Goal: Task Accomplishment & Management: Manage account settings

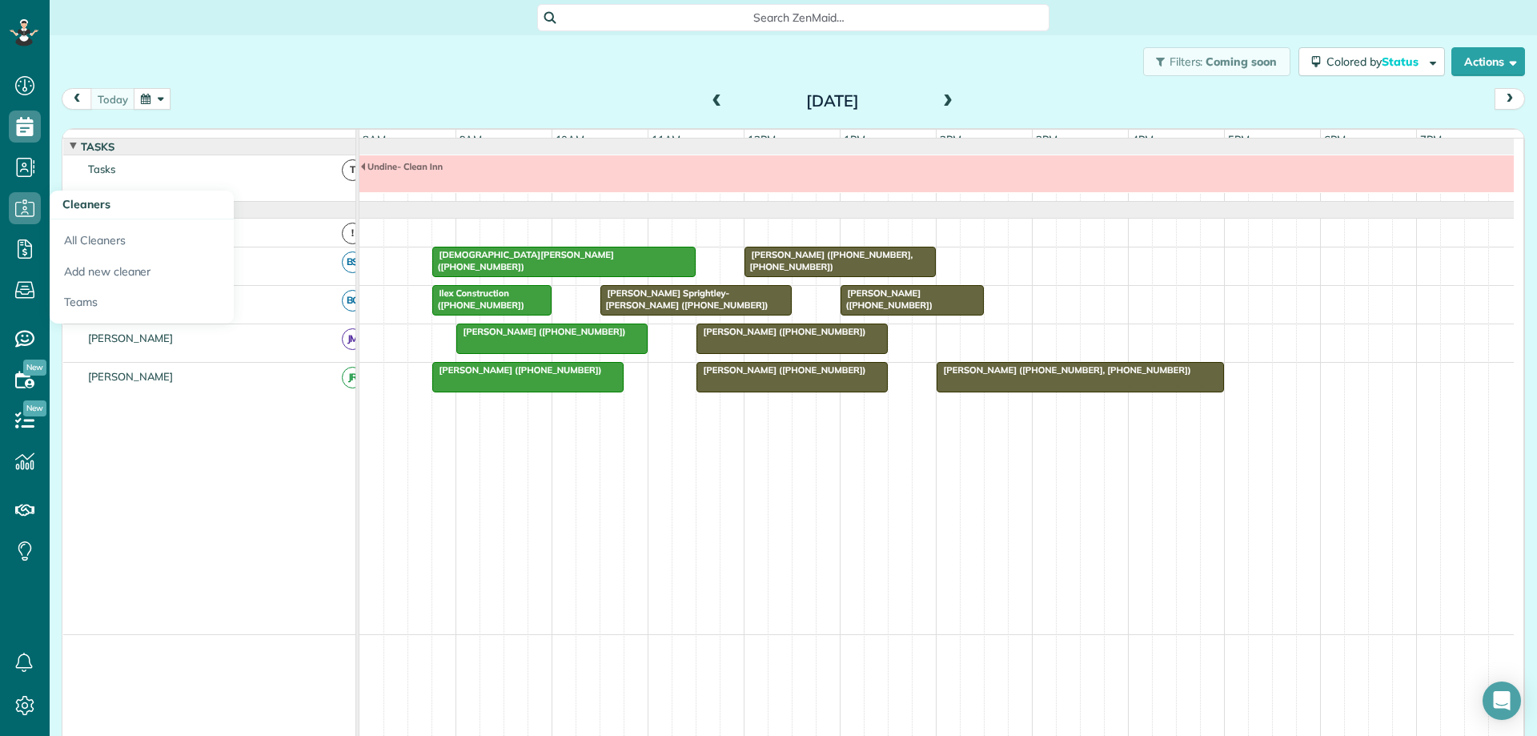
scroll to position [7, 7]
click at [723, 304] on span "[PERSON_NAME] Sprightley-[PERSON_NAME] ([PHONE_NUMBER])" at bounding box center [685, 298] width 170 height 22
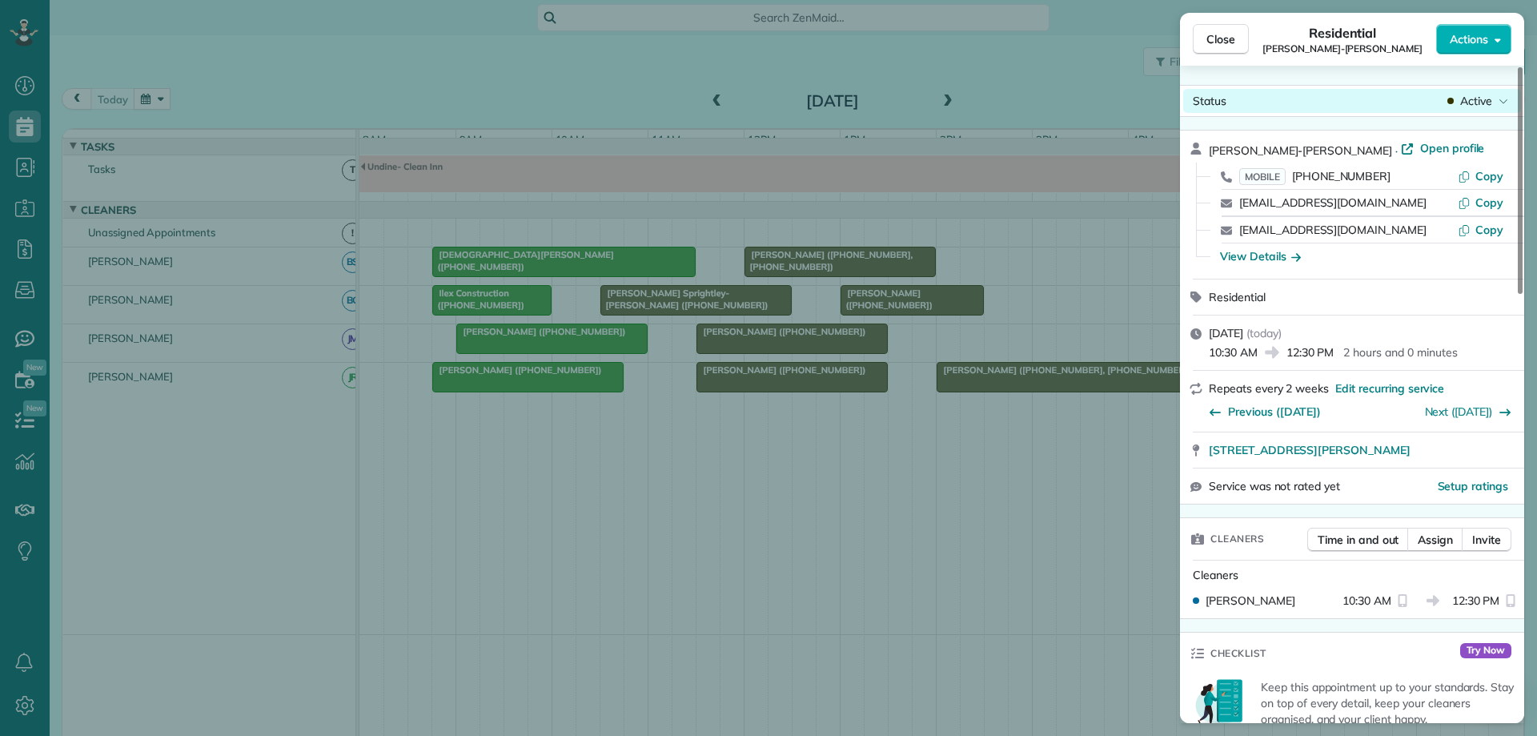
click at [1473, 105] on span "Active" at bounding box center [1476, 101] width 32 height 16
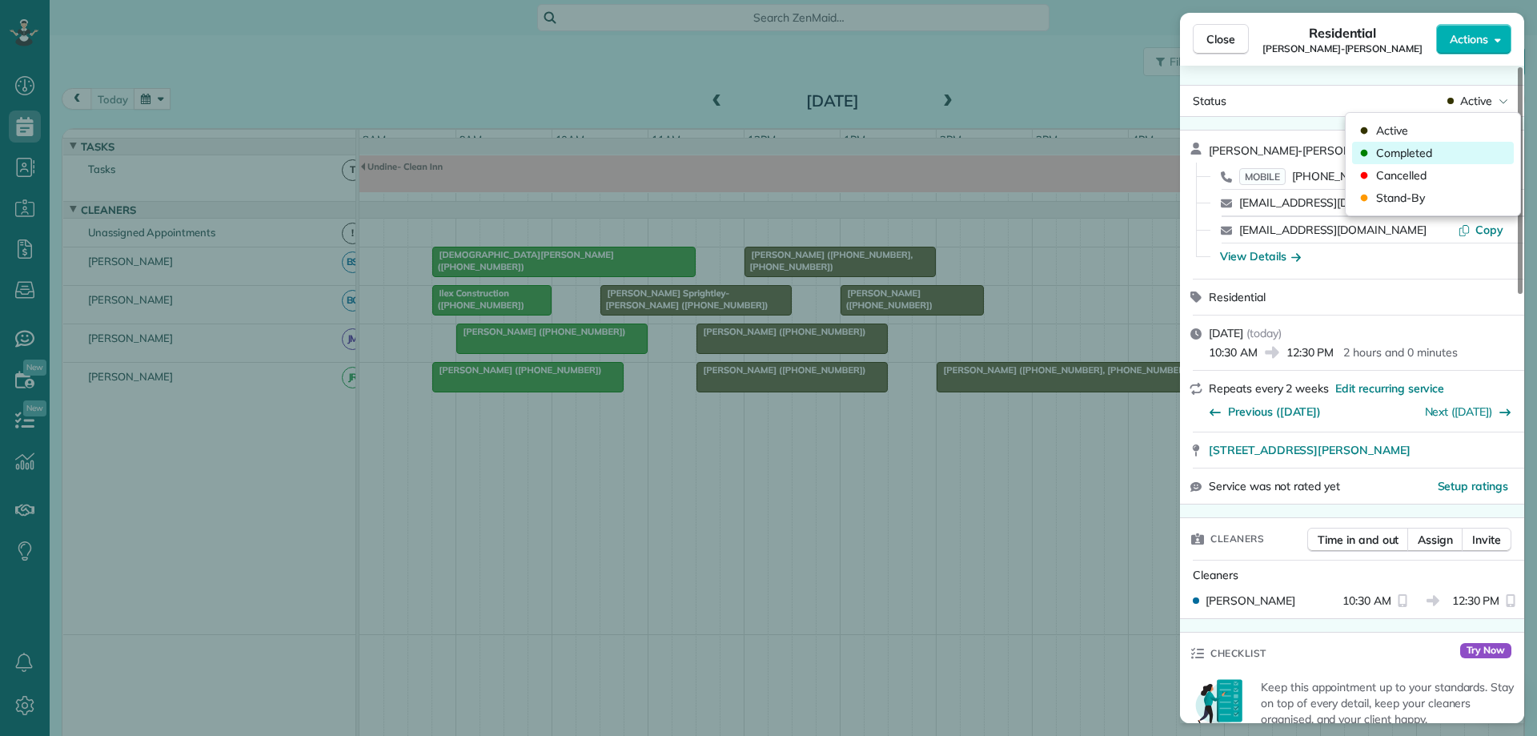
click at [1455, 146] on div "Completed" at bounding box center [1433, 153] width 162 height 22
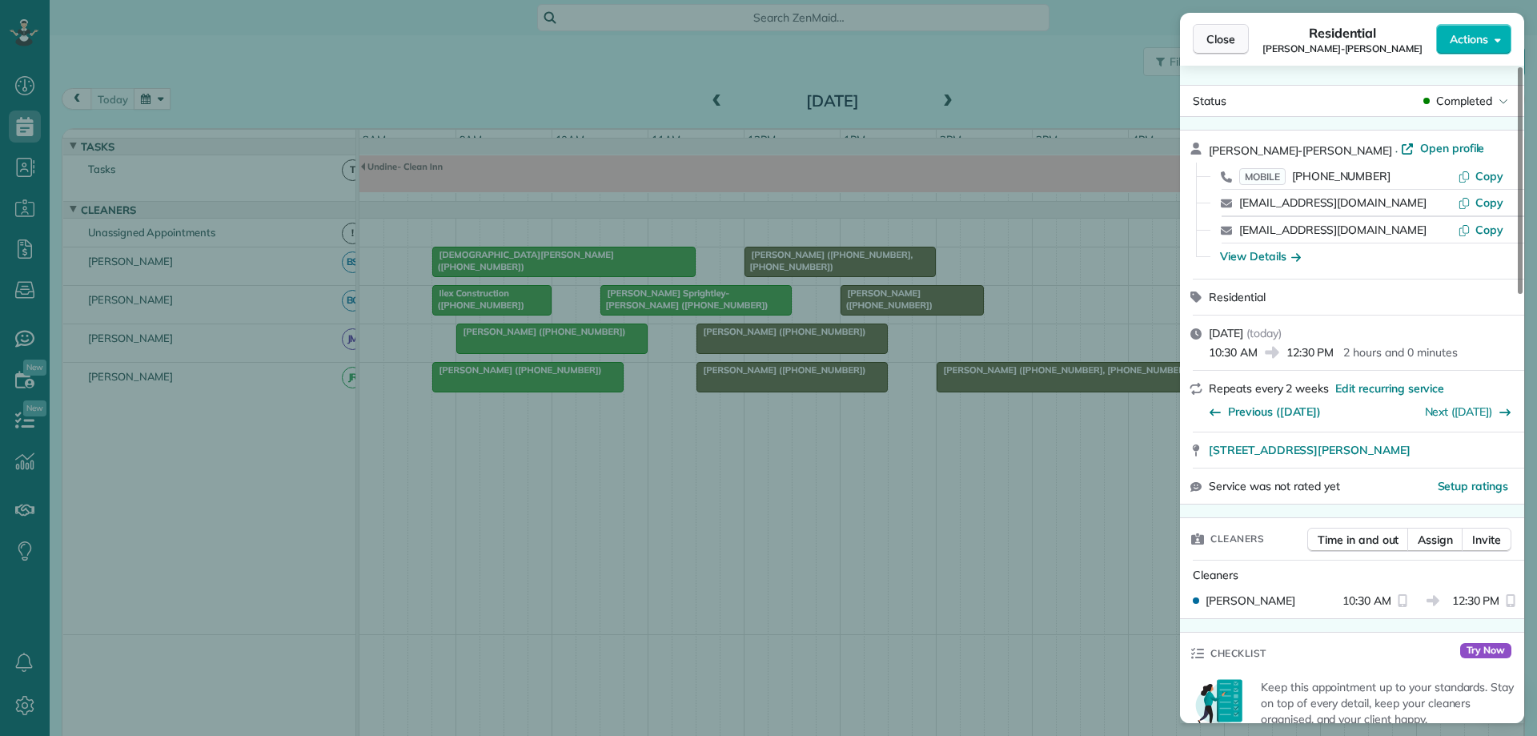
click at [1199, 41] on button "Close" at bounding box center [1221, 39] width 56 height 30
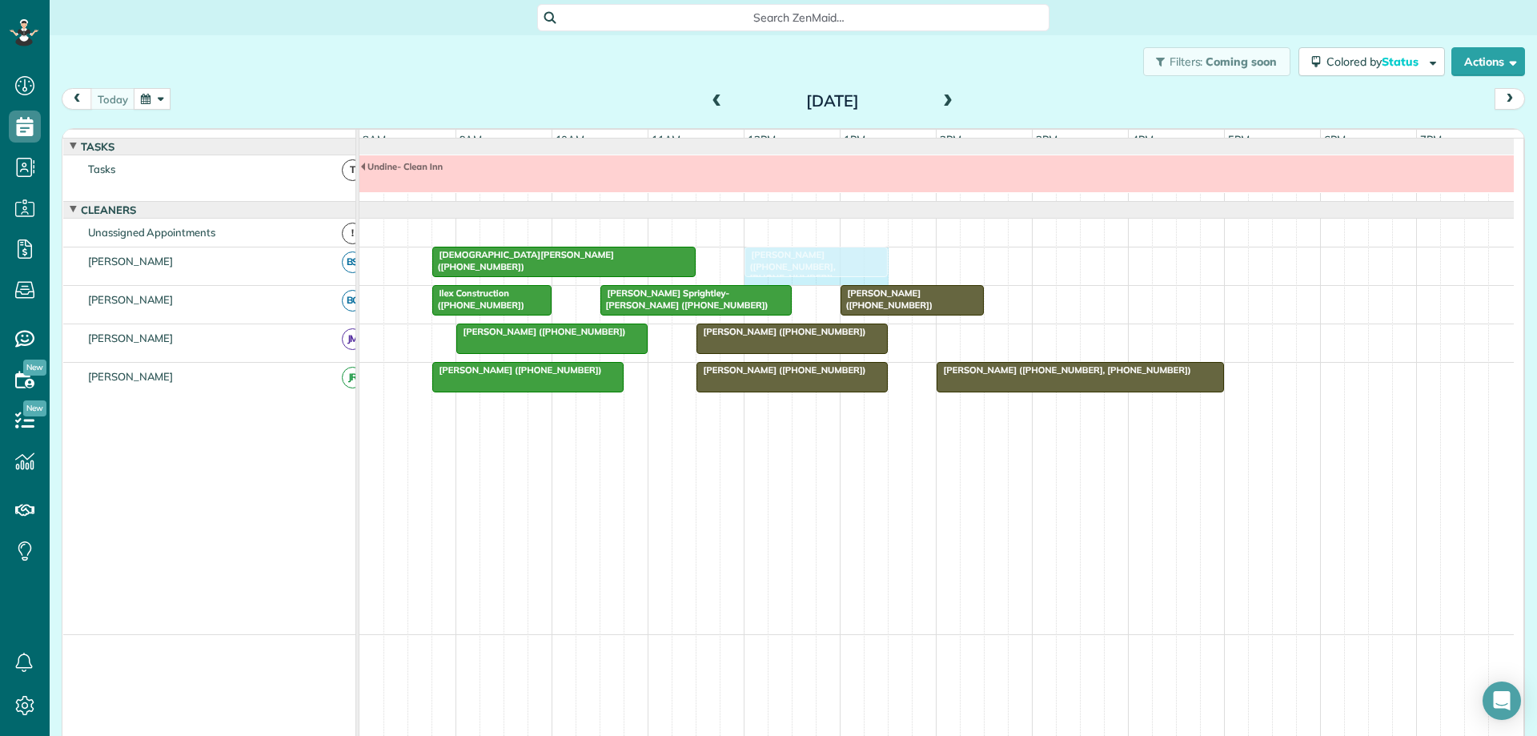
drag, startPoint x: 930, startPoint y: 275, endPoint x: 875, endPoint y: 282, distance: 55.7
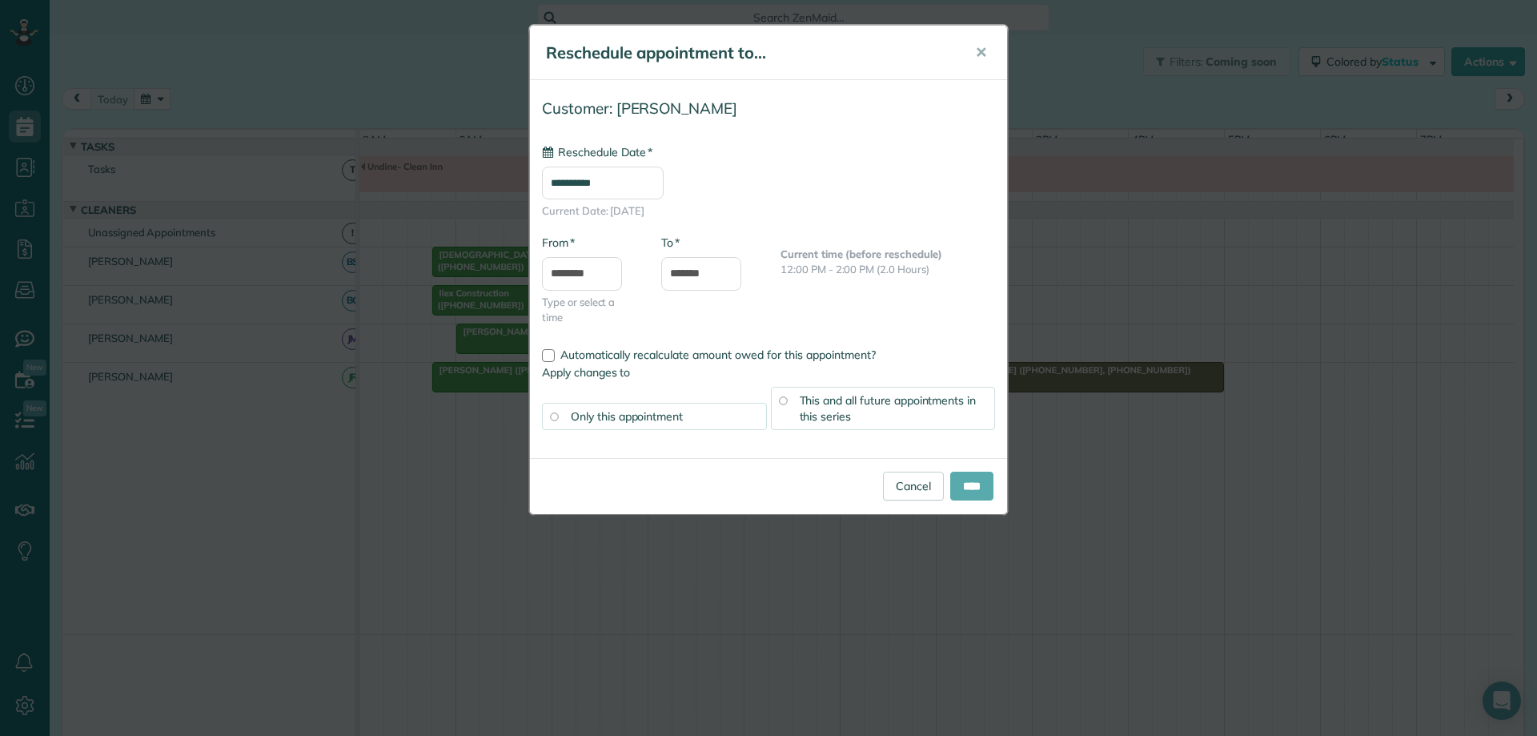
type input "**********"
click at [964, 487] on input "****" at bounding box center [971, 485] width 43 height 29
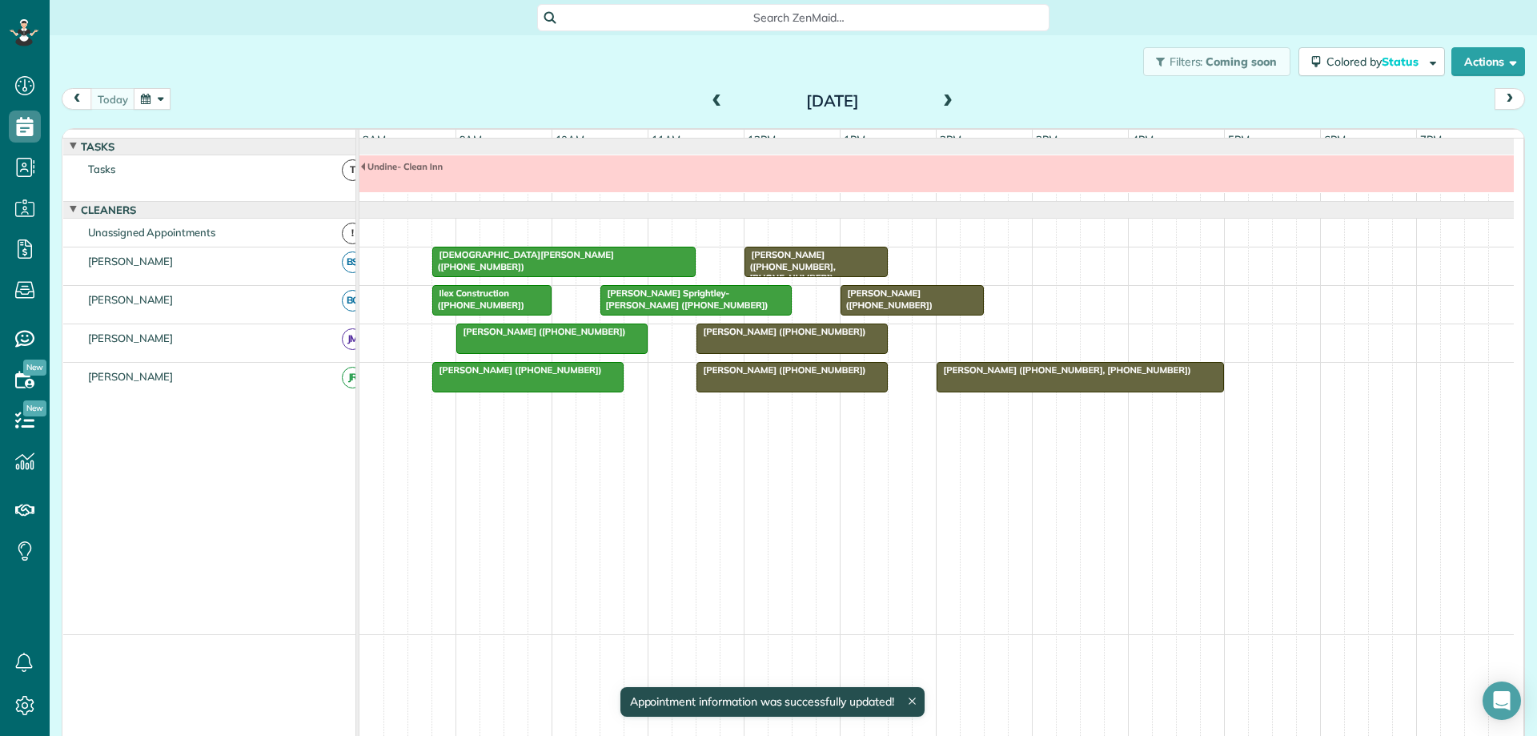
click at [868, 273] on div "[PERSON_NAME] ([PHONE_NUMBER], [PHONE_NUMBER])" at bounding box center [816, 266] width 134 height 34
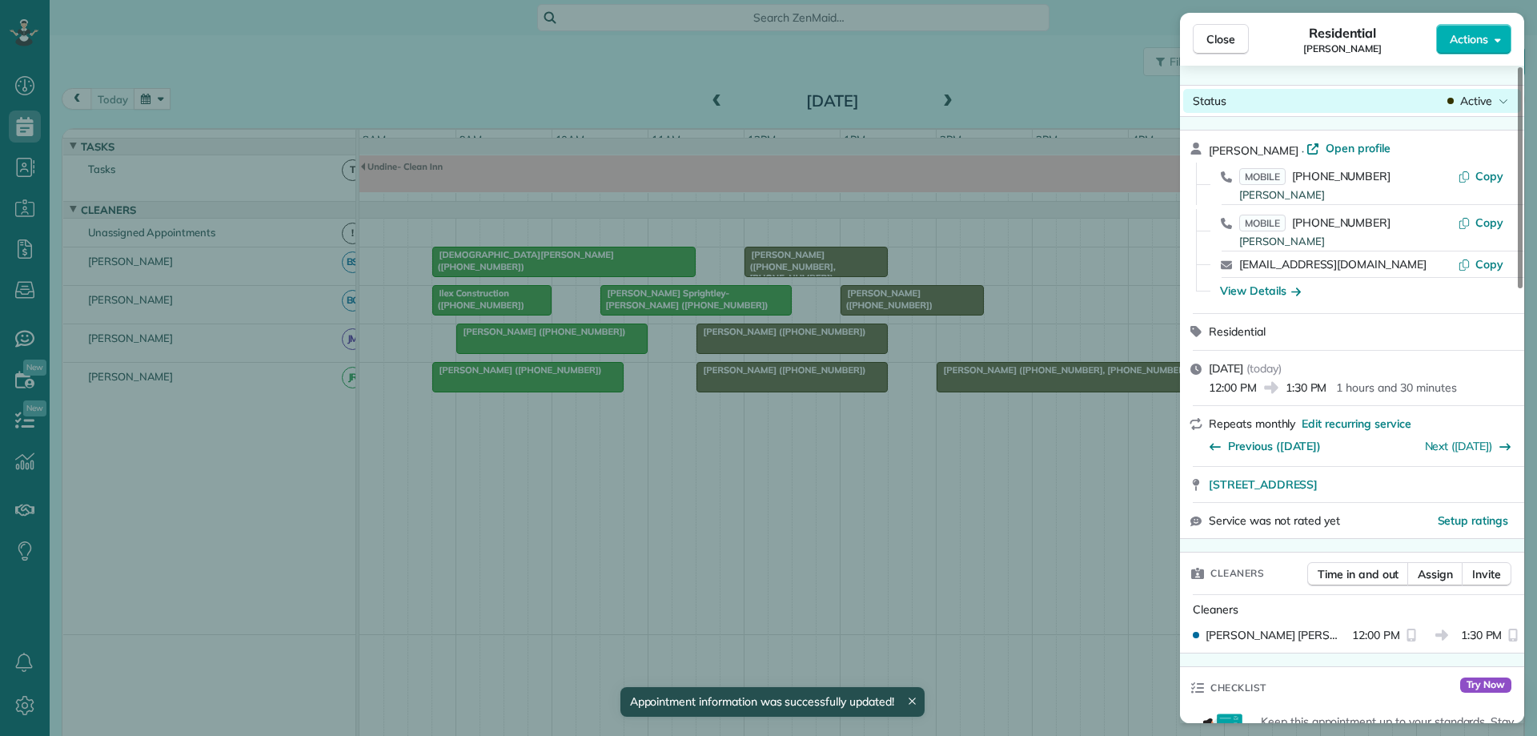
click at [1472, 101] on span "Active" at bounding box center [1476, 101] width 32 height 16
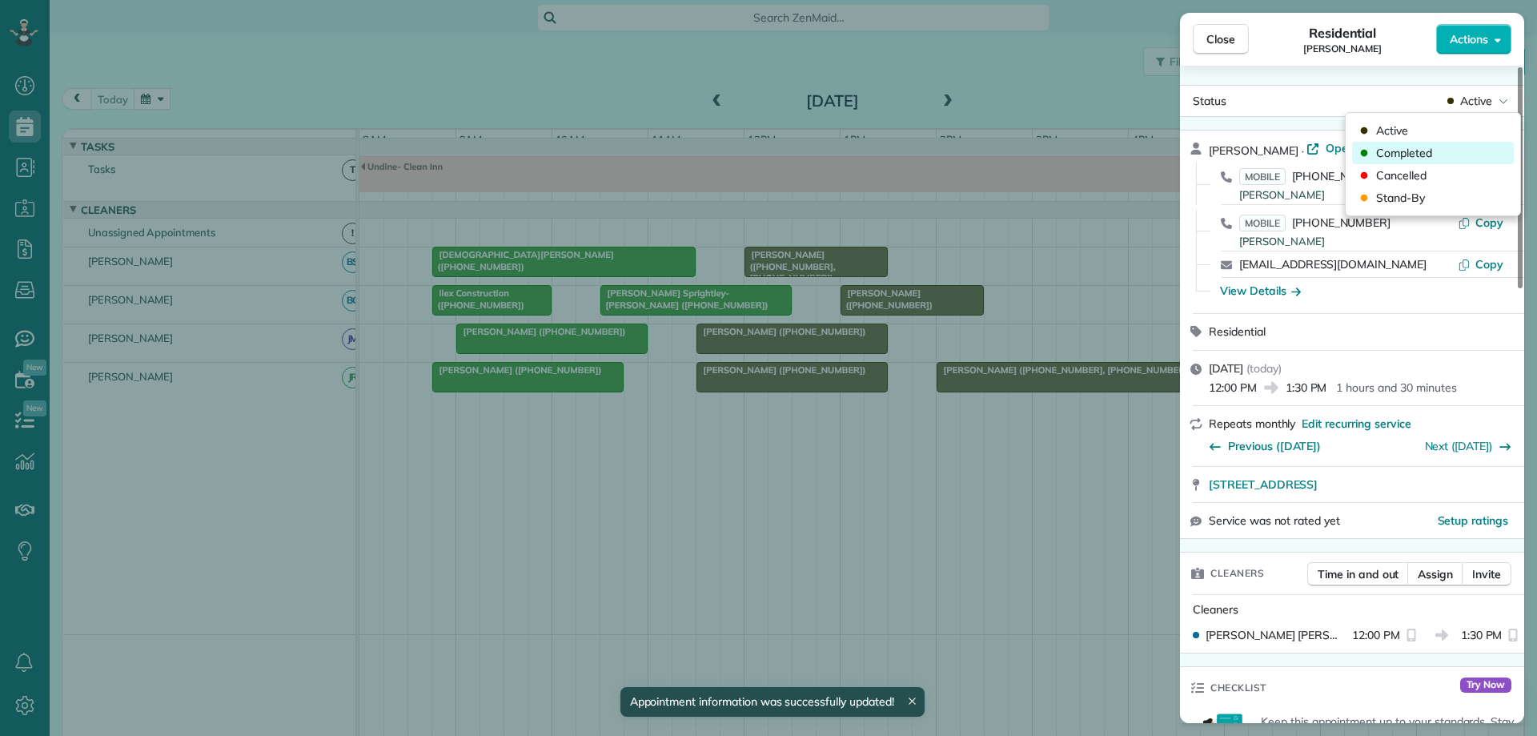
click at [1443, 151] on div "Completed" at bounding box center [1433, 153] width 162 height 22
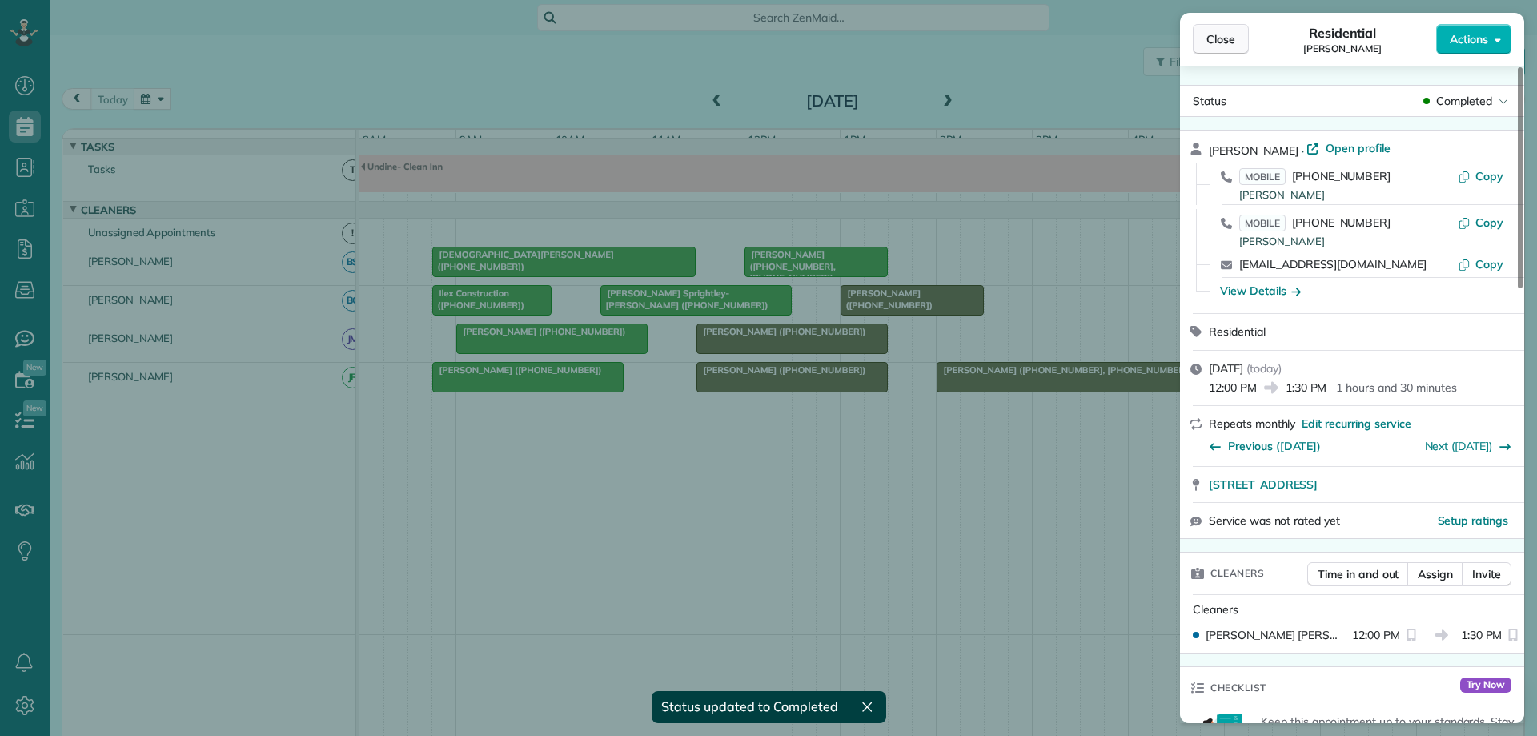
click at [1228, 42] on span "Close" at bounding box center [1220, 39] width 29 height 16
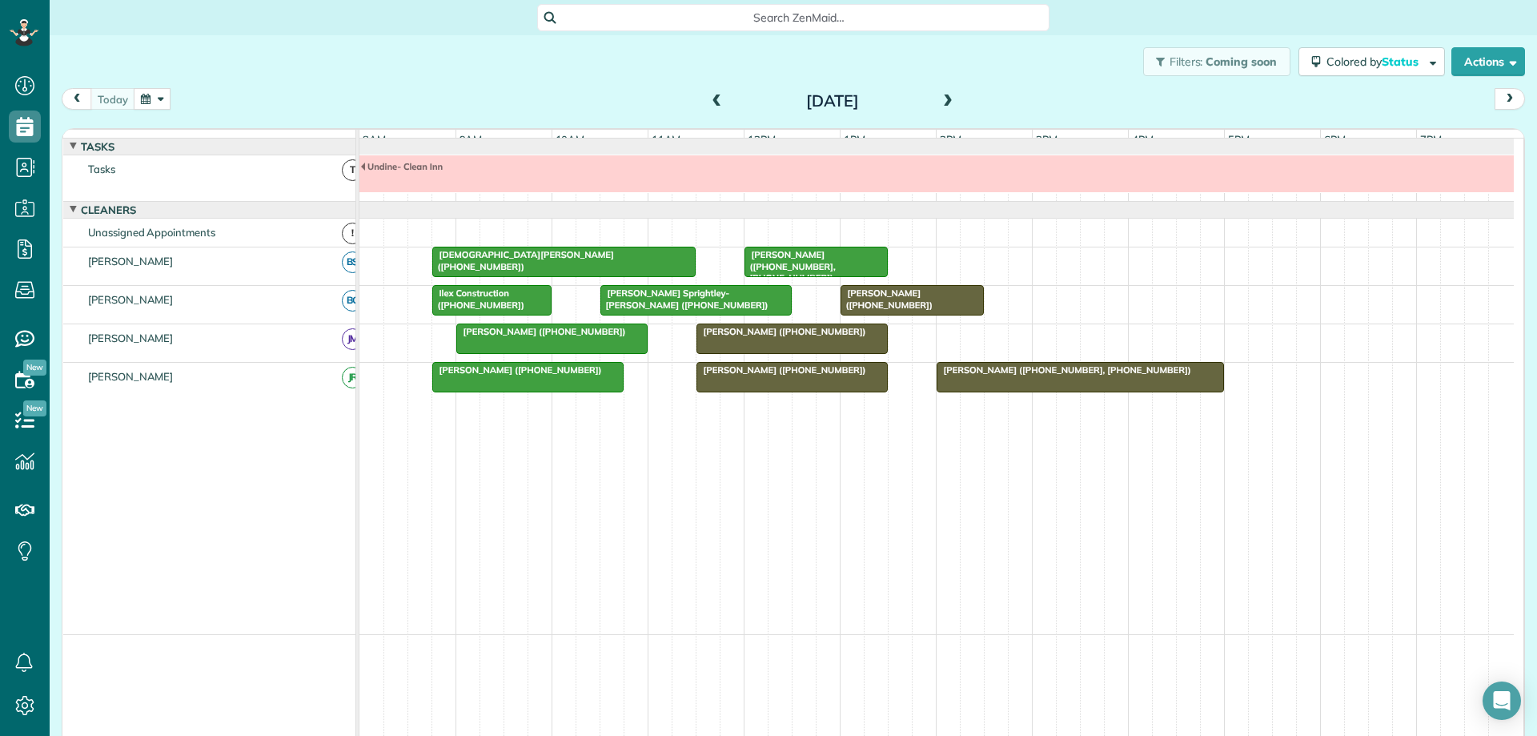
click at [818, 337] on span "[PERSON_NAME] ([PHONE_NUMBER])" at bounding box center [781, 331] width 171 height 11
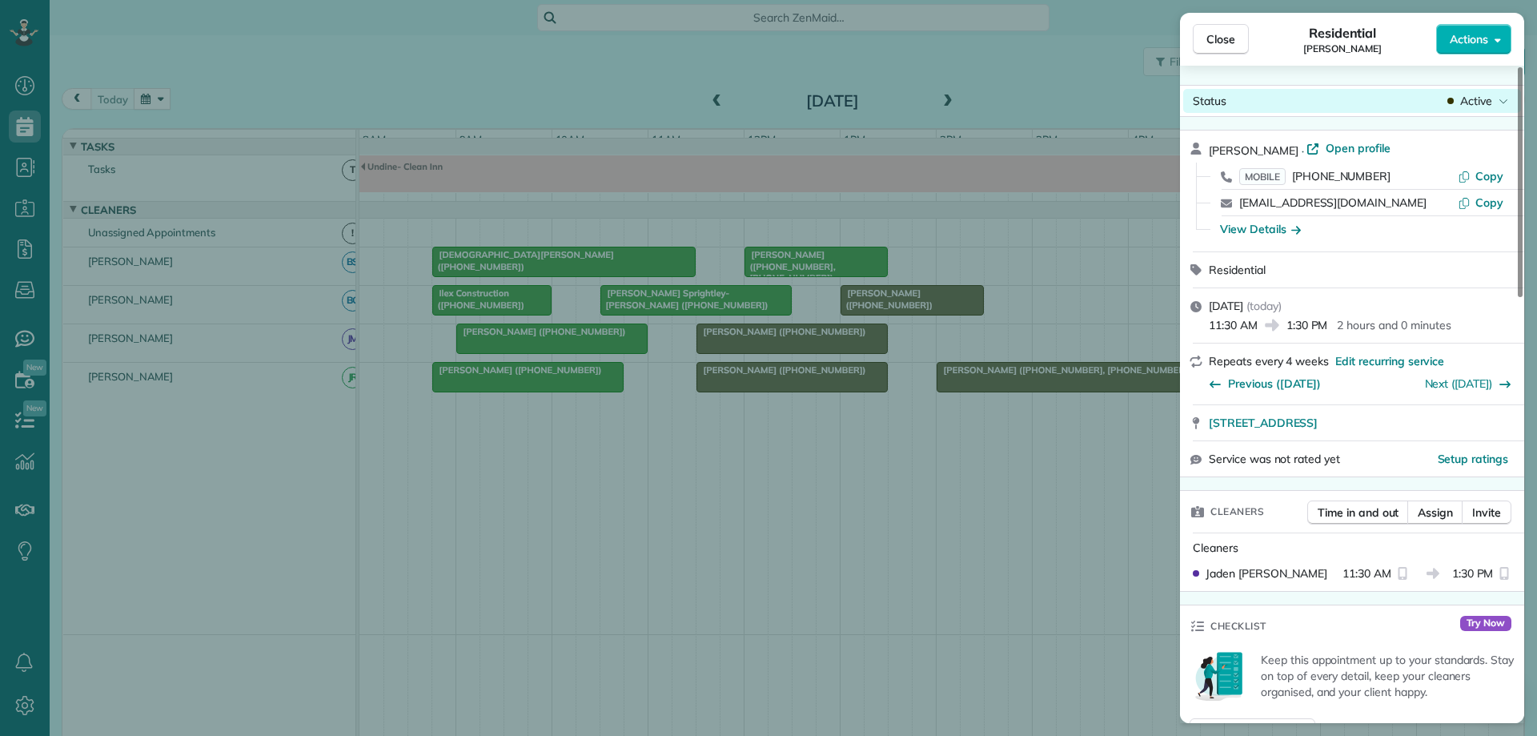
click at [1481, 105] on span "Active" at bounding box center [1476, 101] width 32 height 16
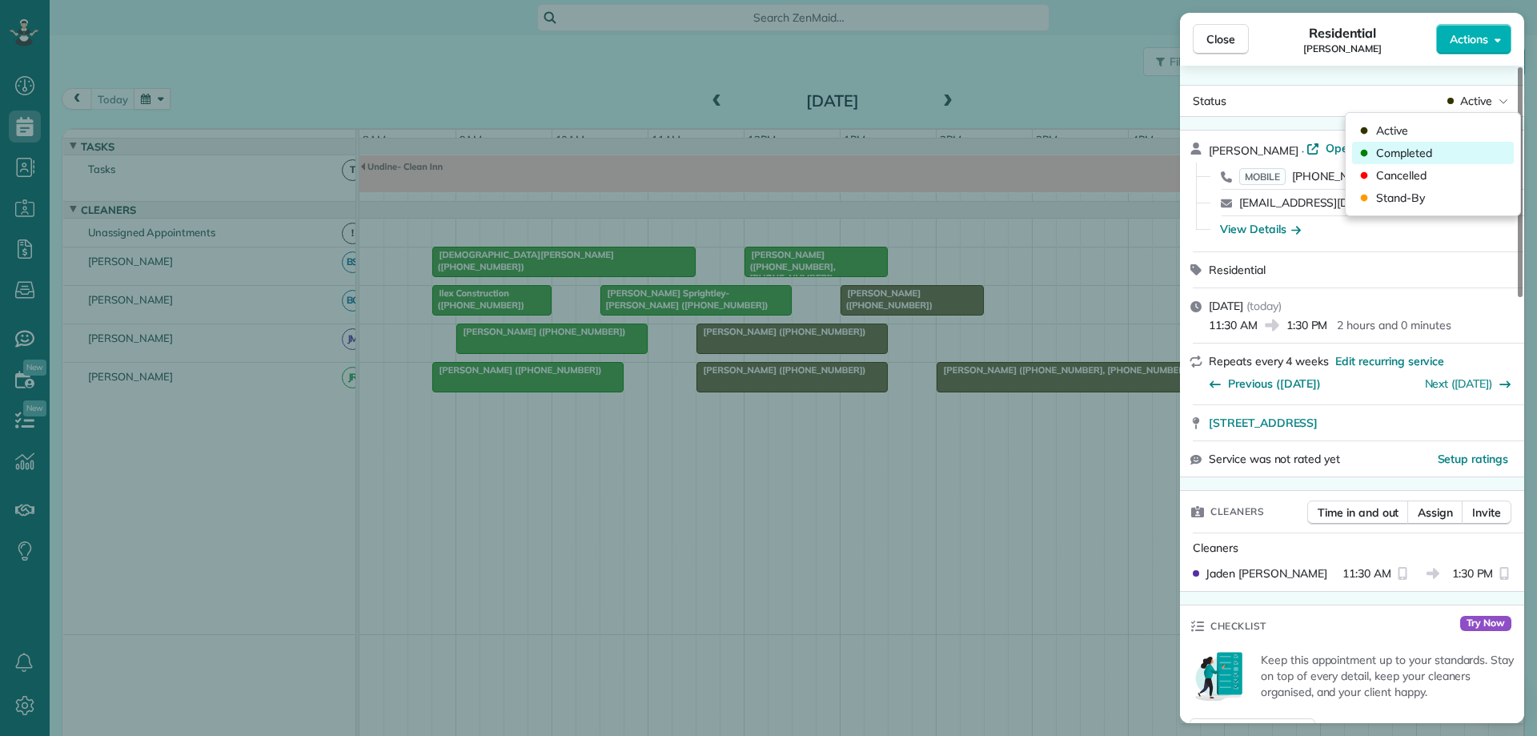
click at [1422, 146] on span "Completed" at bounding box center [1404, 153] width 56 height 16
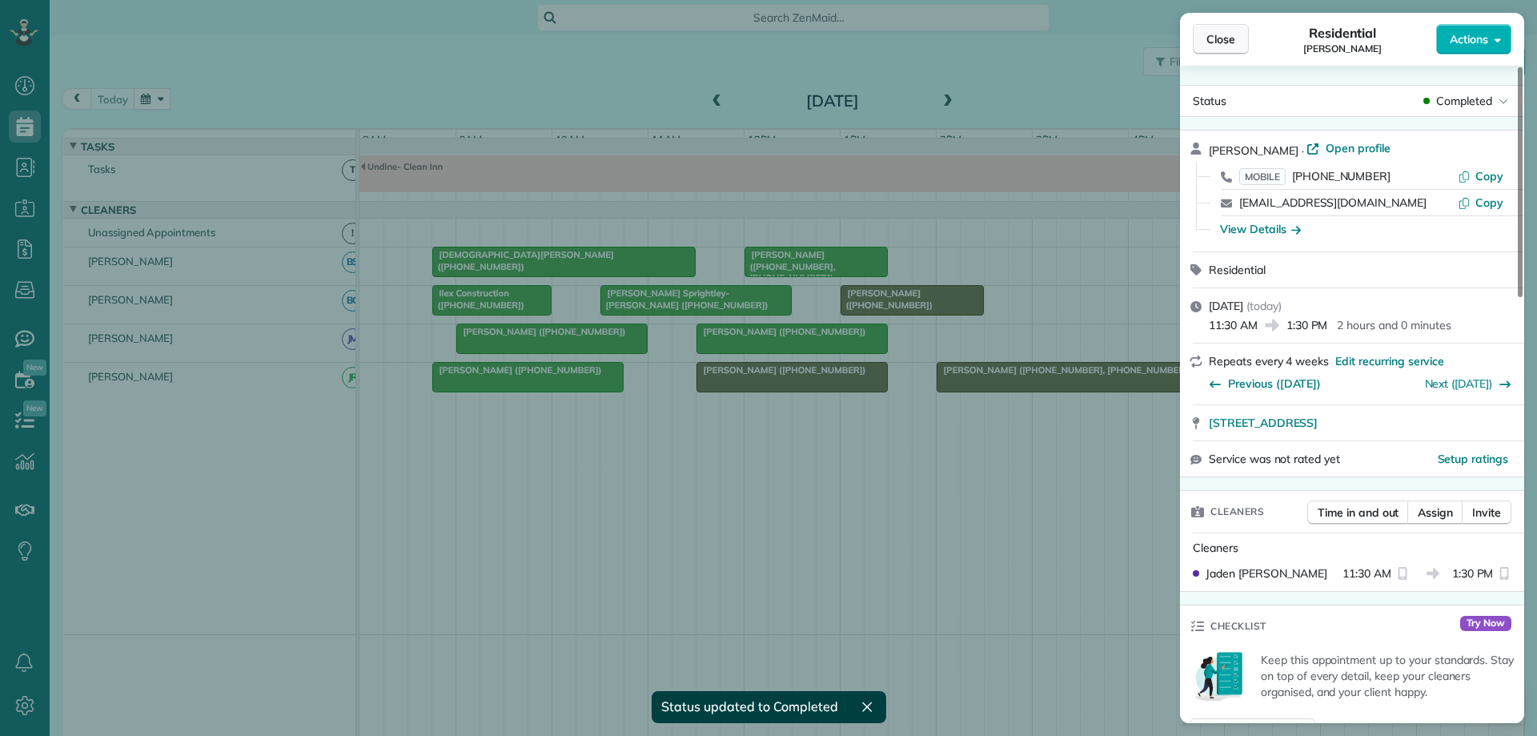
click at [1234, 43] on span "Close" at bounding box center [1220, 39] width 29 height 16
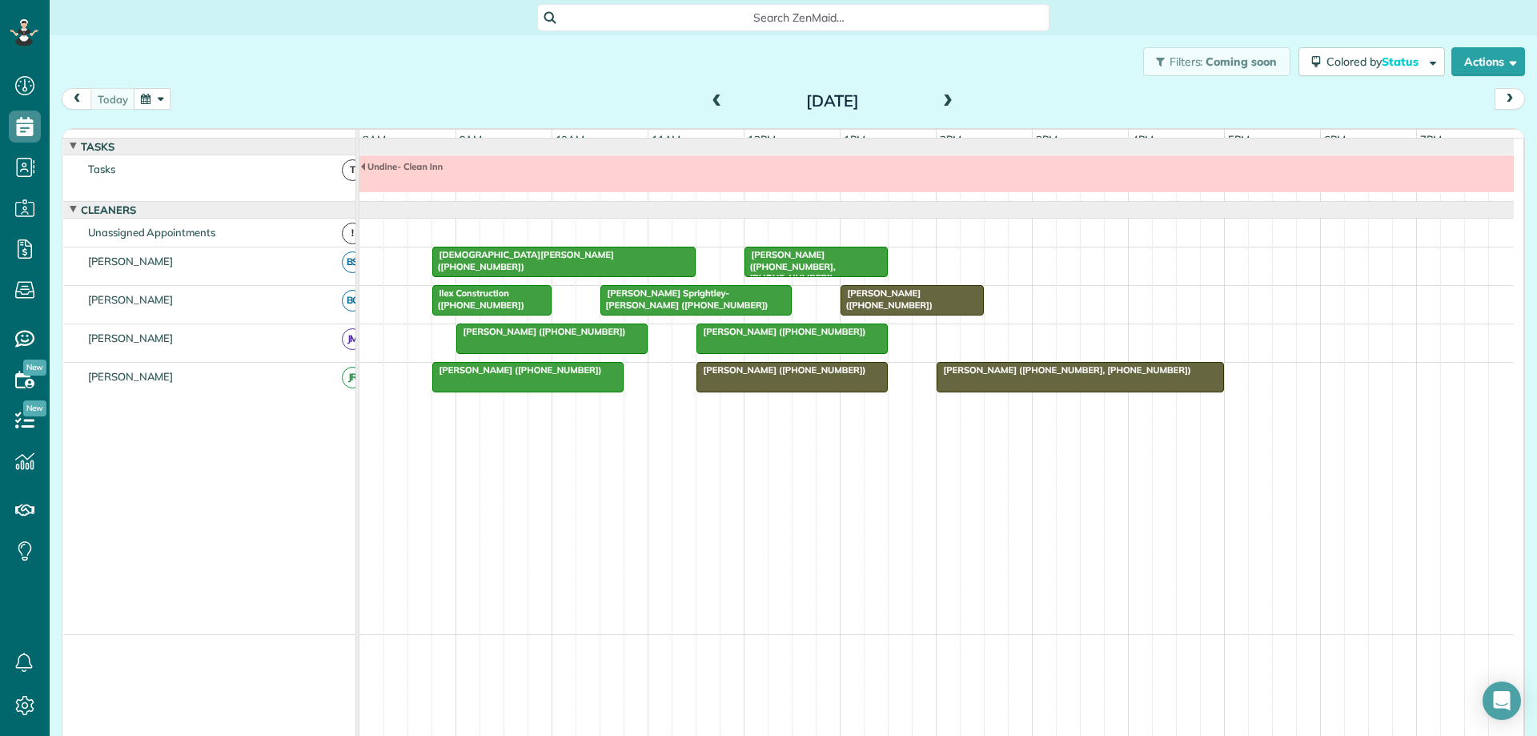
click at [143, 102] on button "button" at bounding box center [152, 99] width 37 height 22
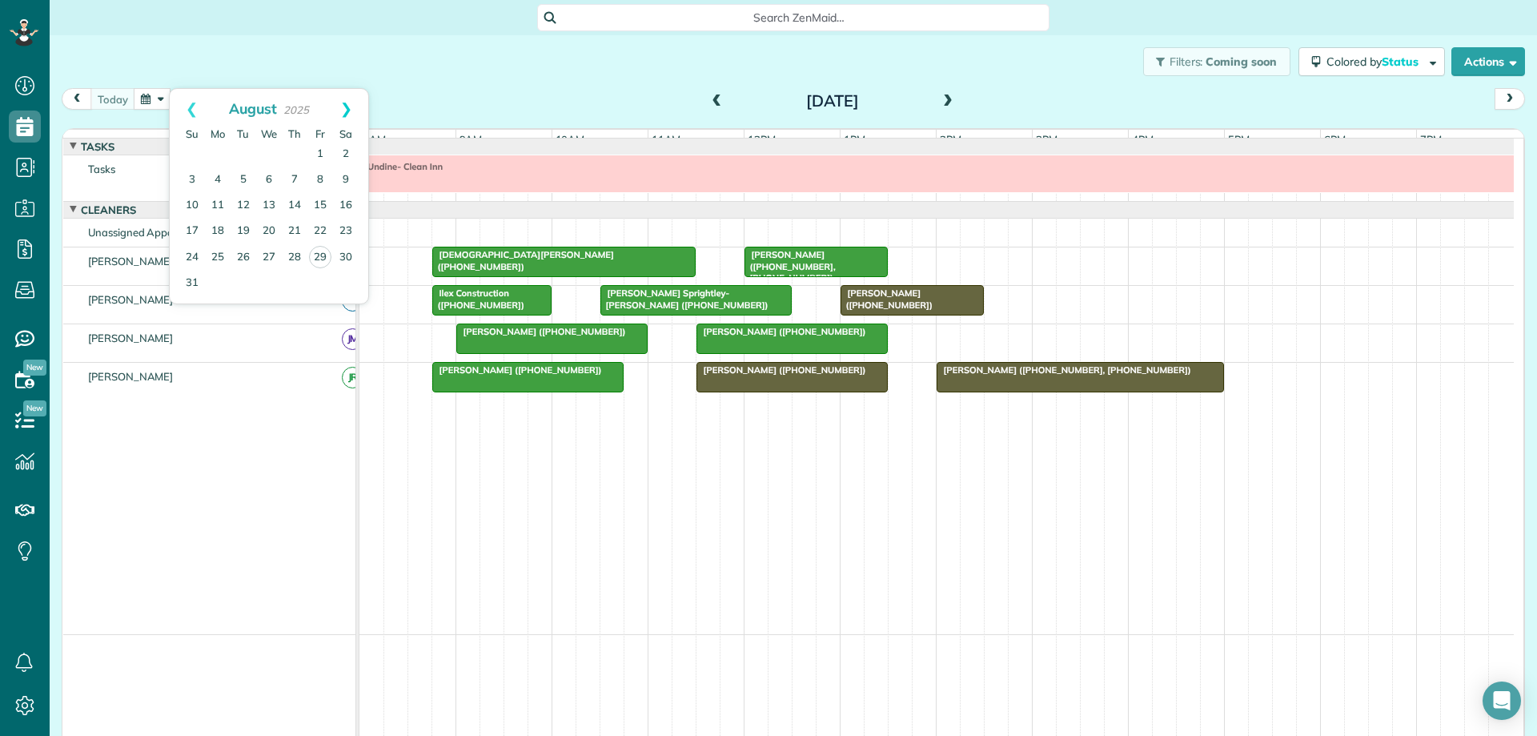
click at [348, 109] on link "Next" at bounding box center [346, 109] width 44 height 40
click at [272, 178] on link "10" at bounding box center [269, 180] width 26 height 26
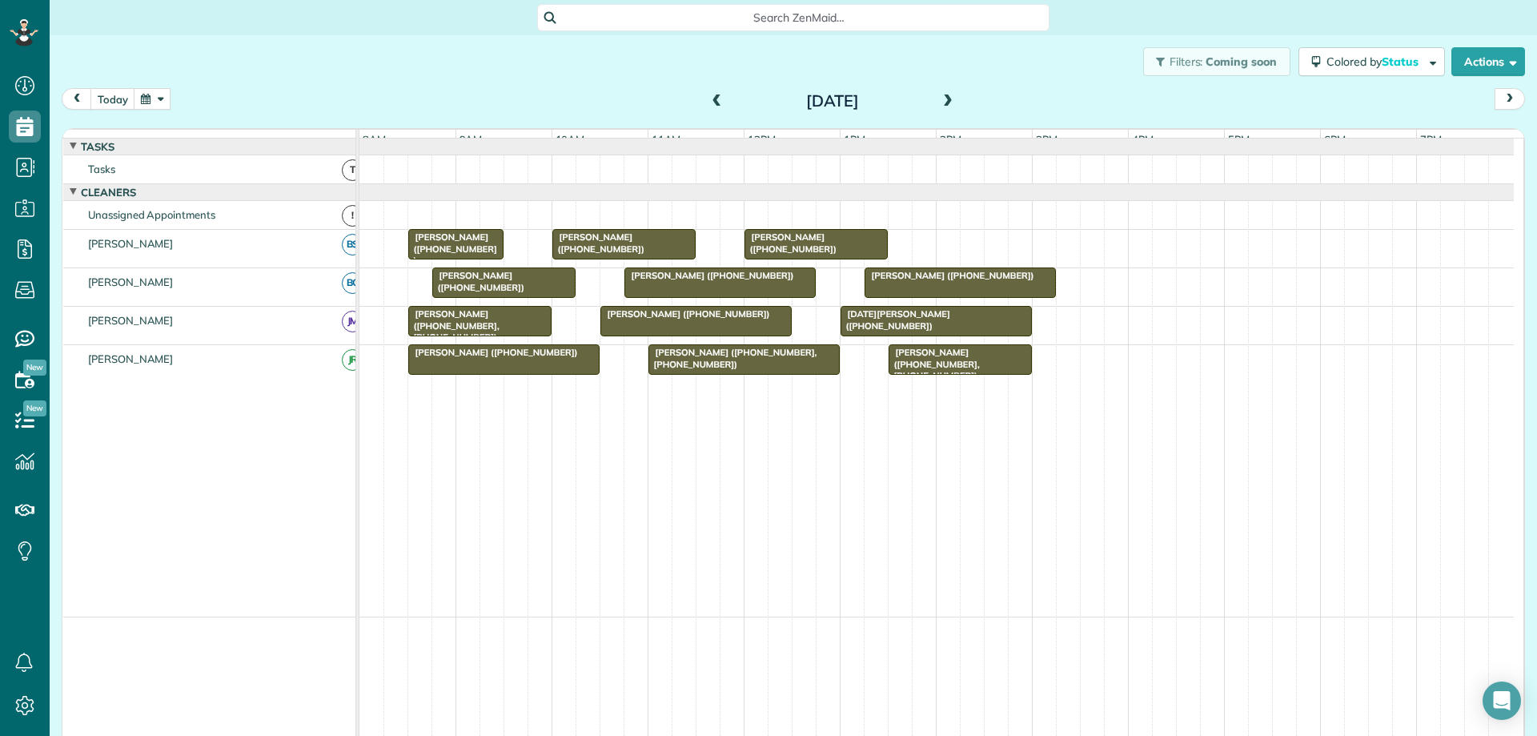
click at [716, 102] on span at bounding box center [717, 101] width 18 height 14
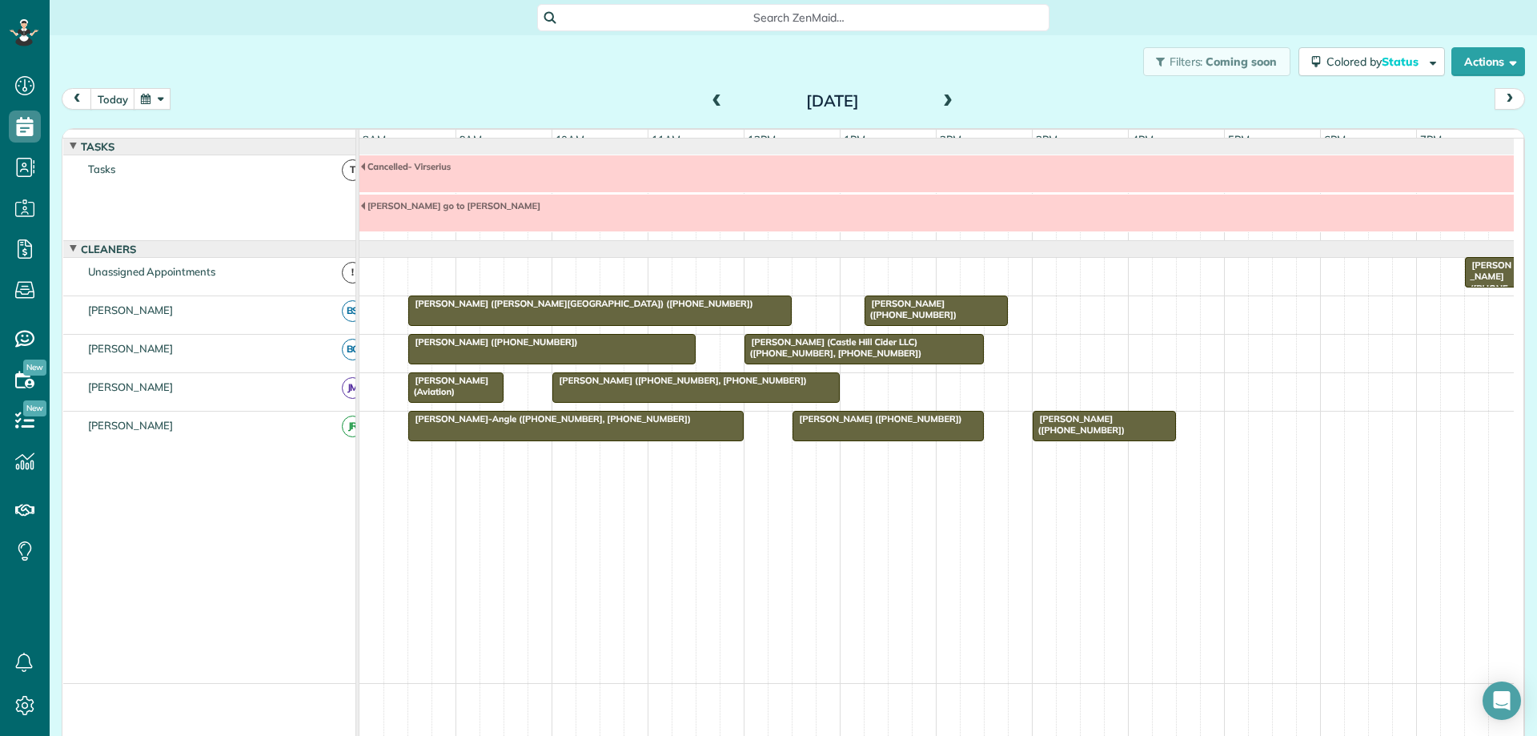
click at [942, 103] on span at bounding box center [948, 101] width 18 height 14
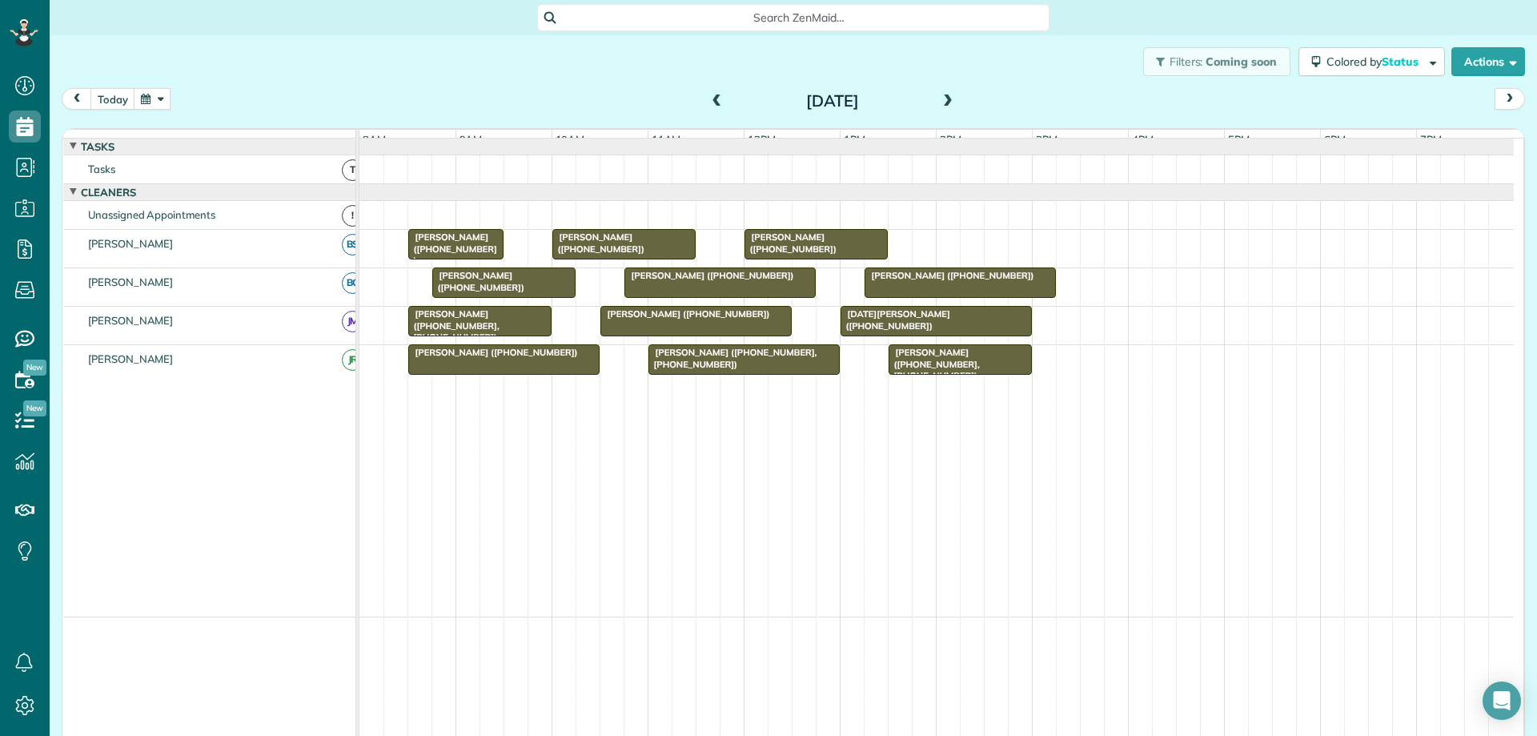
click at [942, 103] on span at bounding box center [948, 101] width 18 height 14
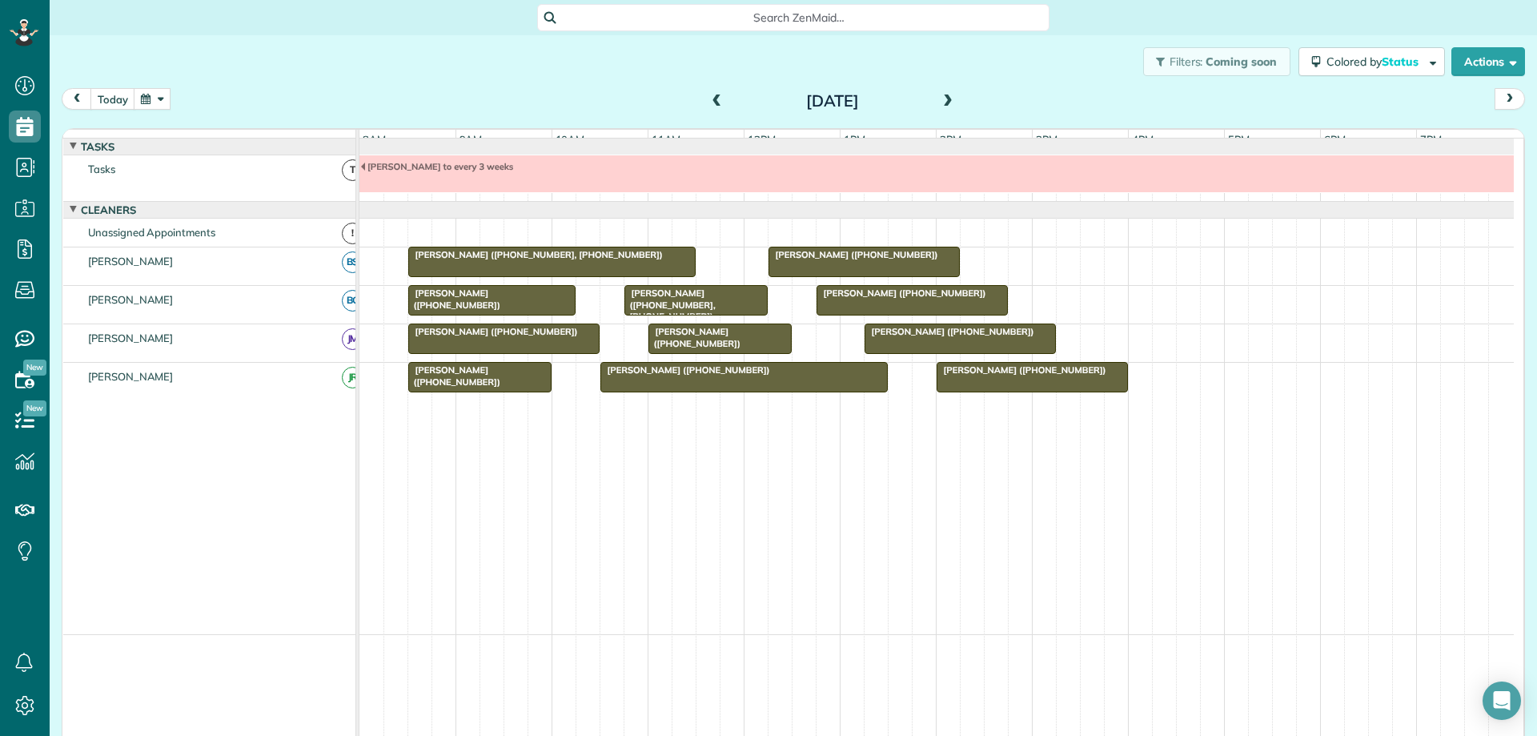
click at [942, 103] on span at bounding box center [948, 101] width 18 height 14
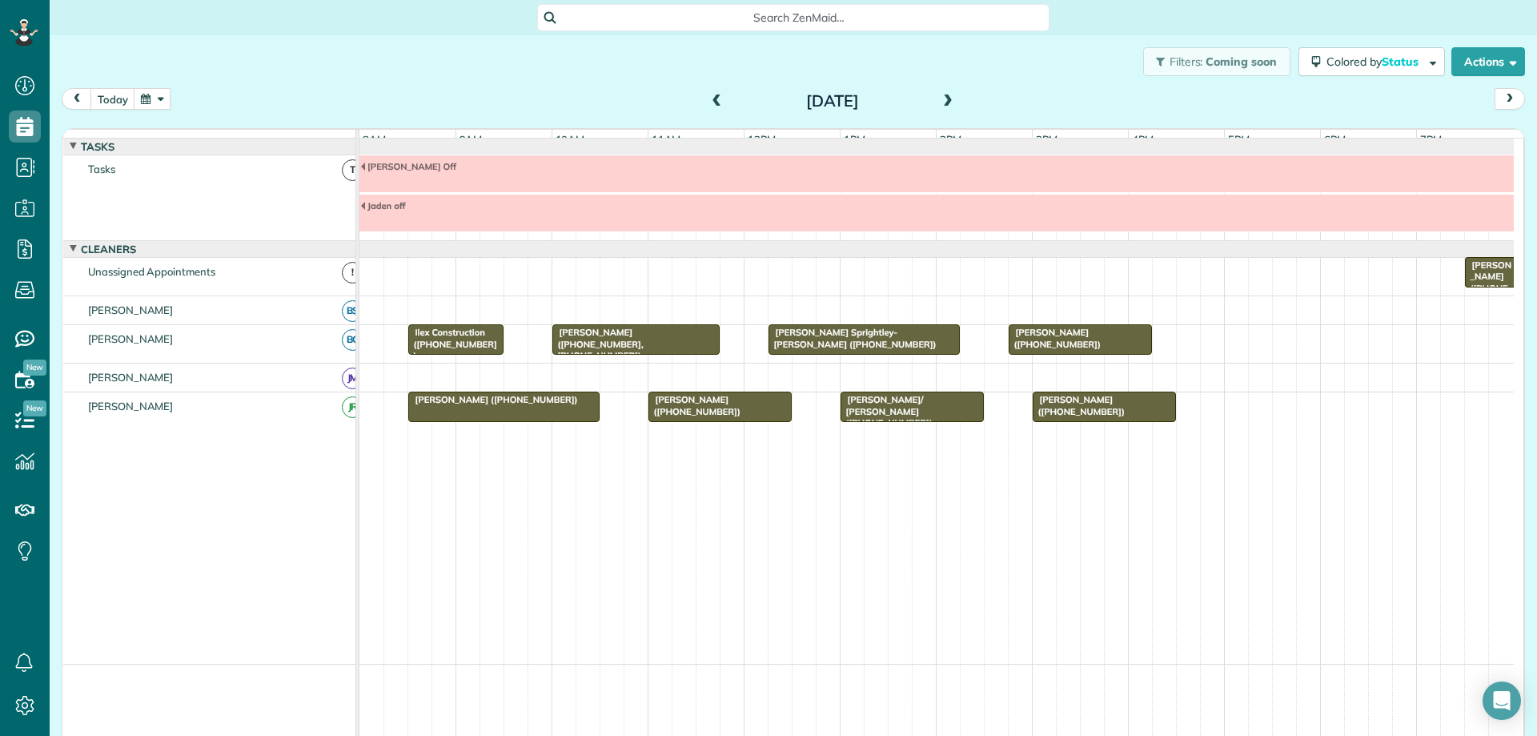
click at [710, 100] on span at bounding box center [717, 101] width 18 height 14
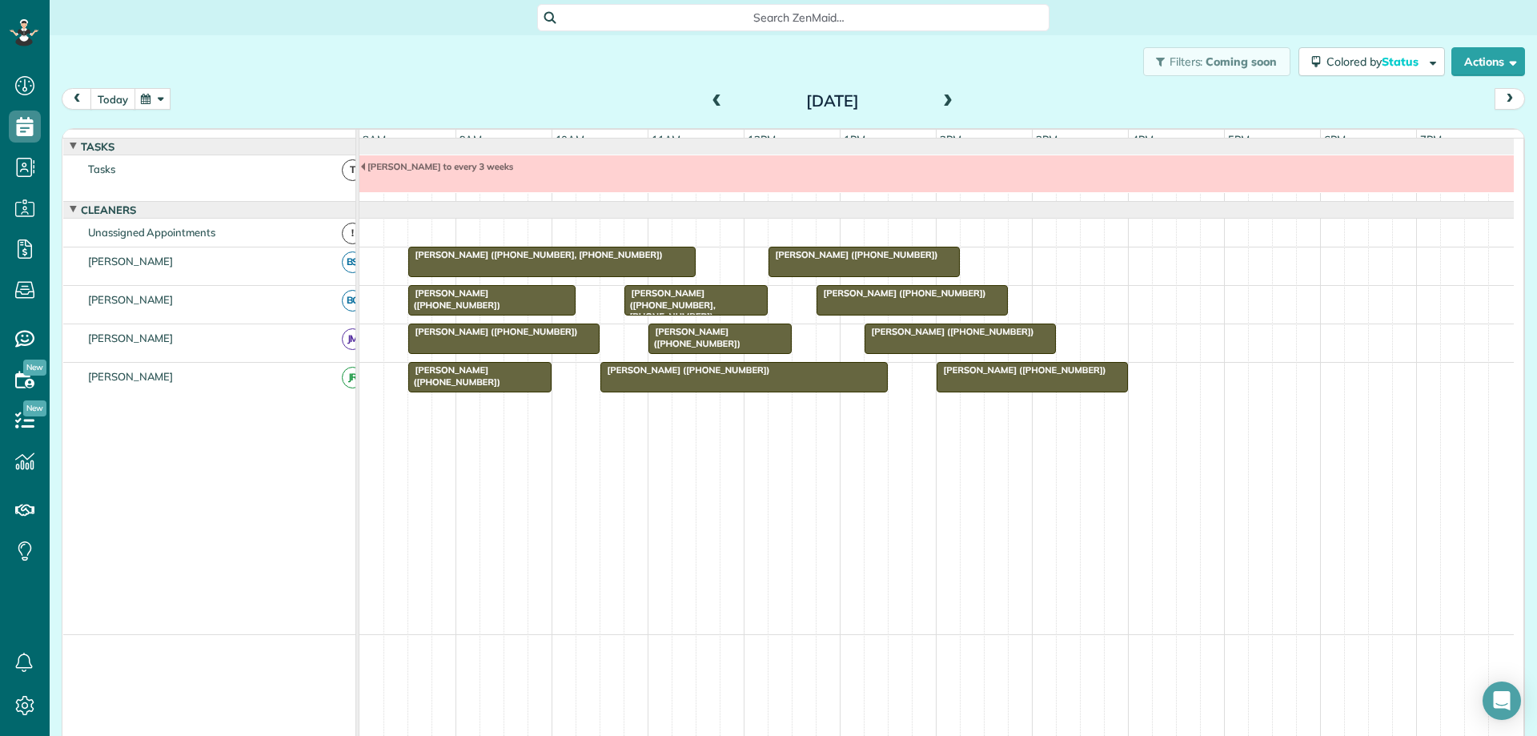
click at [106, 98] on button "today" at bounding box center [112, 99] width 45 height 22
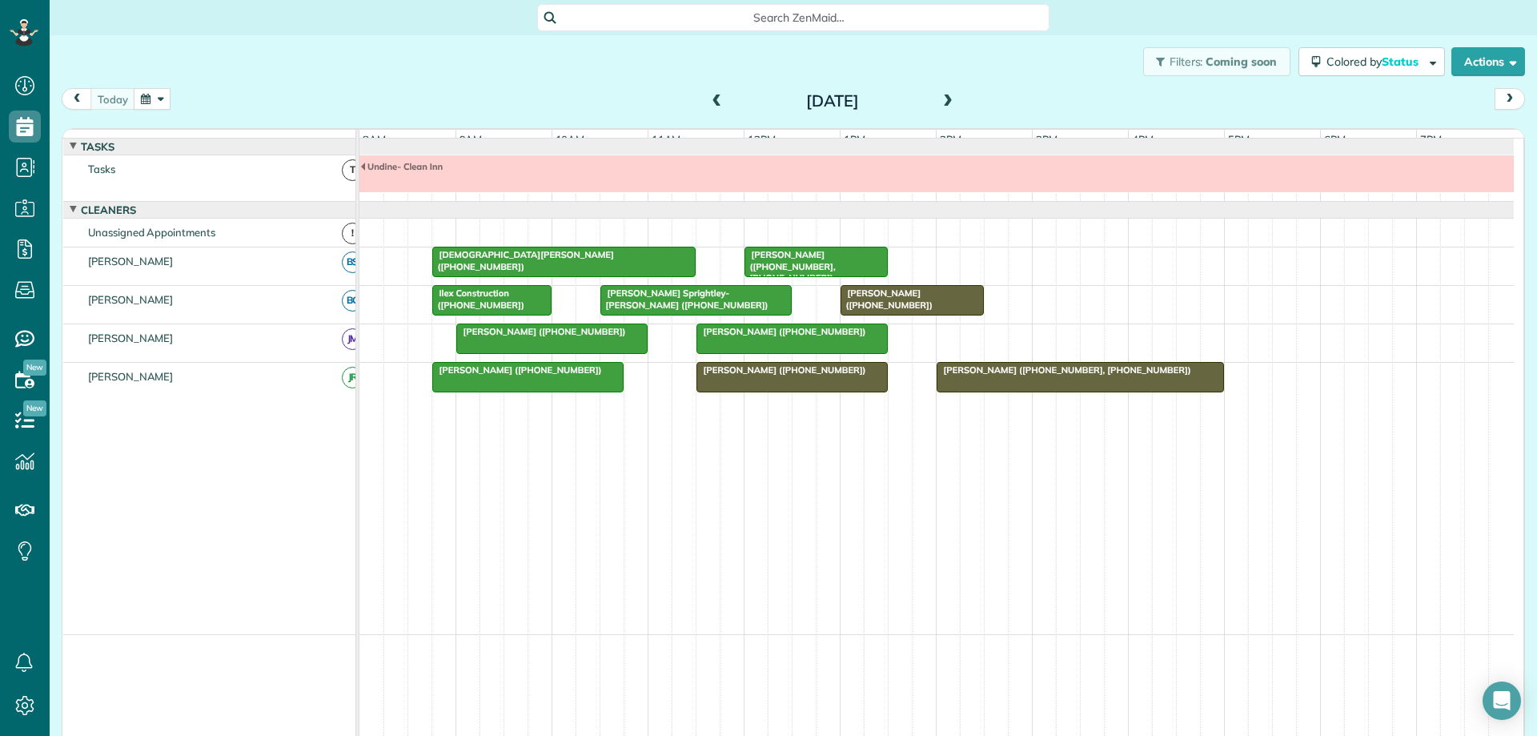
click at [158, 104] on button "button" at bounding box center [152, 99] width 37 height 22
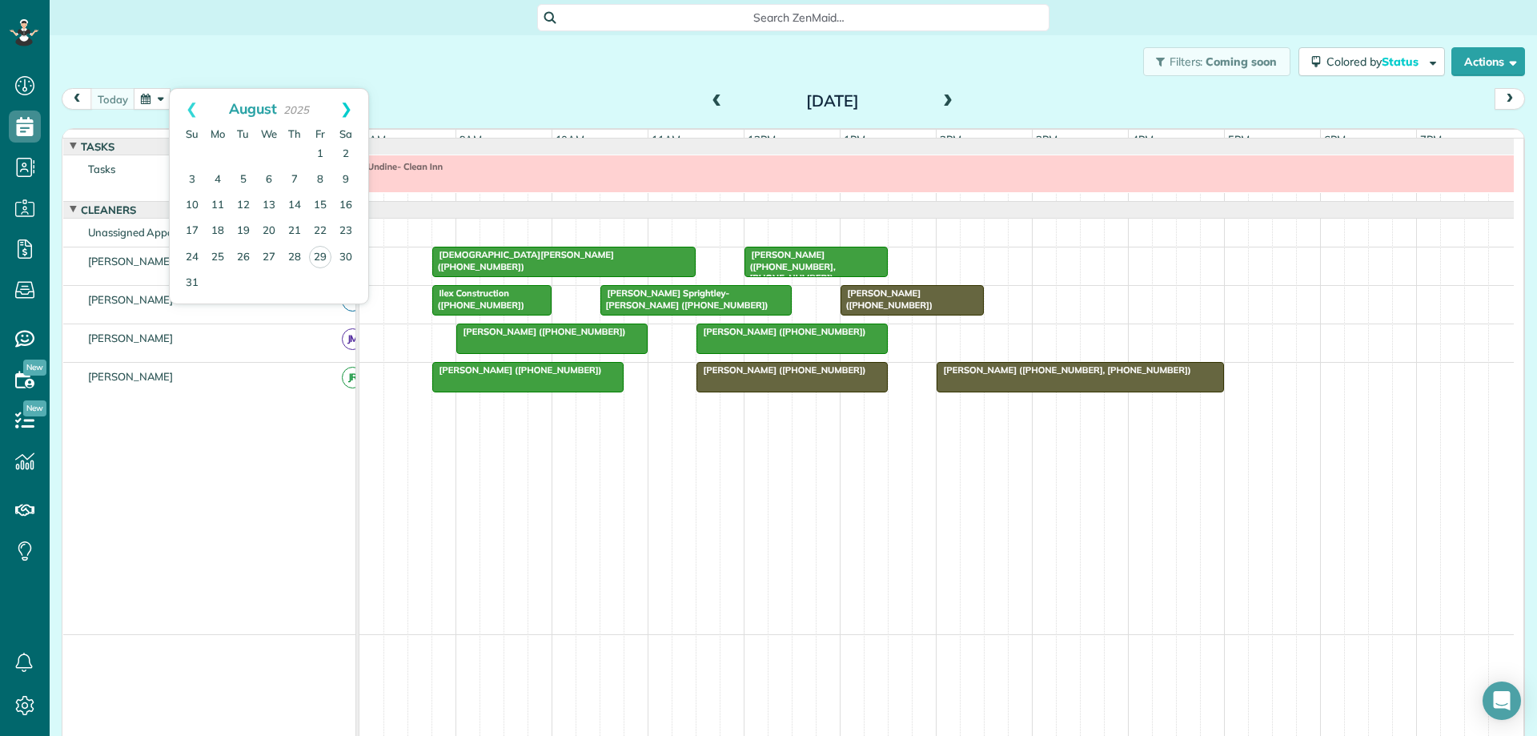
click at [350, 105] on link "Next" at bounding box center [346, 109] width 44 height 40
click at [712, 102] on span at bounding box center [717, 101] width 18 height 14
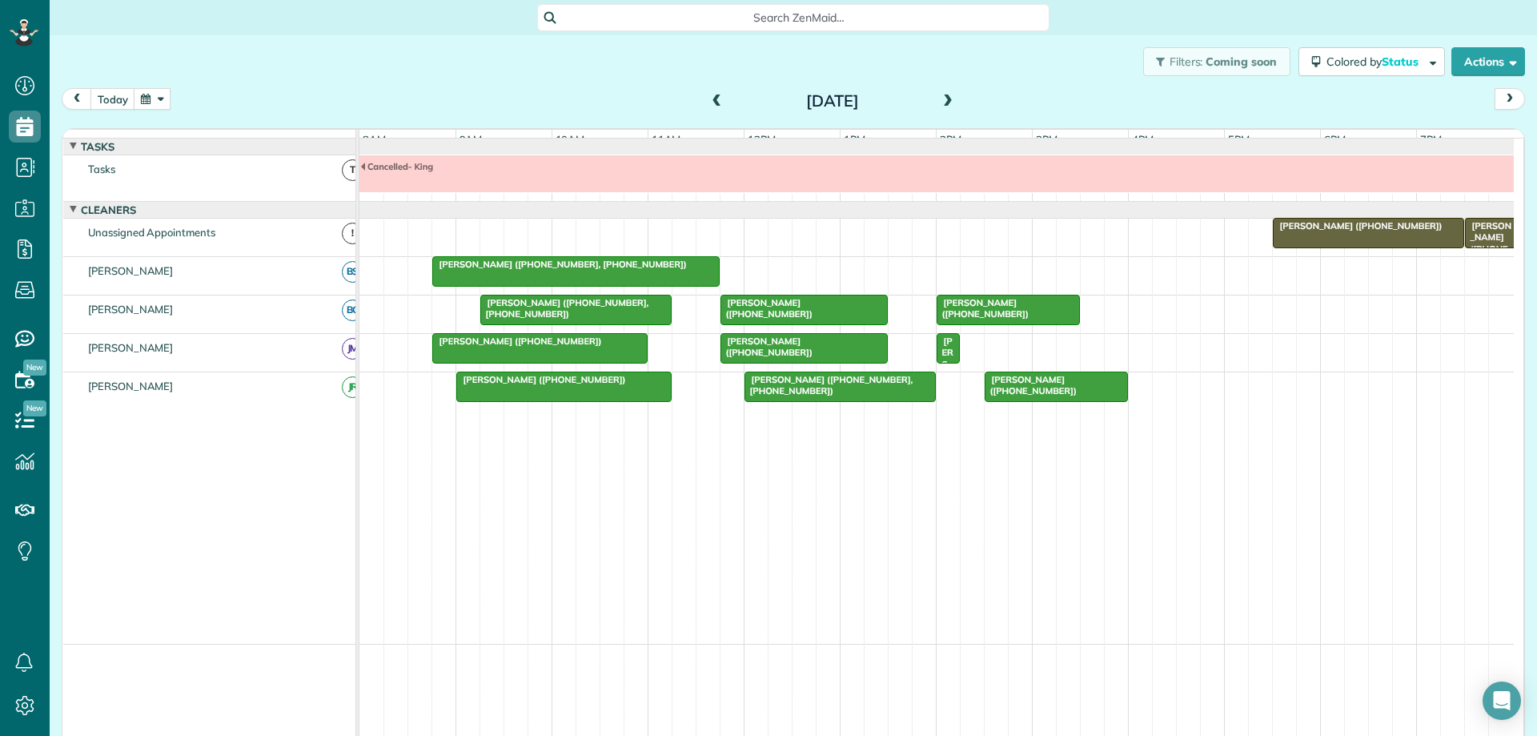
click at [148, 97] on button "button" at bounding box center [152, 99] width 37 height 22
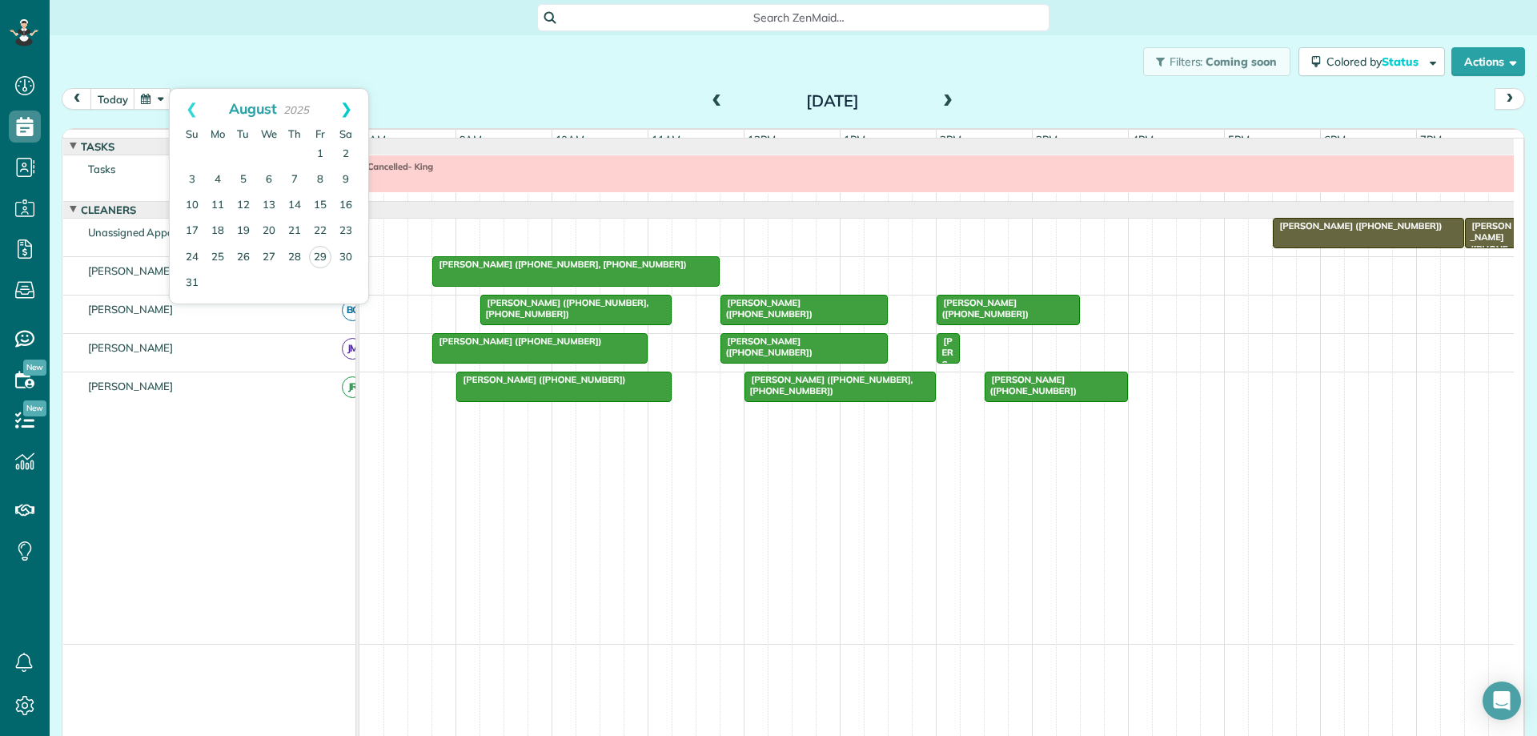
click at [346, 106] on link "Next" at bounding box center [346, 109] width 44 height 40
click at [243, 178] on link "9" at bounding box center [244, 180] width 26 height 26
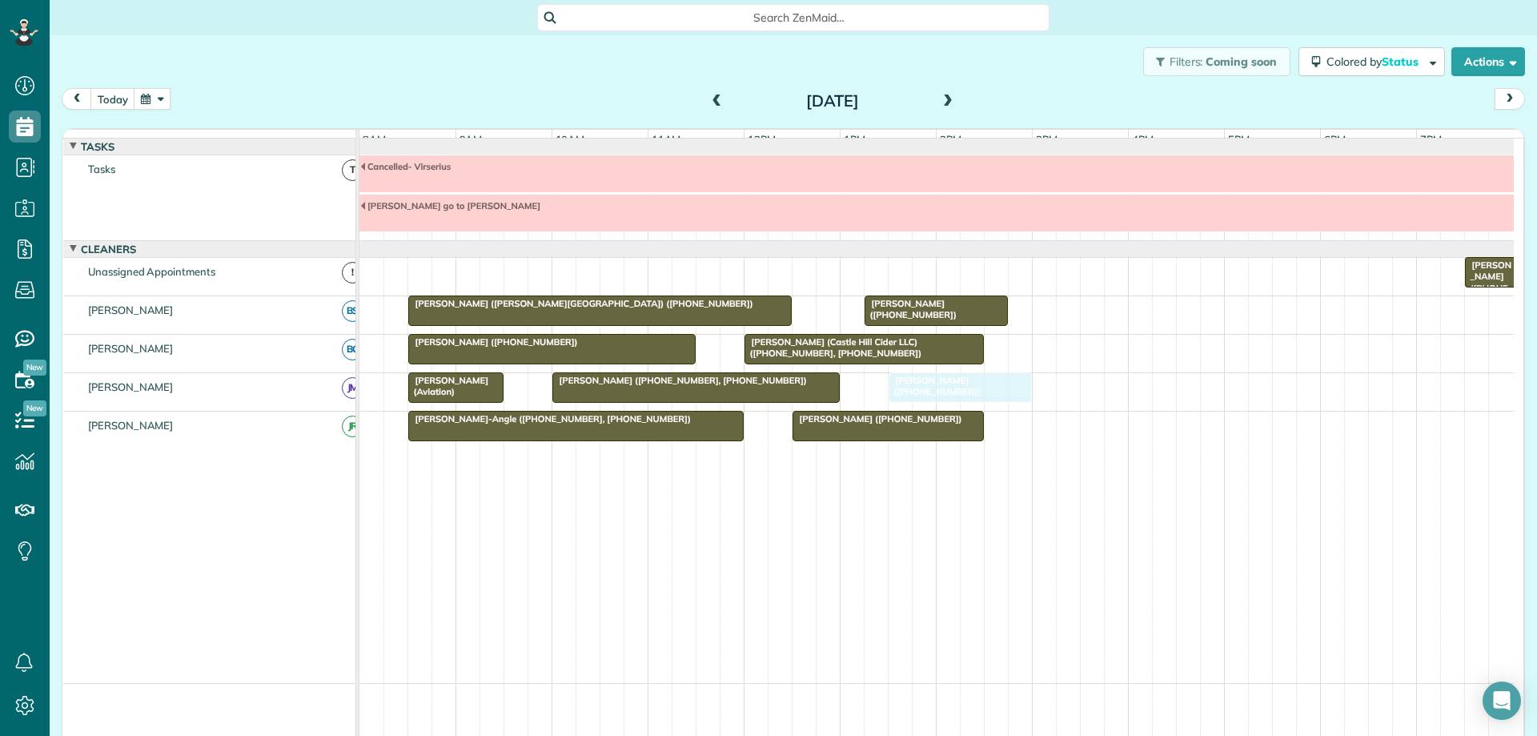
drag, startPoint x: 1099, startPoint y: 439, endPoint x: 966, endPoint y: 399, distance: 138.5
click at [163, 93] on button "button" at bounding box center [152, 99] width 37 height 22
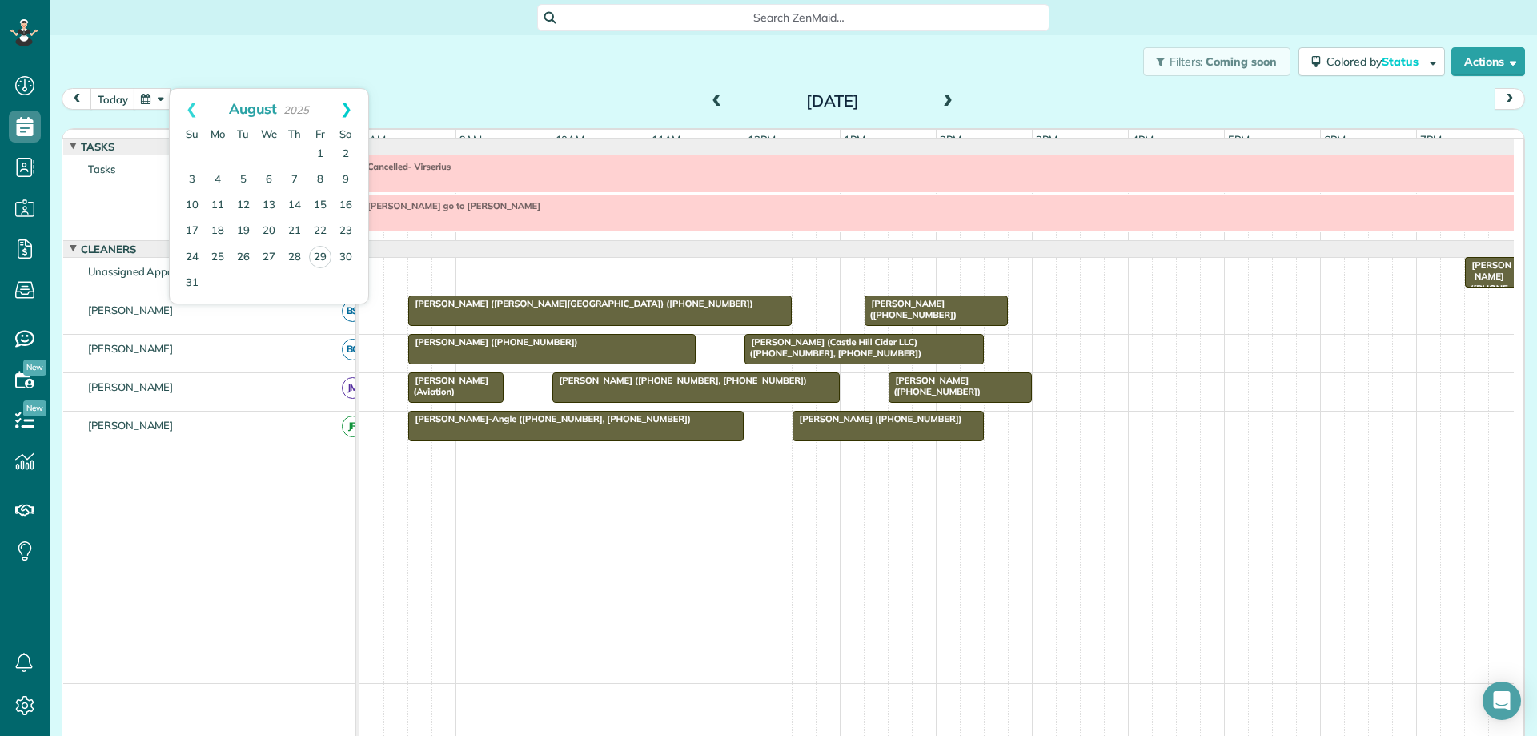
click at [343, 106] on link "Next" at bounding box center [346, 109] width 44 height 40
click at [245, 205] on link "16" at bounding box center [244, 206] width 26 height 26
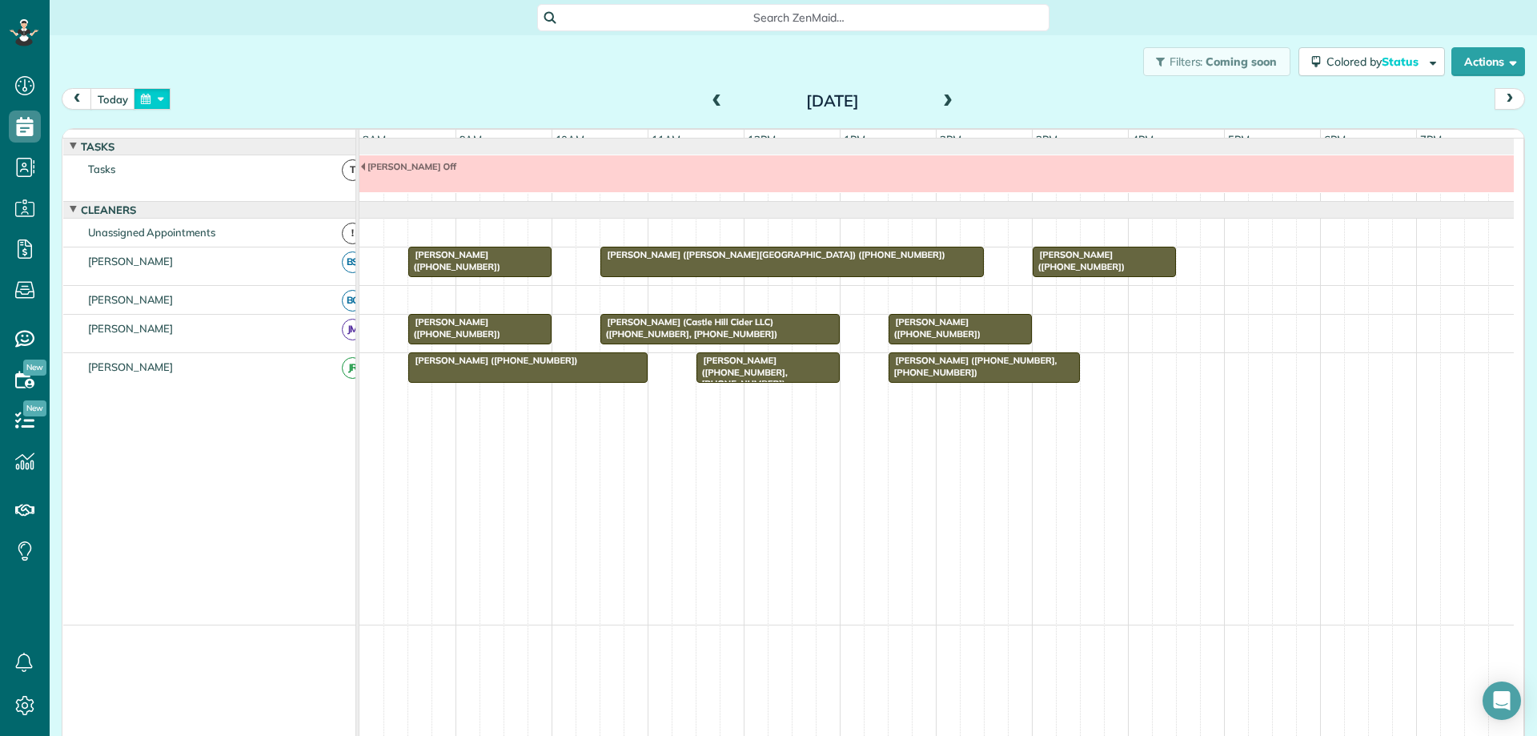
click at [165, 102] on button "button" at bounding box center [152, 99] width 37 height 22
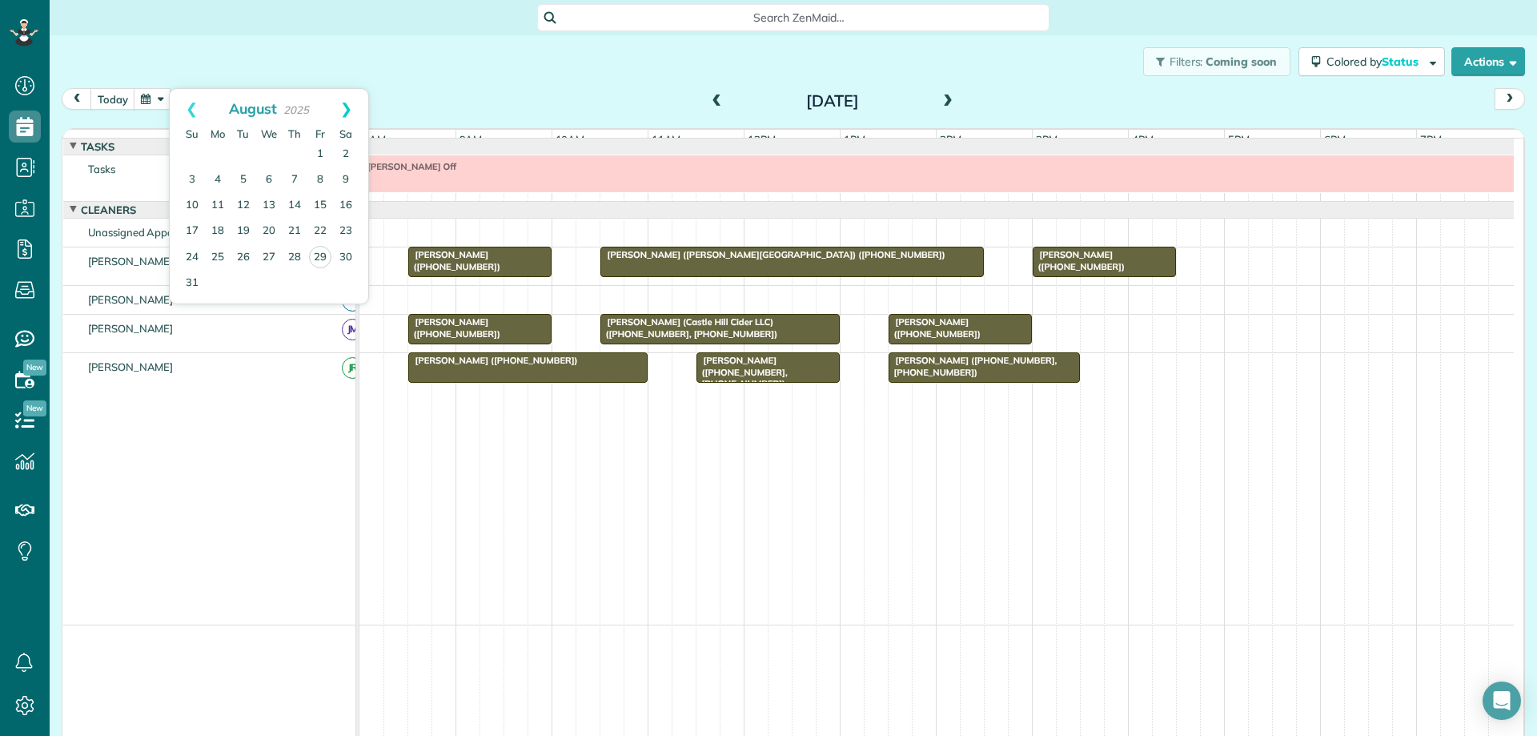
click at [343, 106] on link "Next" at bounding box center [346, 109] width 44 height 40
click at [243, 154] on link "2" at bounding box center [244, 155] width 26 height 26
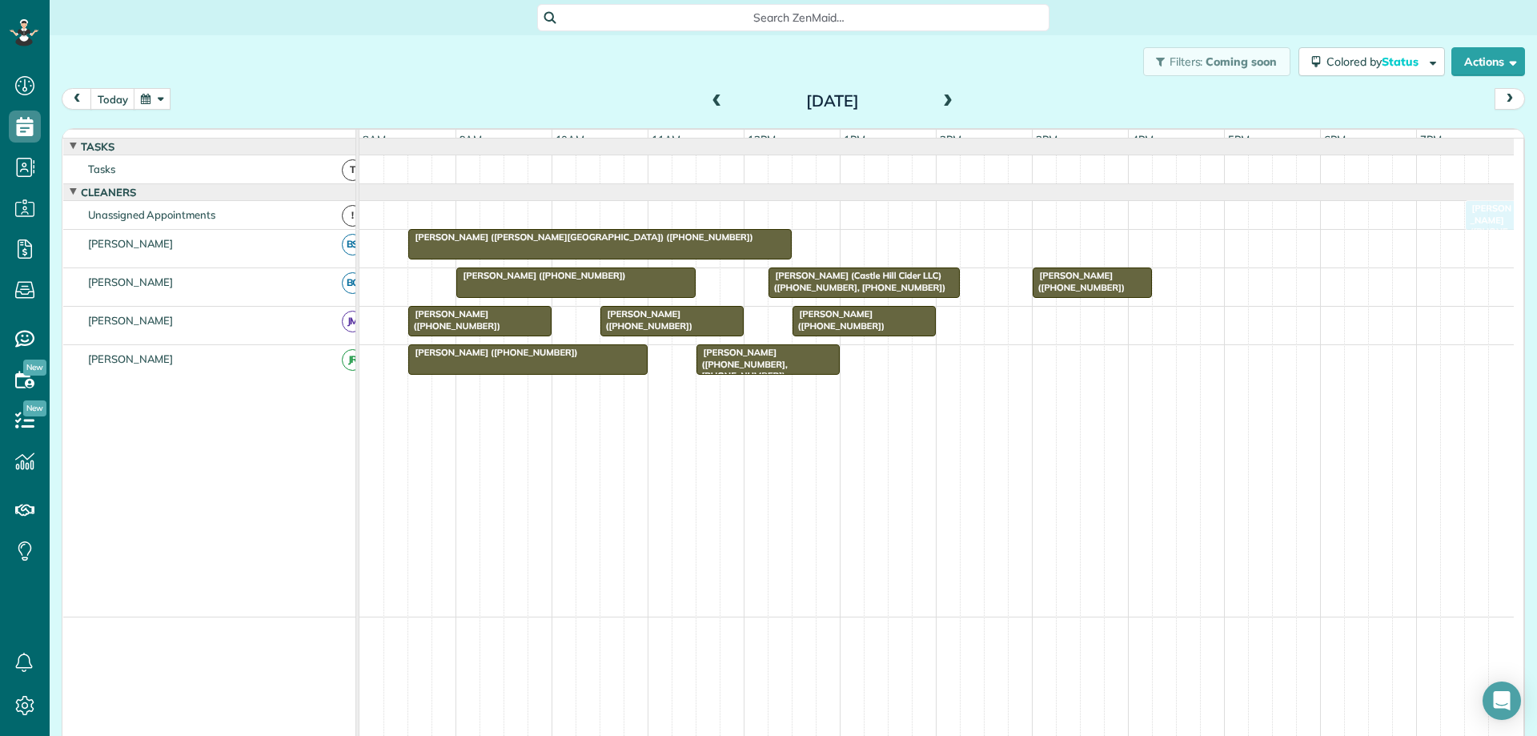
drag, startPoint x: 912, startPoint y: 374, endPoint x: 1480, endPoint y: 225, distance: 587.5
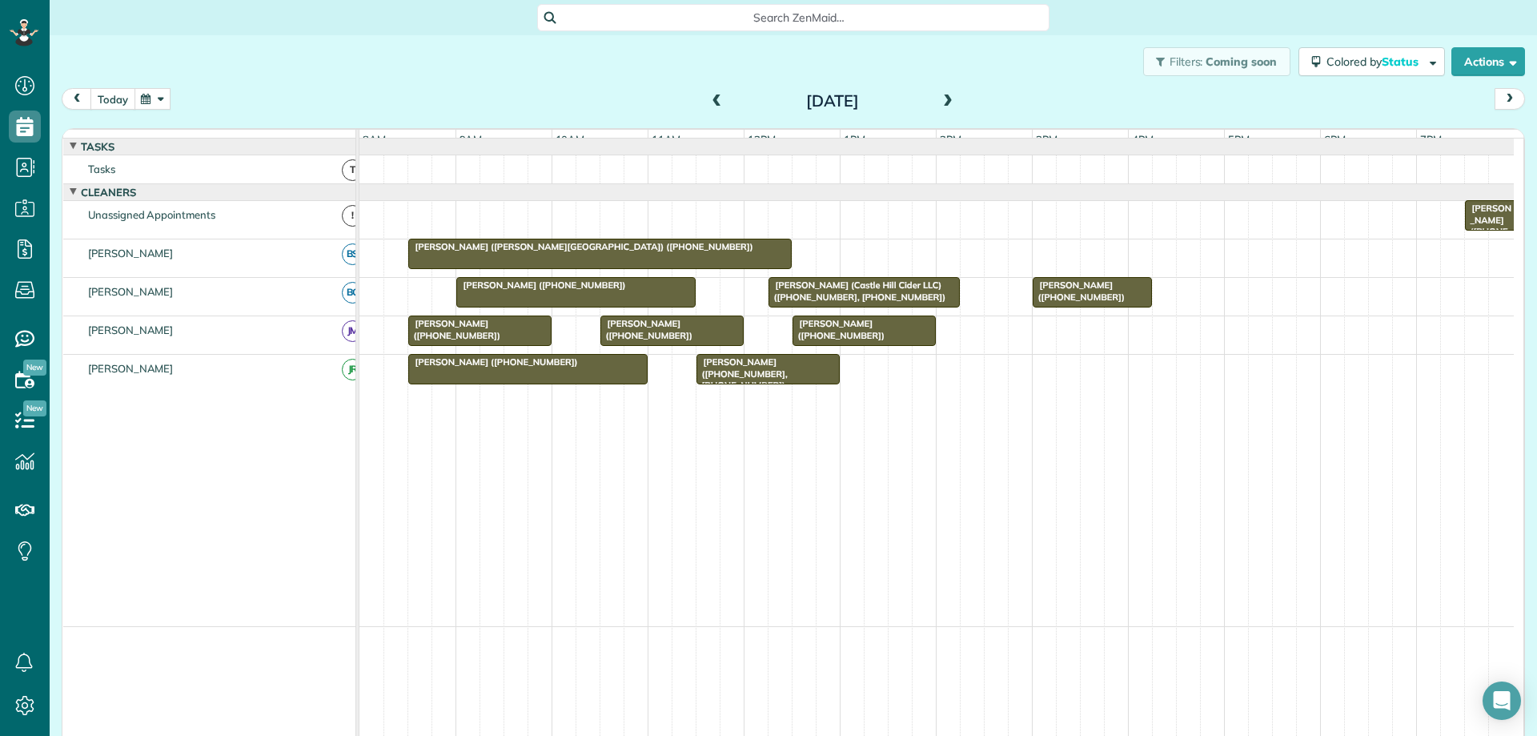
click at [126, 99] on button "today" at bounding box center [112, 99] width 45 height 22
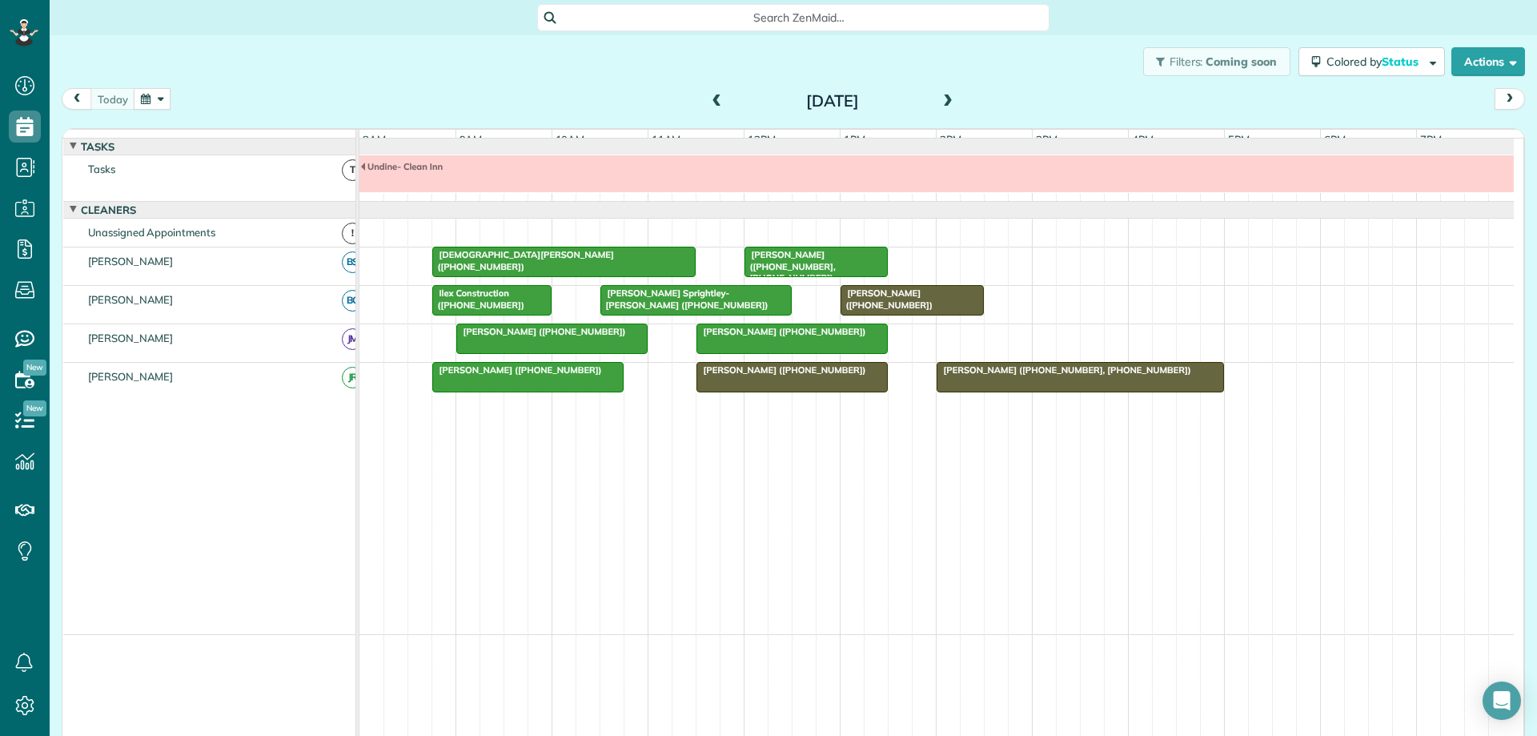
click at [155, 98] on button "button" at bounding box center [152, 99] width 37 height 22
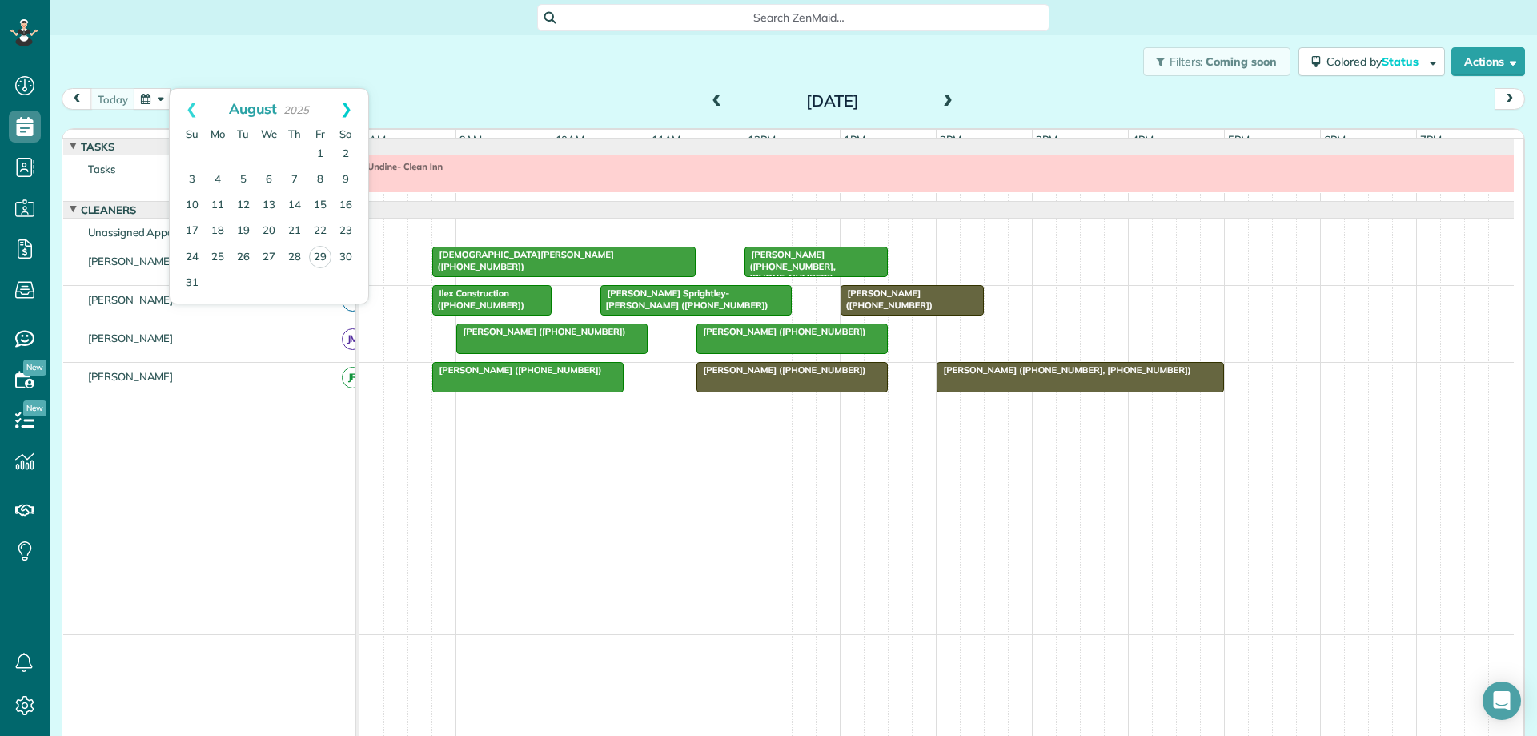
click at [348, 106] on link "Next" at bounding box center [346, 109] width 44 height 40
click at [245, 205] on link "16" at bounding box center [244, 206] width 26 height 26
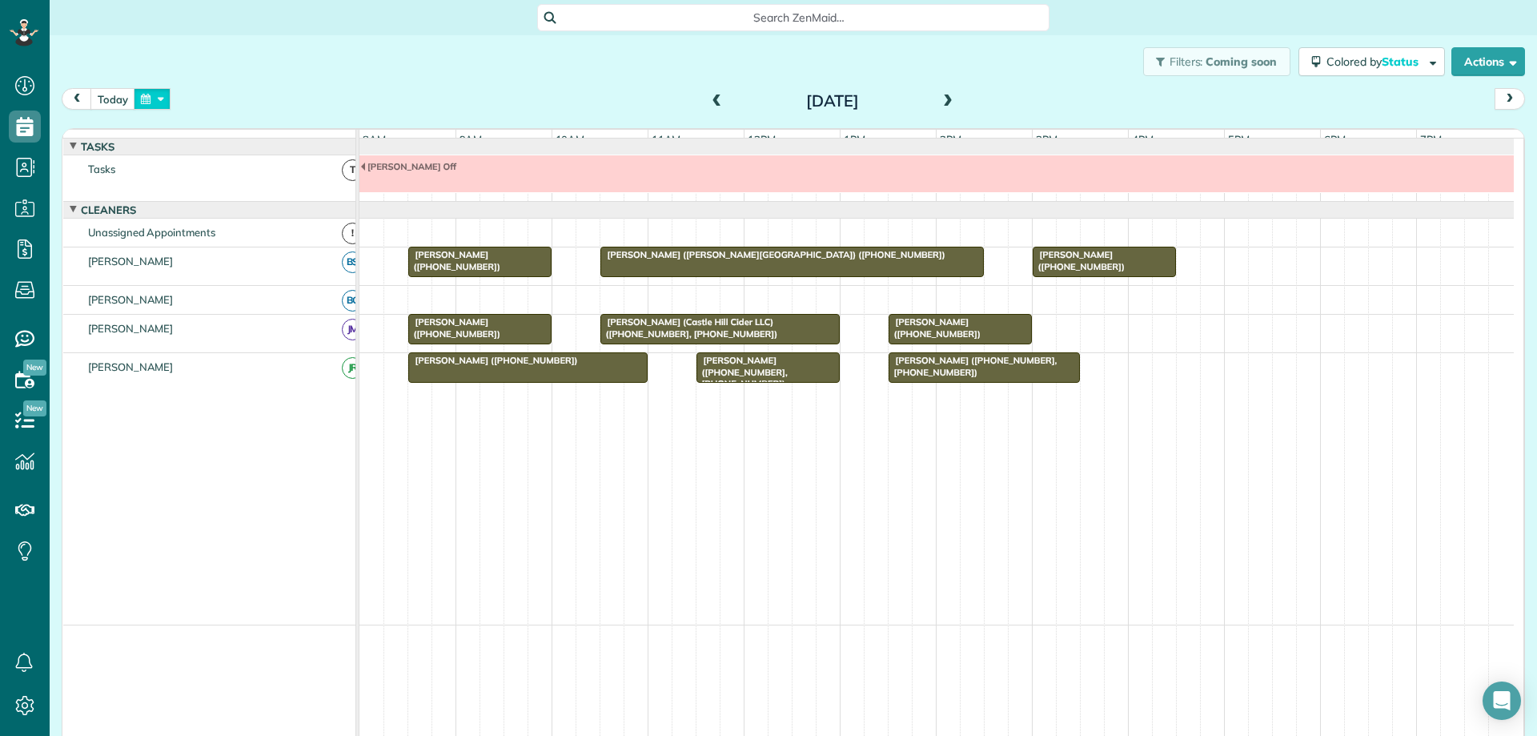
click at [156, 99] on button "button" at bounding box center [152, 99] width 37 height 22
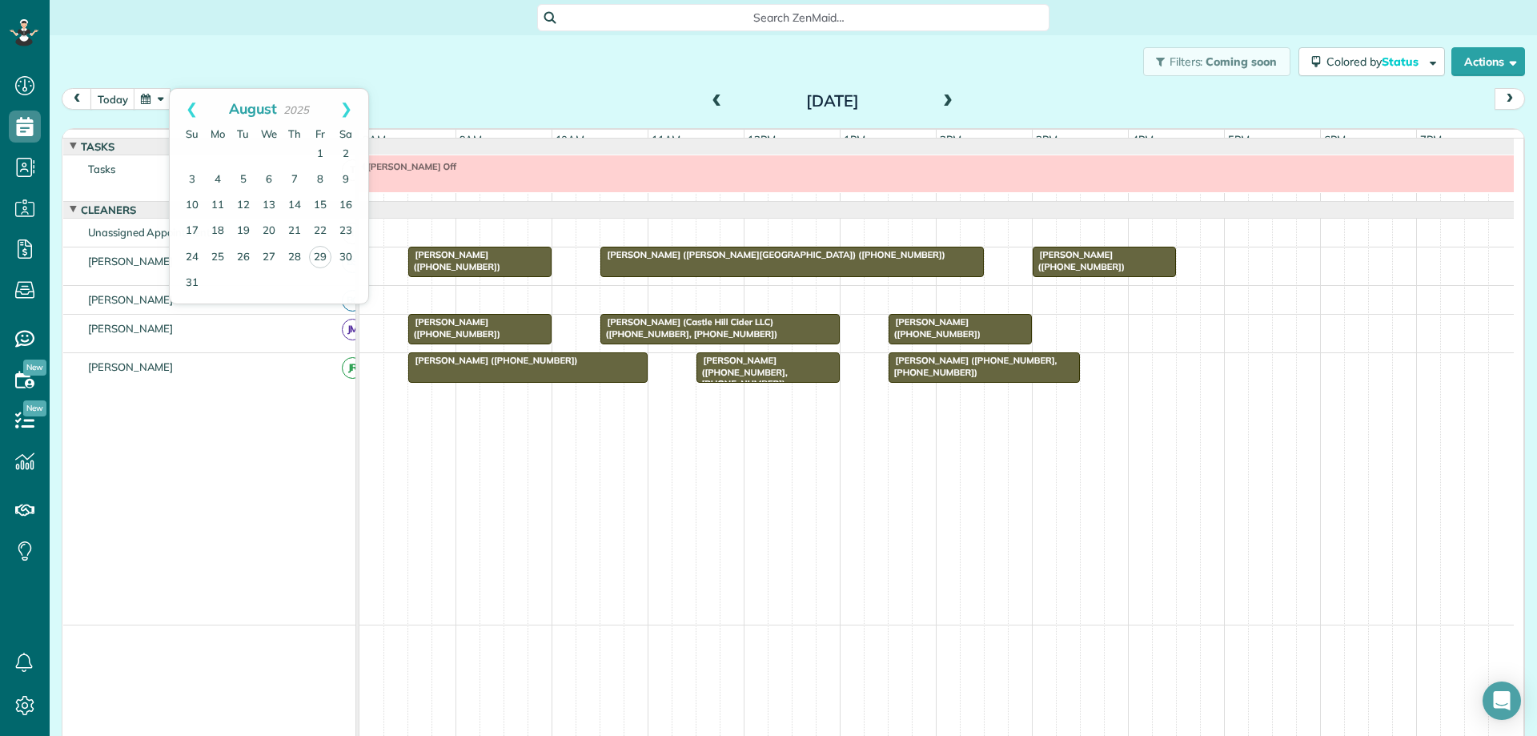
click at [545, 366] on span "Yolanda Smith (+17032017147)" at bounding box center [492, 360] width 171 height 11
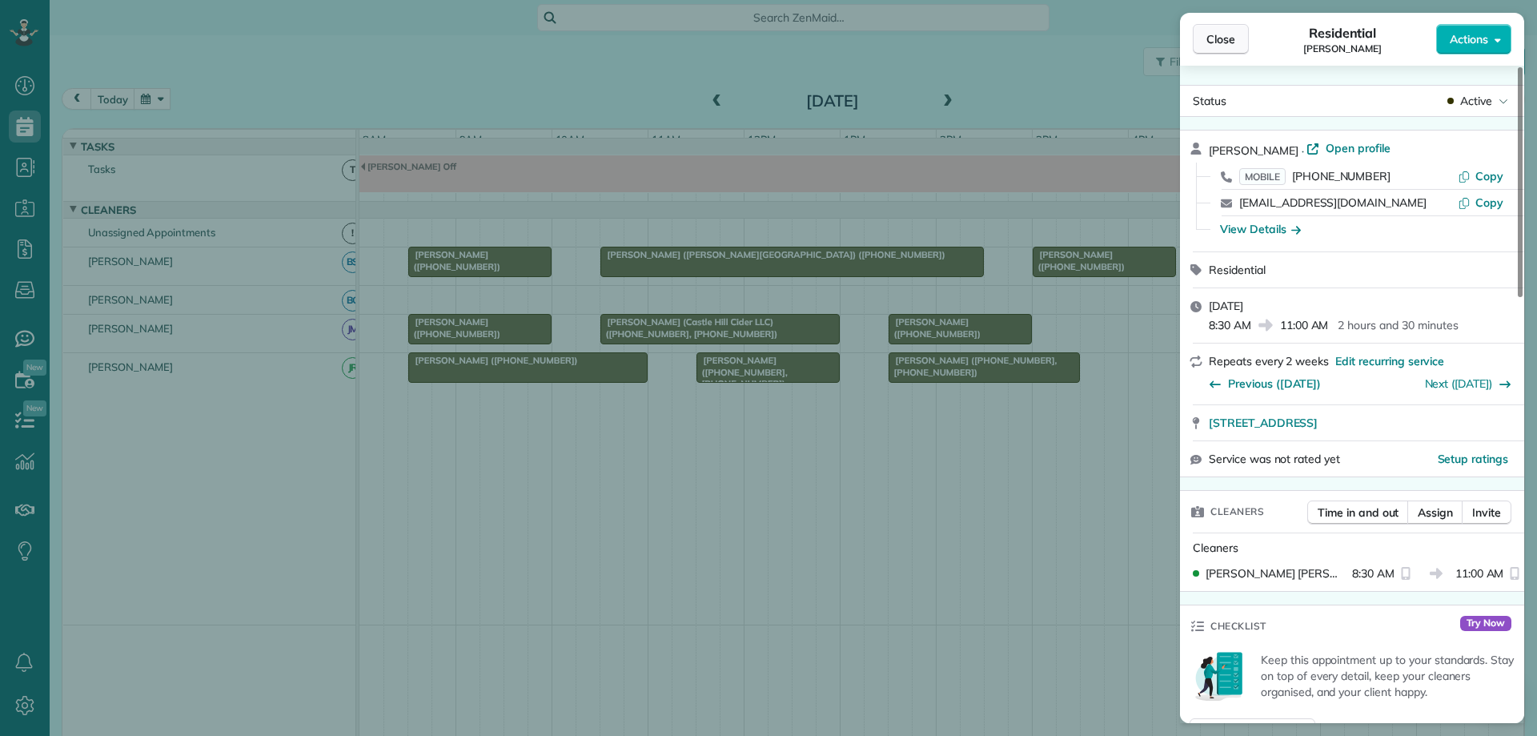
click at [1222, 38] on span "Close" at bounding box center [1220, 39] width 29 height 16
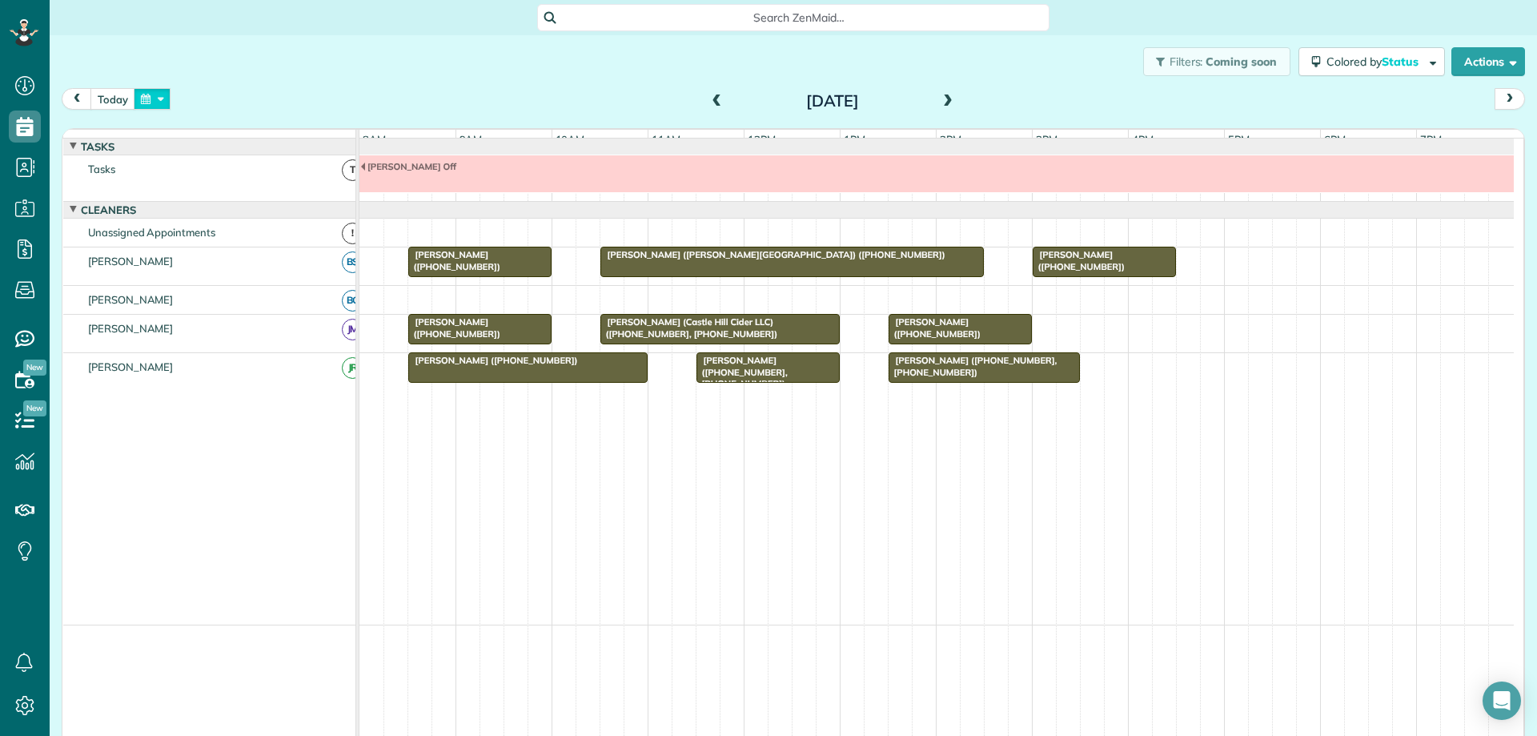
click at [154, 96] on button "button" at bounding box center [152, 99] width 37 height 22
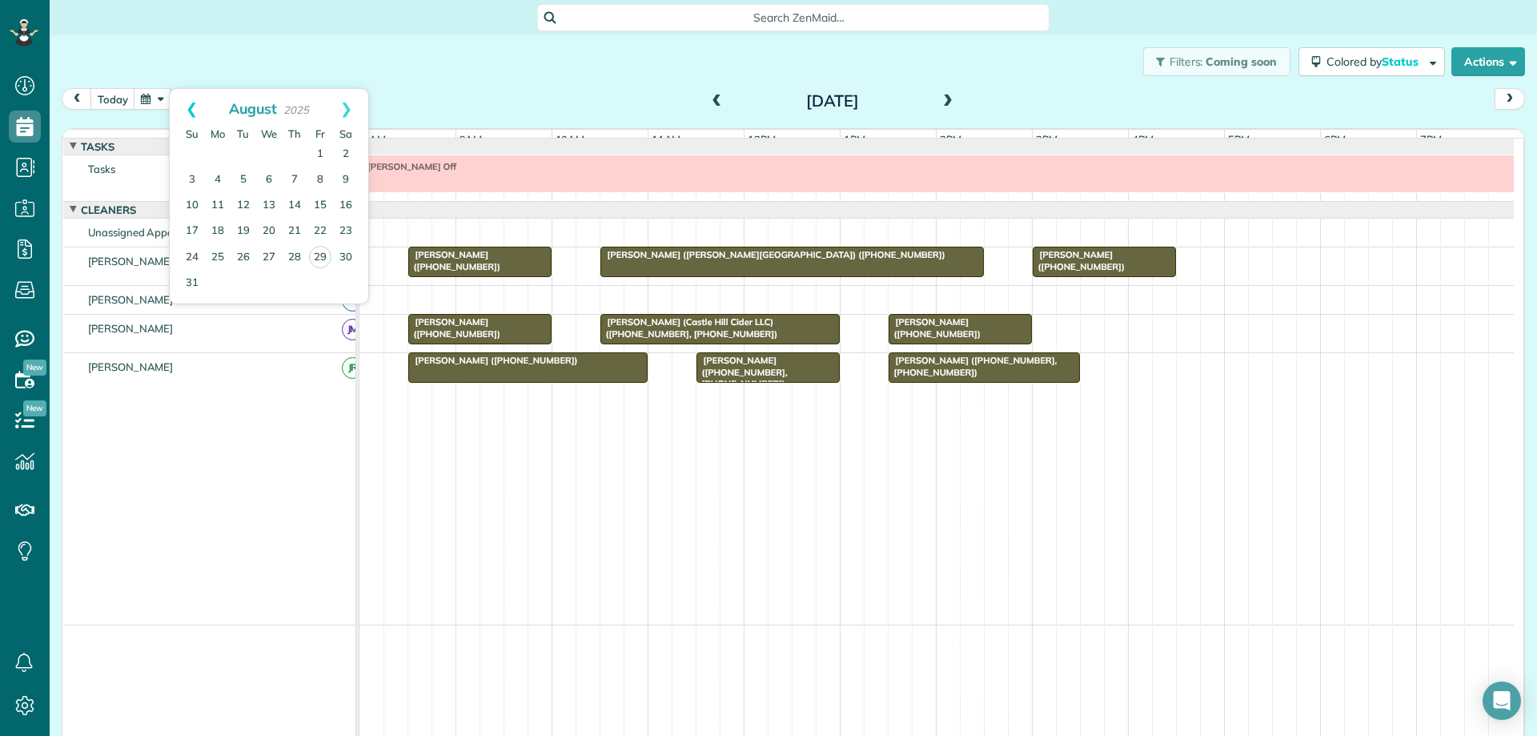
click at [189, 106] on link "Prev" at bounding box center [192, 109] width 44 height 40
click at [220, 253] on link "28" at bounding box center [218, 257] width 26 height 26
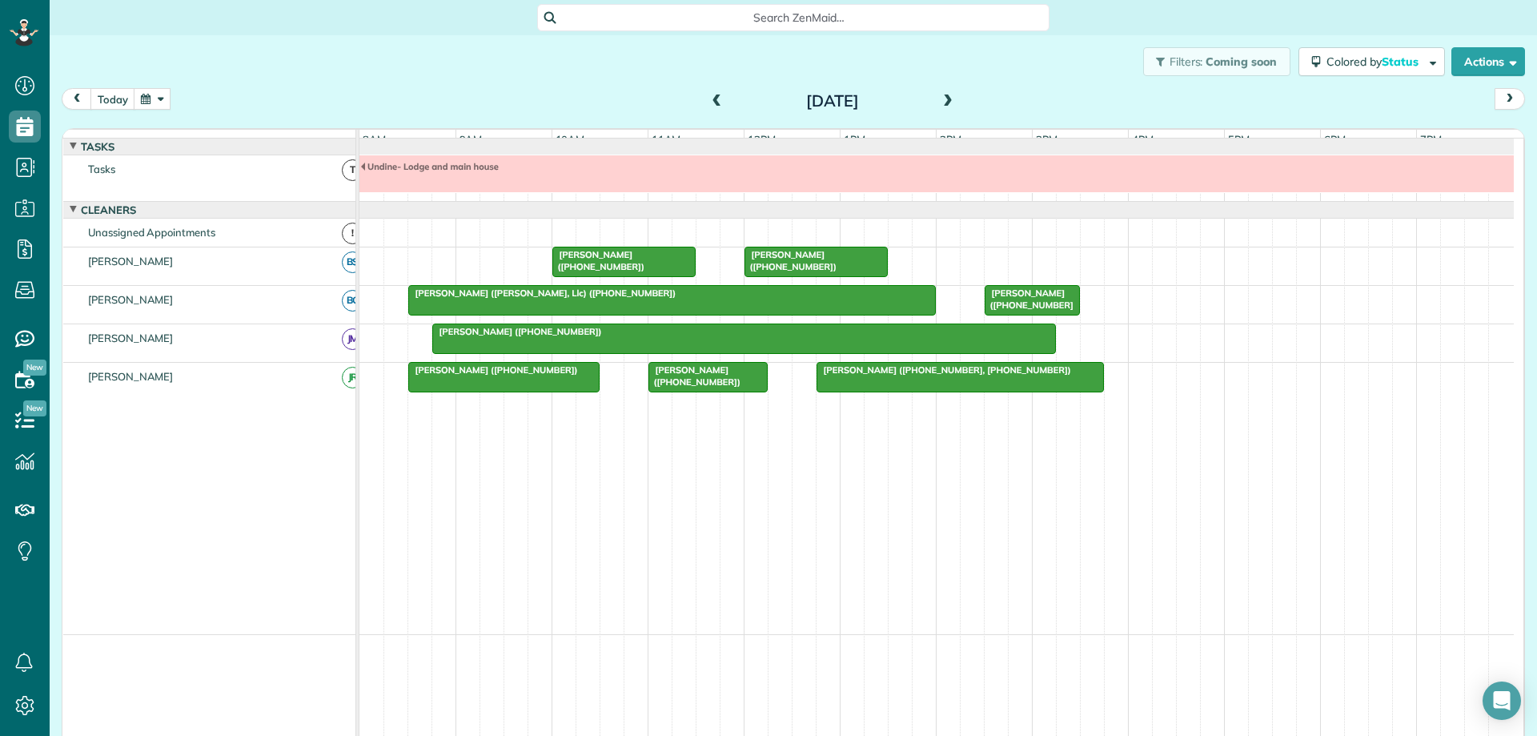
click at [161, 98] on button "button" at bounding box center [152, 99] width 37 height 22
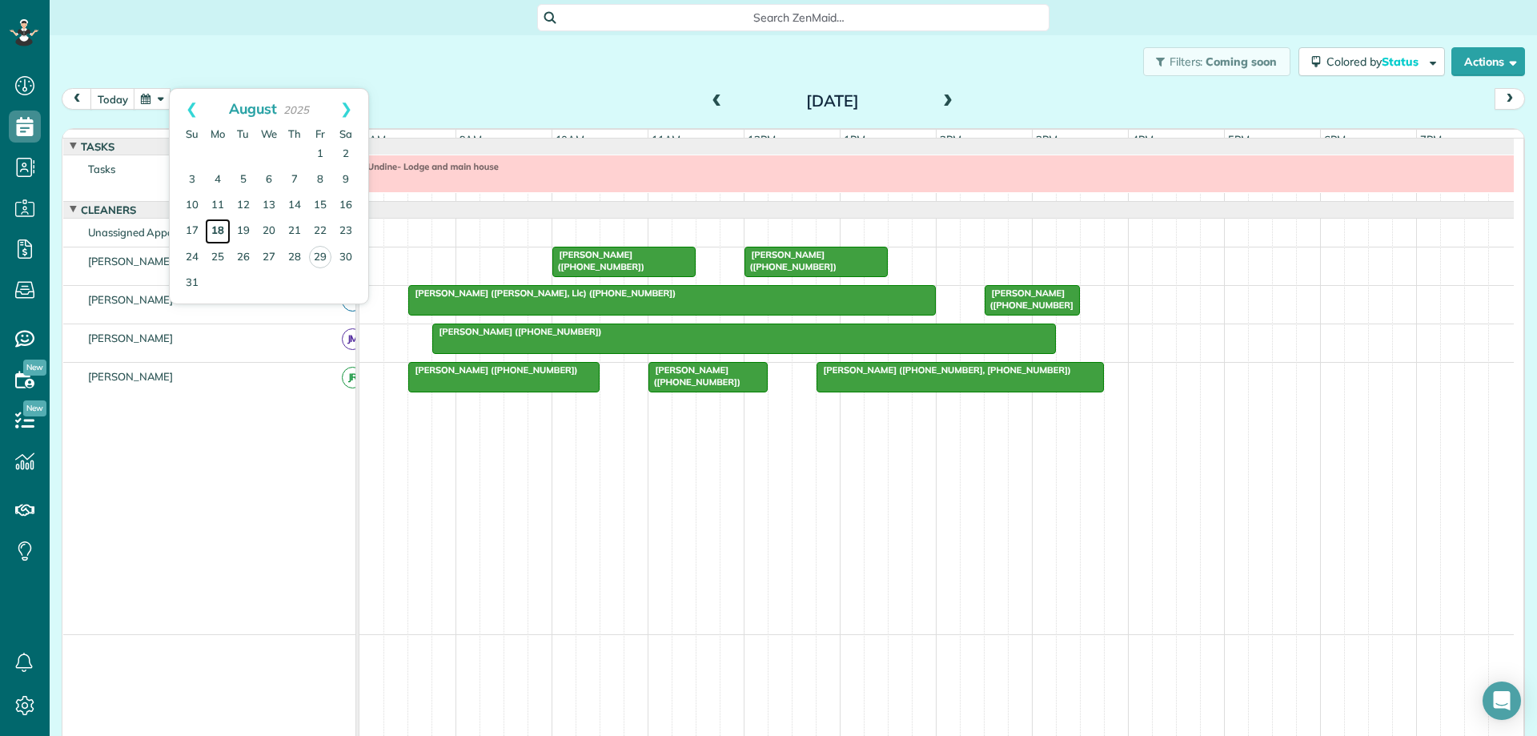
click at [222, 229] on link "18" at bounding box center [218, 232] width 26 height 26
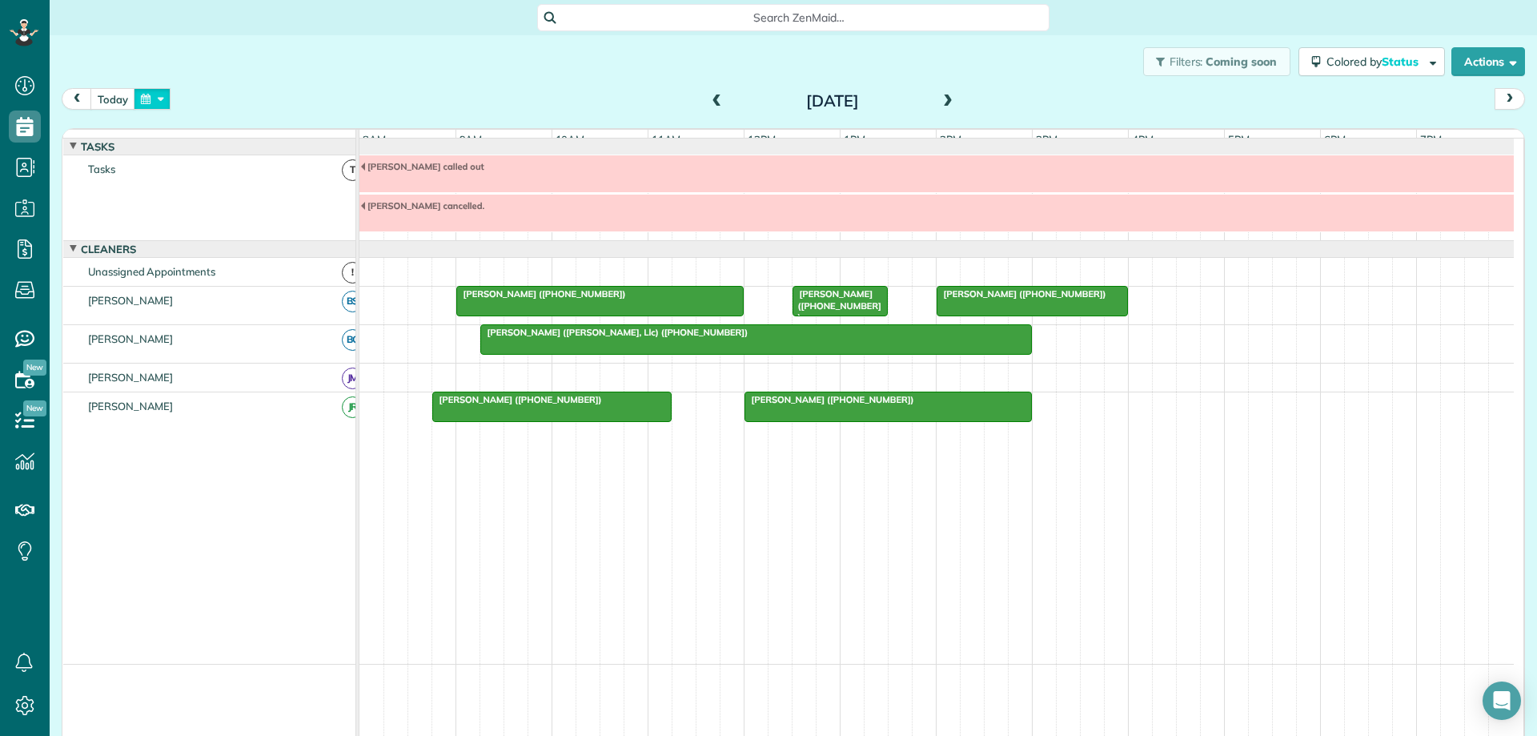
click at [155, 98] on button "button" at bounding box center [152, 99] width 37 height 22
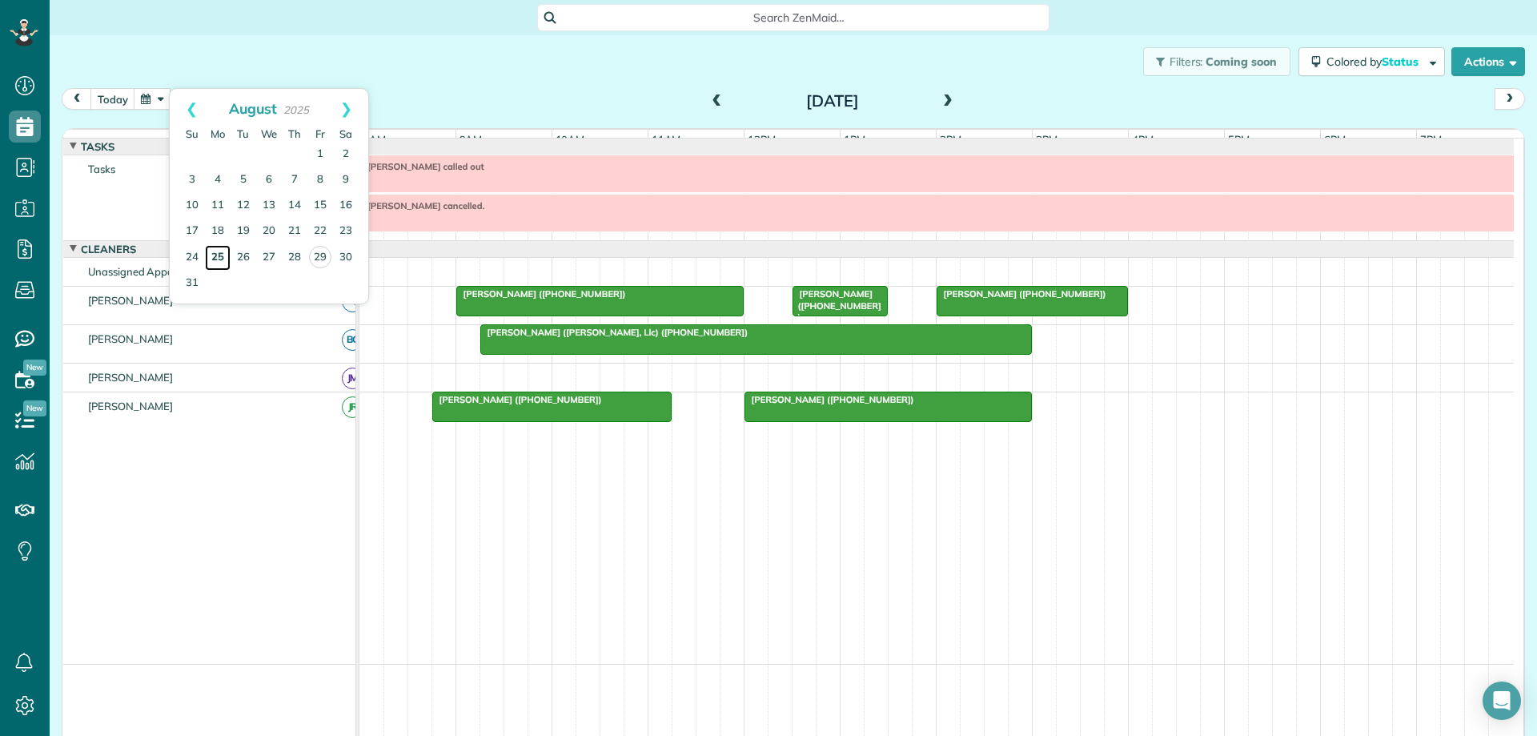
click at [215, 255] on link "25" at bounding box center [218, 258] width 26 height 26
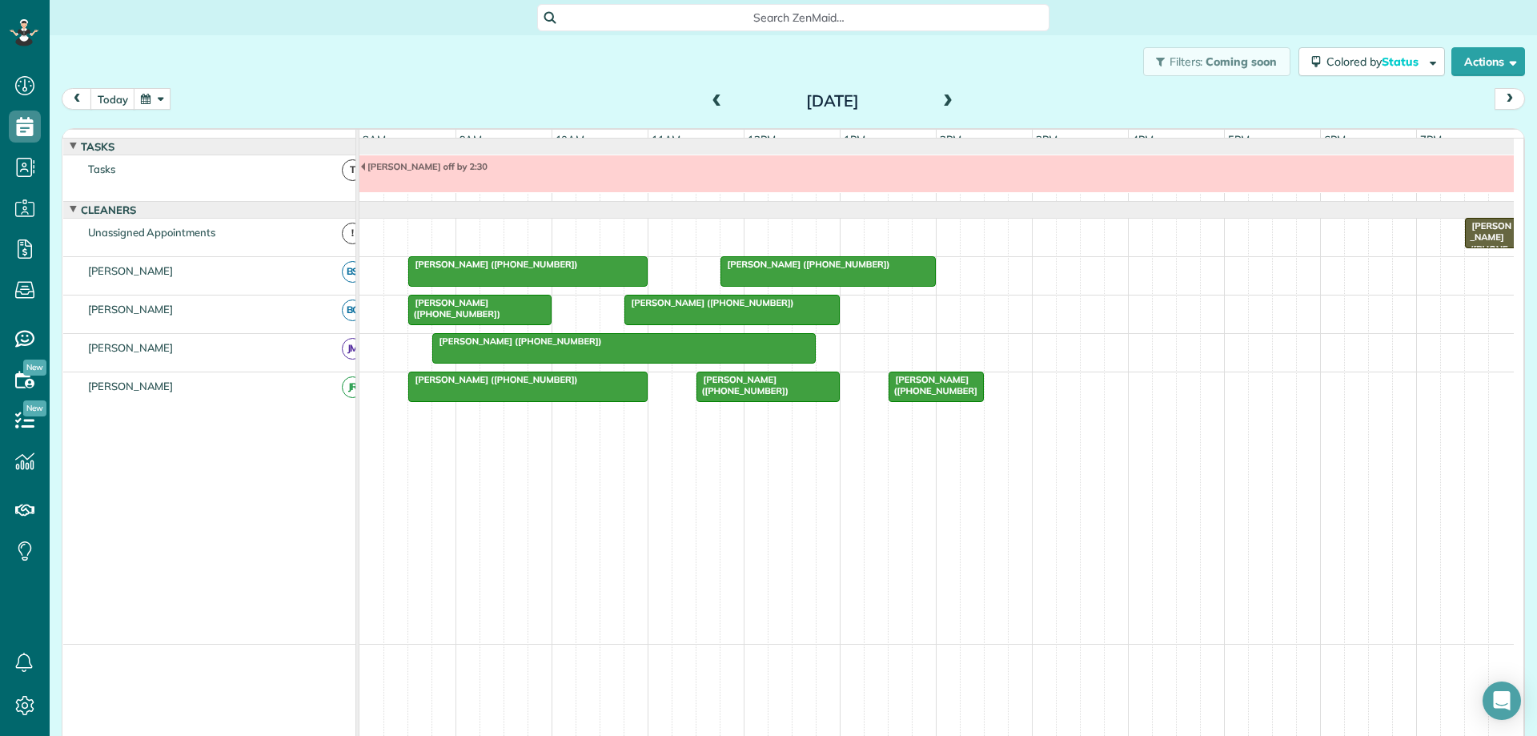
click at [156, 102] on button "button" at bounding box center [152, 99] width 37 height 22
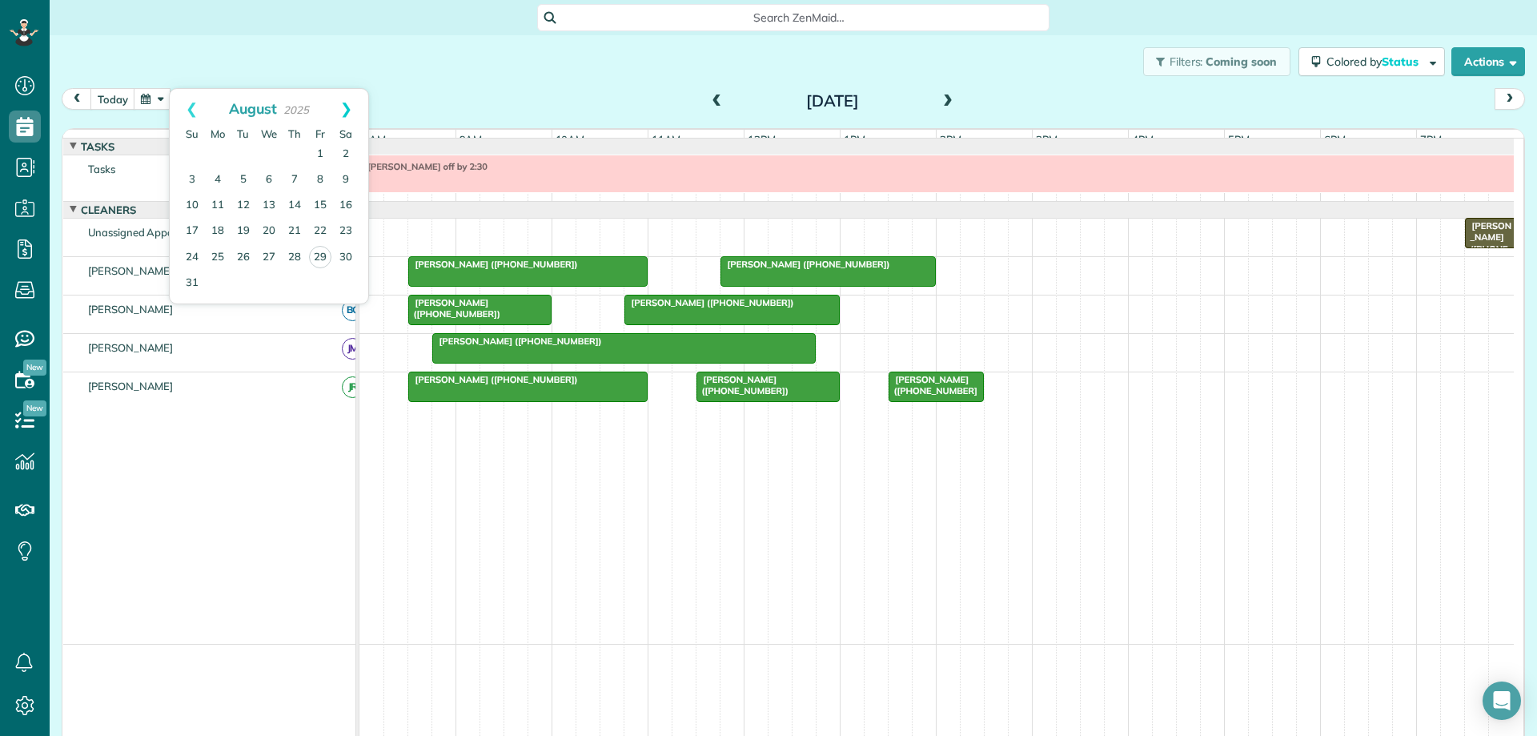
click at [343, 106] on link "Next" at bounding box center [346, 109] width 44 height 40
click at [242, 150] on link "2" at bounding box center [244, 155] width 26 height 26
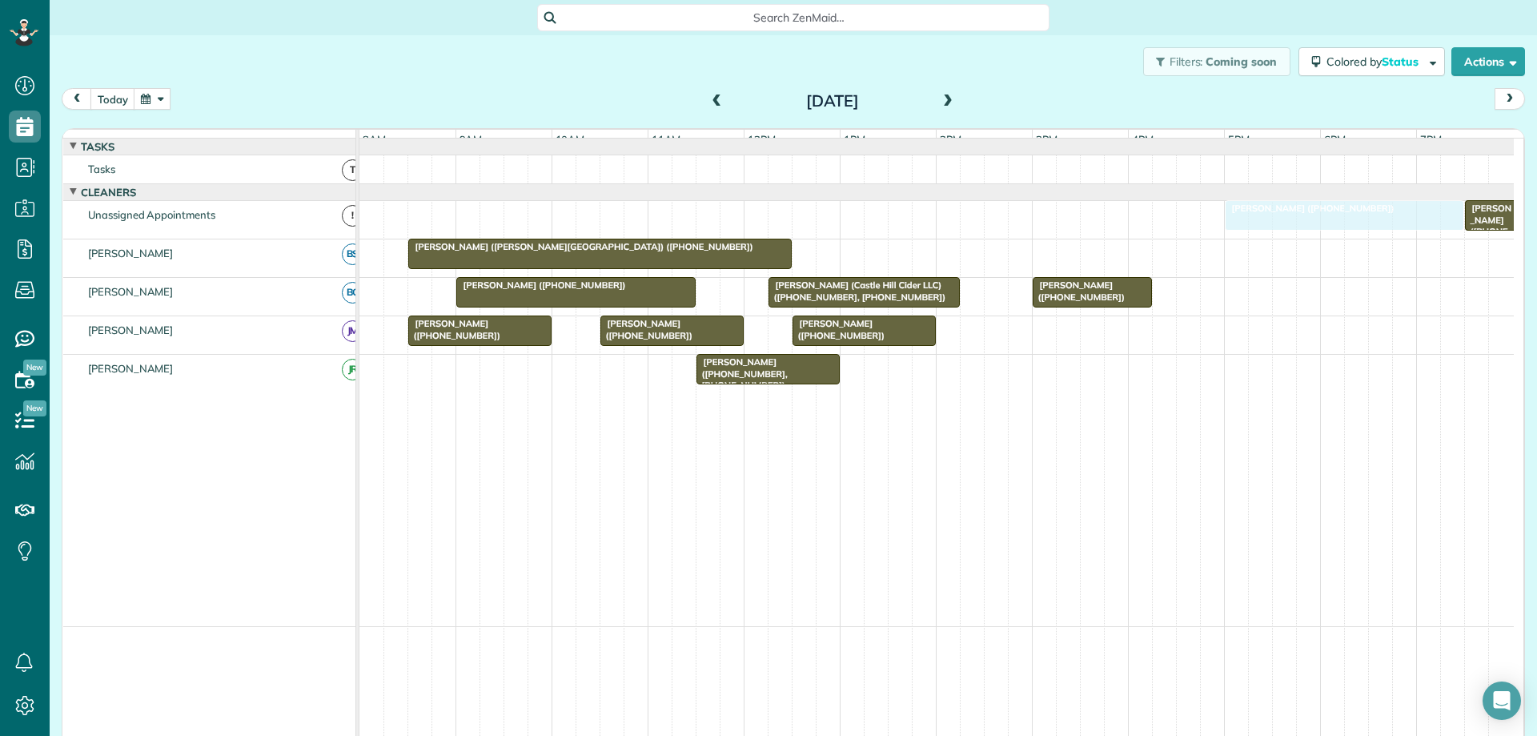
drag, startPoint x: 498, startPoint y: 384, endPoint x: 1302, endPoint y: 229, distance: 819.3
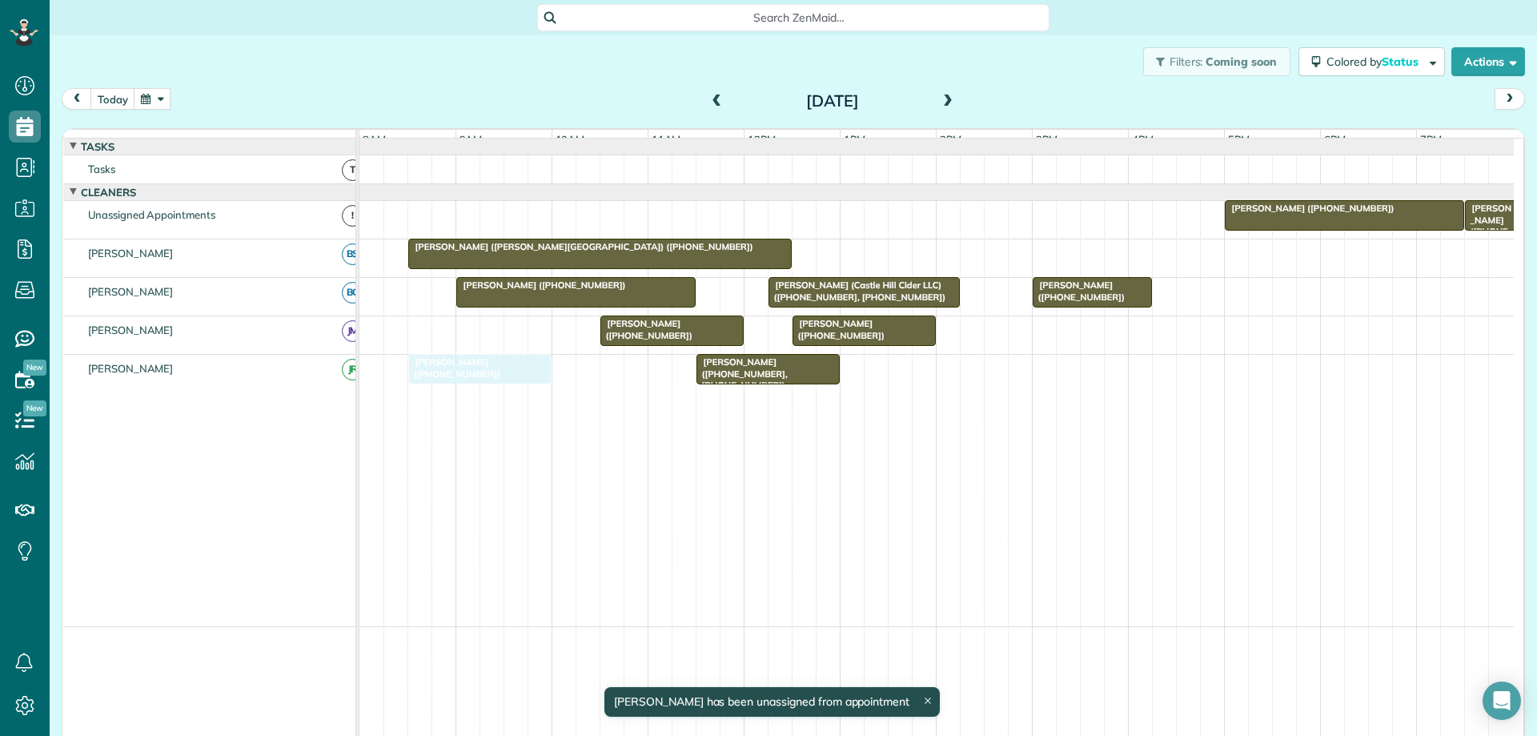
drag, startPoint x: 519, startPoint y: 348, endPoint x: 517, endPoint y: 371, distance: 23.3
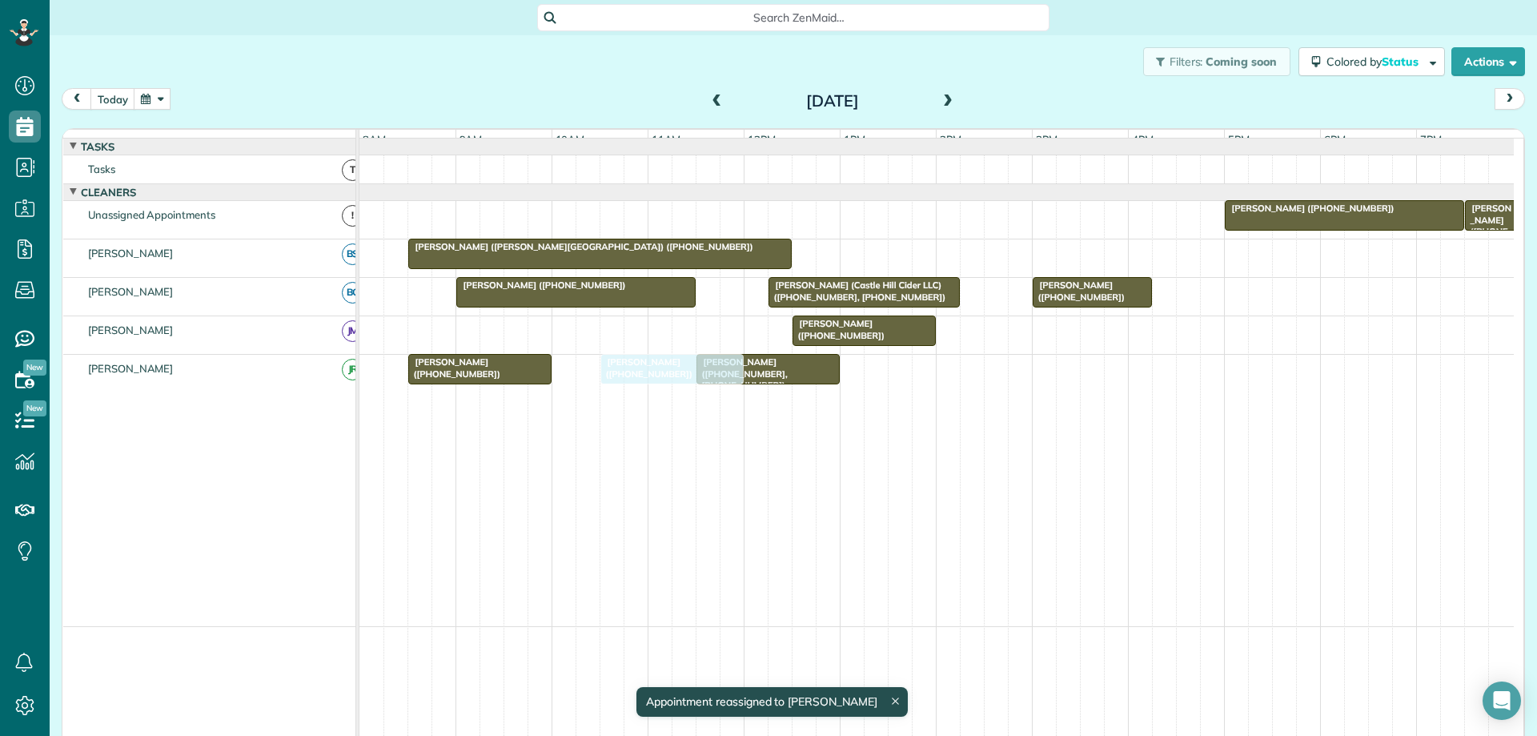
drag, startPoint x: 672, startPoint y: 343, endPoint x: 679, endPoint y: 377, distance: 34.2
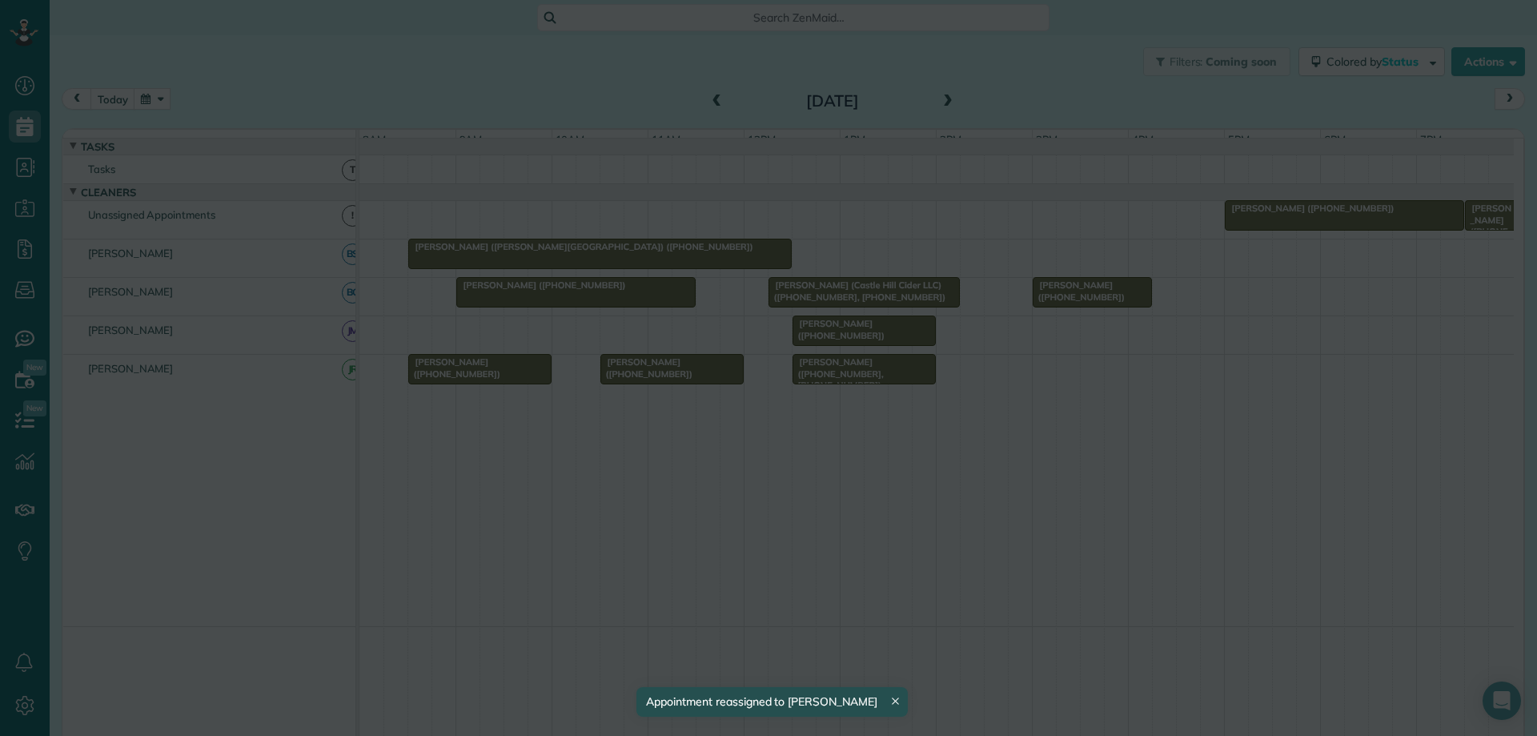
drag, startPoint x: 739, startPoint y: 405, endPoint x: 829, endPoint y: 376, distance: 94.9
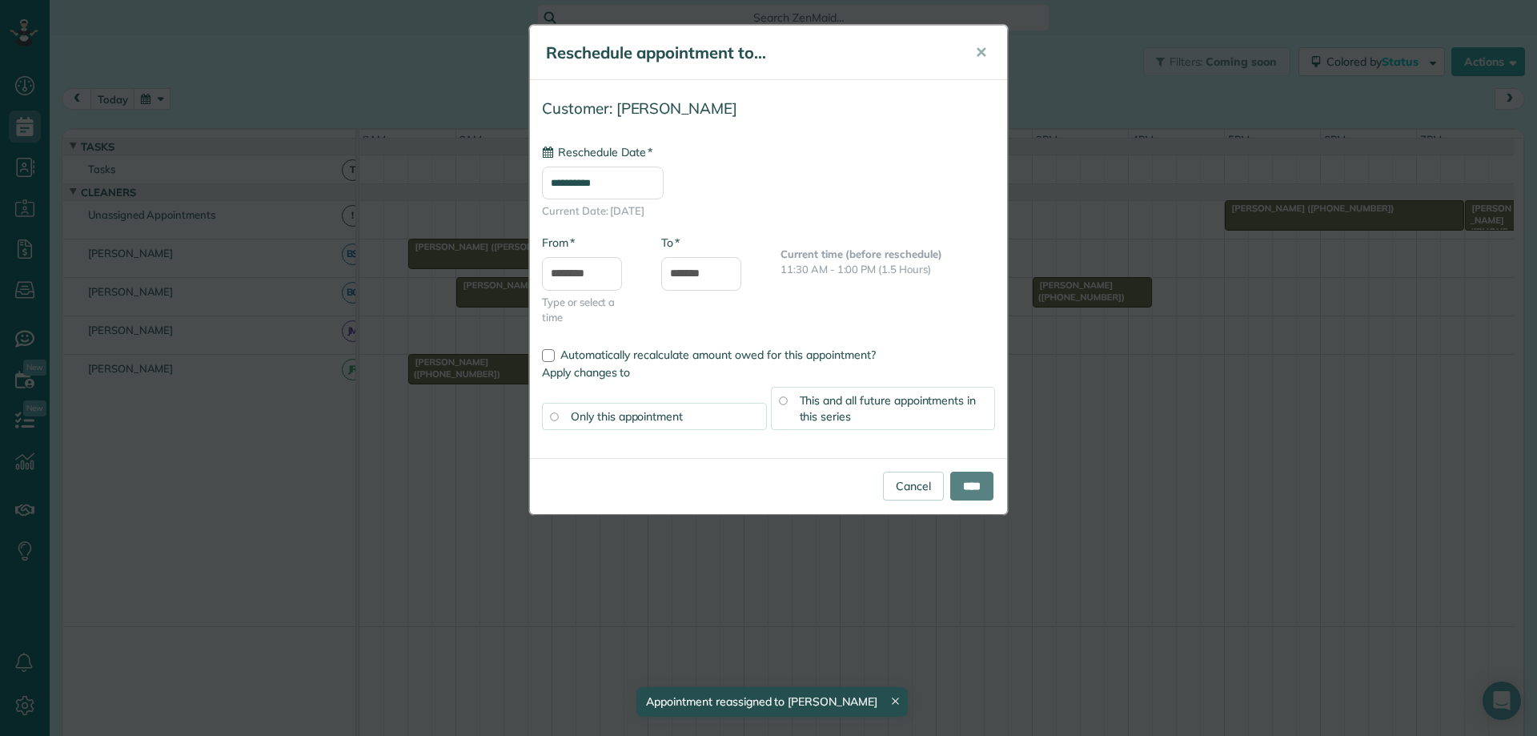
type input "**********"
click at [964, 483] on input "****" at bounding box center [971, 485] width 43 height 29
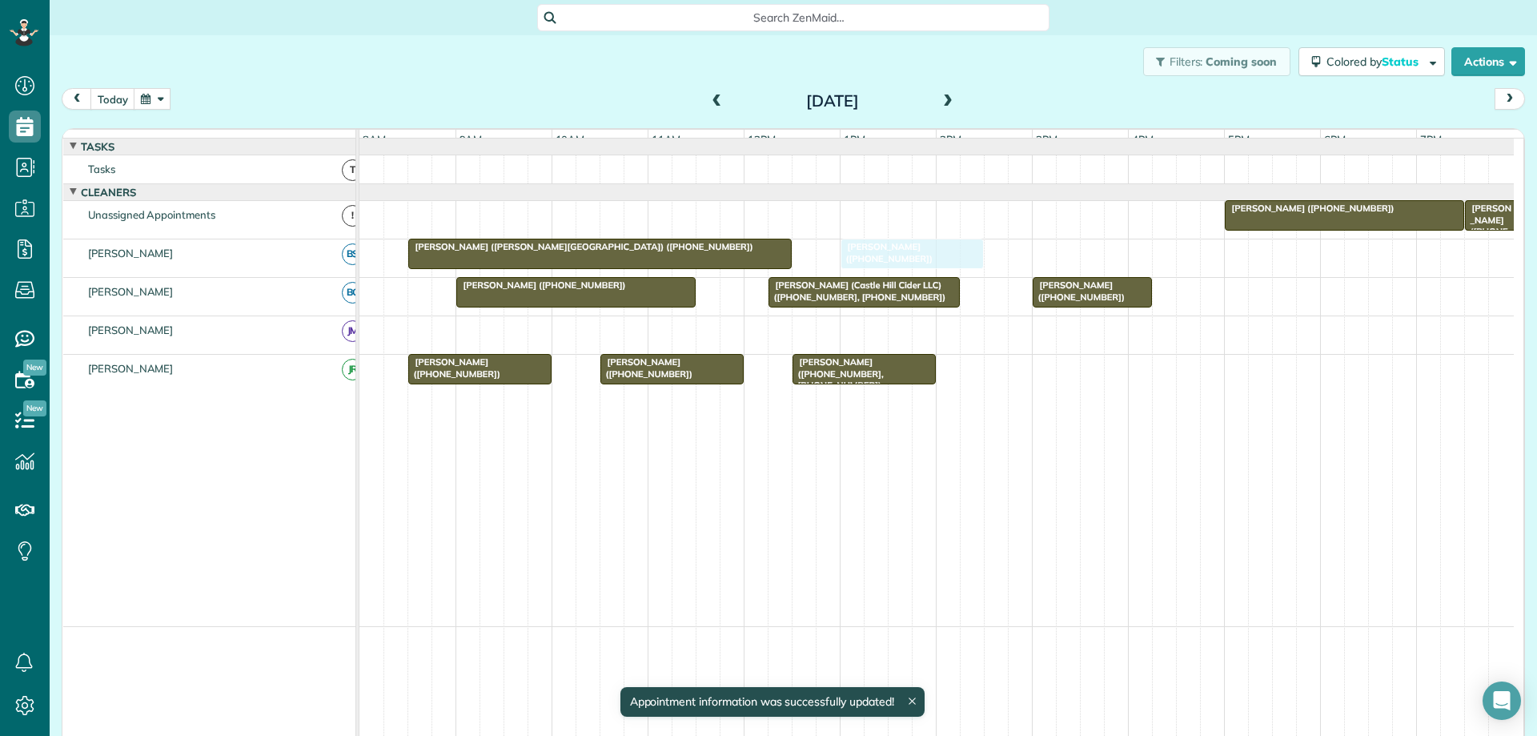
drag, startPoint x: 816, startPoint y: 342, endPoint x: 863, endPoint y: 277, distance: 79.7
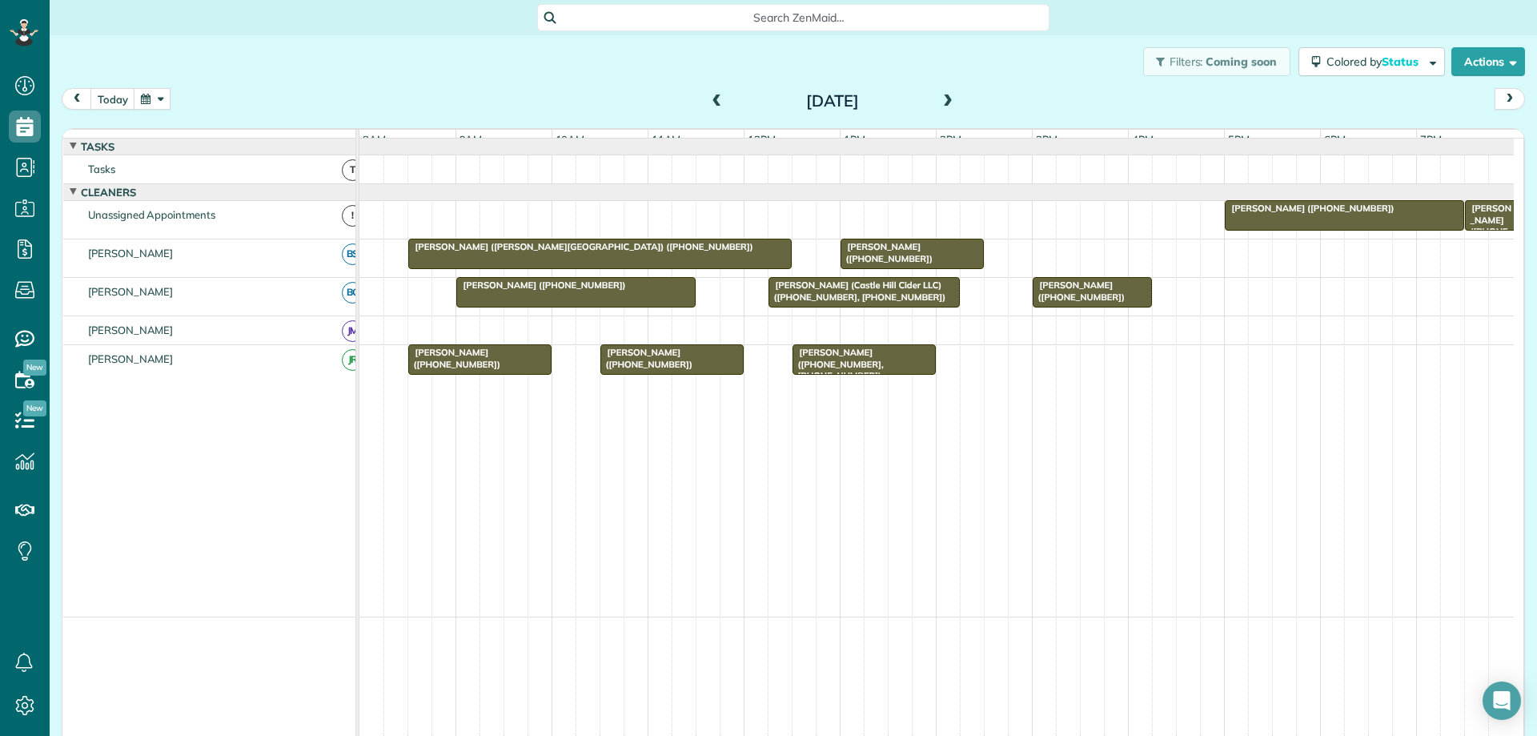
click at [153, 103] on button "button" at bounding box center [152, 99] width 37 height 22
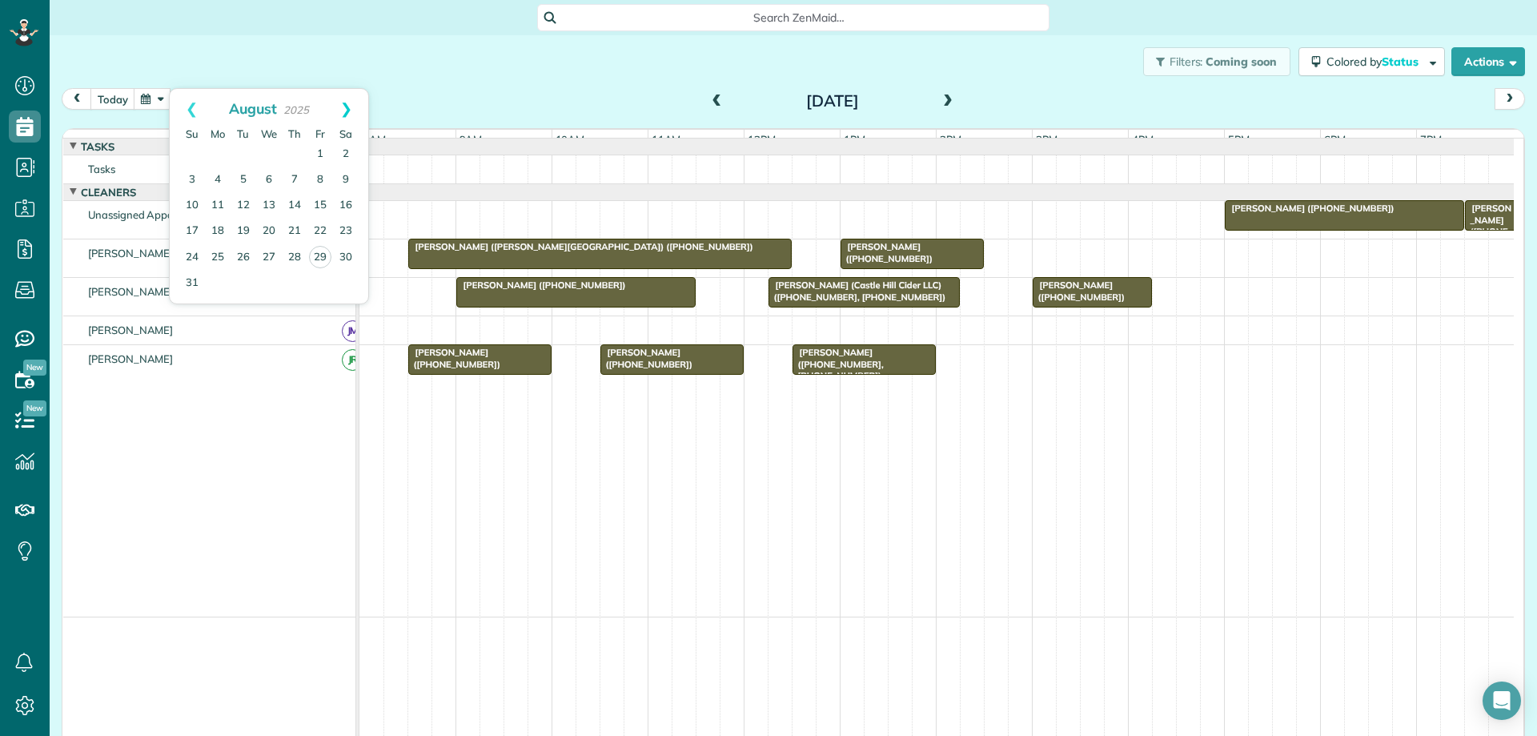
click at [342, 109] on link "Next" at bounding box center [346, 109] width 44 height 40
click at [243, 203] on link "16" at bounding box center [244, 206] width 26 height 26
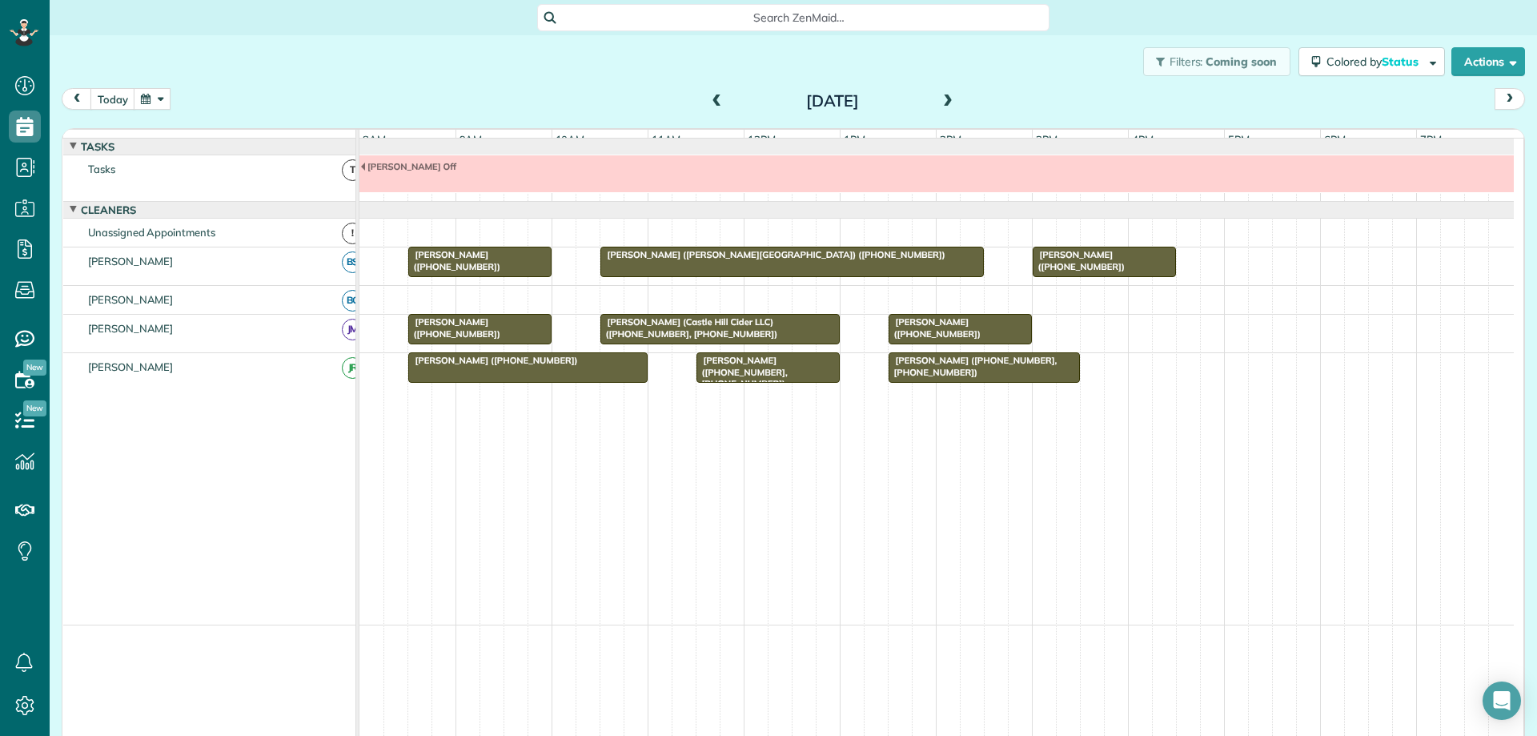
click at [608, 366] on div "Yolanda Smith (+17032017147)" at bounding box center [528, 360] width 230 height 11
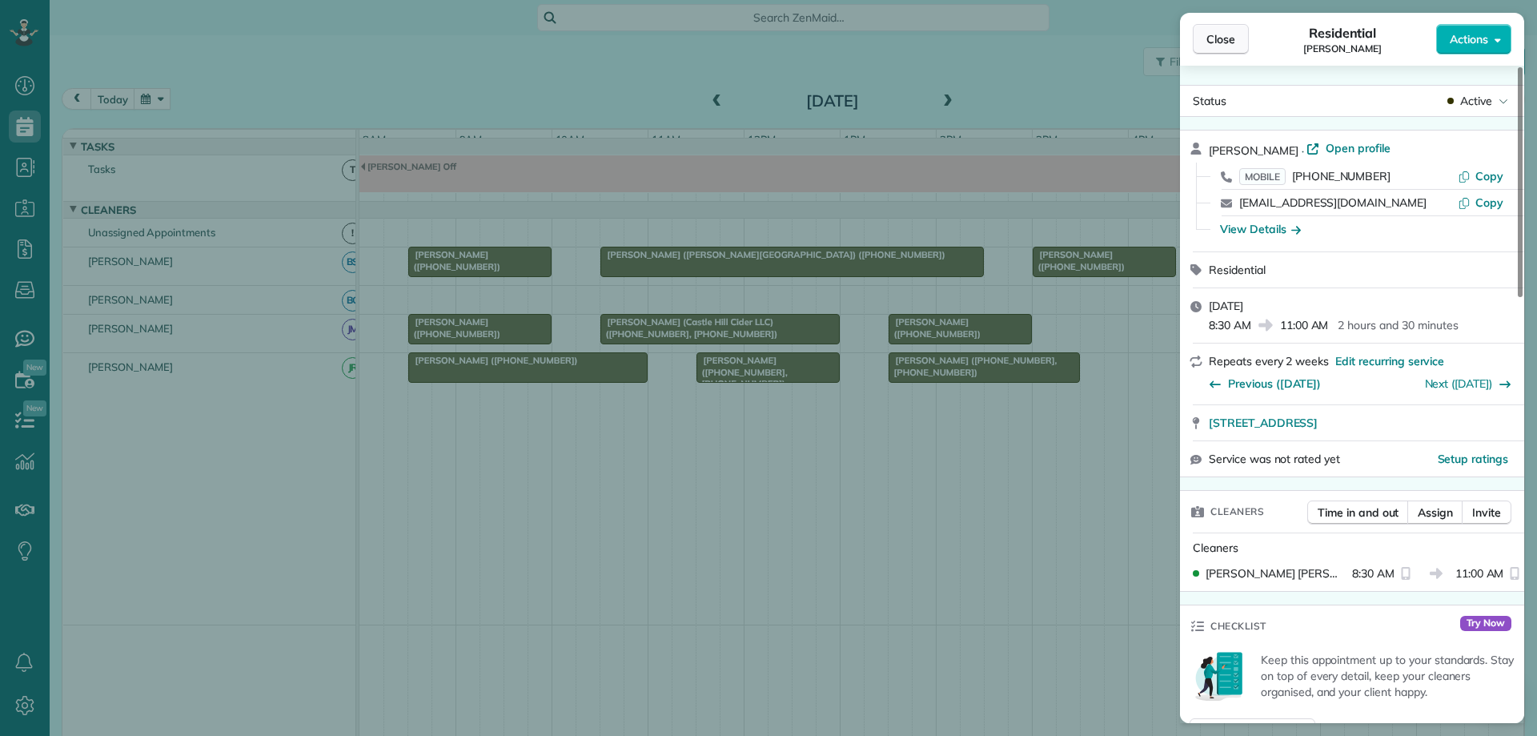
click at [1219, 34] on span "Close" at bounding box center [1220, 39] width 29 height 16
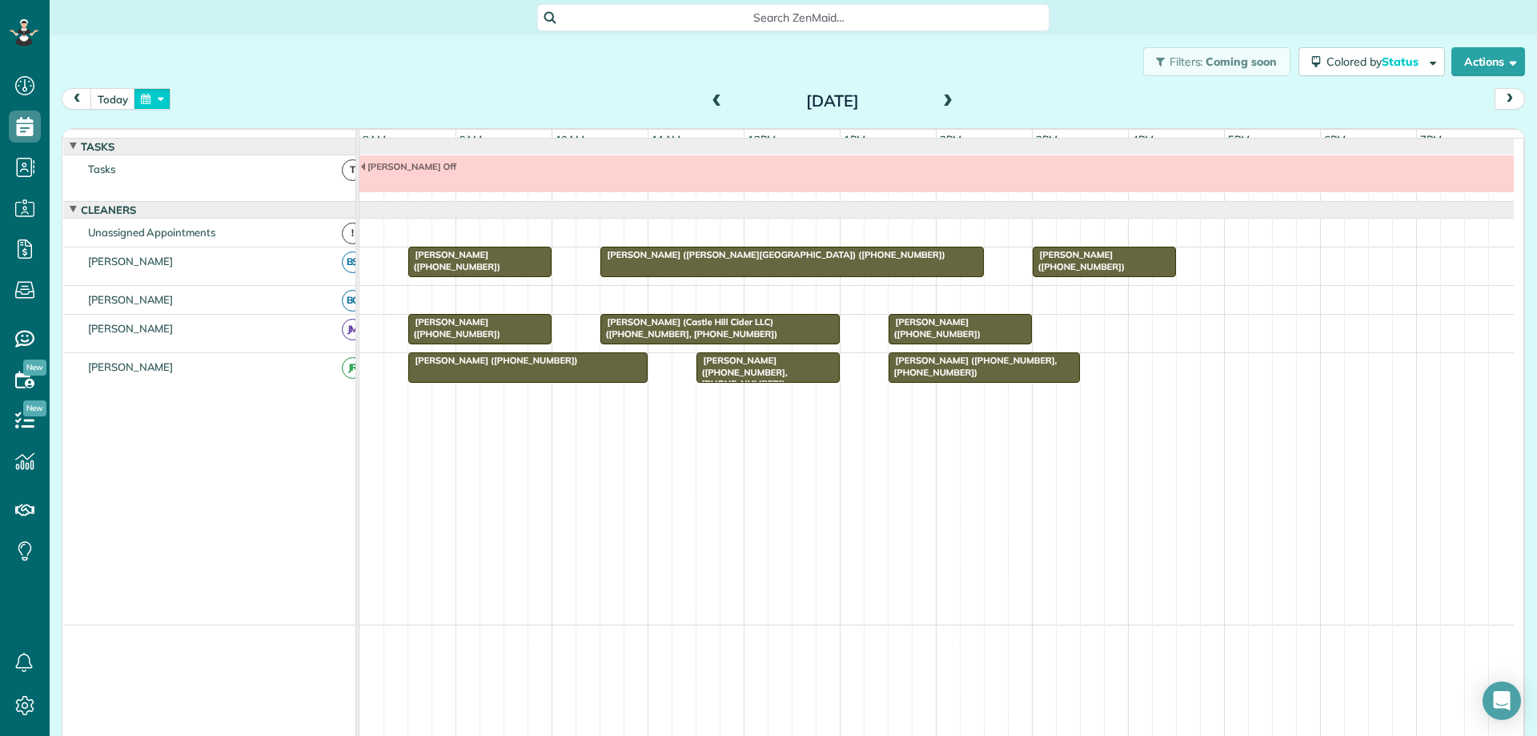
click at [161, 98] on button "button" at bounding box center [152, 99] width 37 height 22
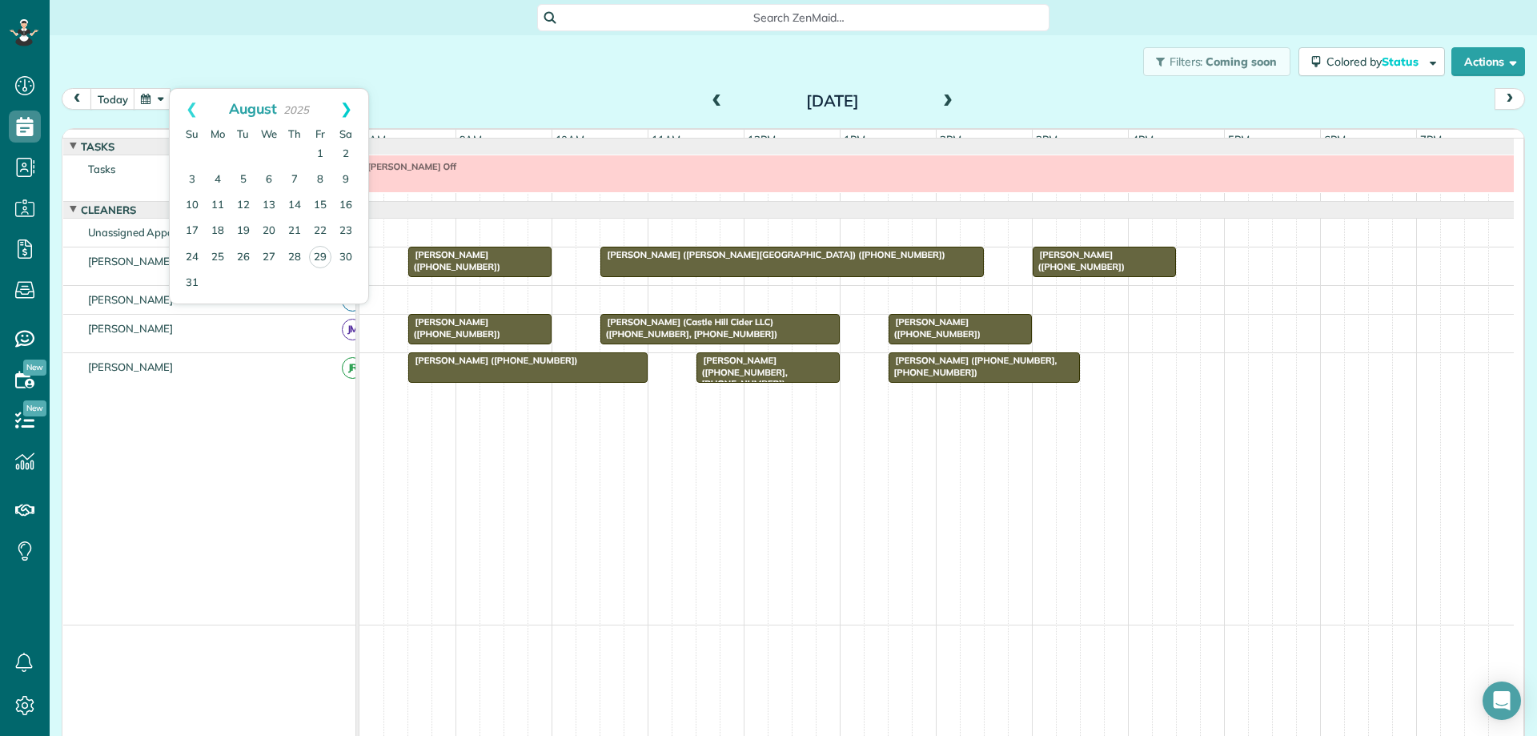
click at [357, 108] on link "Next" at bounding box center [346, 109] width 44 height 40
click at [243, 256] on link "30" at bounding box center [244, 257] width 26 height 26
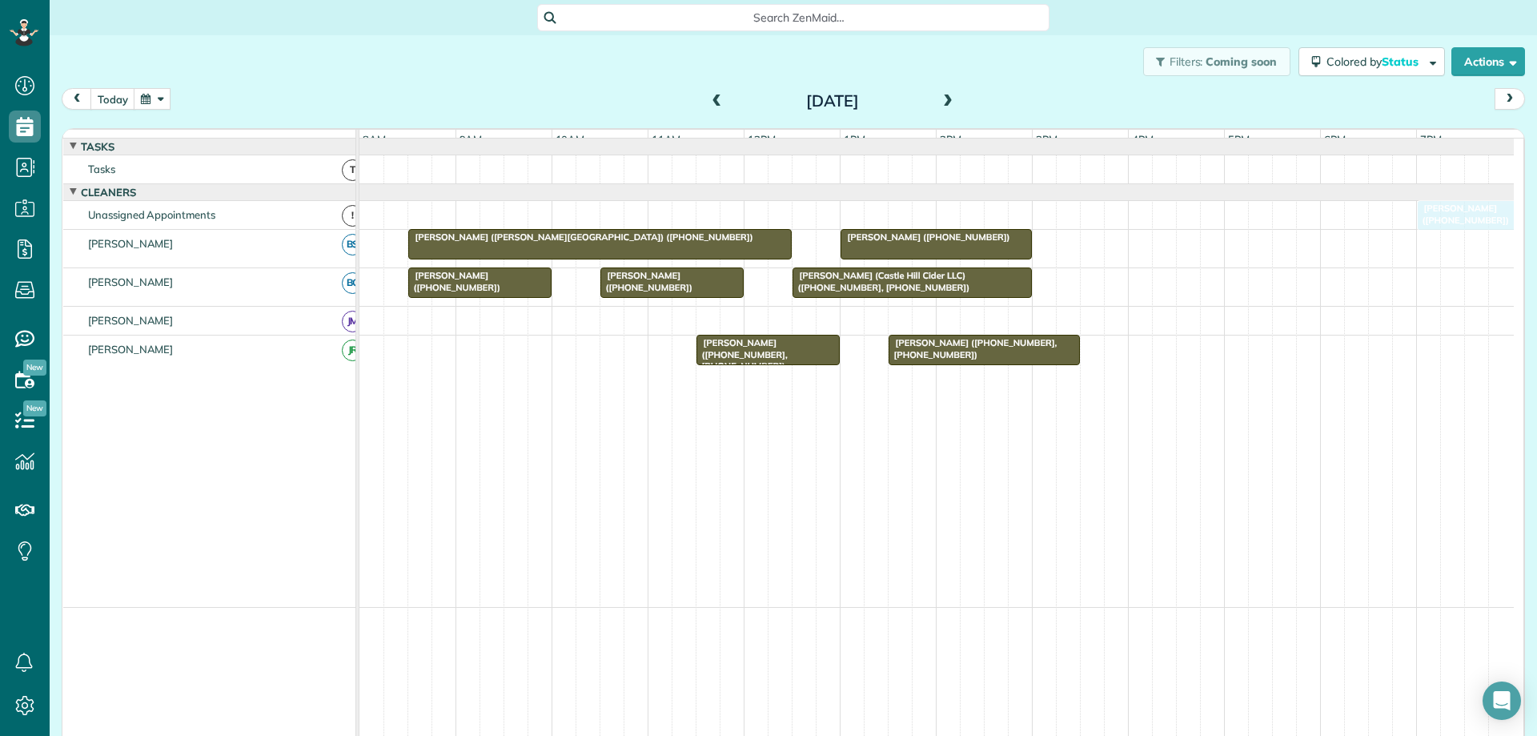
drag, startPoint x: 433, startPoint y: 364, endPoint x: 1433, endPoint y: 231, distance: 1008.5
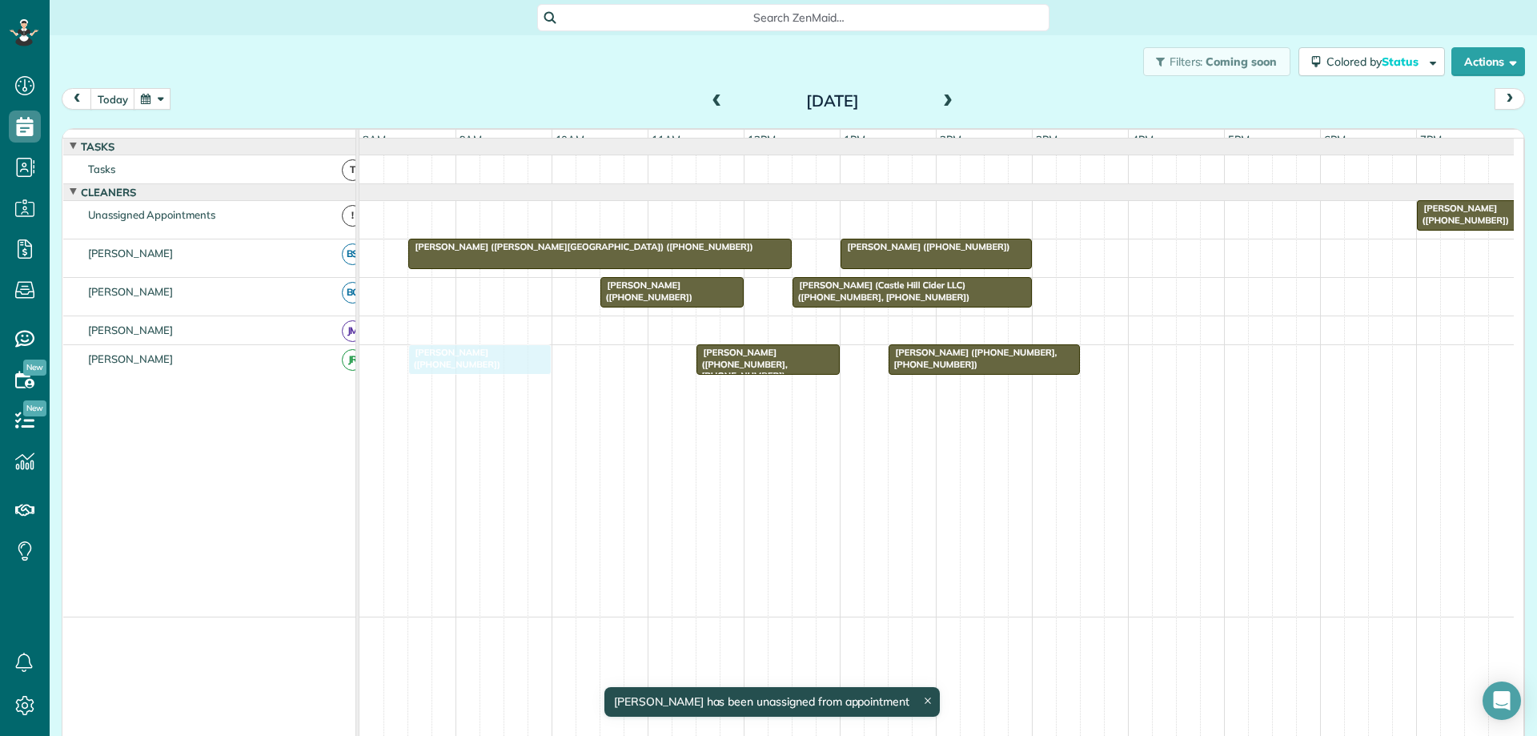
drag, startPoint x: 489, startPoint y: 303, endPoint x: 484, endPoint y: 334, distance: 31.6
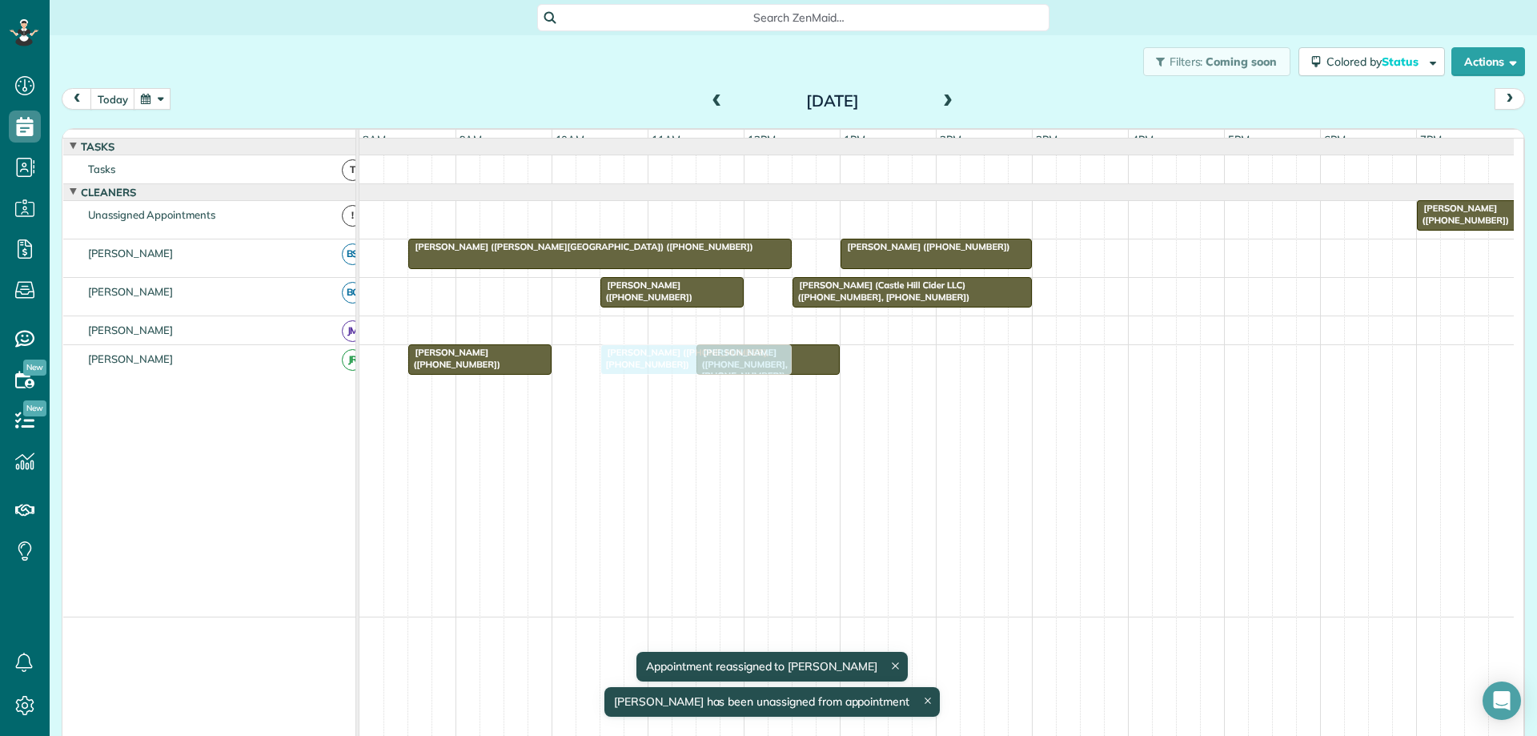
drag, startPoint x: 929, startPoint y: 371, endPoint x: 652, endPoint y: 367, distance: 277.0
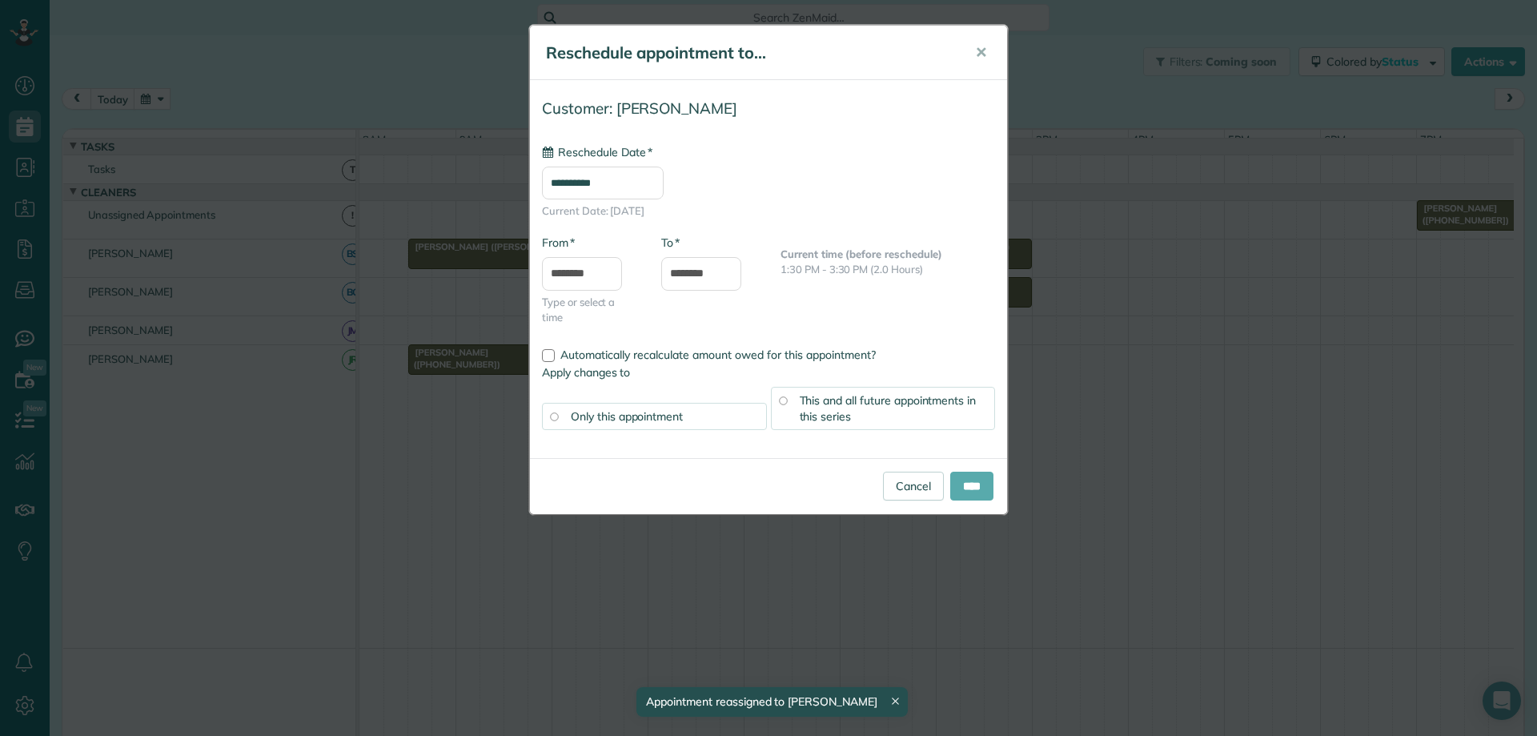
type input "**********"
click at [968, 487] on input "****" at bounding box center [971, 485] width 43 height 29
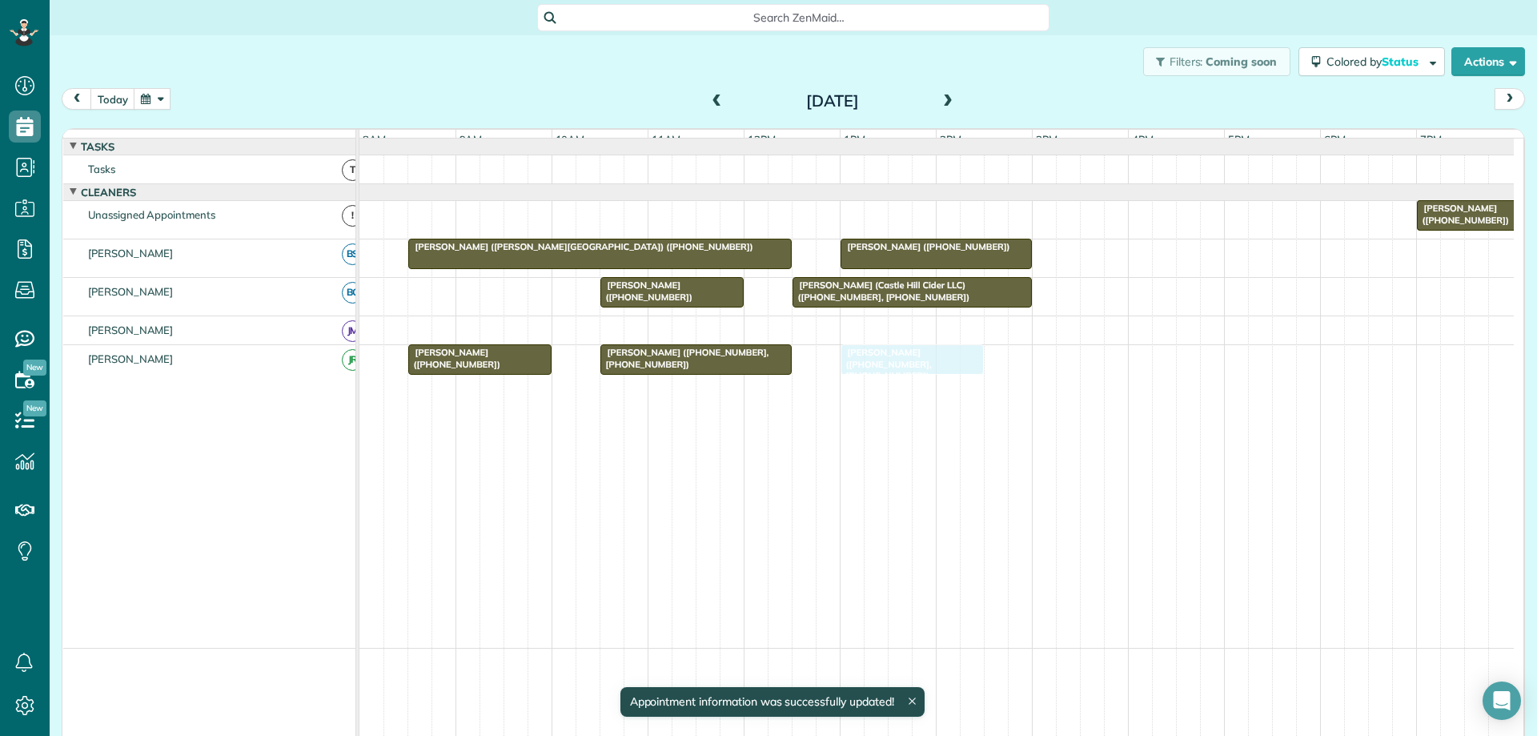
drag, startPoint x: 709, startPoint y: 401, endPoint x: 844, endPoint y: 373, distance: 138.1
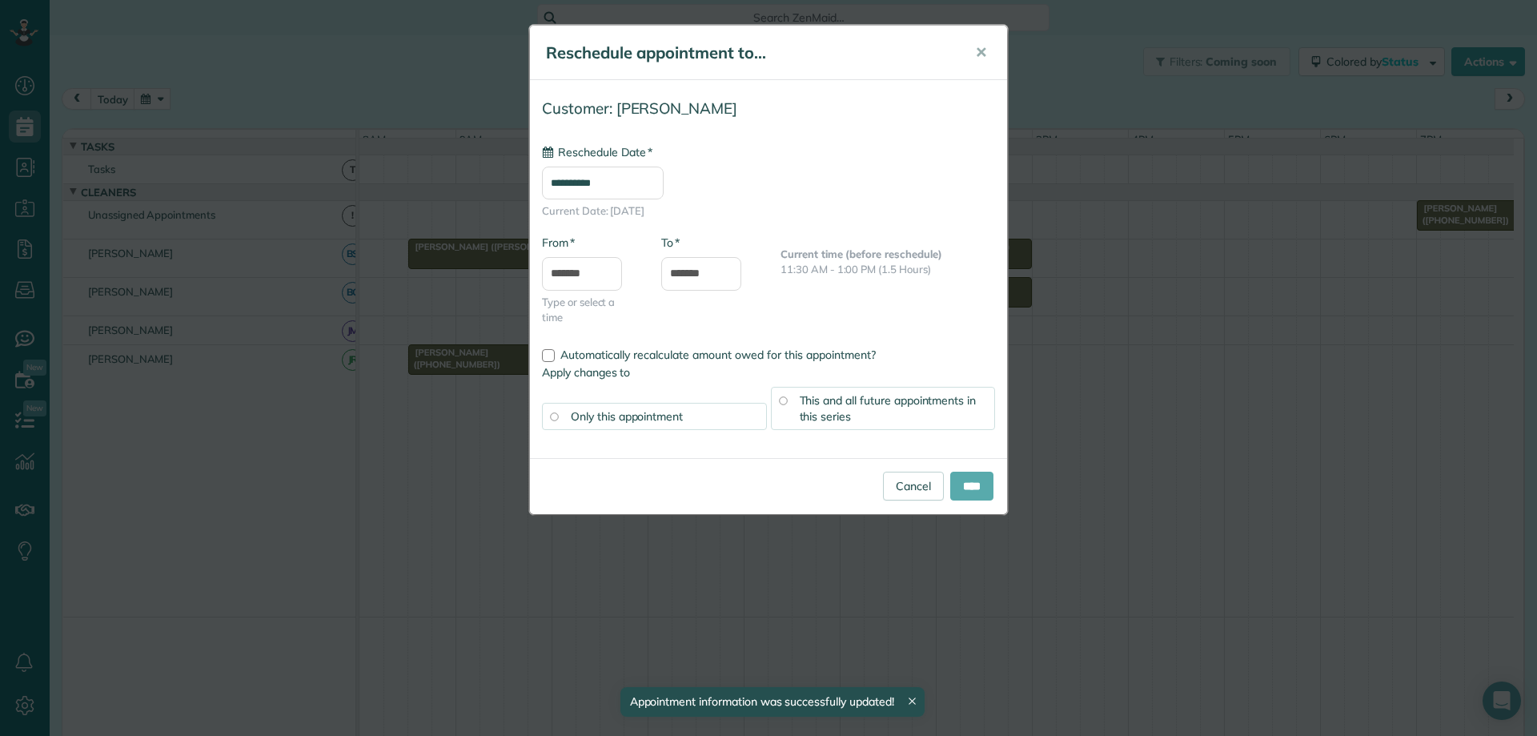
type input "**********"
click at [966, 482] on input "****" at bounding box center [971, 485] width 43 height 29
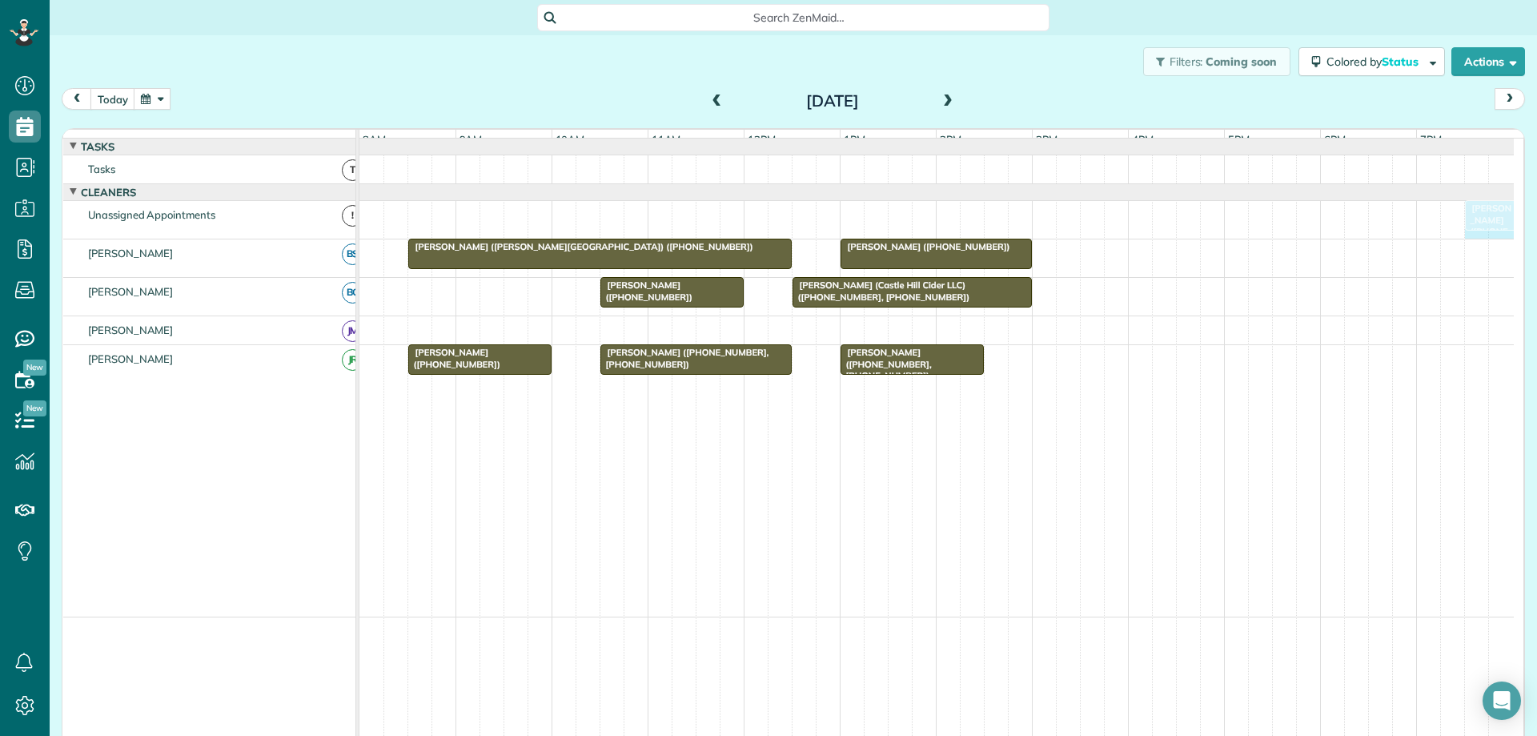
drag, startPoint x: 1415, startPoint y: 232, endPoint x: 1470, endPoint y: 232, distance: 55.2
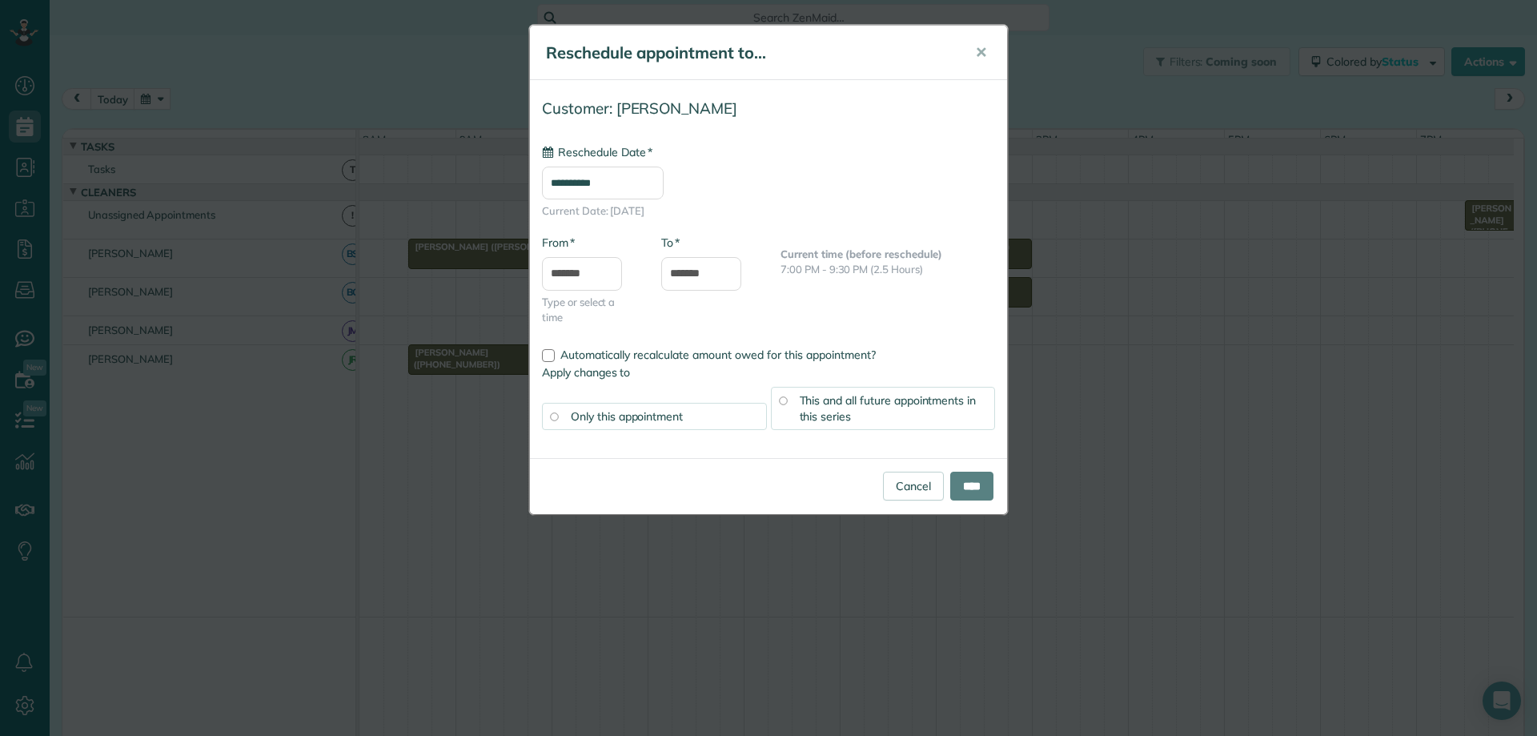
type input "**********"
click at [961, 489] on input "****" at bounding box center [971, 485] width 43 height 29
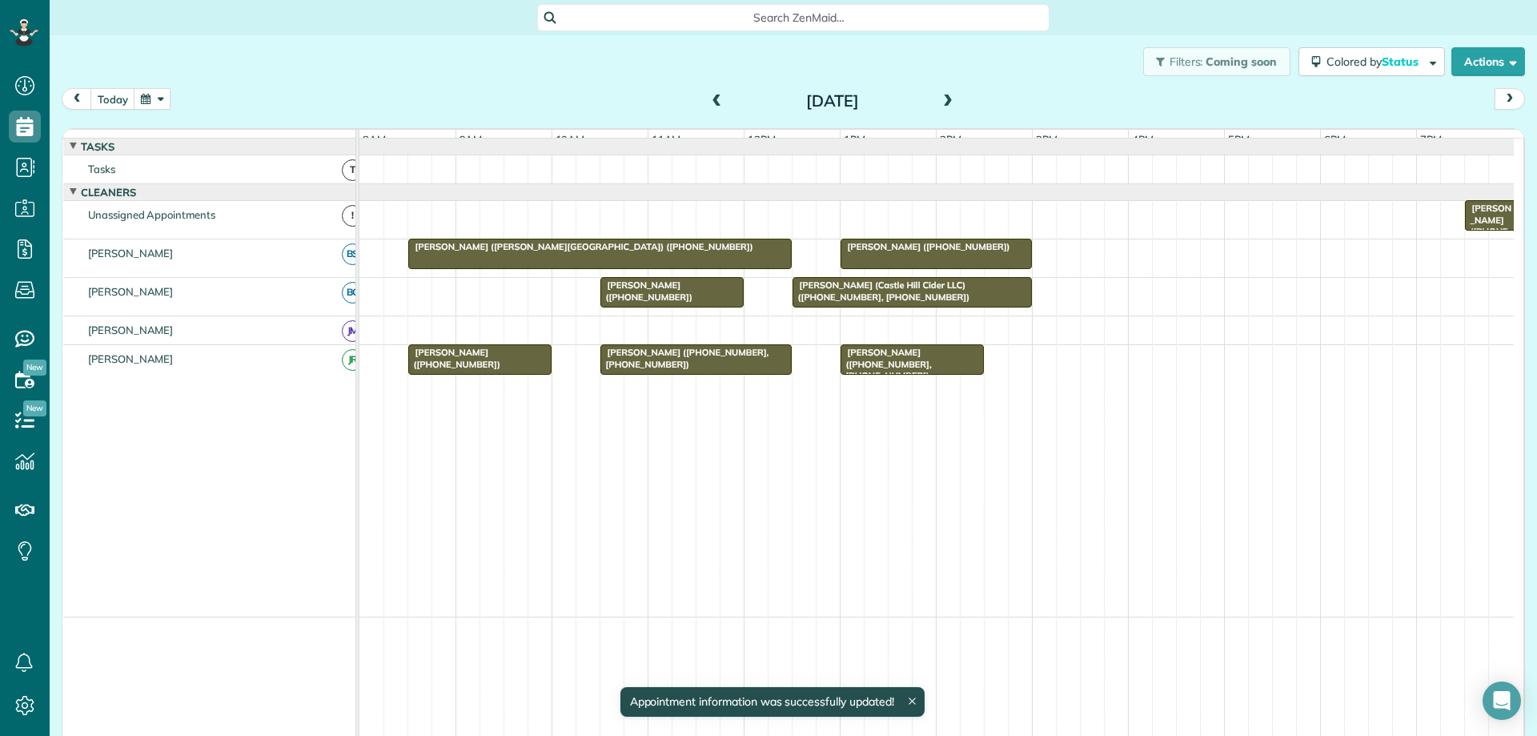
click at [1491, 231] on span "Yolanda Smith (+17032017147)" at bounding box center [1487, 231] width 47 height 57
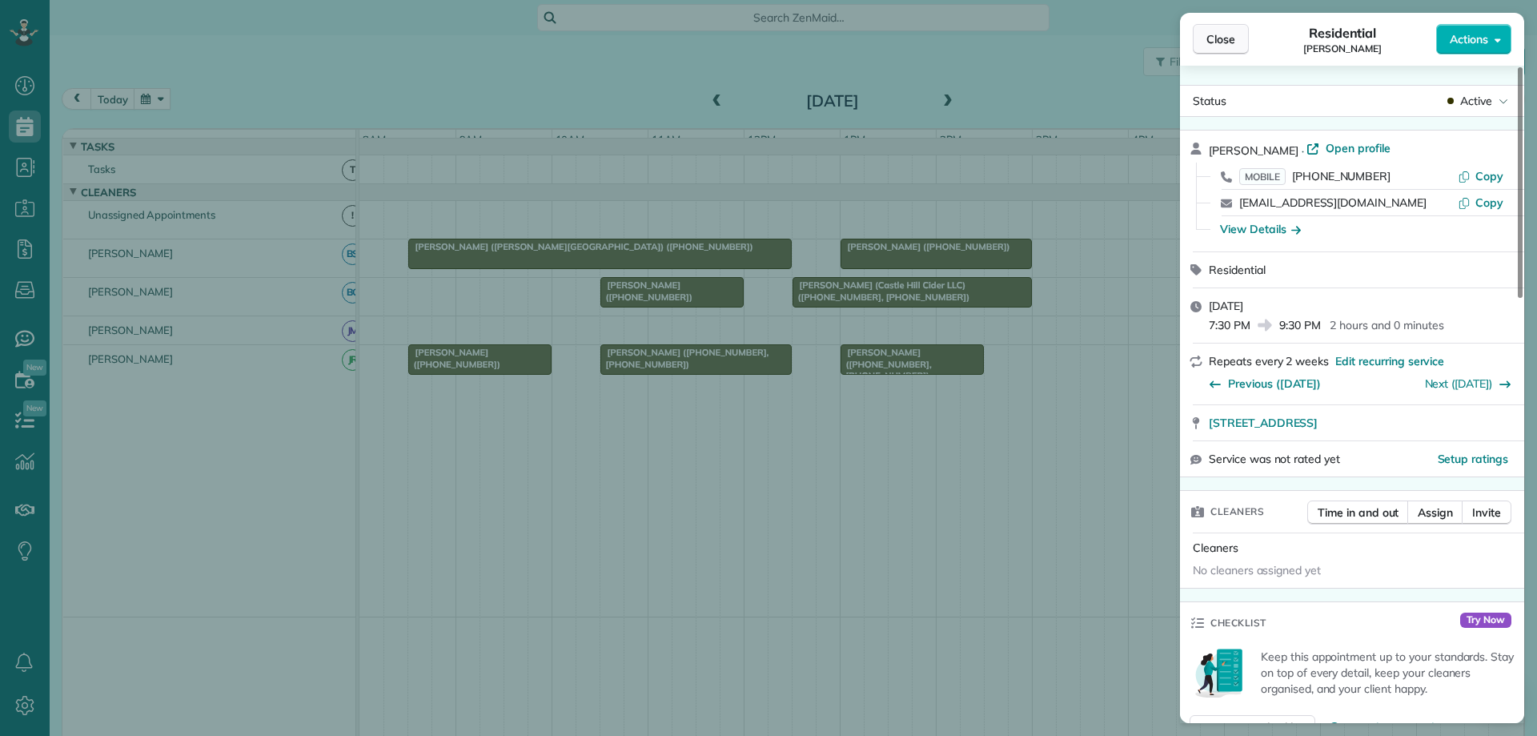
click at [1226, 34] on span "Close" at bounding box center [1220, 39] width 29 height 16
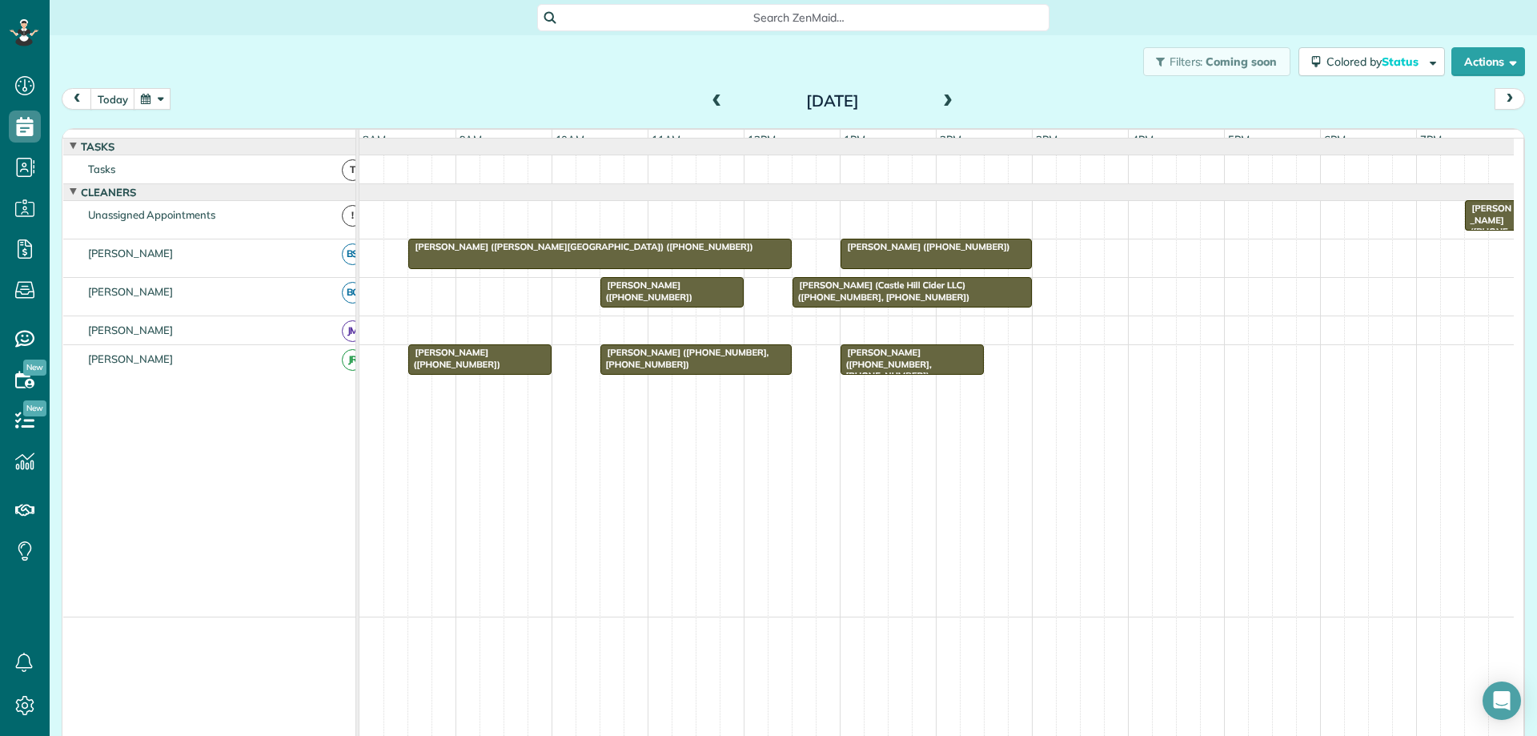
click at [158, 101] on button "button" at bounding box center [152, 99] width 37 height 22
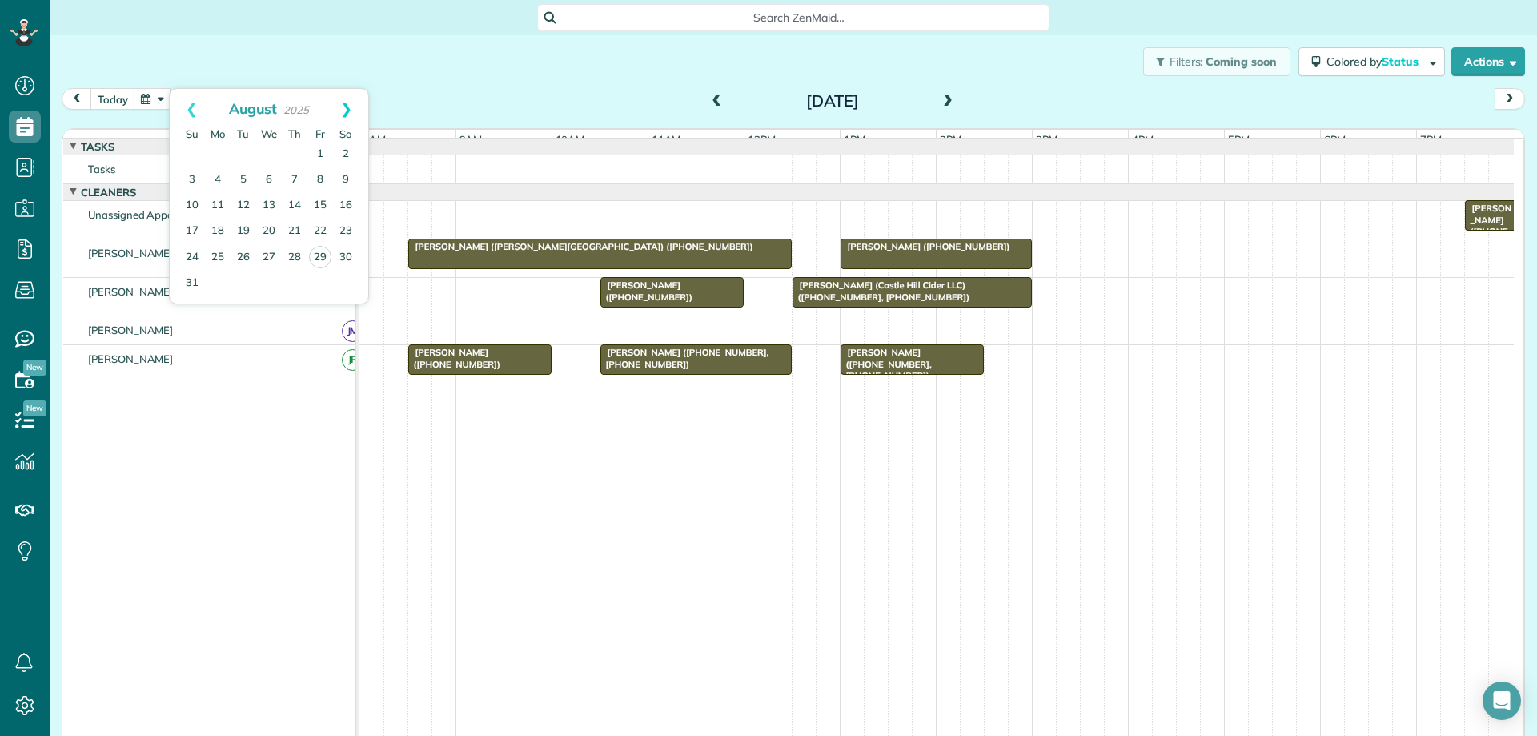
click at [353, 105] on link "Next" at bounding box center [346, 109] width 44 height 40
click at [348, 112] on link "Next" at bounding box center [346, 109] width 44 height 40
click at [244, 204] on link "14" at bounding box center [244, 206] width 26 height 26
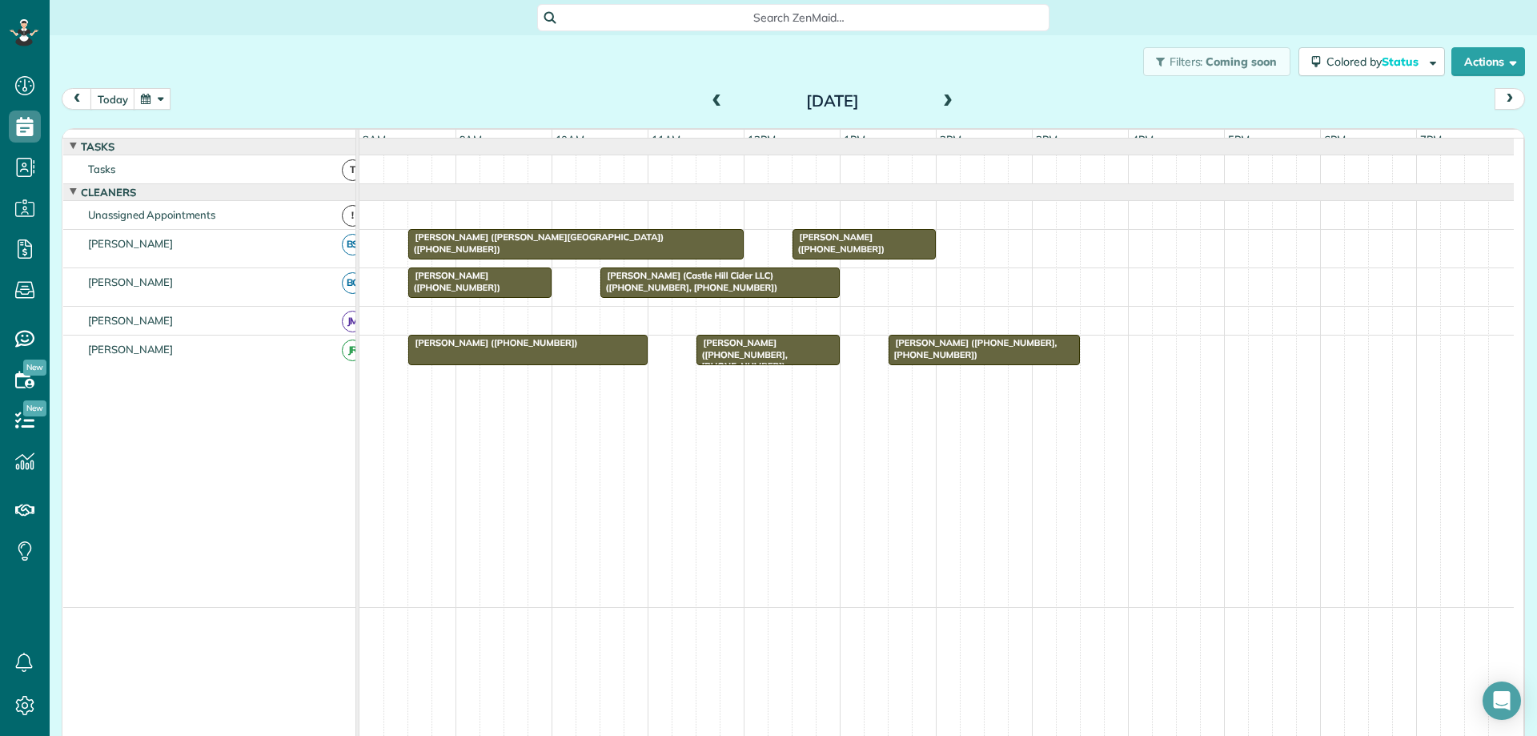
click at [529, 363] on div at bounding box center [528, 349] width 238 height 29
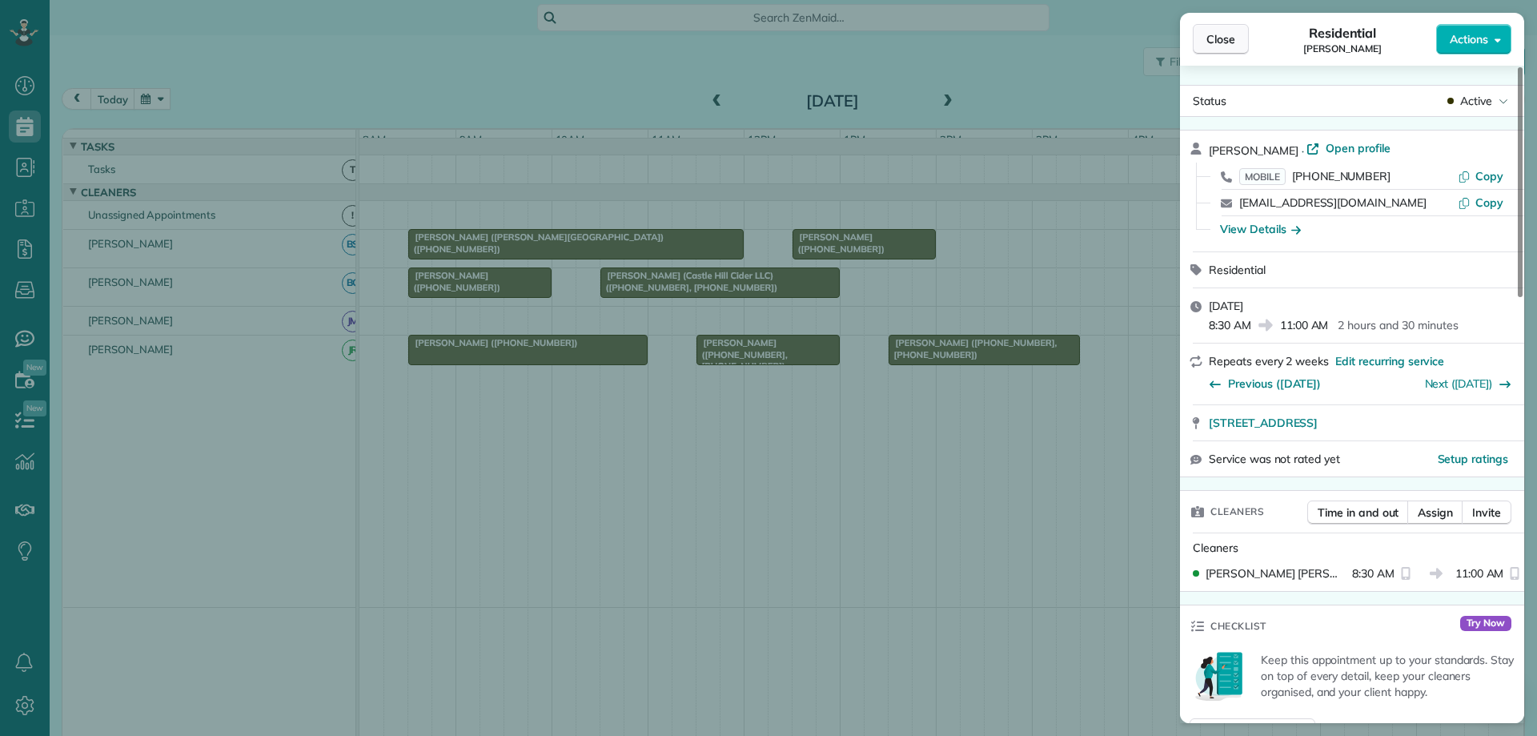
click at [1225, 45] on span "Close" at bounding box center [1220, 39] width 29 height 16
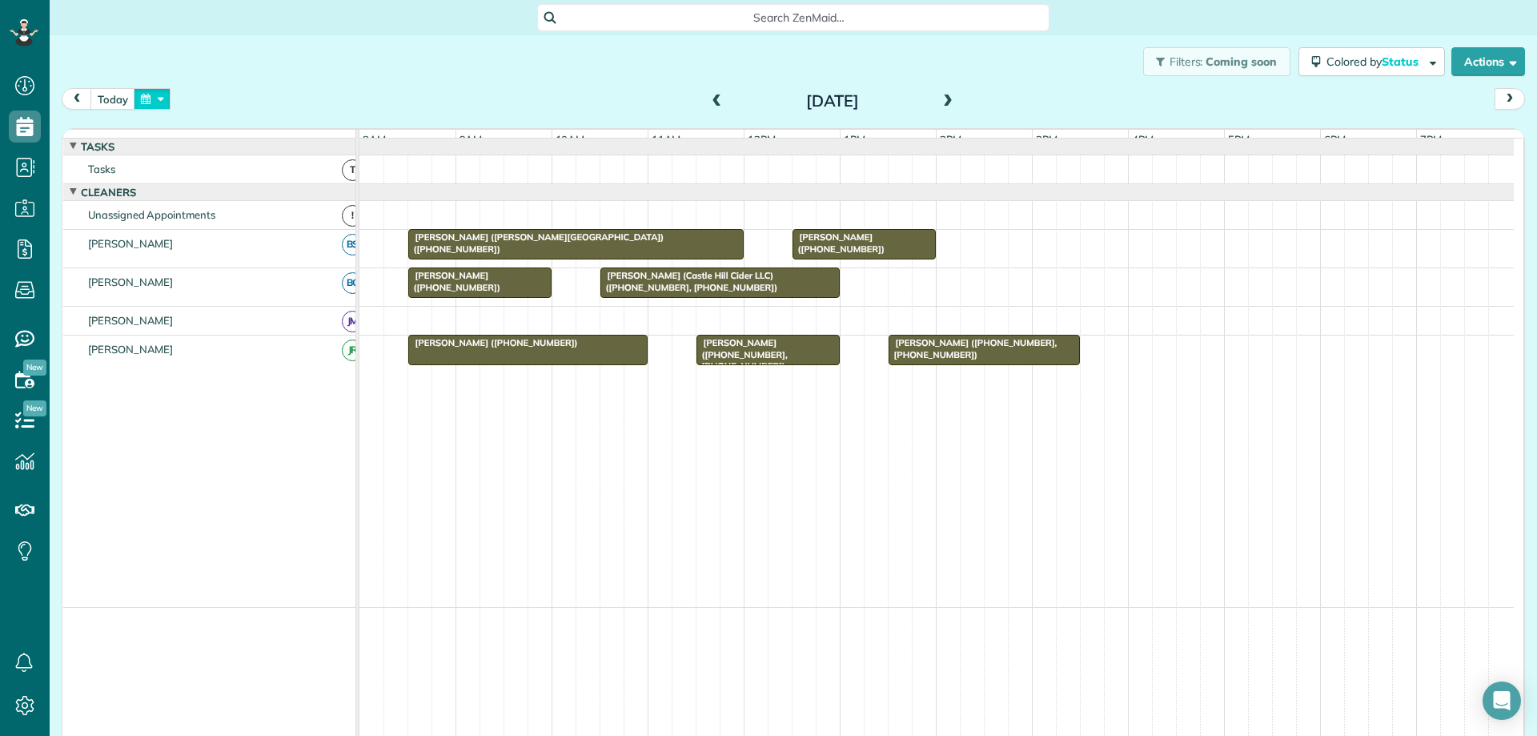
click at [152, 97] on button "button" at bounding box center [152, 99] width 37 height 22
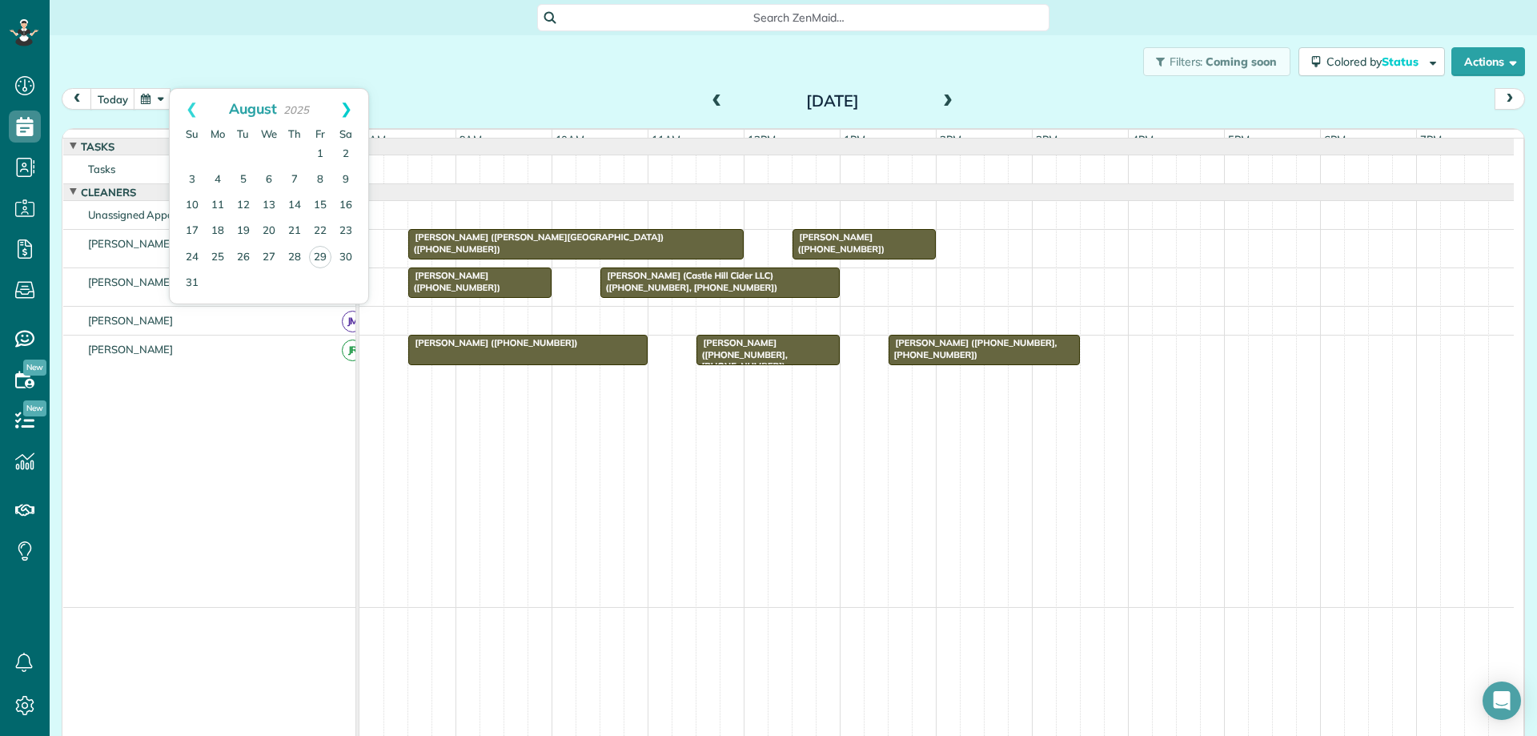
click at [343, 103] on link "Next" at bounding box center [346, 109] width 44 height 40
click at [246, 259] on link "28" at bounding box center [244, 257] width 26 height 26
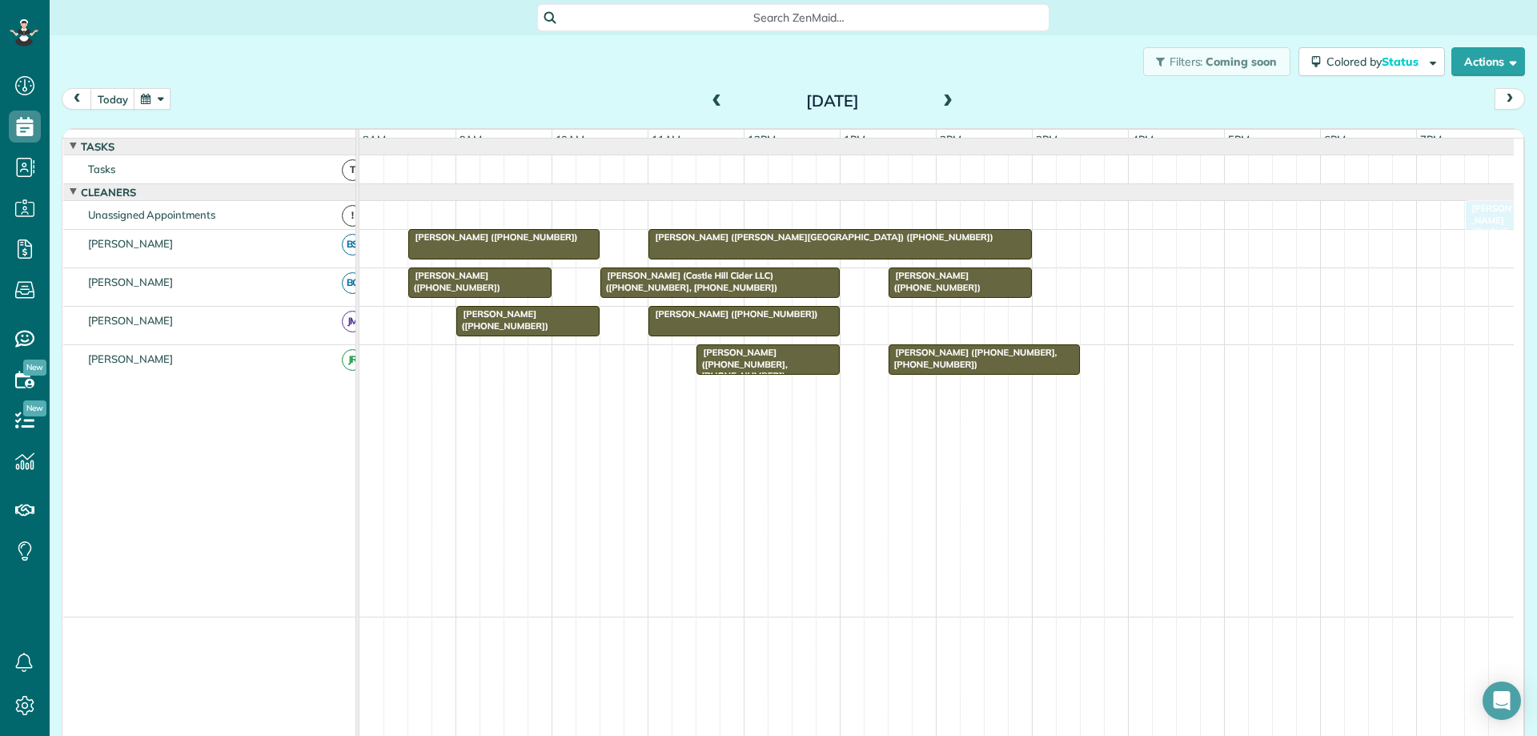
drag, startPoint x: 429, startPoint y: 375, endPoint x: 1478, endPoint y: 232, distance: 1058.3
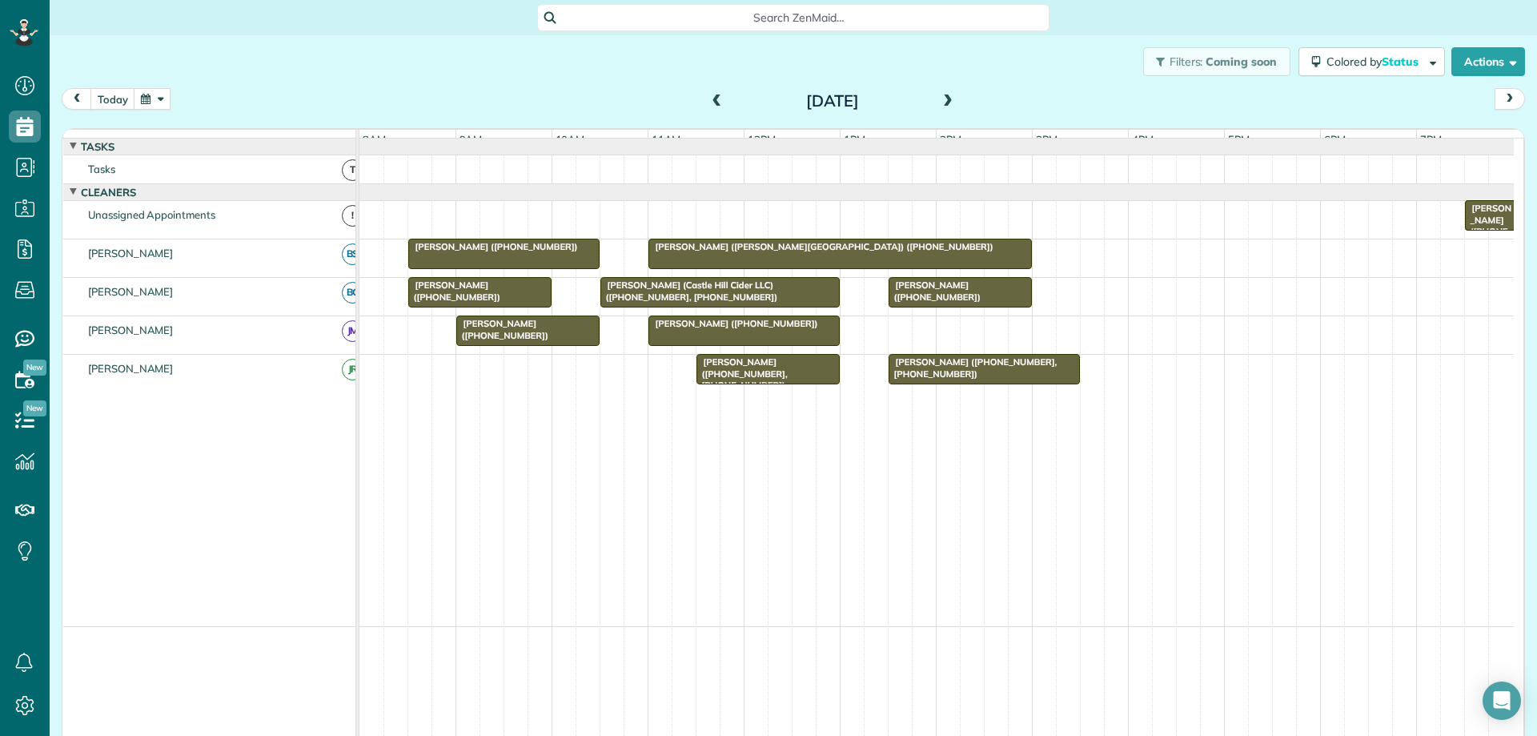
click at [1490, 229] on span "Yolanda Smith (+17032017147)" at bounding box center [1487, 231] width 47 height 57
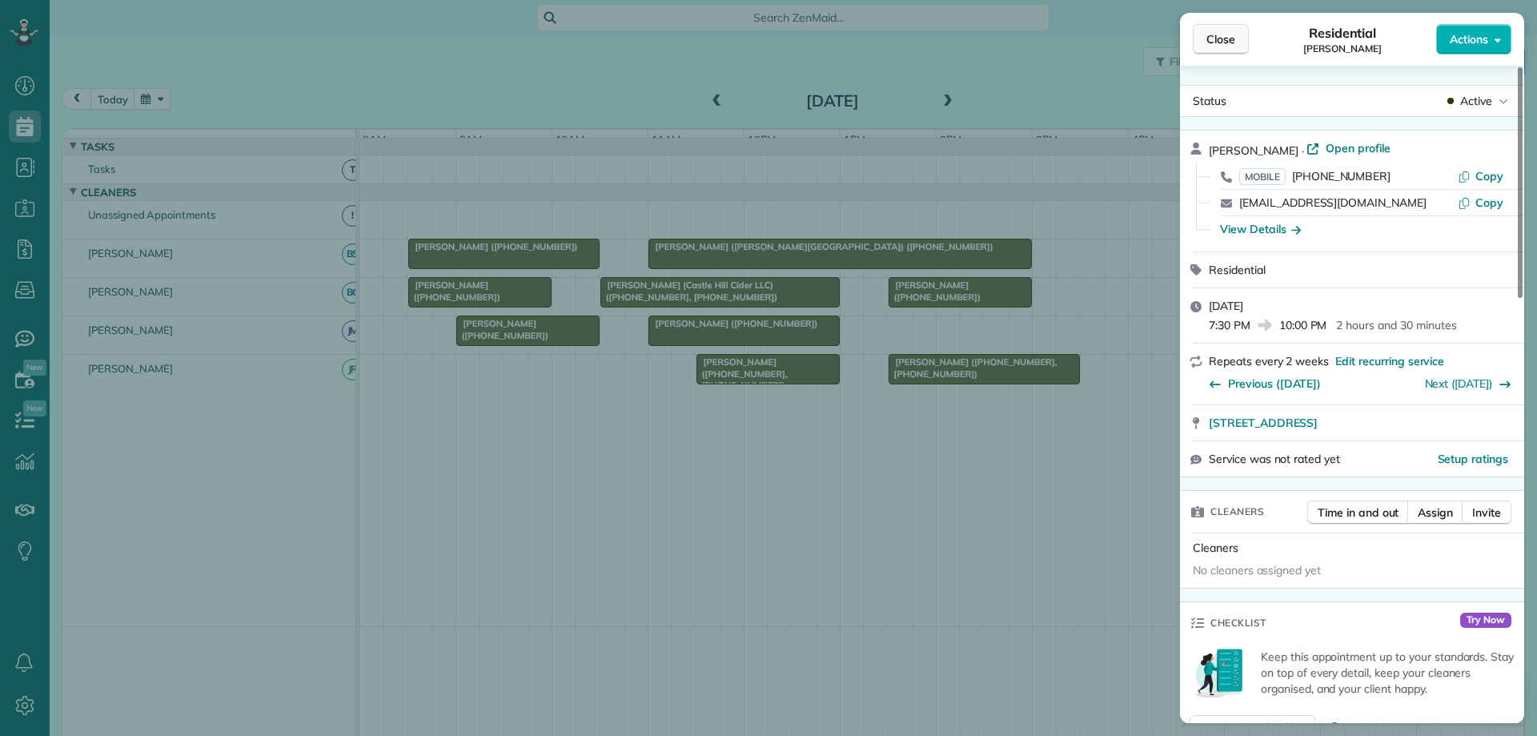
click at [1227, 32] on span "Close" at bounding box center [1220, 39] width 29 height 16
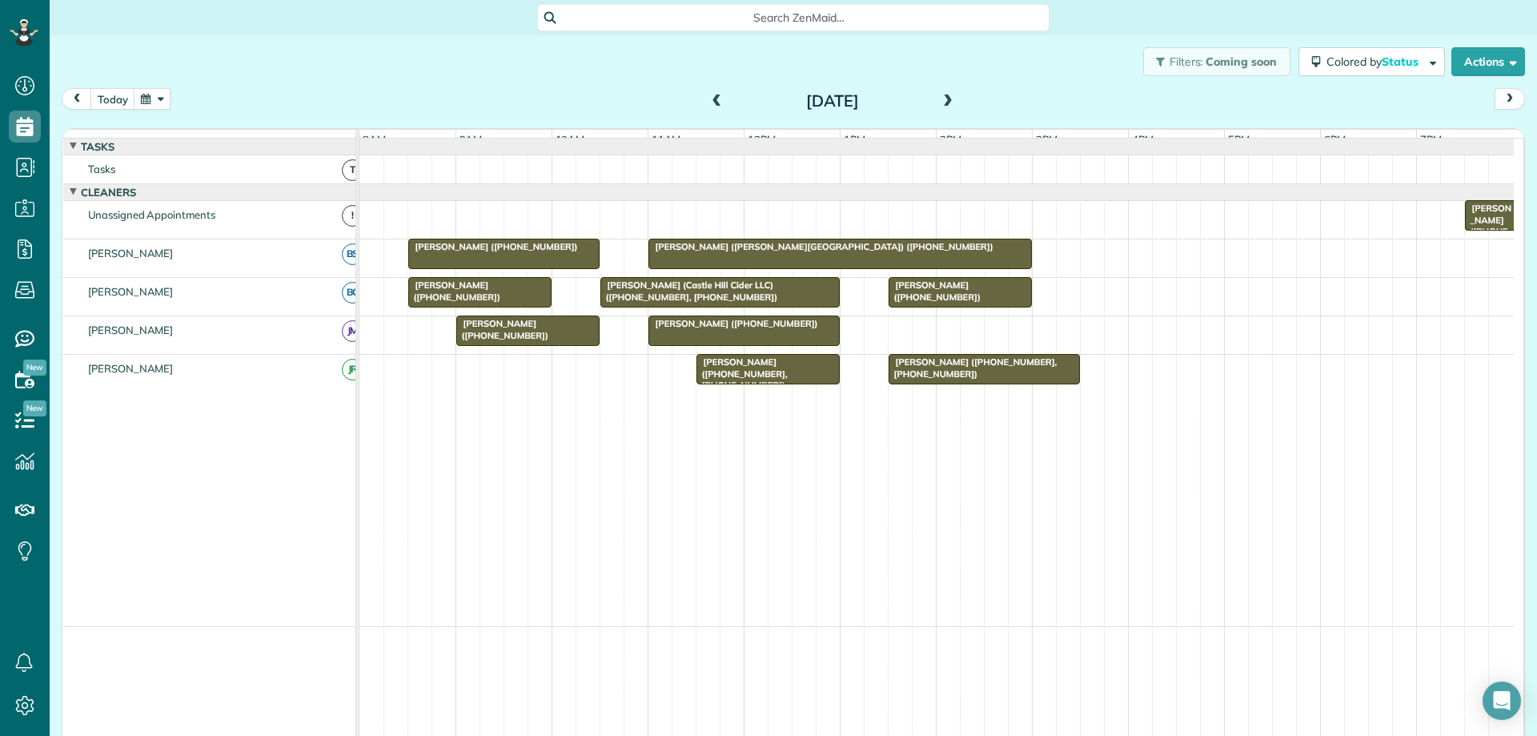
click at [158, 106] on button "button" at bounding box center [152, 99] width 37 height 22
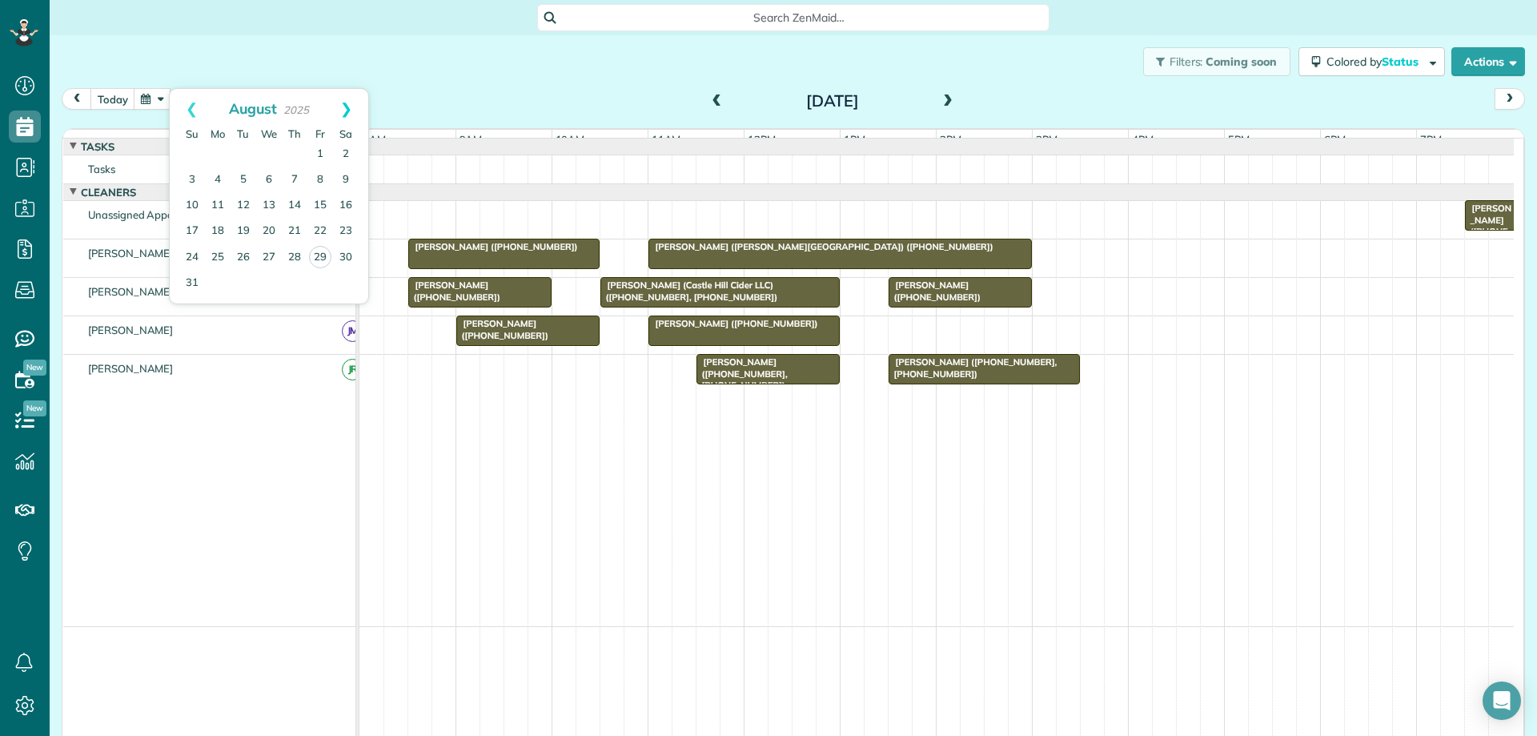
click at [342, 104] on link "Next" at bounding box center [346, 109] width 44 height 40
click at [350, 111] on link "Next" at bounding box center [346, 109] width 44 height 40
click at [248, 229] on link "18" at bounding box center [244, 232] width 26 height 26
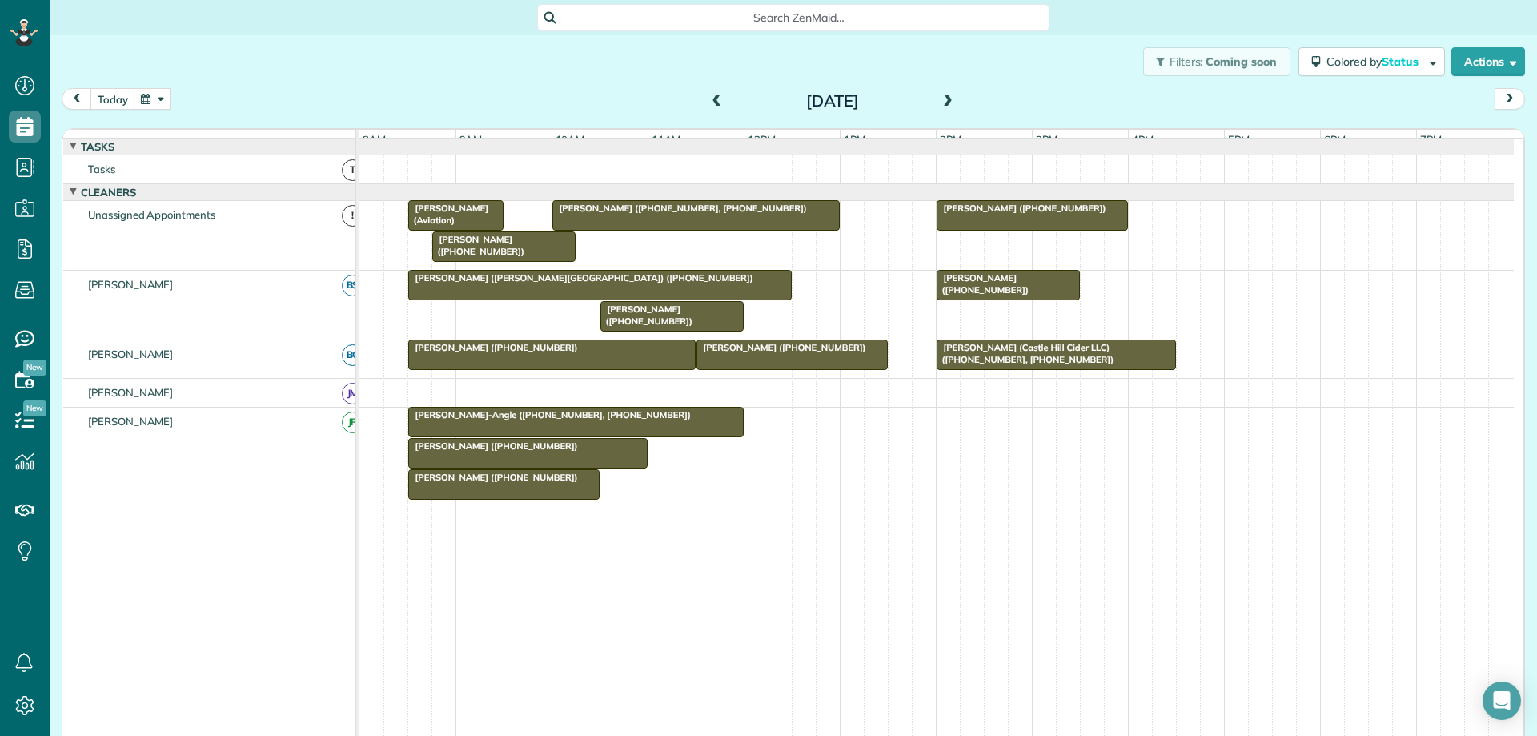
click at [604, 467] on div at bounding box center [528, 453] width 238 height 29
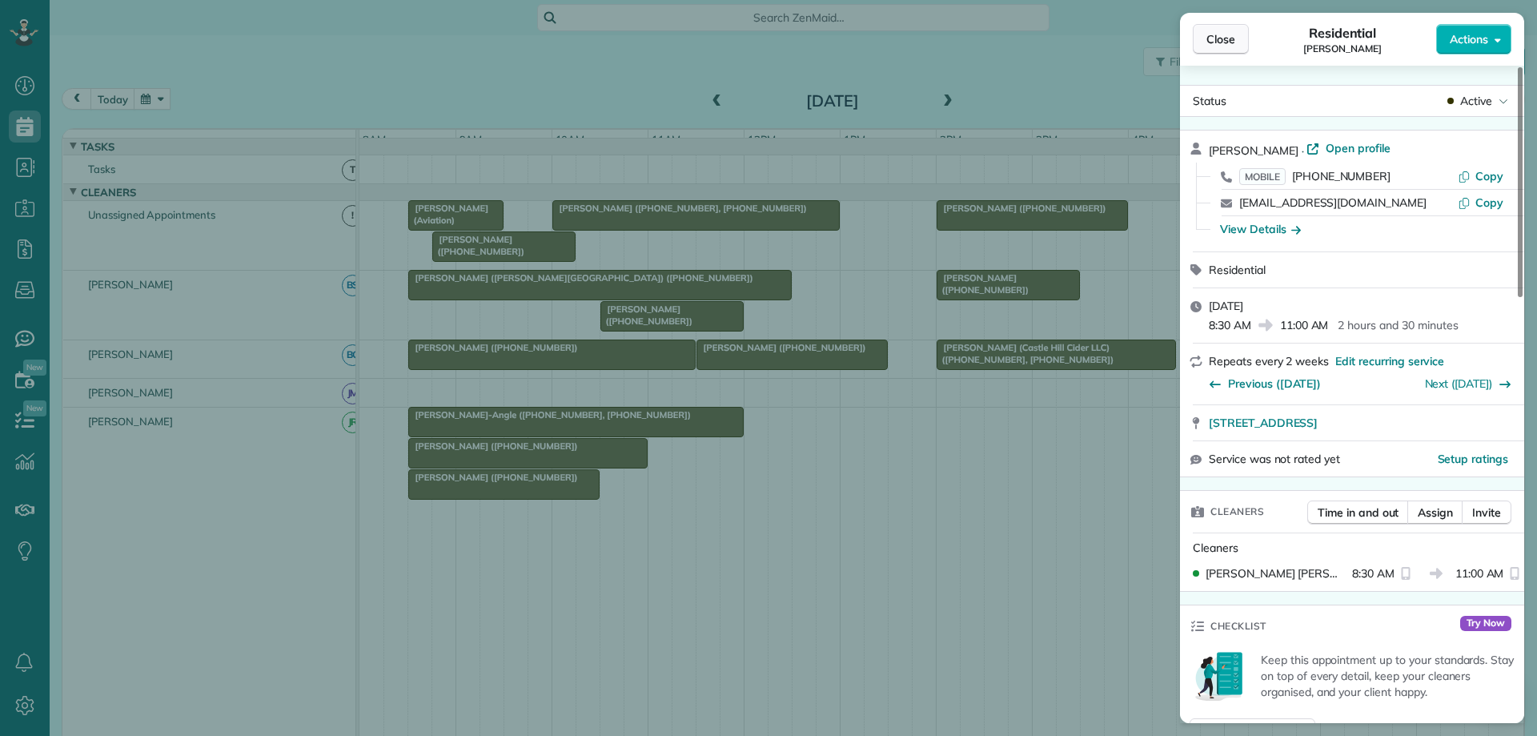
click at [1216, 45] on span "Close" at bounding box center [1220, 39] width 29 height 16
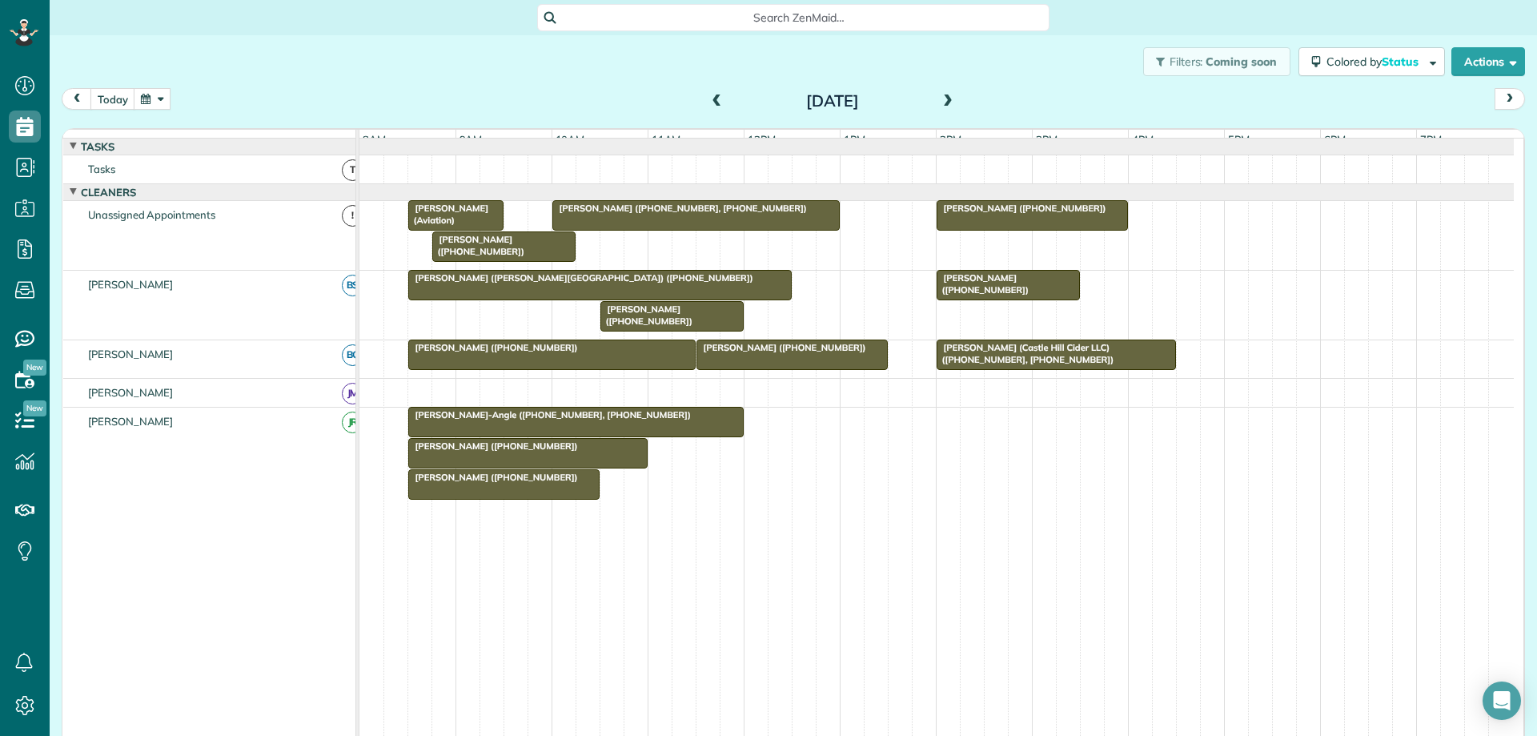
click at [531, 467] on div at bounding box center [528, 453] width 238 height 29
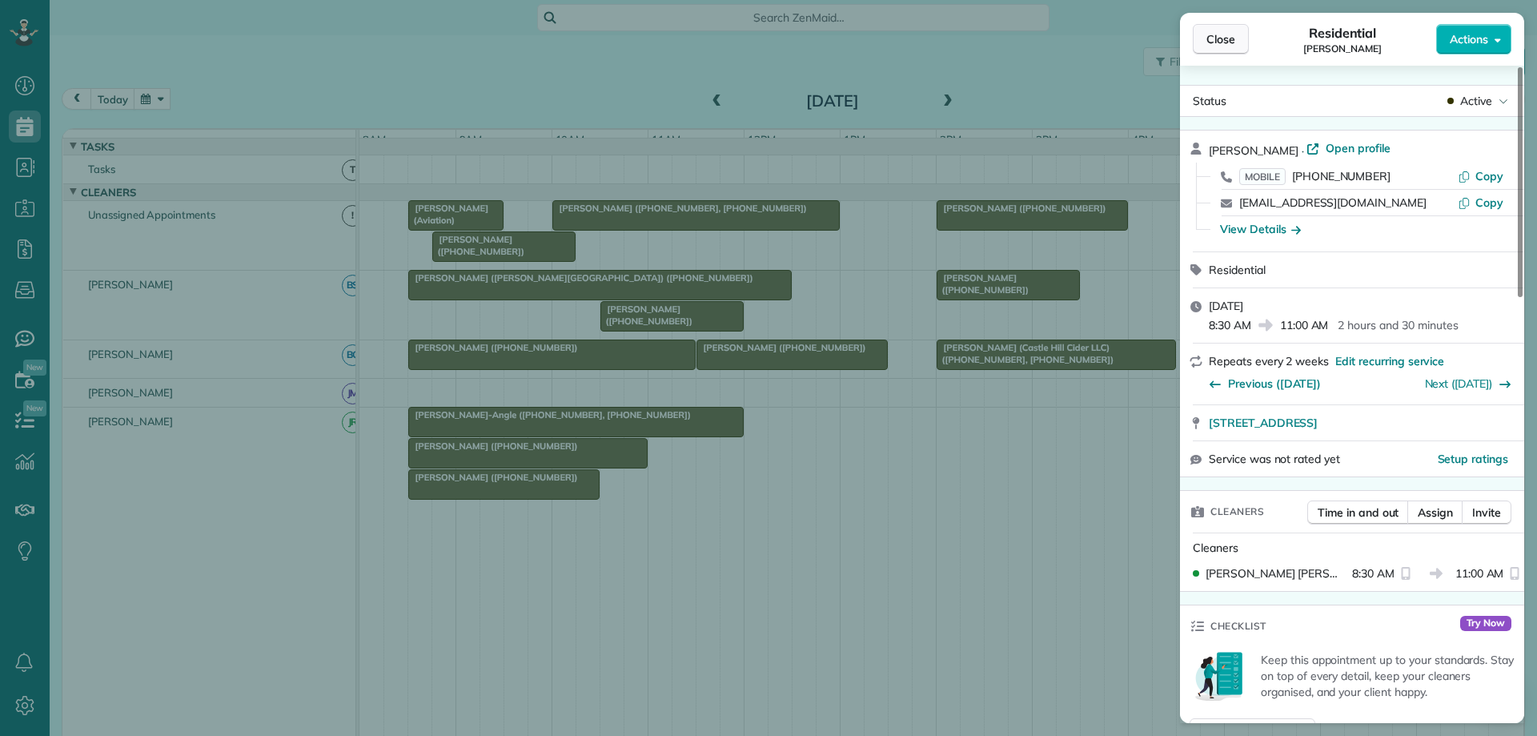
click at [1220, 45] on span "Close" at bounding box center [1220, 39] width 29 height 16
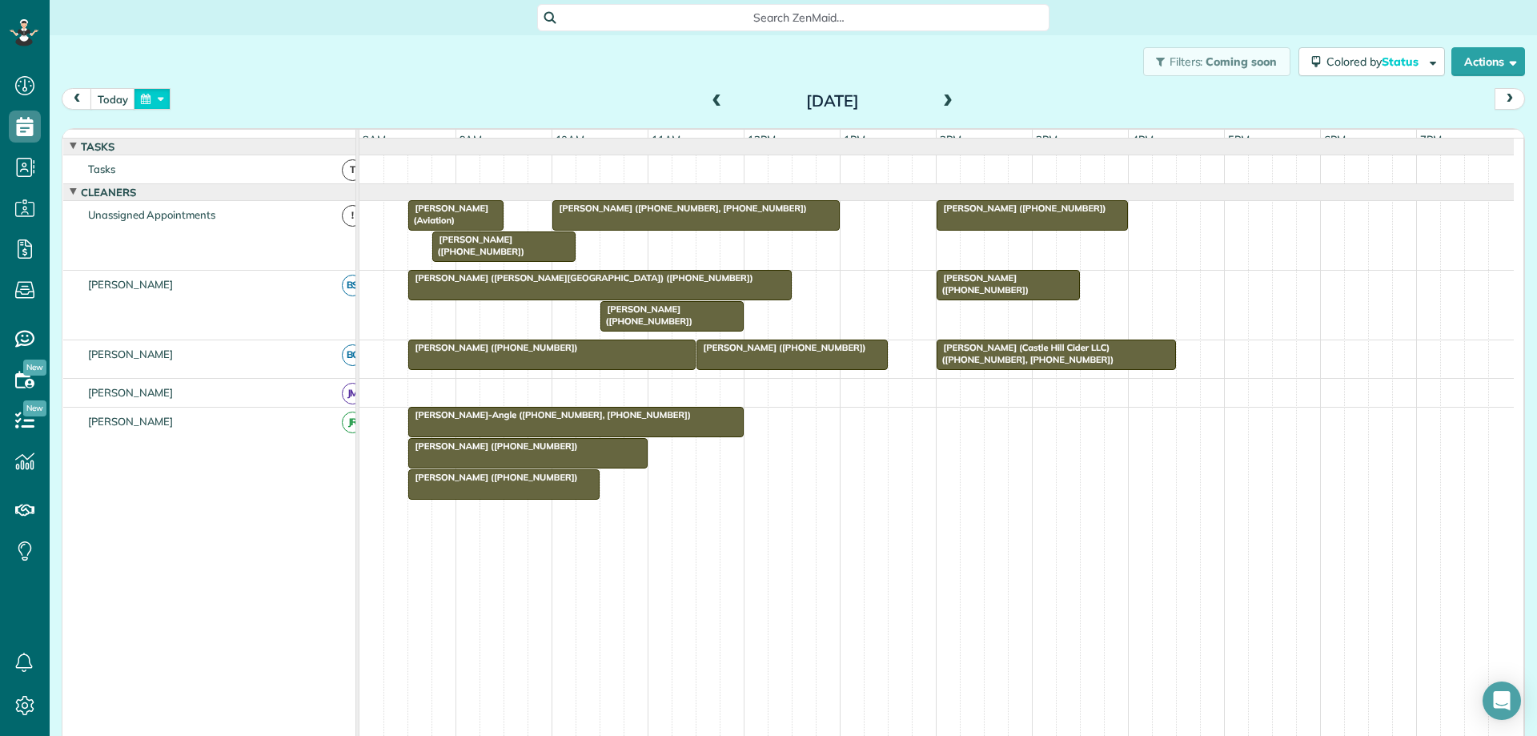
click at [134, 97] on button "button" at bounding box center [152, 99] width 37 height 22
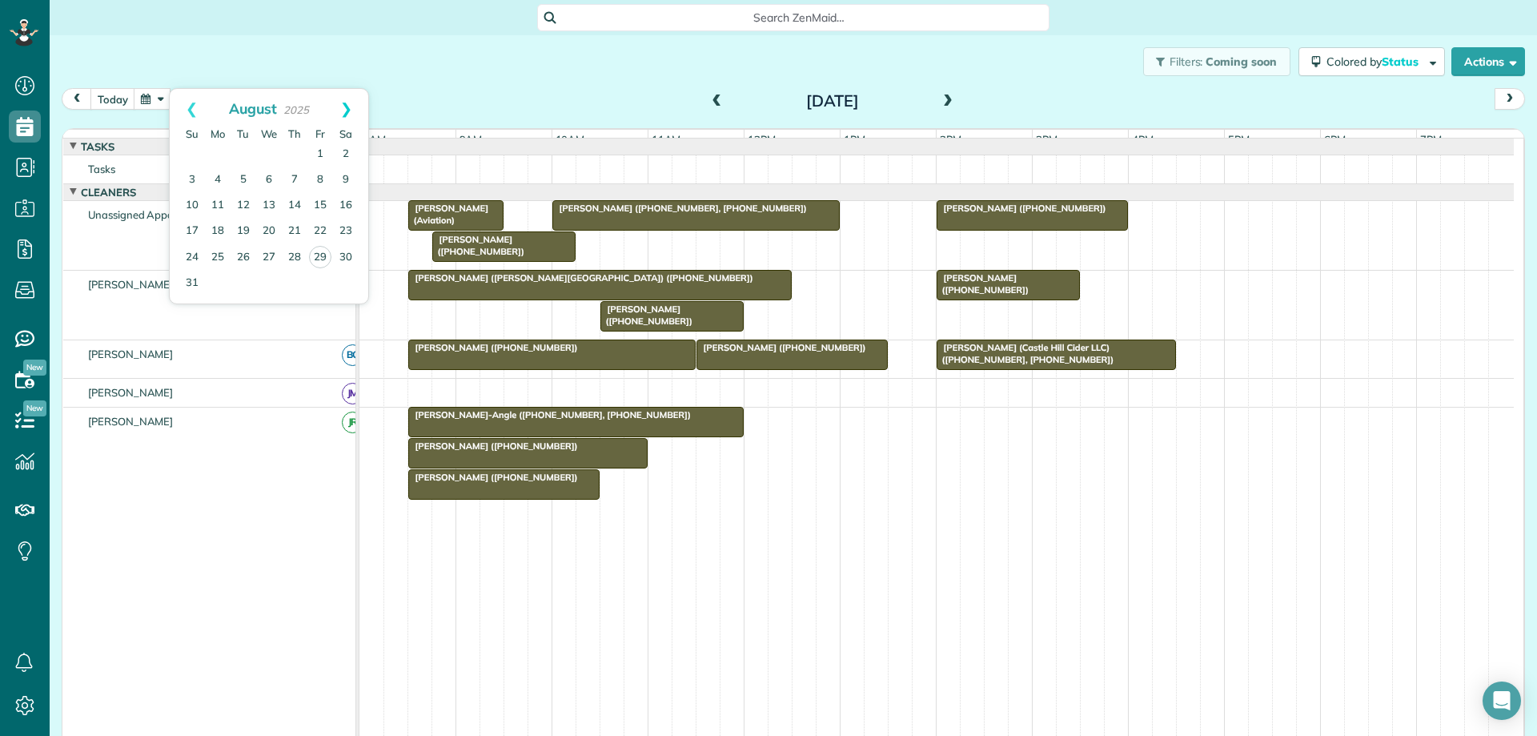
click at [347, 103] on link "Next" at bounding box center [346, 109] width 44 height 40
click at [245, 256] on link "25" at bounding box center [244, 257] width 26 height 26
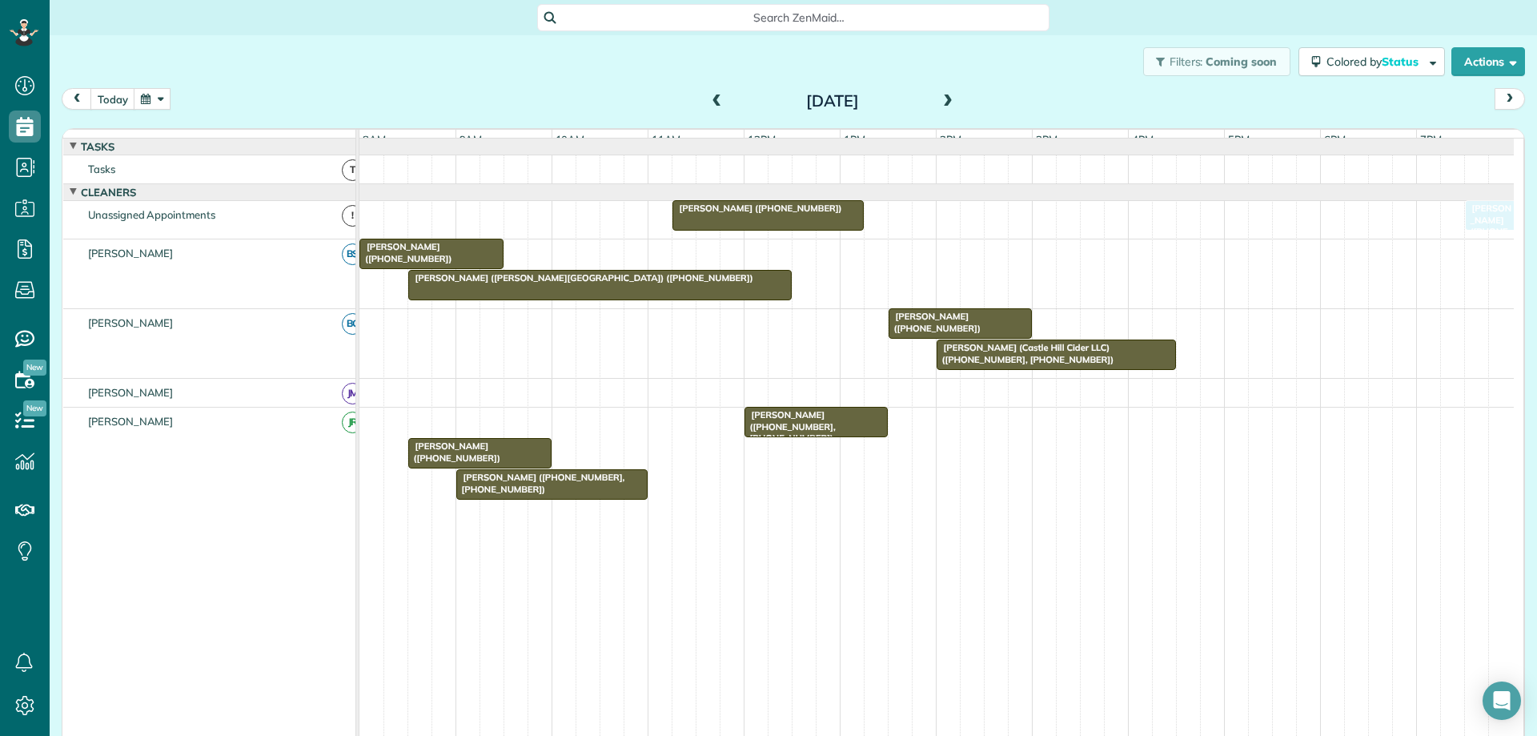
drag, startPoint x: 412, startPoint y: 436, endPoint x: 1467, endPoint y: 235, distance: 1074.1
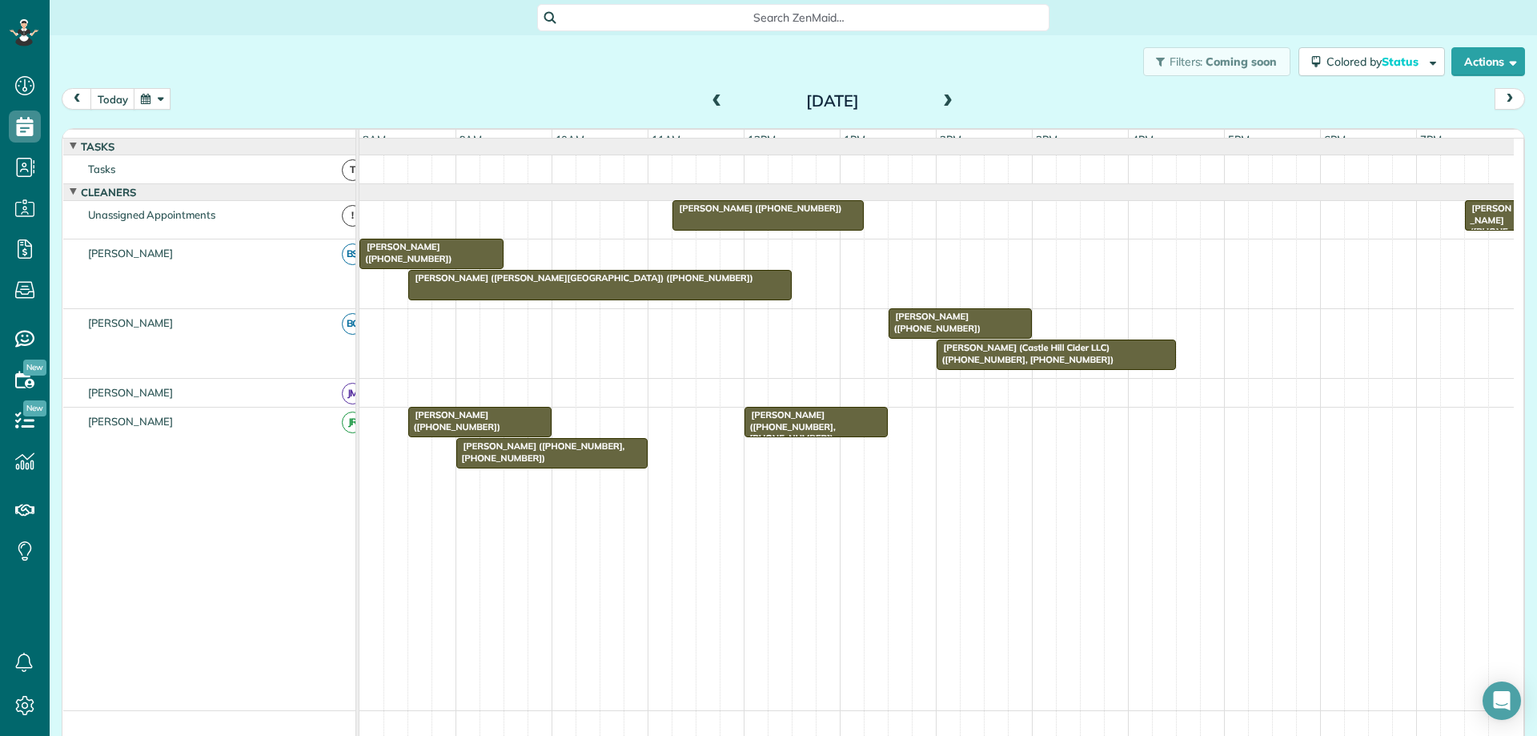
click at [1480, 222] on span "Yolanda Smith (+17032017147)" at bounding box center [1487, 231] width 47 height 57
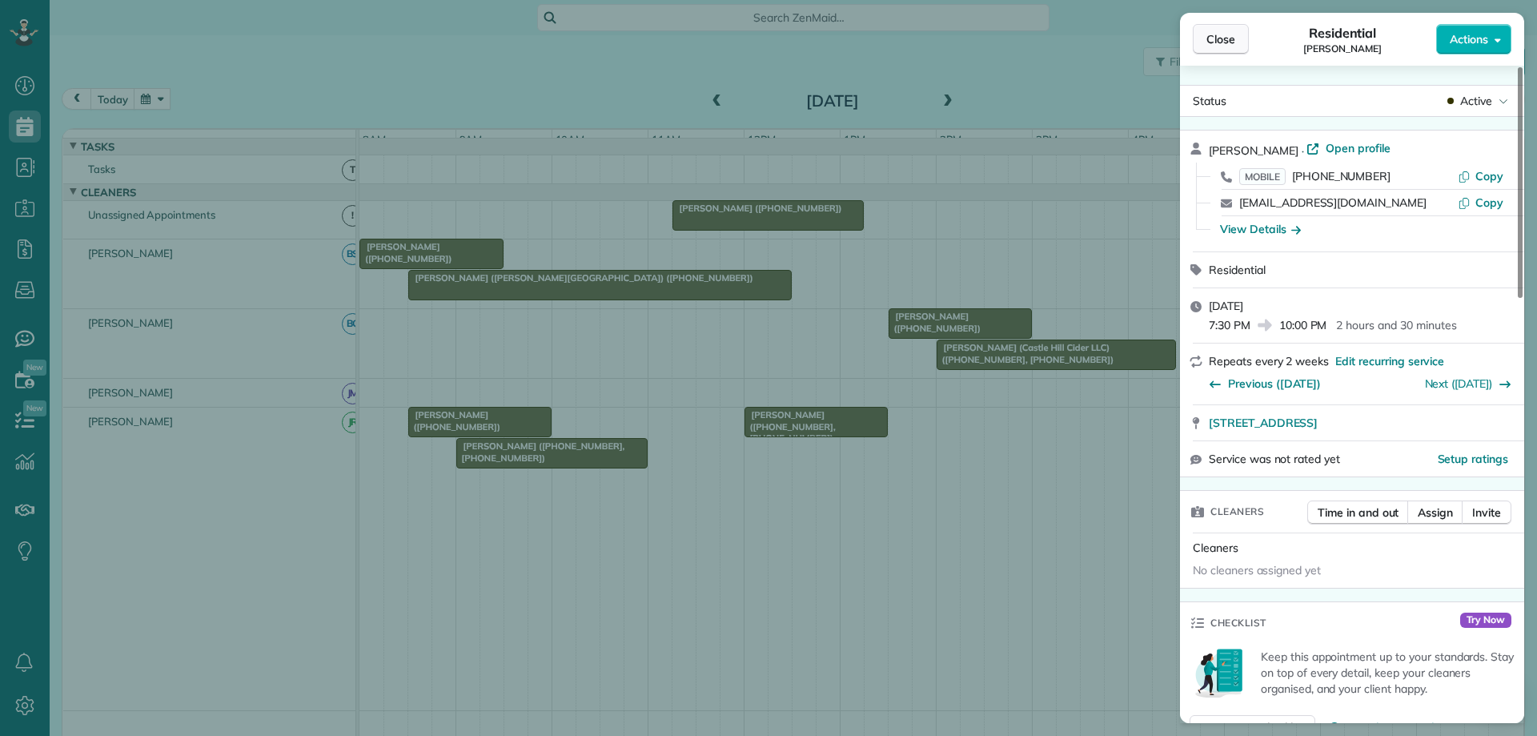
click at [1209, 46] on span "Close" at bounding box center [1220, 39] width 29 height 16
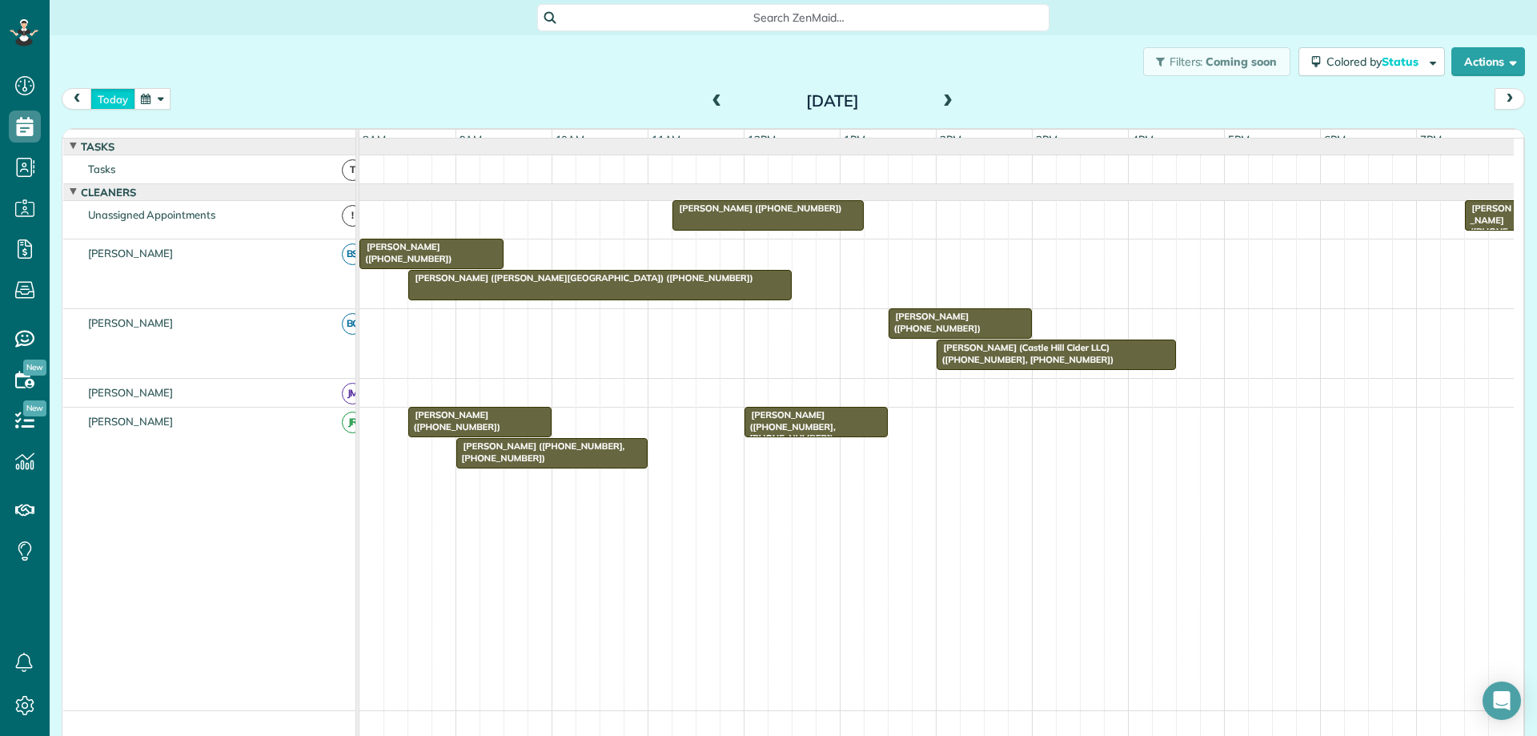
click at [110, 94] on button "today" at bounding box center [112, 99] width 45 height 22
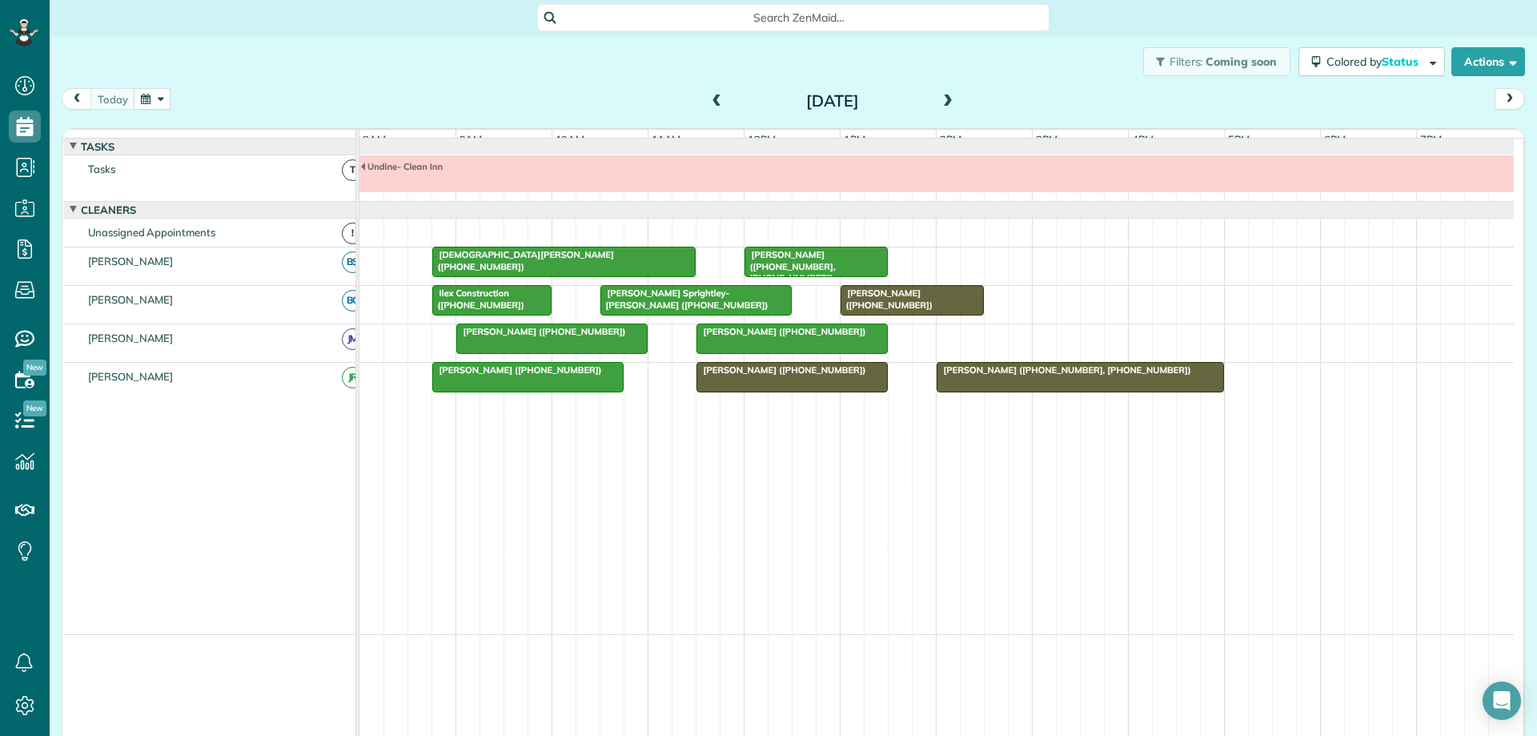
click at [136, 102] on button "button" at bounding box center [152, 99] width 37 height 22
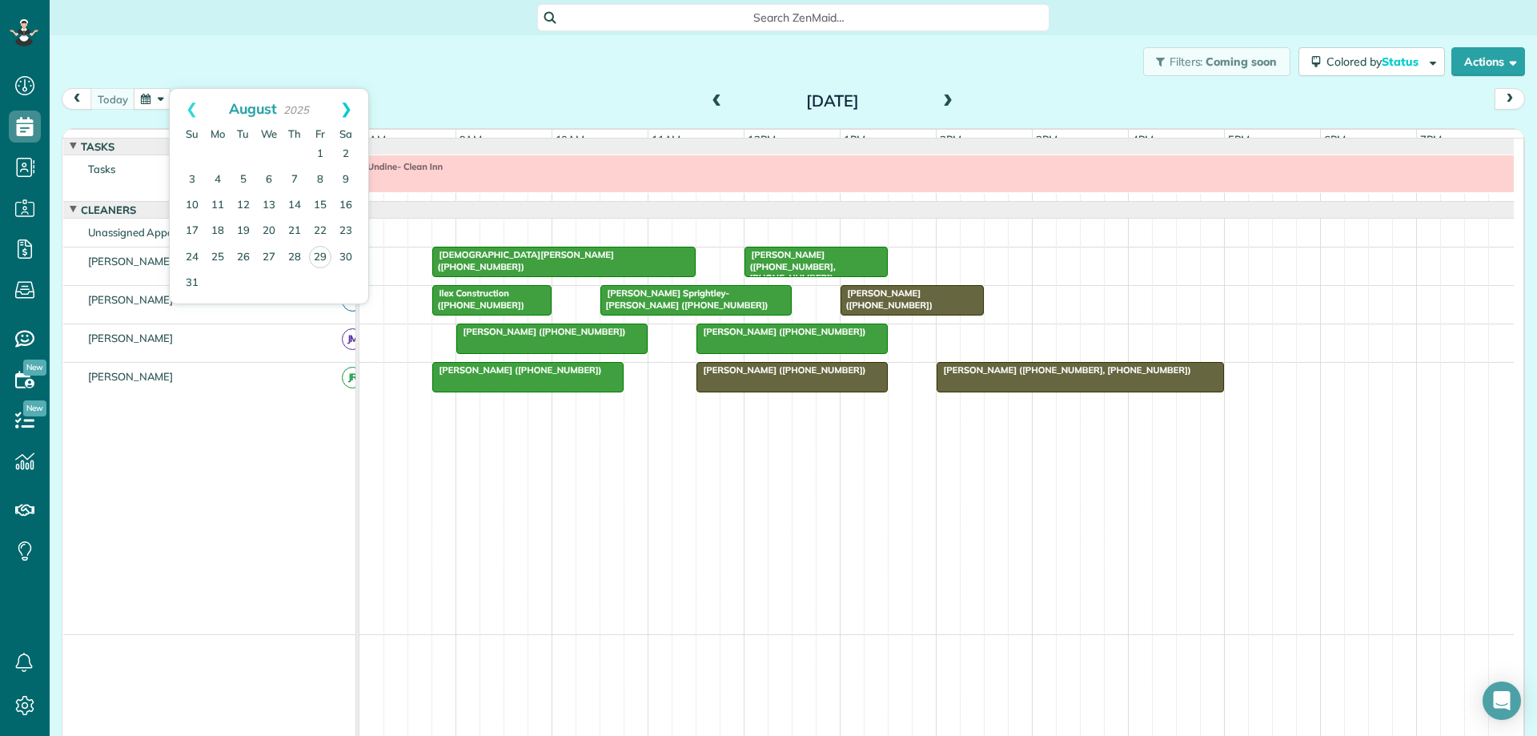
click at [349, 112] on link "Next" at bounding box center [346, 109] width 44 height 40
click at [247, 150] on link "2" at bounding box center [244, 155] width 26 height 26
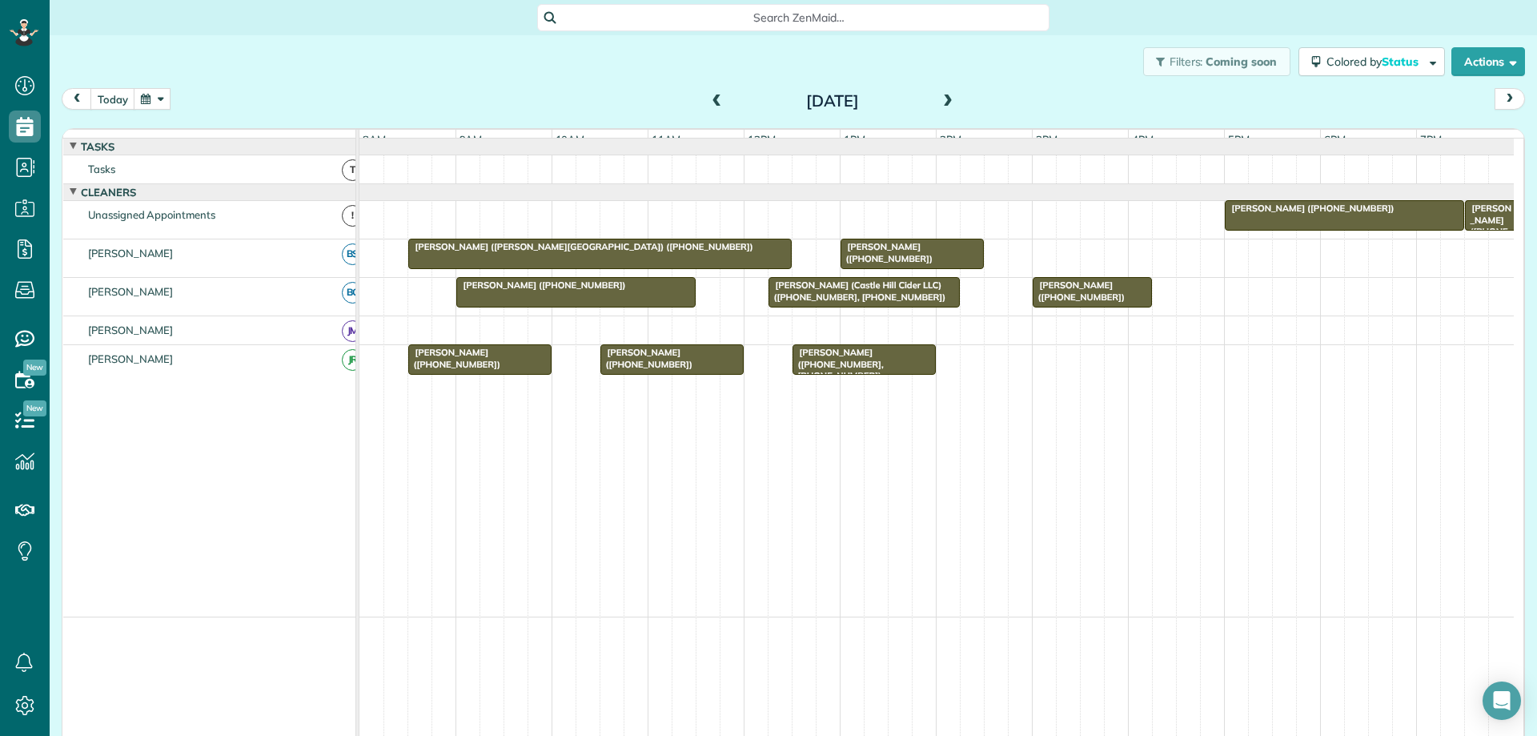
click at [1326, 227] on div at bounding box center [1344, 215] width 238 height 29
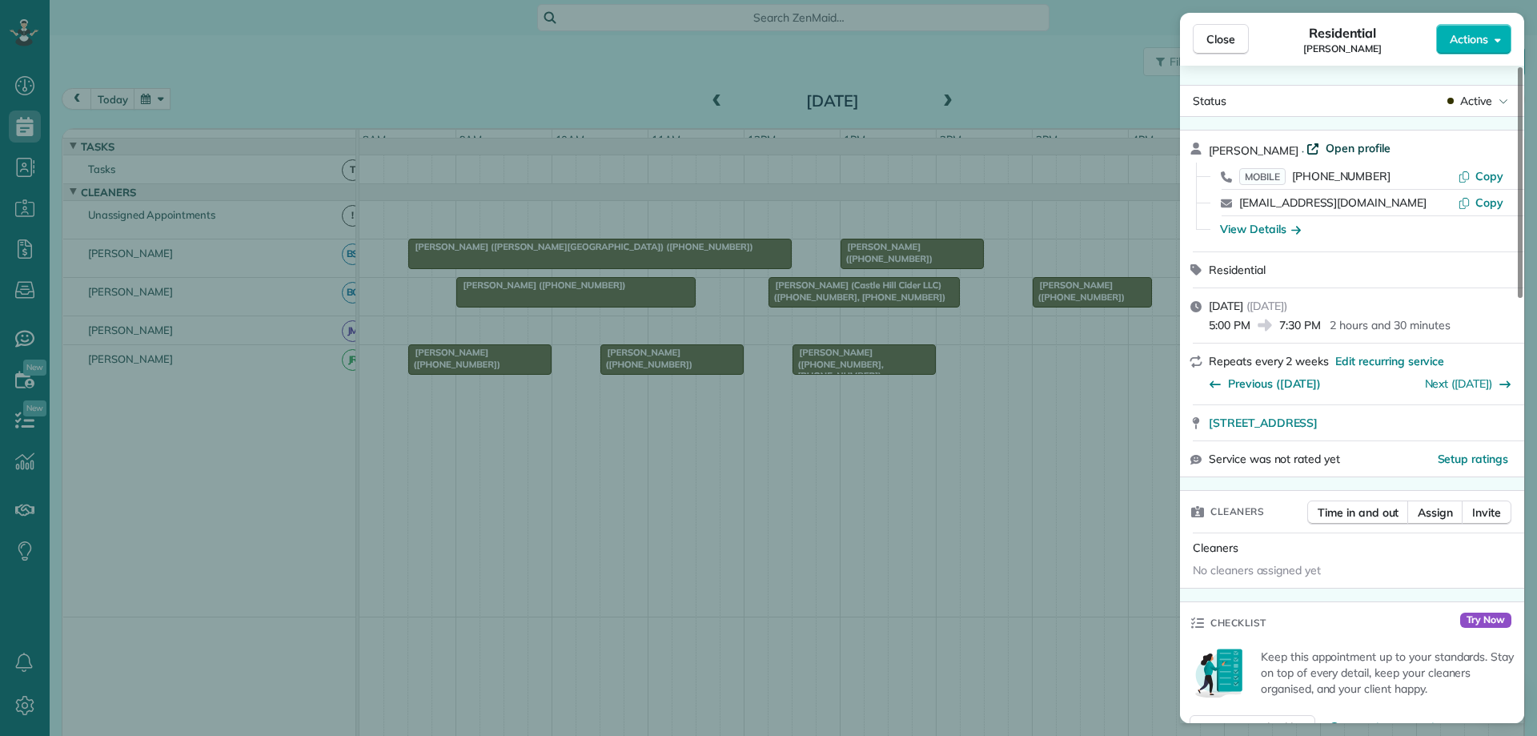
click at [1346, 146] on span "Open profile" at bounding box center [1358, 148] width 65 height 16
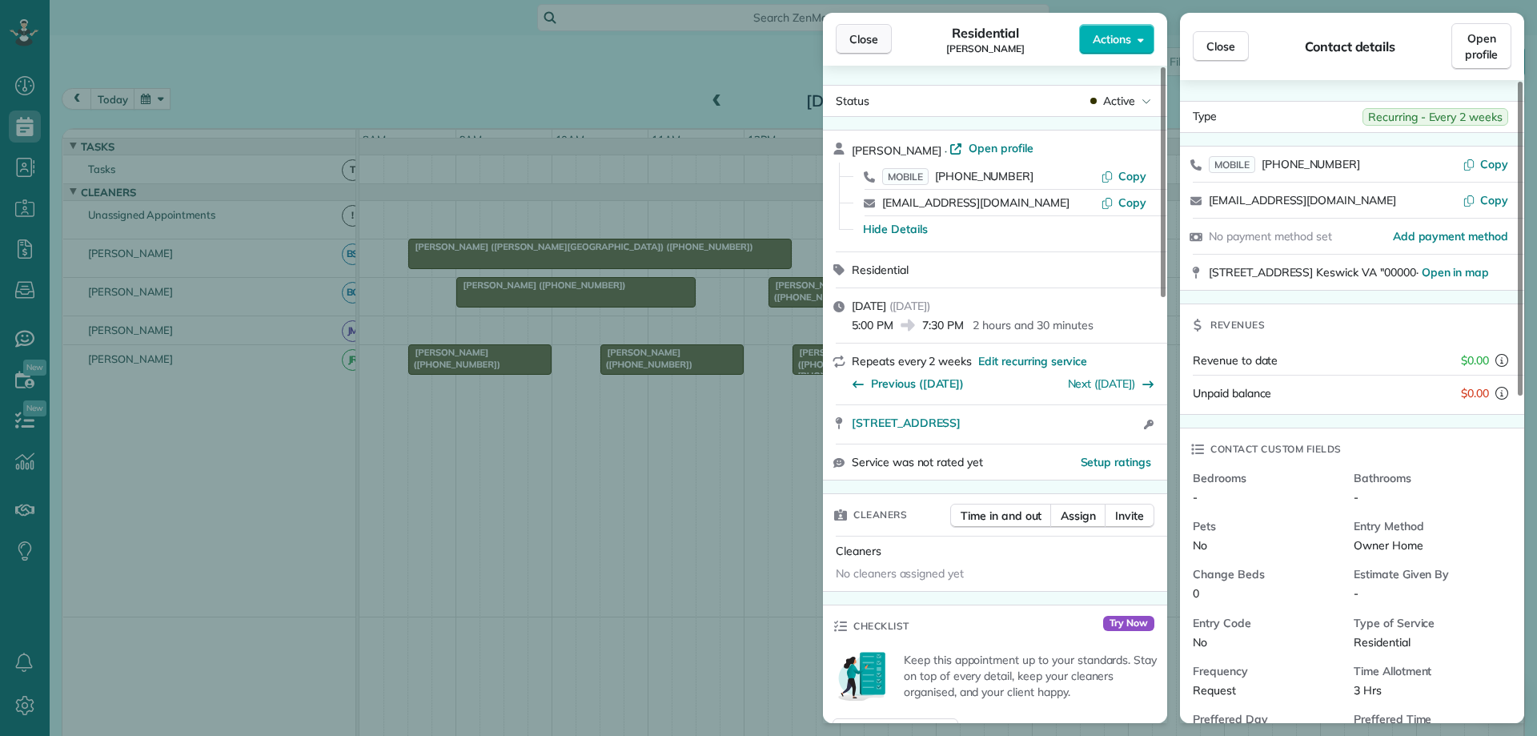
click at [867, 44] on span "Close" at bounding box center [863, 39] width 29 height 16
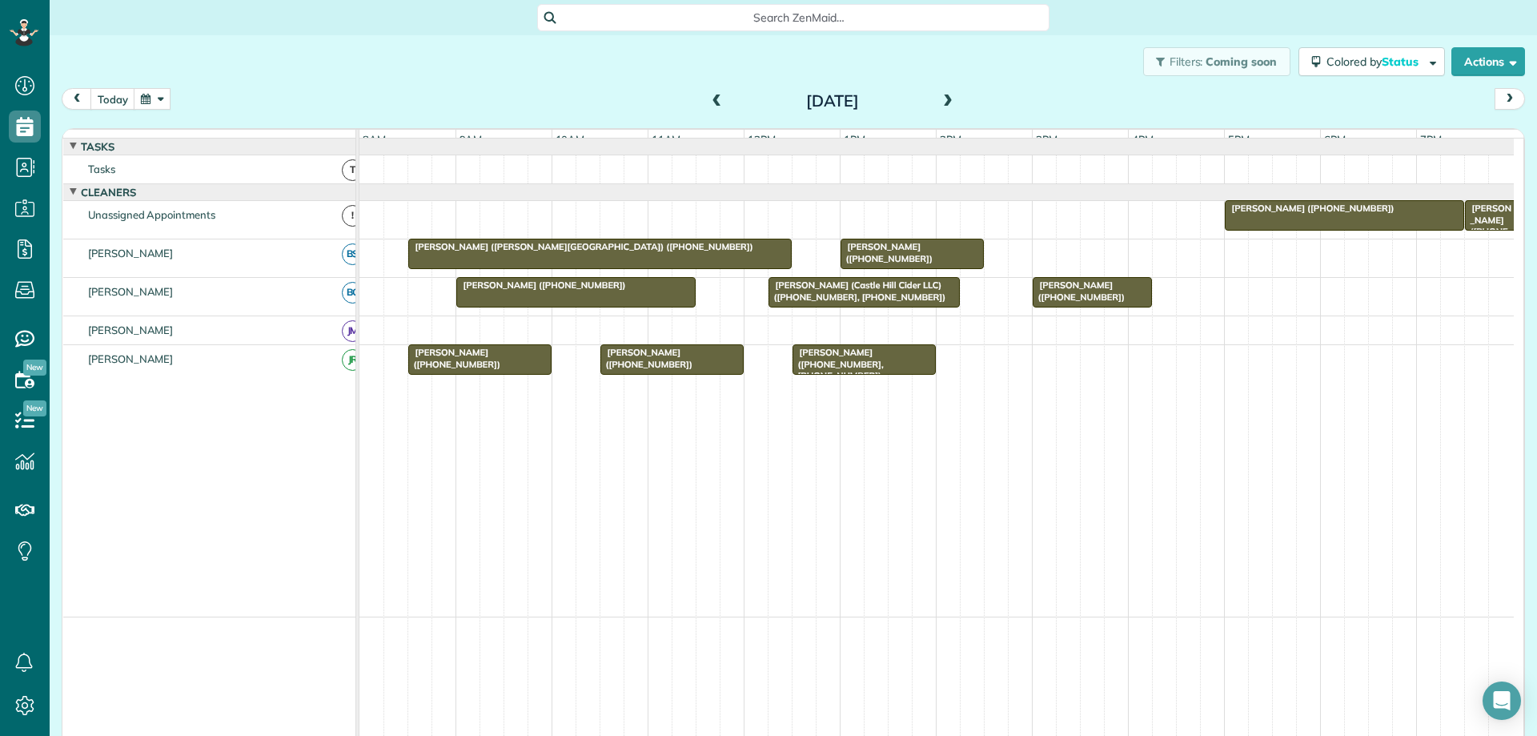
click at [160, 98] on button "button" at bounding box center [152, 99] width 37 height 22
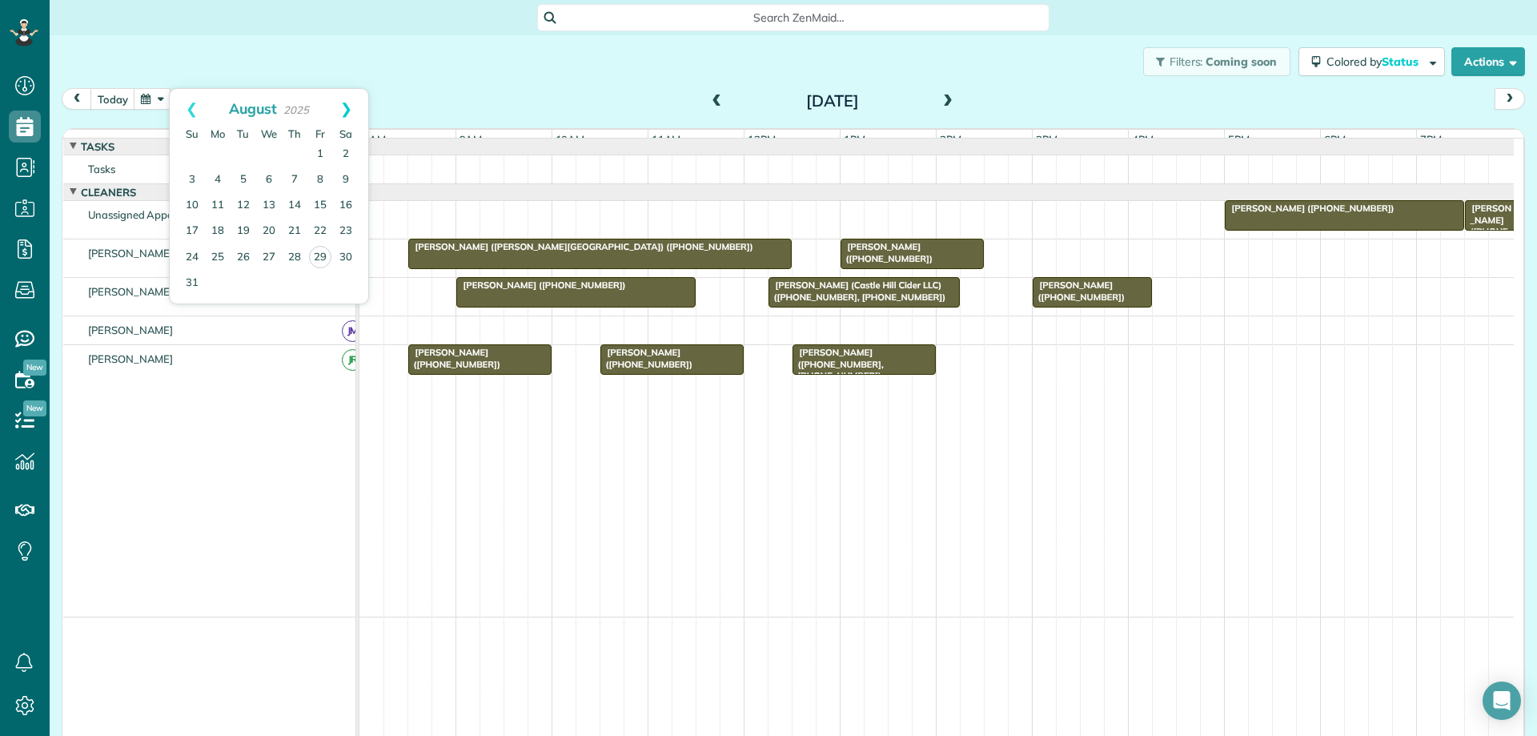
click at [350, 104] on link "Next" at bounding box center [346, 109] width 44 height 40
click at [239, 151] on link "2" at bounding box center [244, 155] width 26 height 26
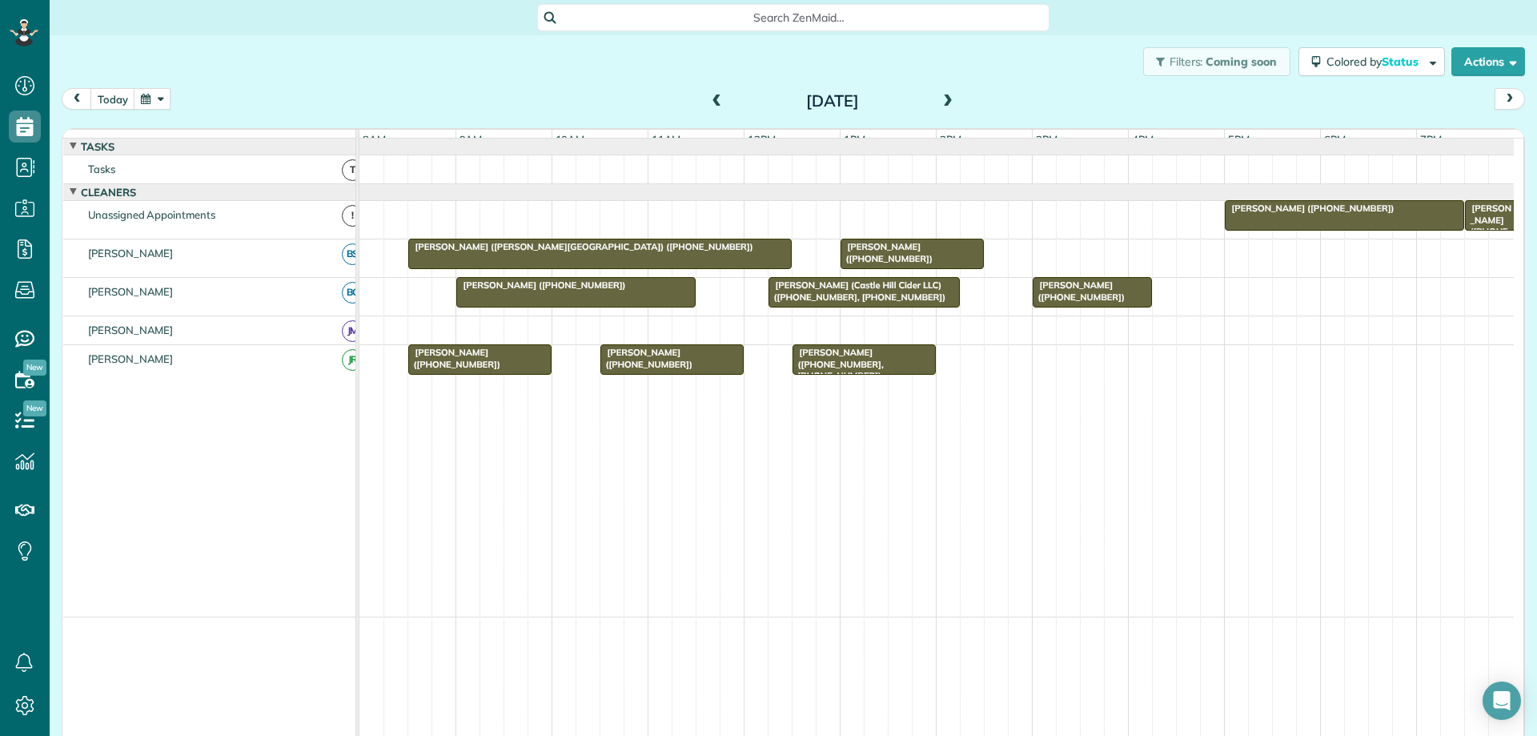
click at [1494, 229] on span "Marilyn Minrath (+14349627207, +14349623555)" at bounding box center [1488, 249] width 48 height 92
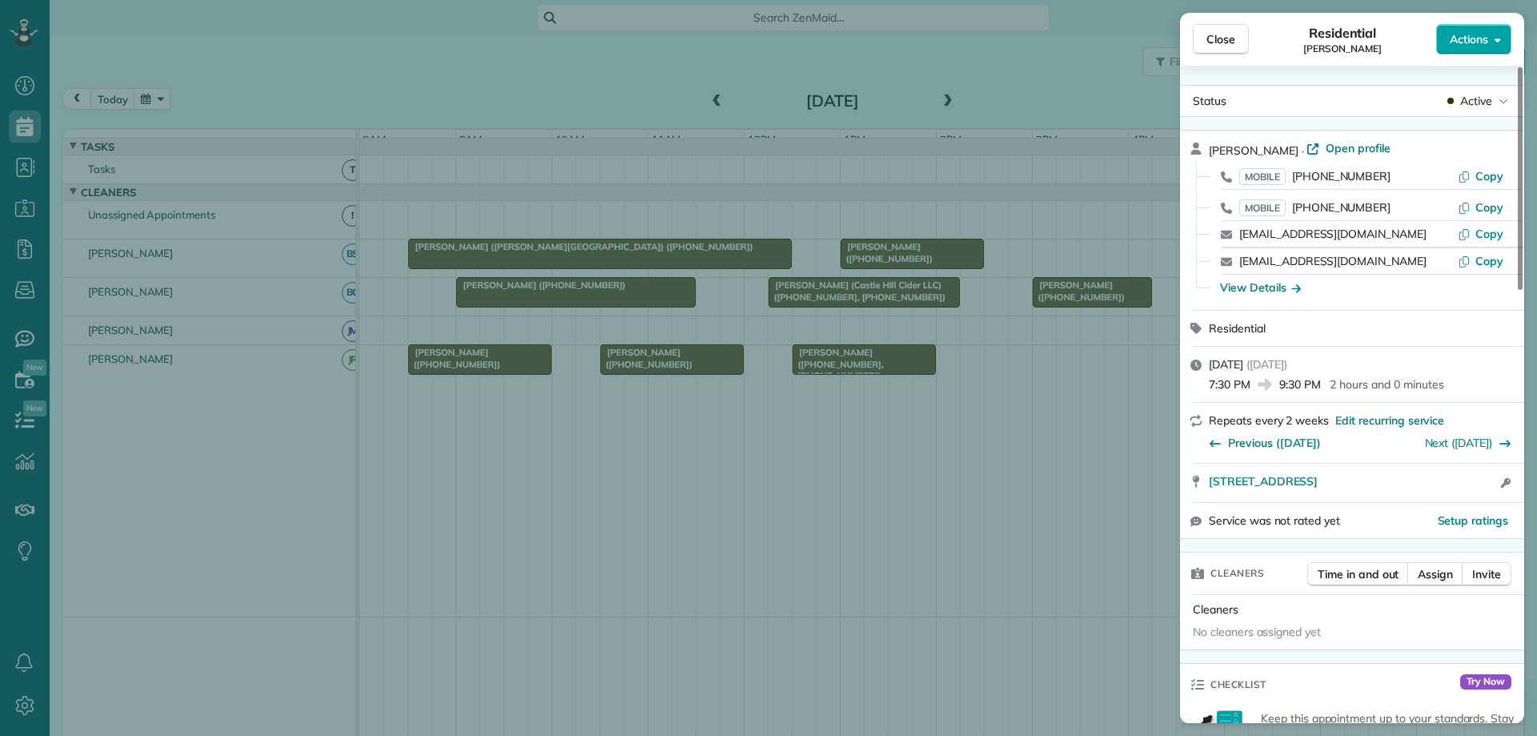
click at [1484, 47] on button "Actions" at bounding box center [1473, 39] width 75 height 30
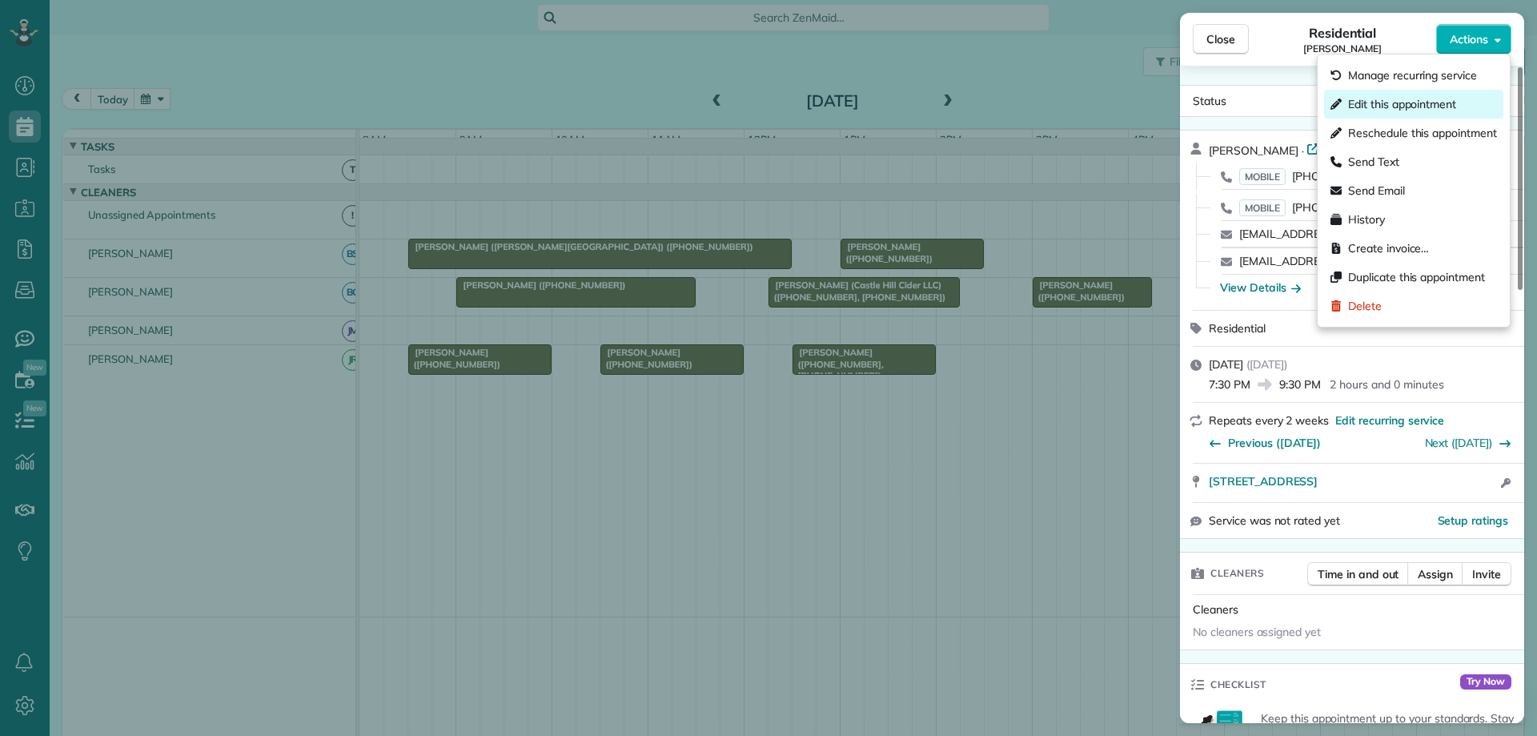
click at [1397, 108] on span "Edit this appointment" at bounding box center [1402, 104] width 108 height 16
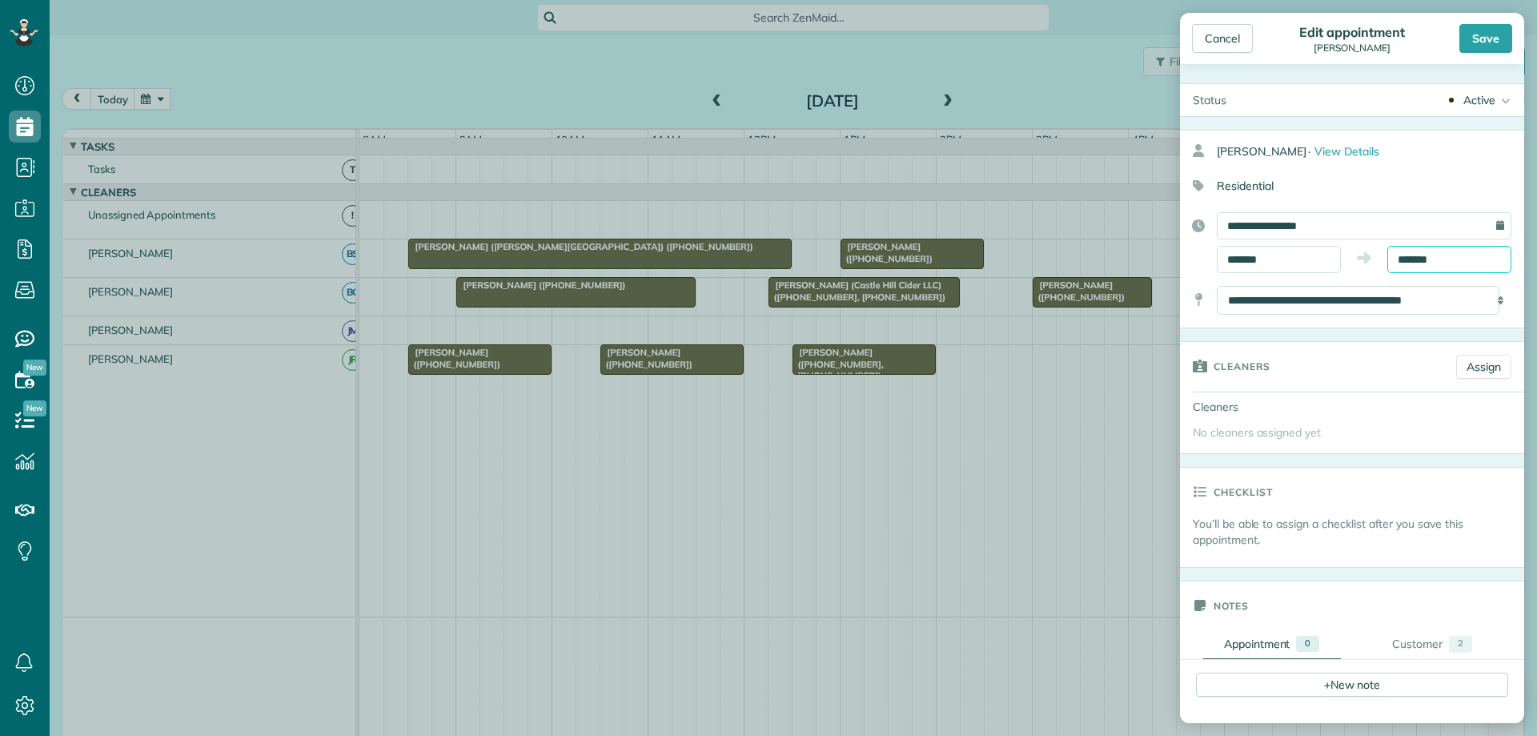
click at [1421, 267] on body "Dashboard Scheduling Calendar View List View Dispatch View - Weekly scheduling …" at bounding box center [768, 368] width 1537 height 736
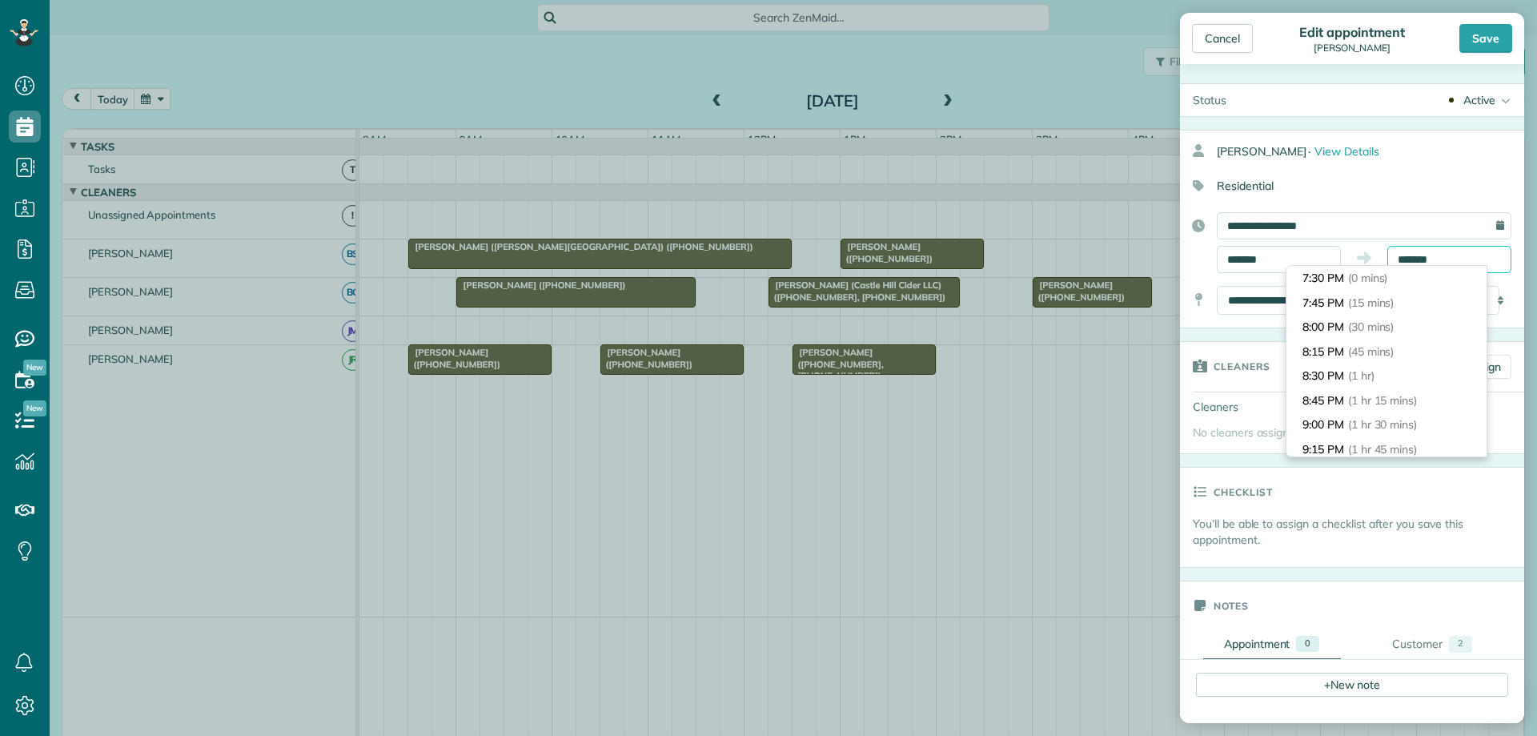
scroll to position [171, 0]
click at [1419, 304] on li "9:30 PM (2 hrs)" at bounding box center [1386, 302] width 200 height 25
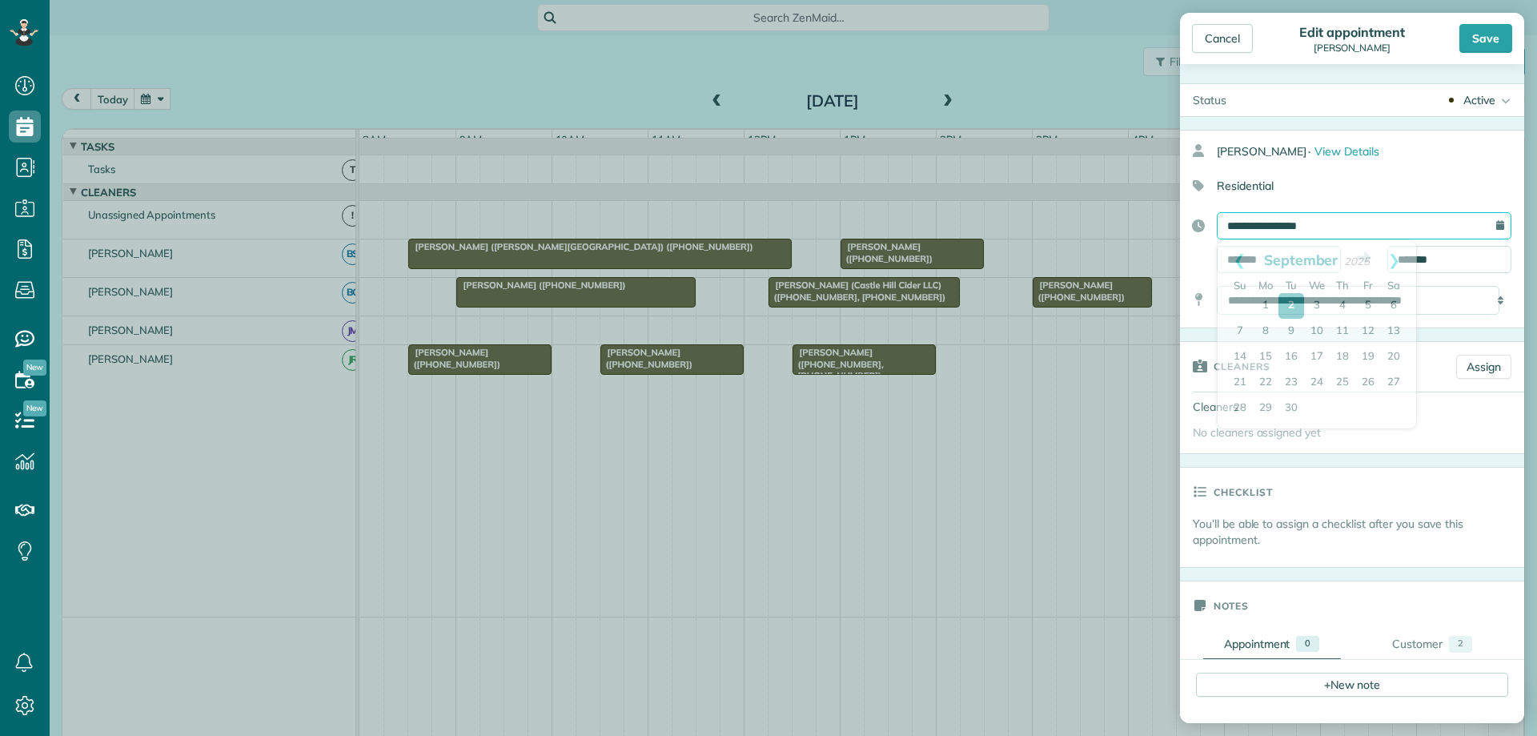
click at [1324, 230] on input "**********" at bounding box center [1364, 225] width 295 height 27
click at [1291, 327] on link "9" at bounding box center [1291, 332] width 26 height 26
type input "**********"
click at [1476, 35] on div "Save" at bounding box center [1485, 38] width 53 height 29
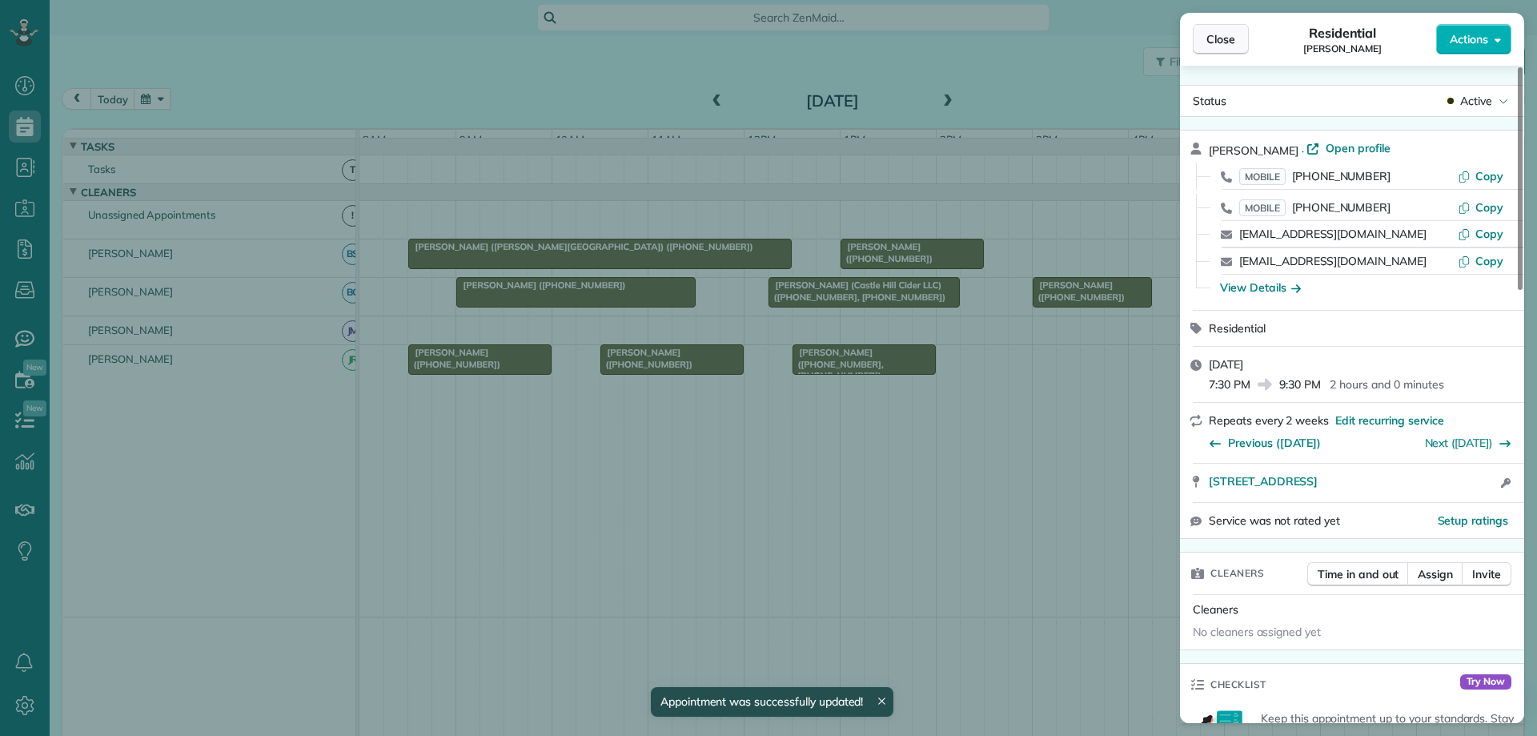
click at [1216, 38] on span "Close" at bounding box center [1220, 39] width 29 height 16
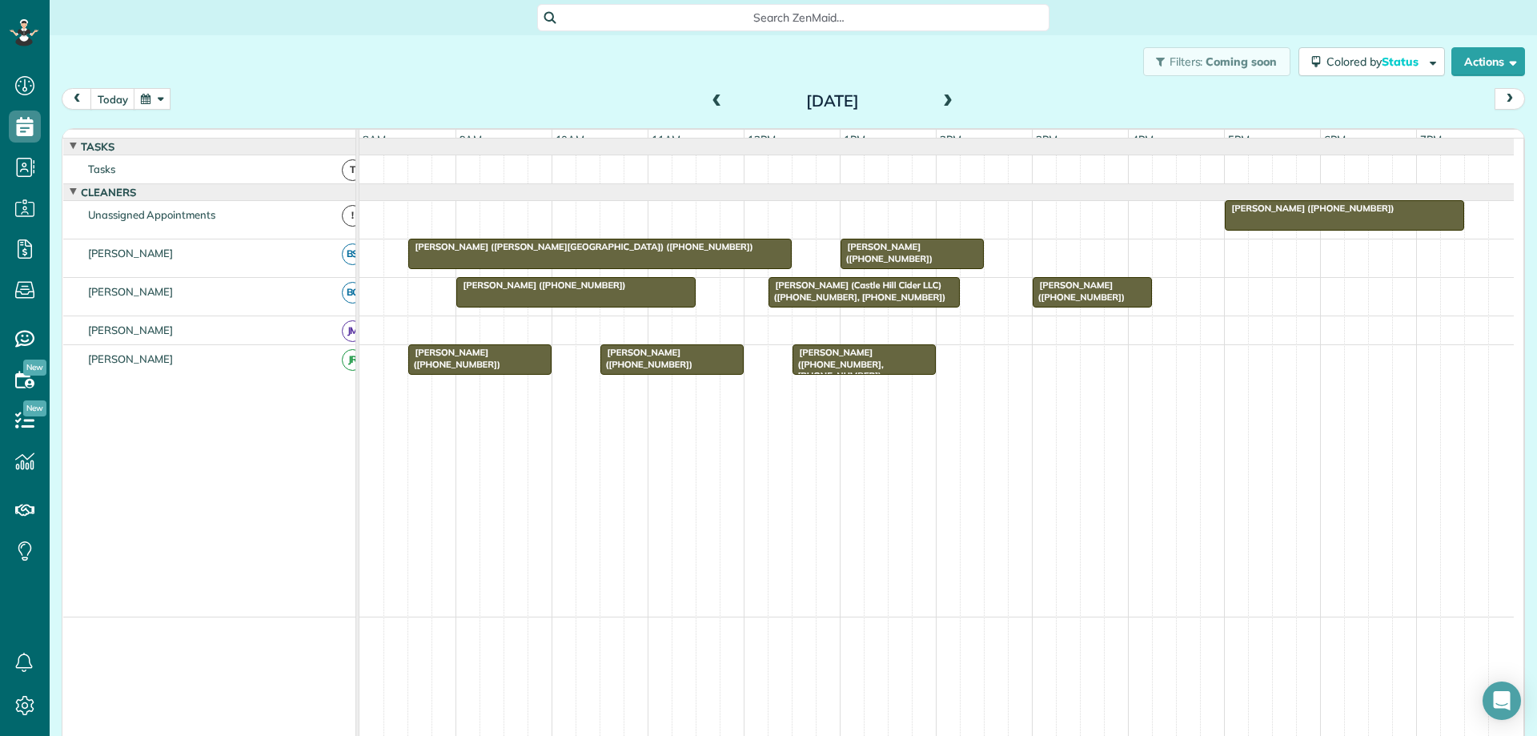
drag, startPoint x: 1226, startPoint y: 232, endPoint x: 1468, endPoint y: 226, distance: 241.8
click at [1470, 226] on div "Yolanda Smith (+17032017147)" at bounding box center [936, 220] width 1154 height 38
drag, startPoint x: 1225, startPoint y: 227, endPoint x: 1232, endPoint y: 242, distance: 16.1
click at [1232, 231] on link "Yolanda Smith (+17032017147)" at bounding box center [1344, 215] width 239 height 30
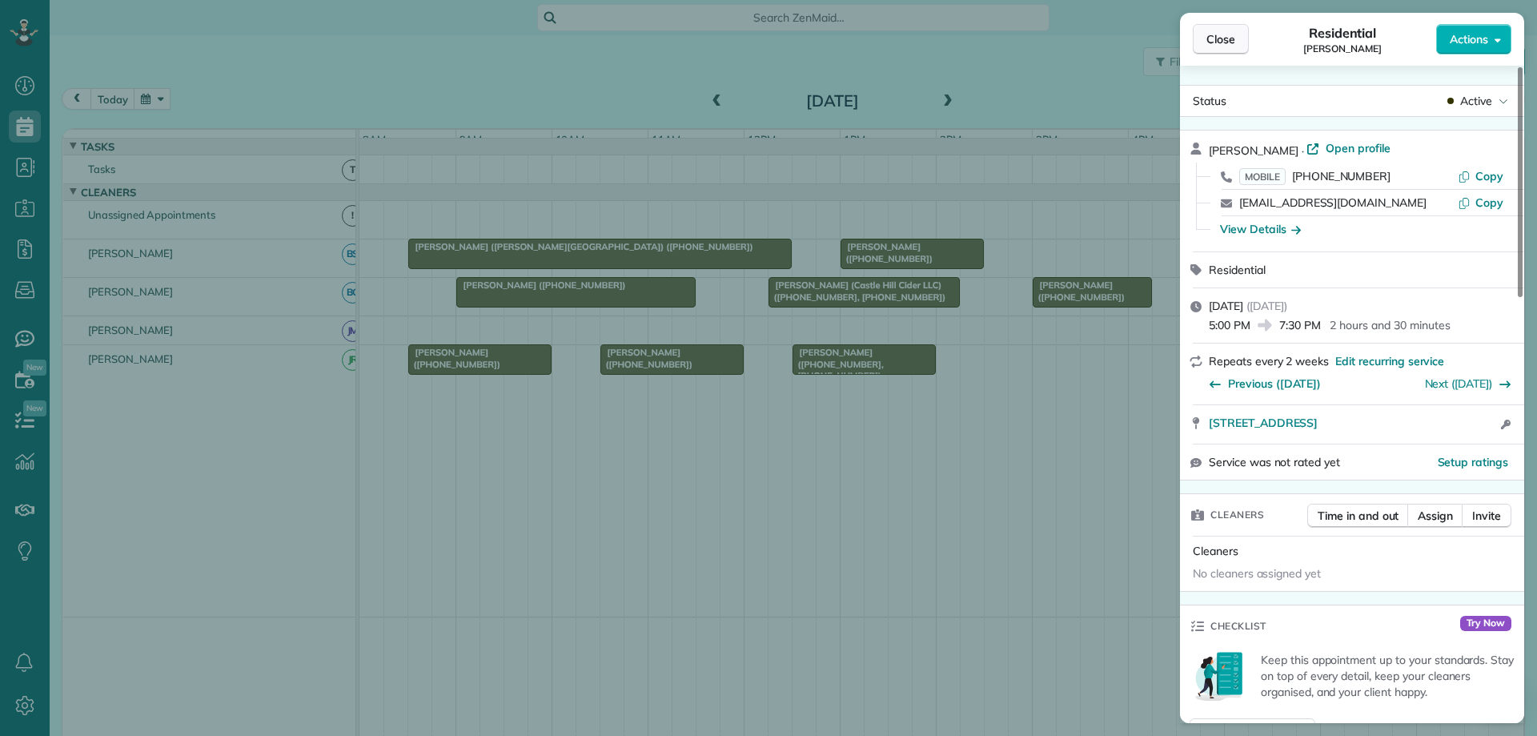
click at [1226, 36] on span "Close" at bounding box center [1220, 39] width 29 height 16
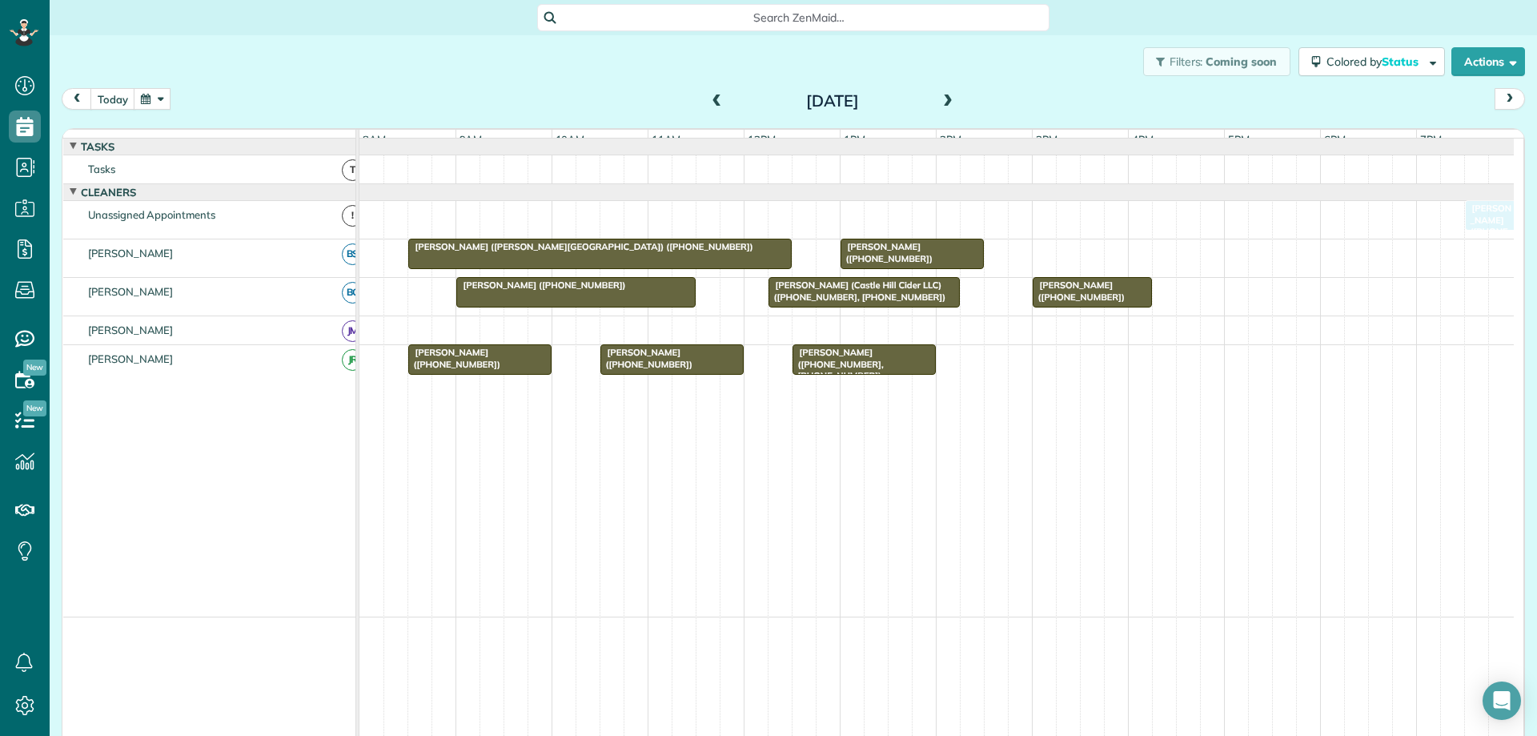
drag, startPoint x: 1233, startPoint y: 224, endPoint x: 1467, endPoint y: 220, distance: 234.6
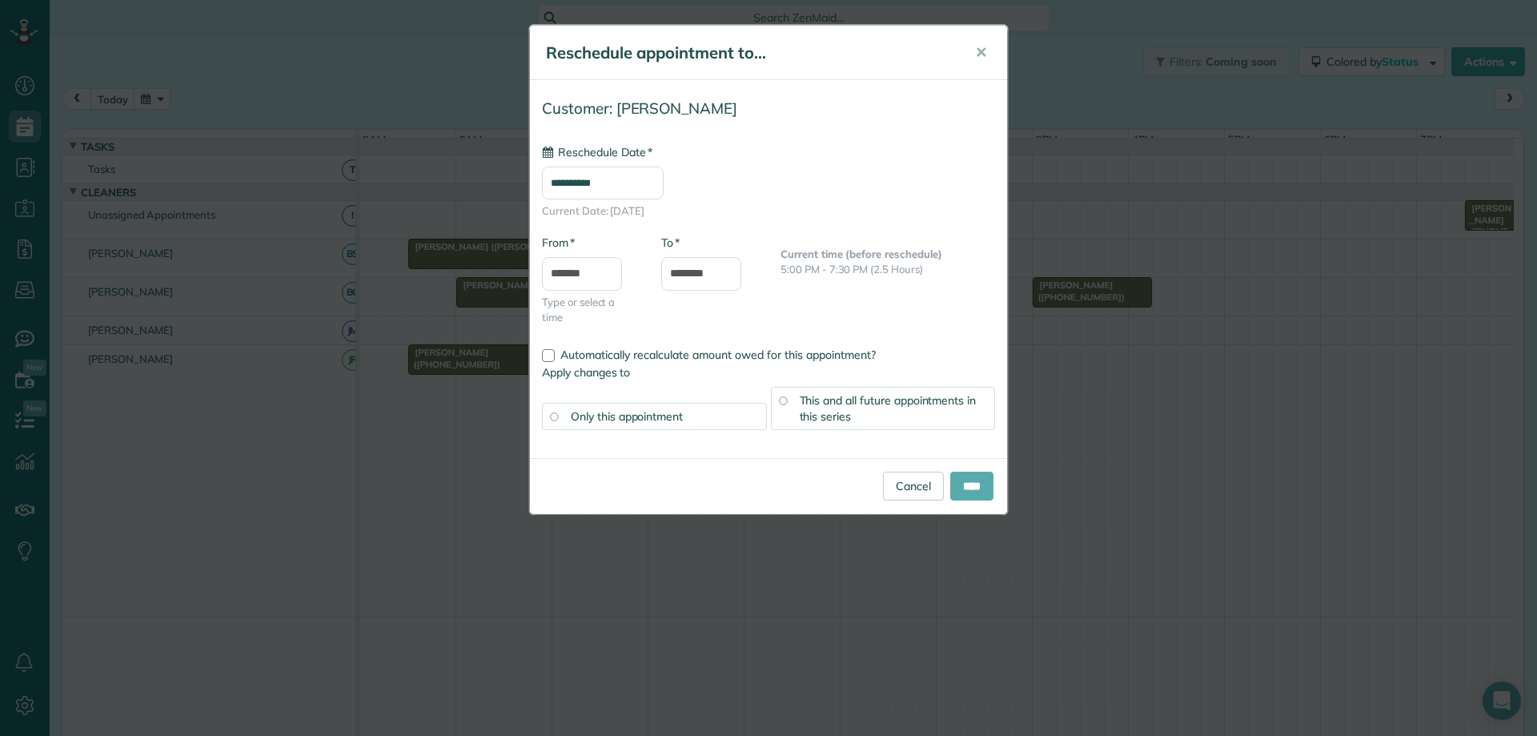
type input "**********"
click at [971, 478] on input "****" at bounding box center [971, 485] width 43 height 29
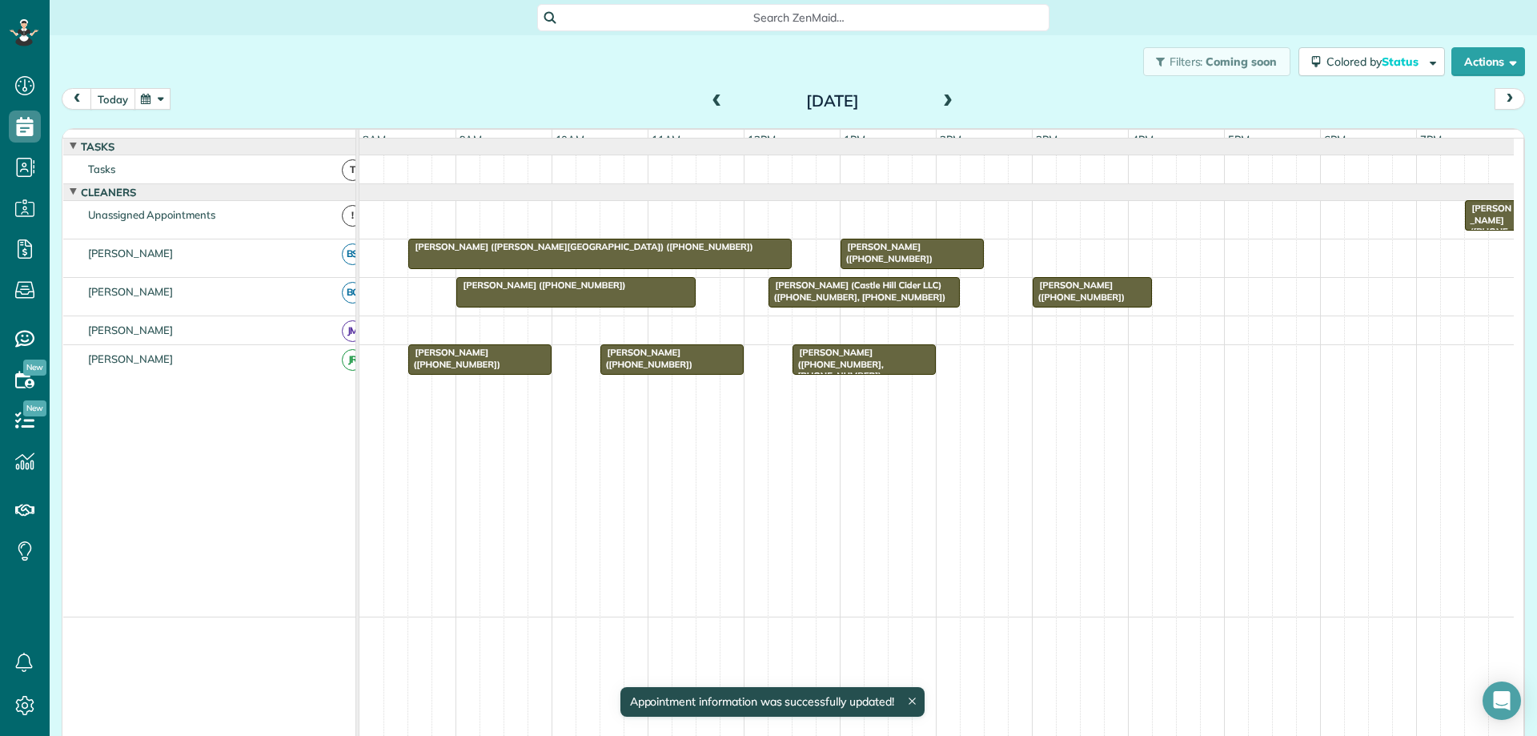
click at [114, 93] on button "today" at bounding box center [112, 99] width 45 height 22
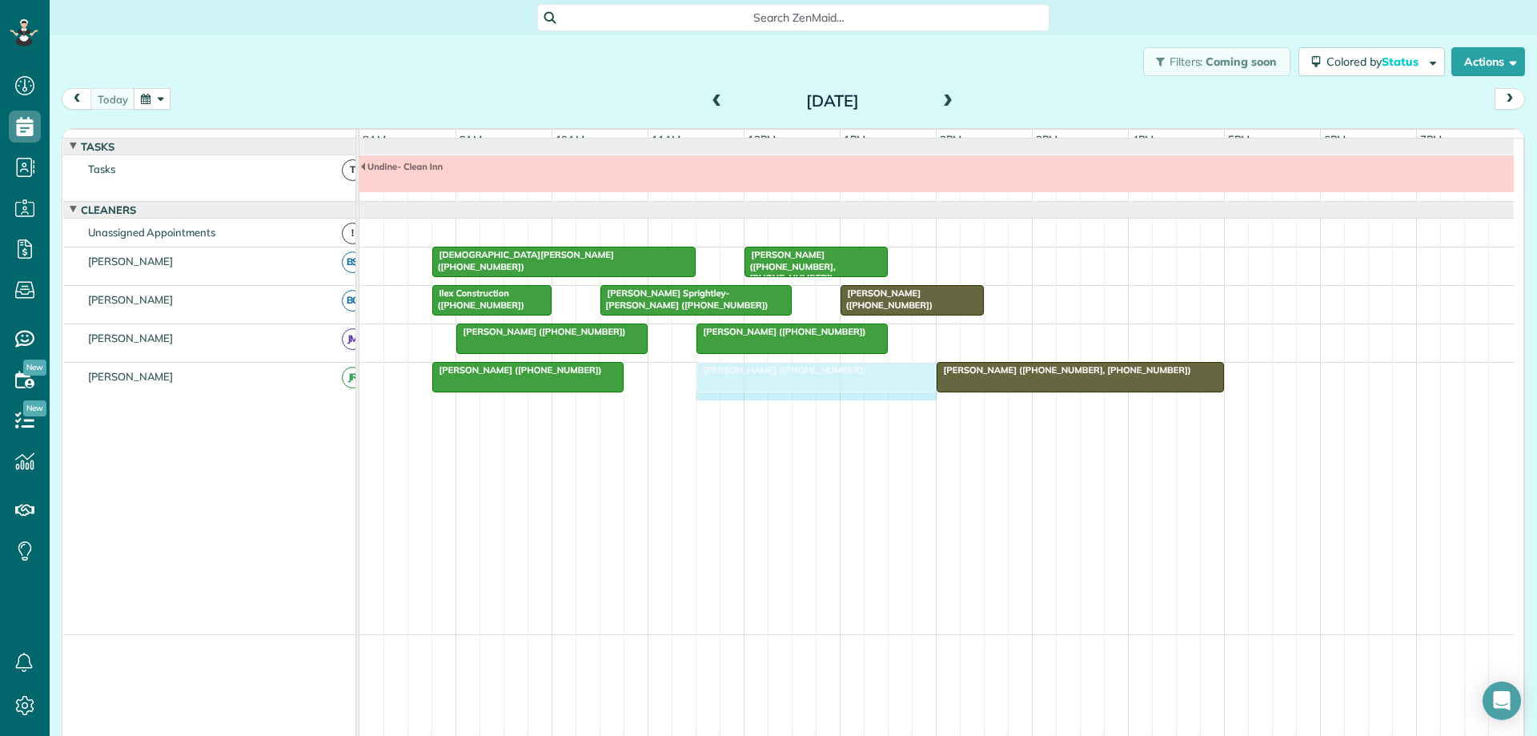
drag, startPoint x: 880, startPoint y: 385, endPoint x: 910, endPoint y: 379, distance: 30.1
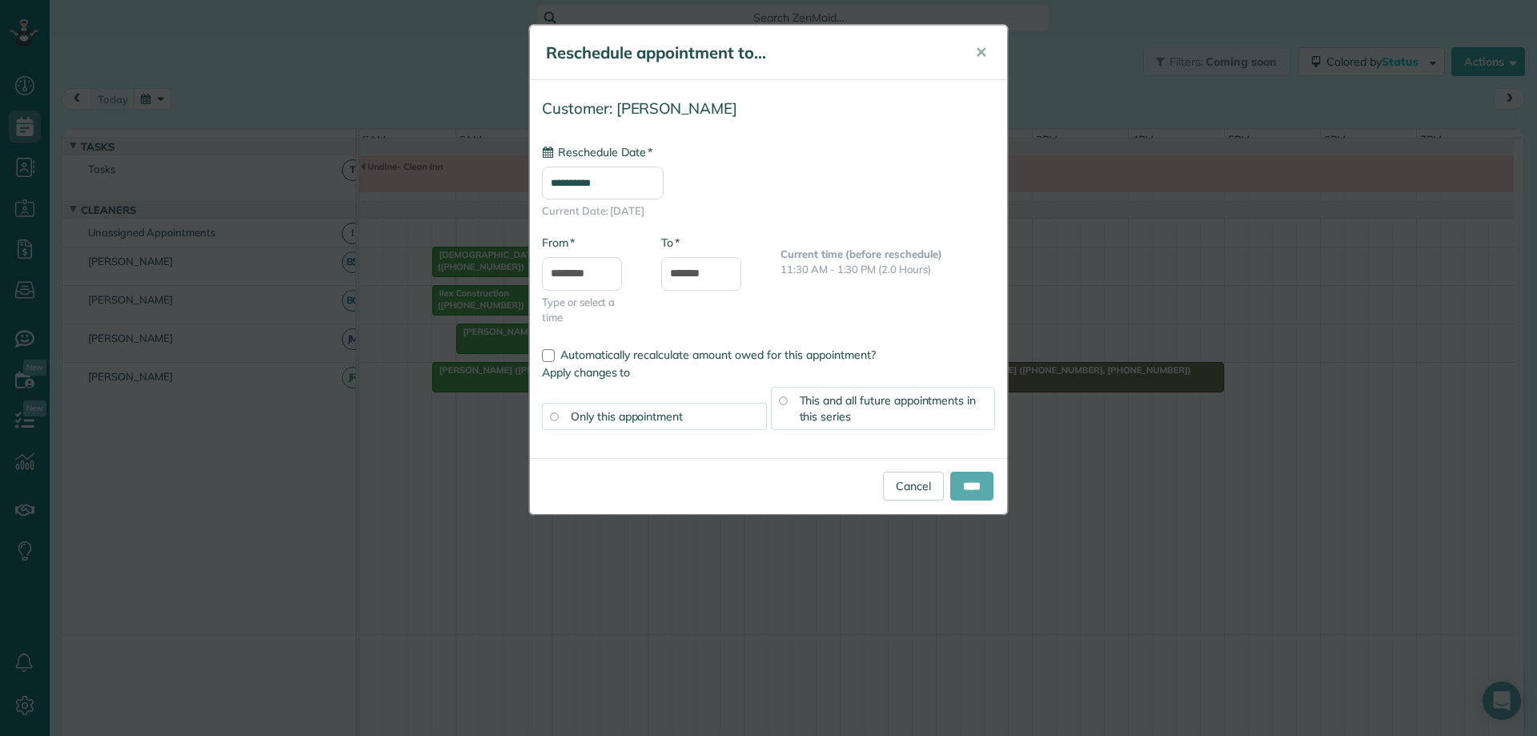
type input "**********"
click at [974, 487] on input "****" at bounding box center [971, 485] width 43 height 29
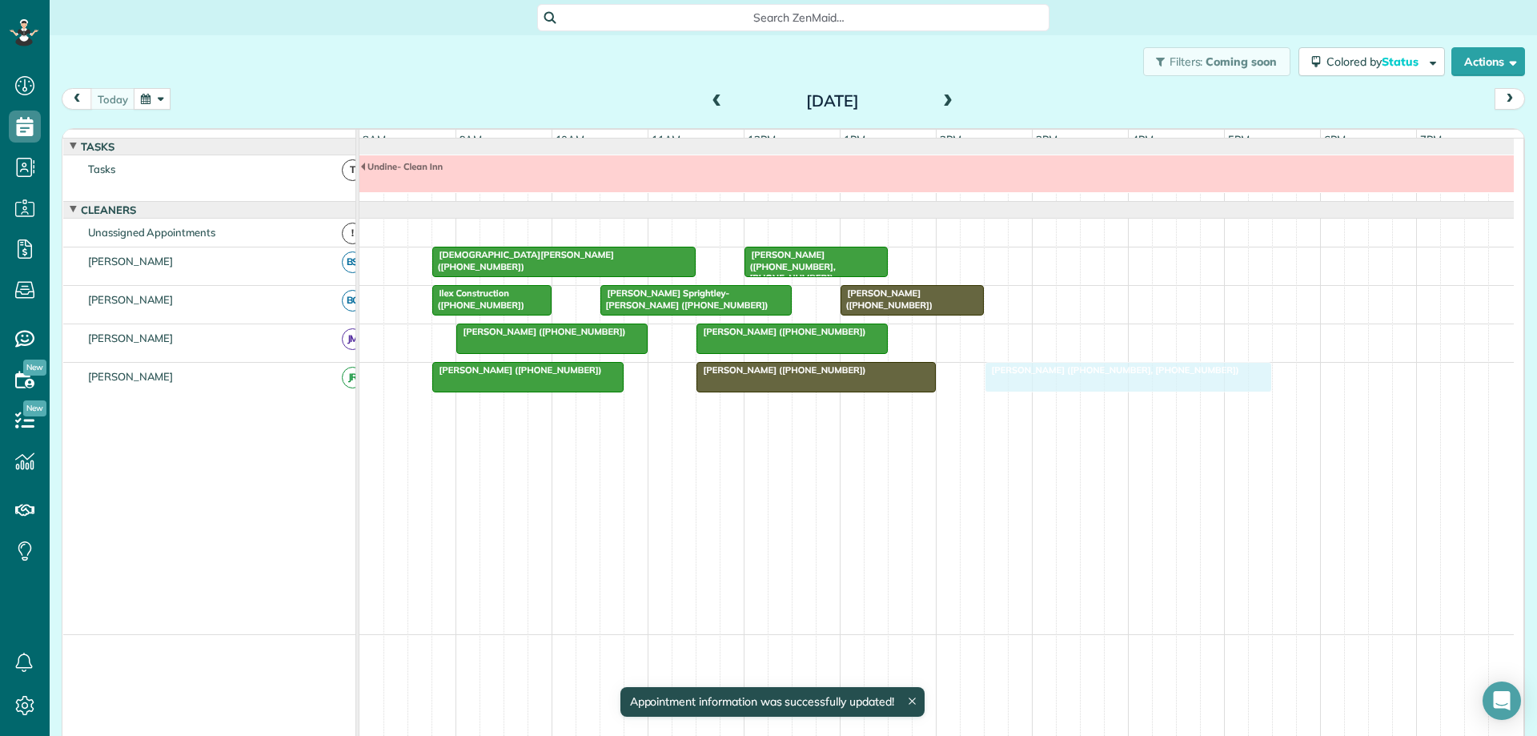
drag, startPoint x: 957, startPoint y: 389, endPoint x: 1001, endPoint y: 384, distance: 43.5
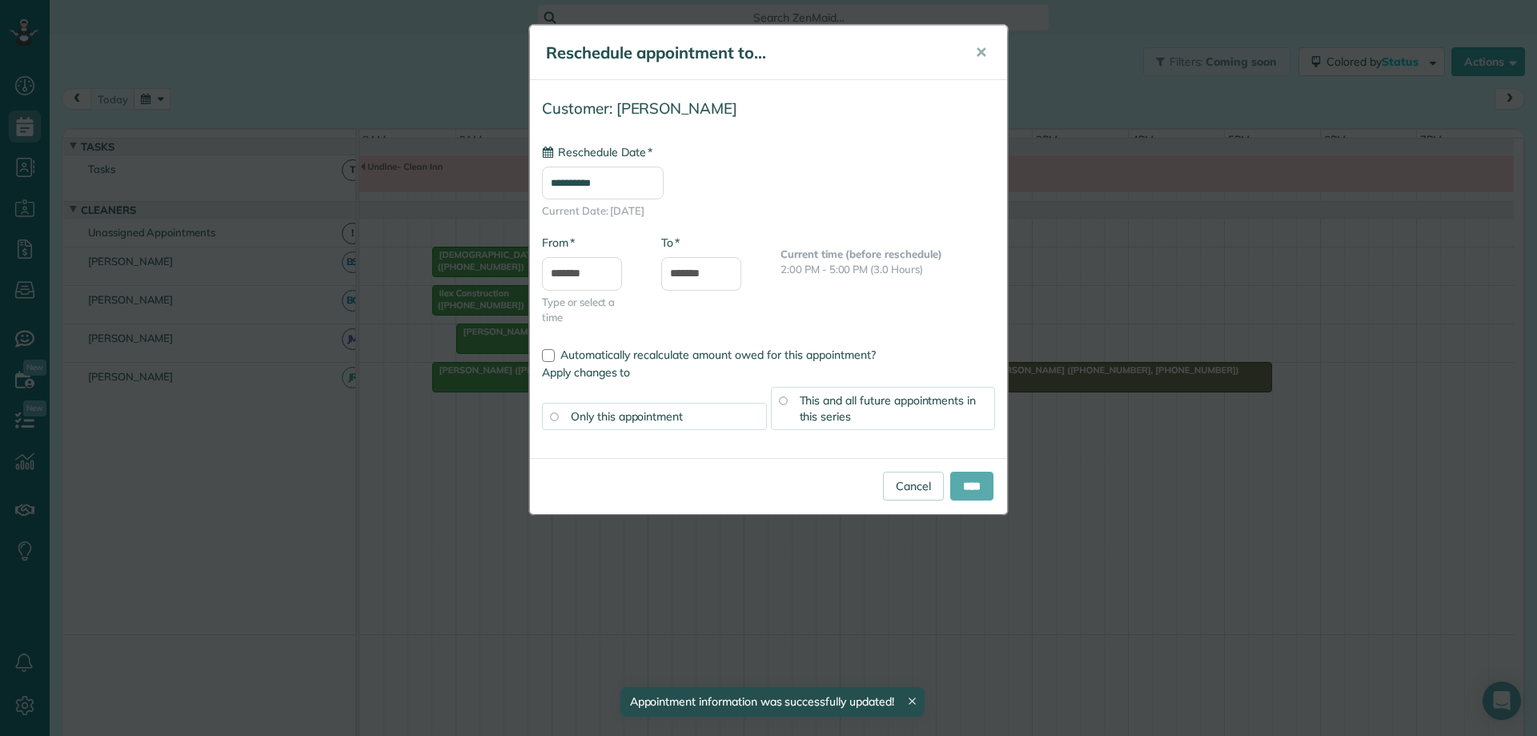
type input "**********"
click at [965, 483] on input "****" at bounding box center [971, 485] width 43 height 29
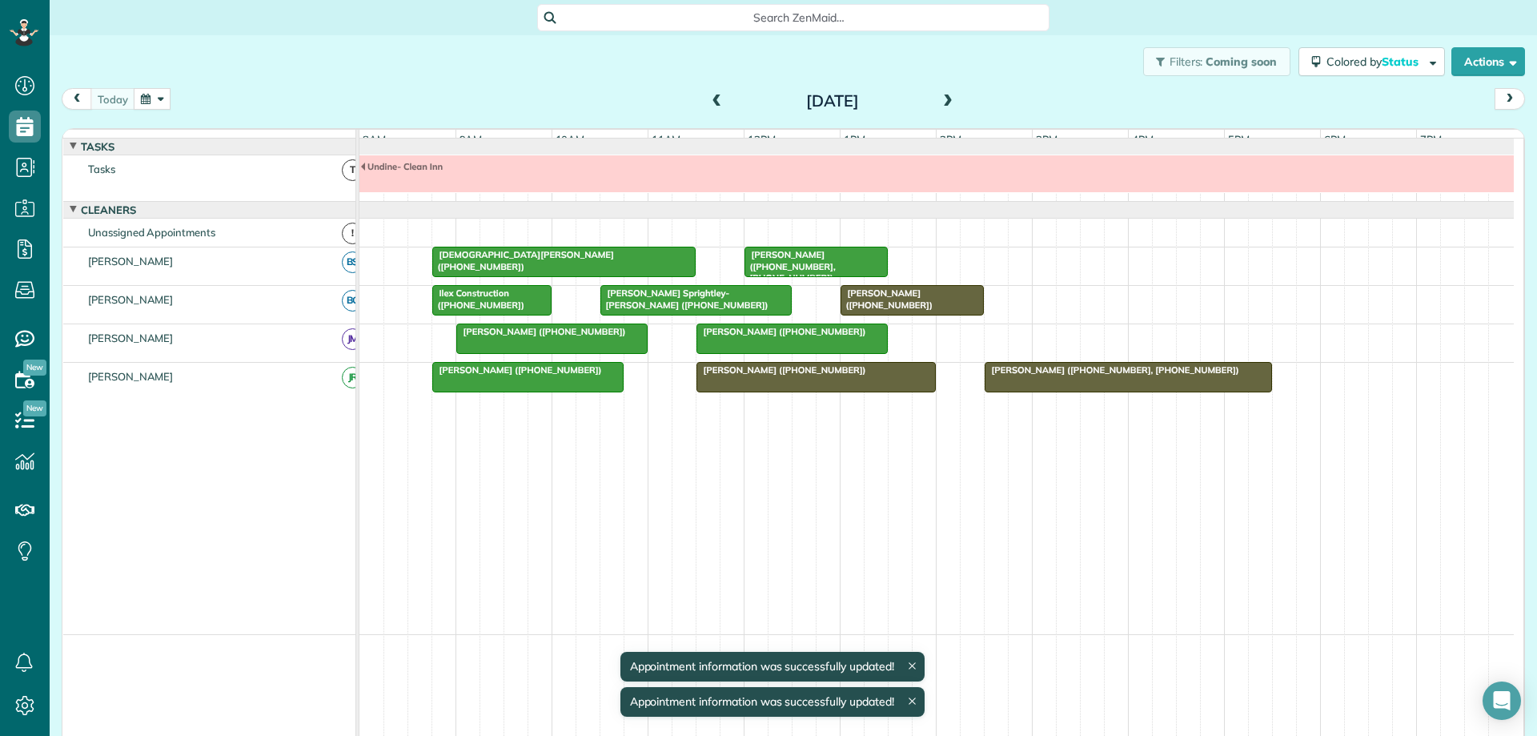
click at [853, 375] on div "[PERSON_NAME] ([PHONE_NUMBER])" at bounding box center [816, 369] width 230 height 11
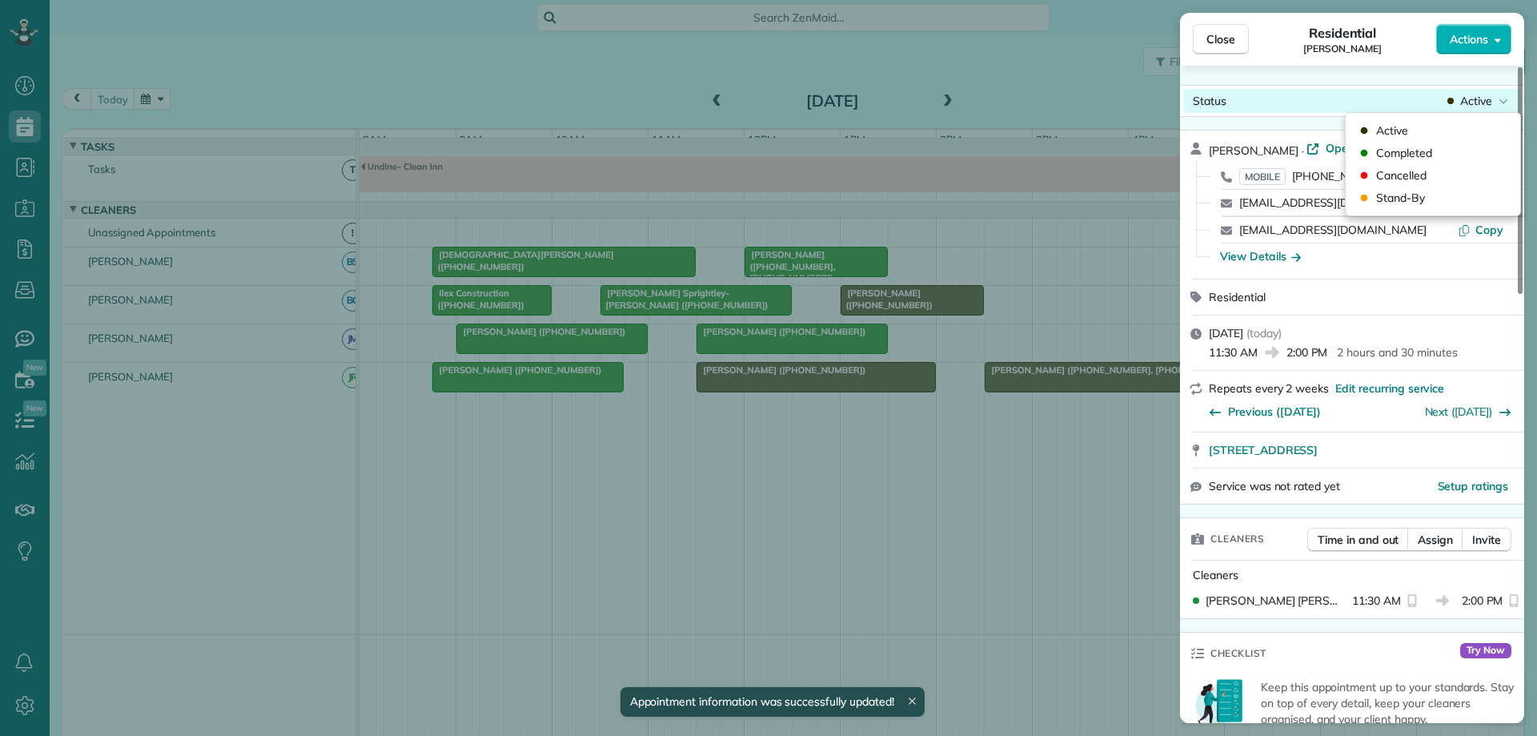
click at [1484, 96] on span "Active" at bounding box center [1476, 101] width 32 height 16
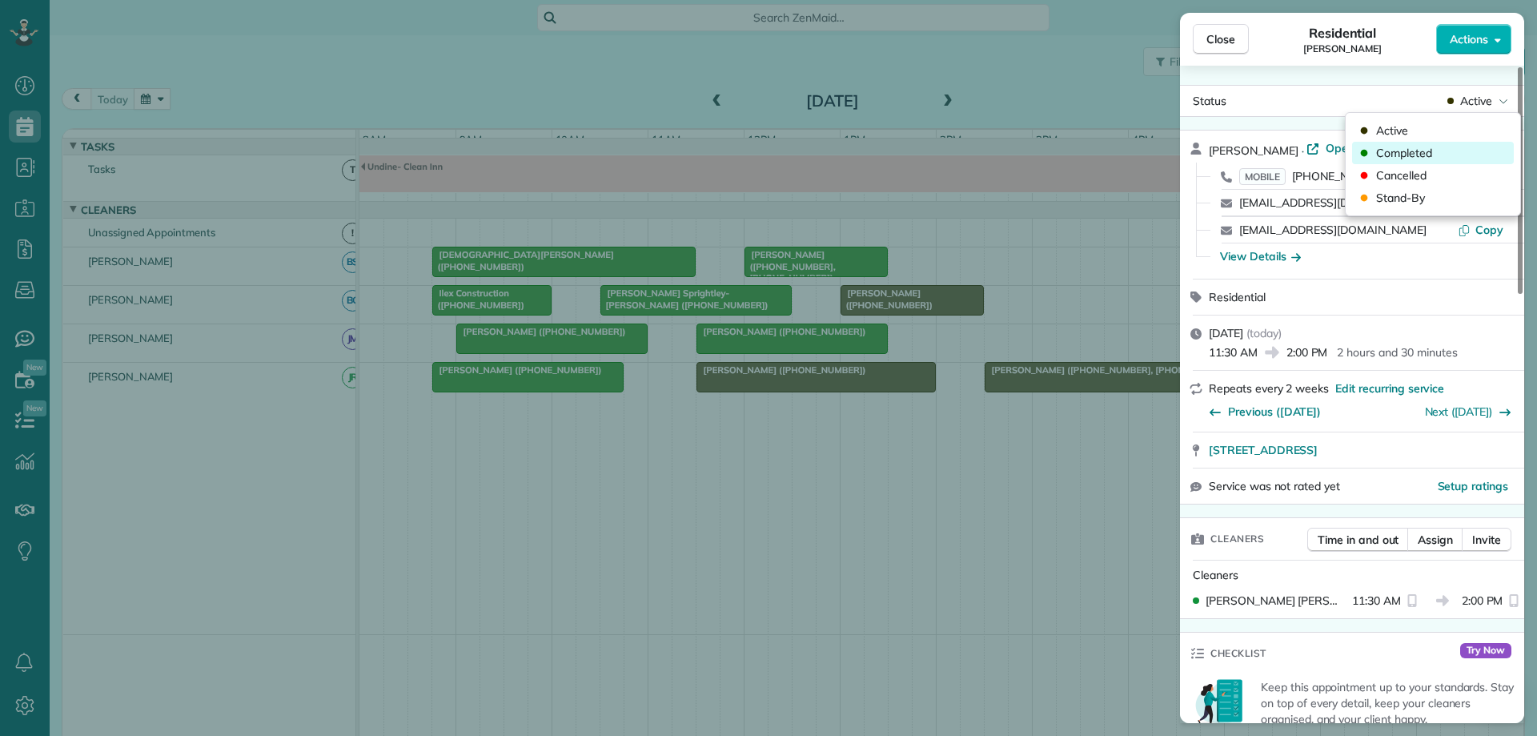
click at [1427, 148] on span "Completed" at bounding box center [1404, 153] width 56 height 16
click at [1235, 38] on button "Close" at bounding box center [1221, 39] width 56 height 30
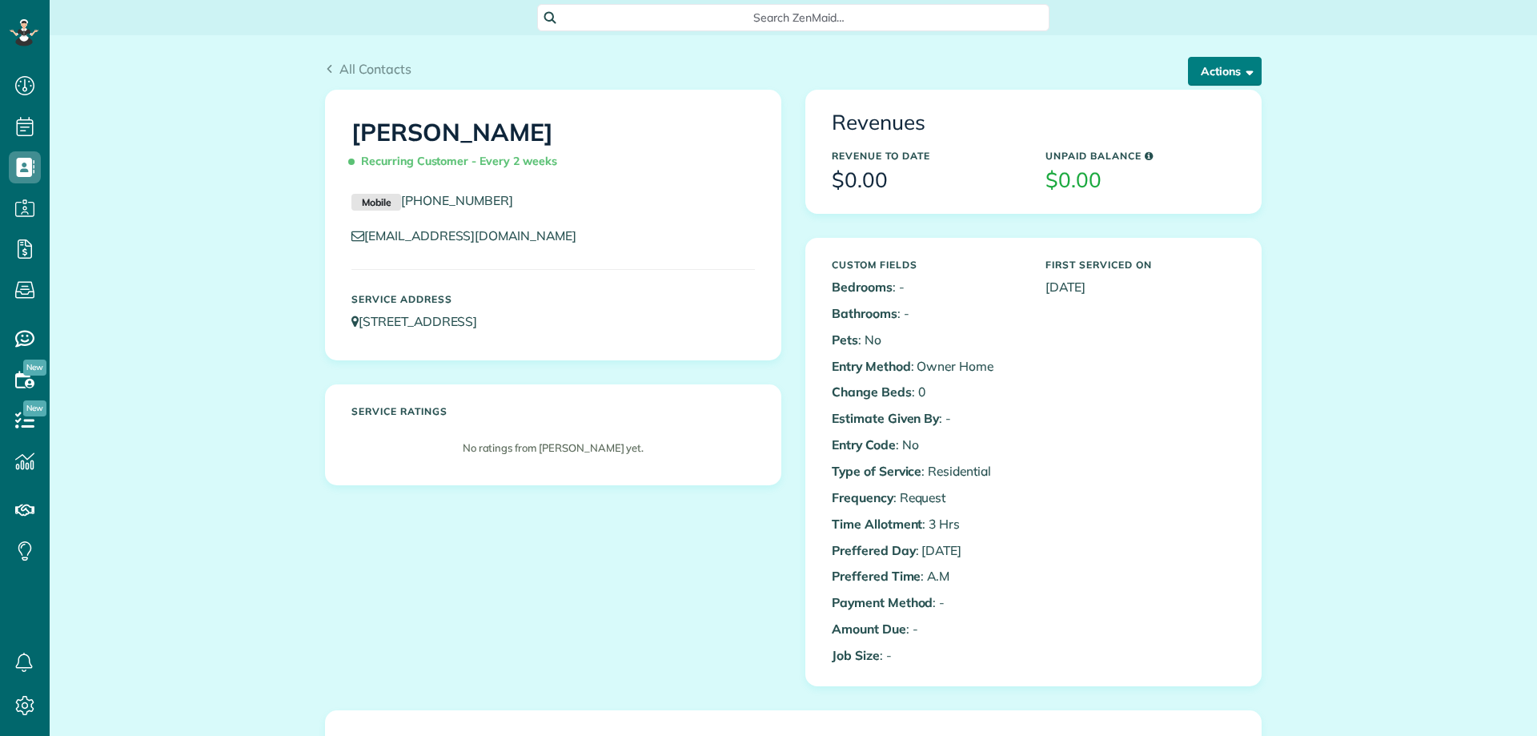
scroll to position [7, 7]
click at [1231, 78] on button "Actions" at bounding box center [1225, 71] width 74 height 29
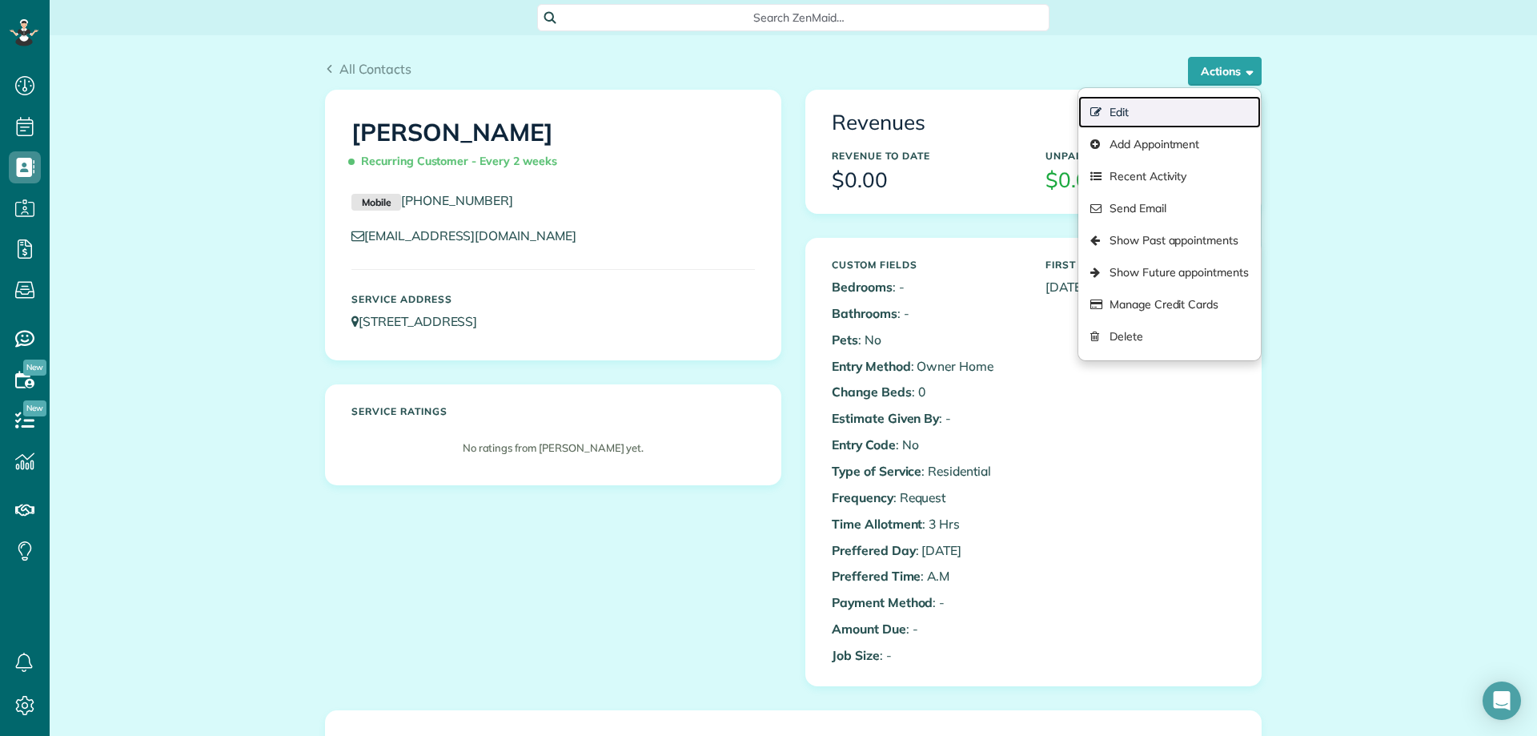
click at [1157, 111] on link "Edit" at bounding box center [1169, 112] width 182 height 32
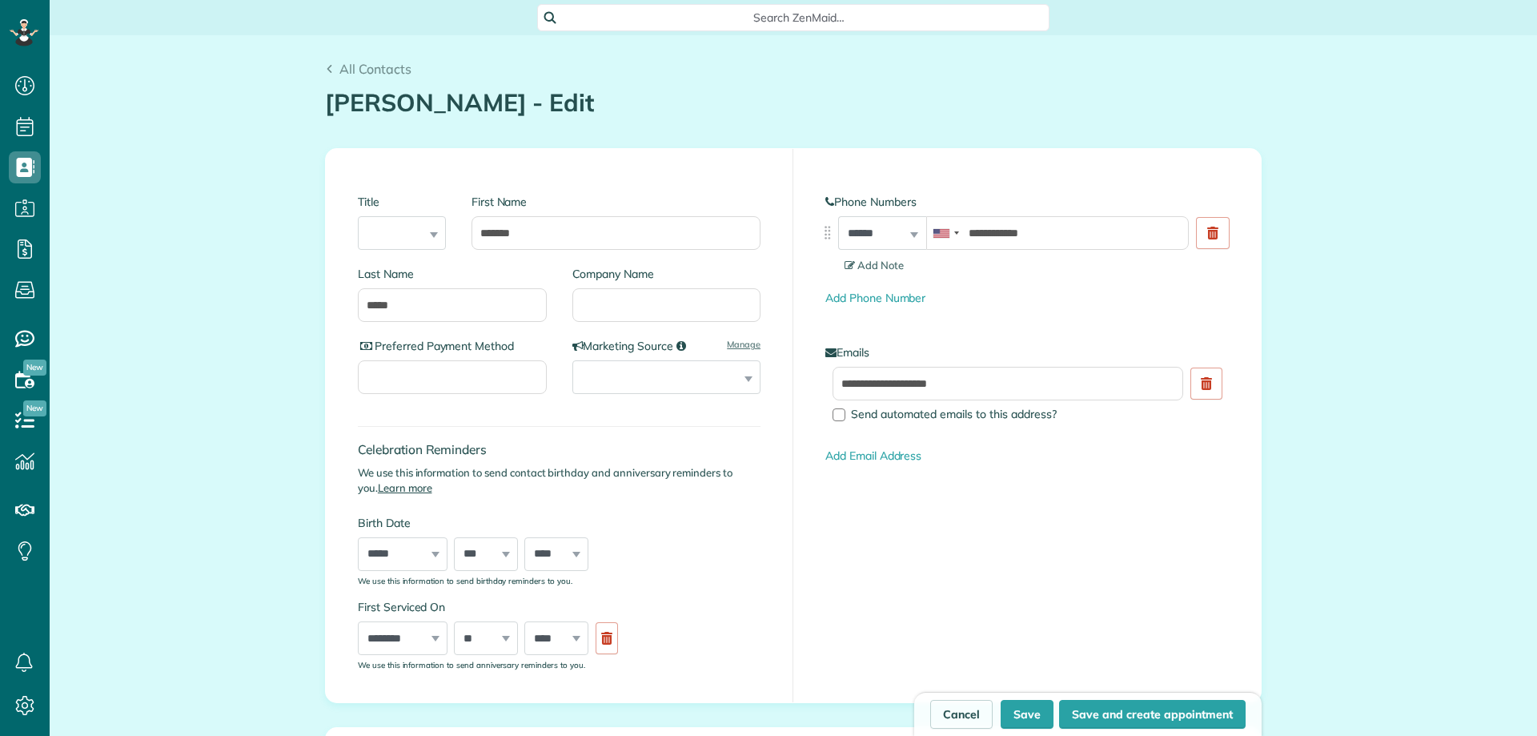
scroll to position [7, 7]
type input "**********"
click at [1201, 390] on use at bounding box center [1206, 383] width 11 height 13
click at [875, 373] on link "Add Email Address" at bounding box center [873, 376] width 96 height 14
paste input "**********"
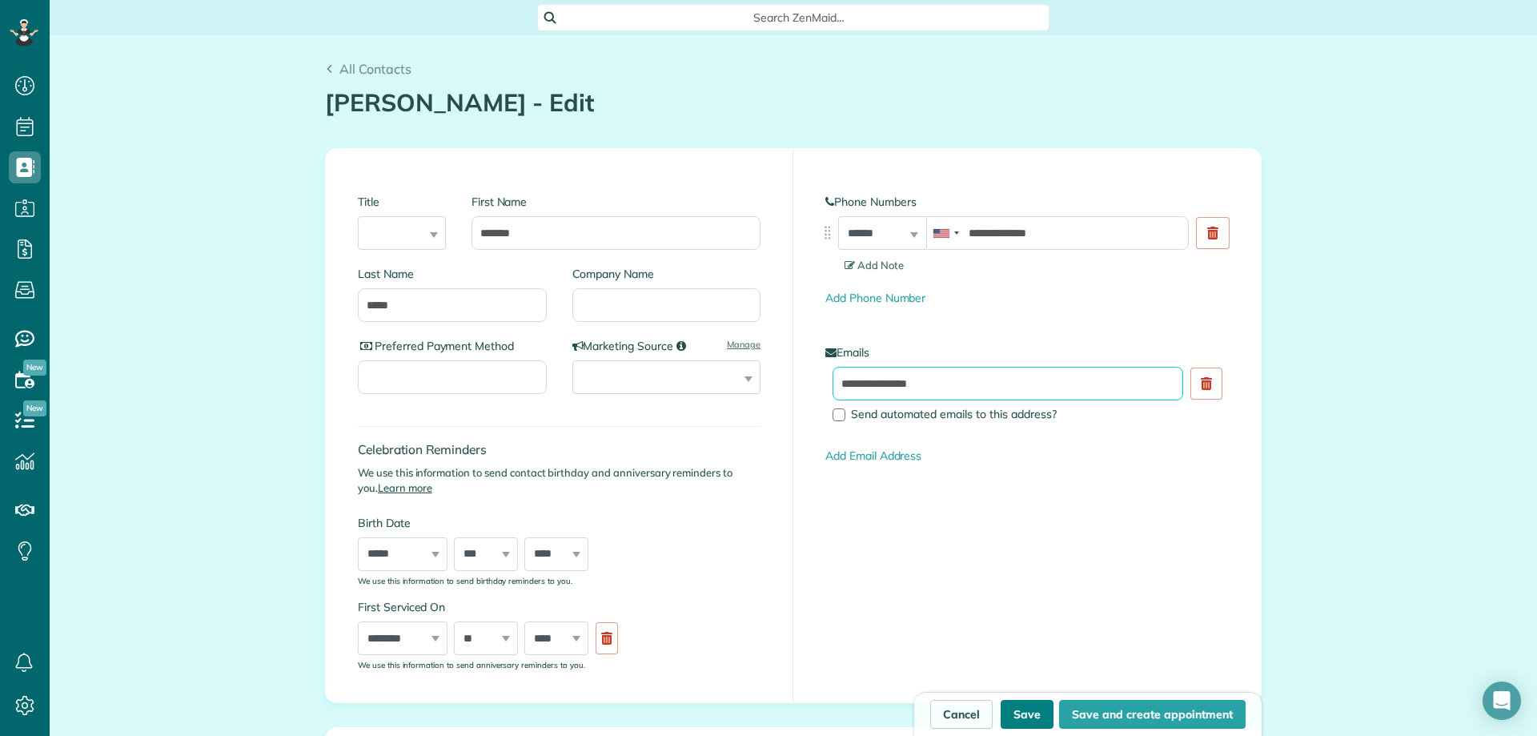
type input "**********"
click at [1019, 721] on button "Save" at bounding box center [1027, 714] width 53 height 29
type input "**********"
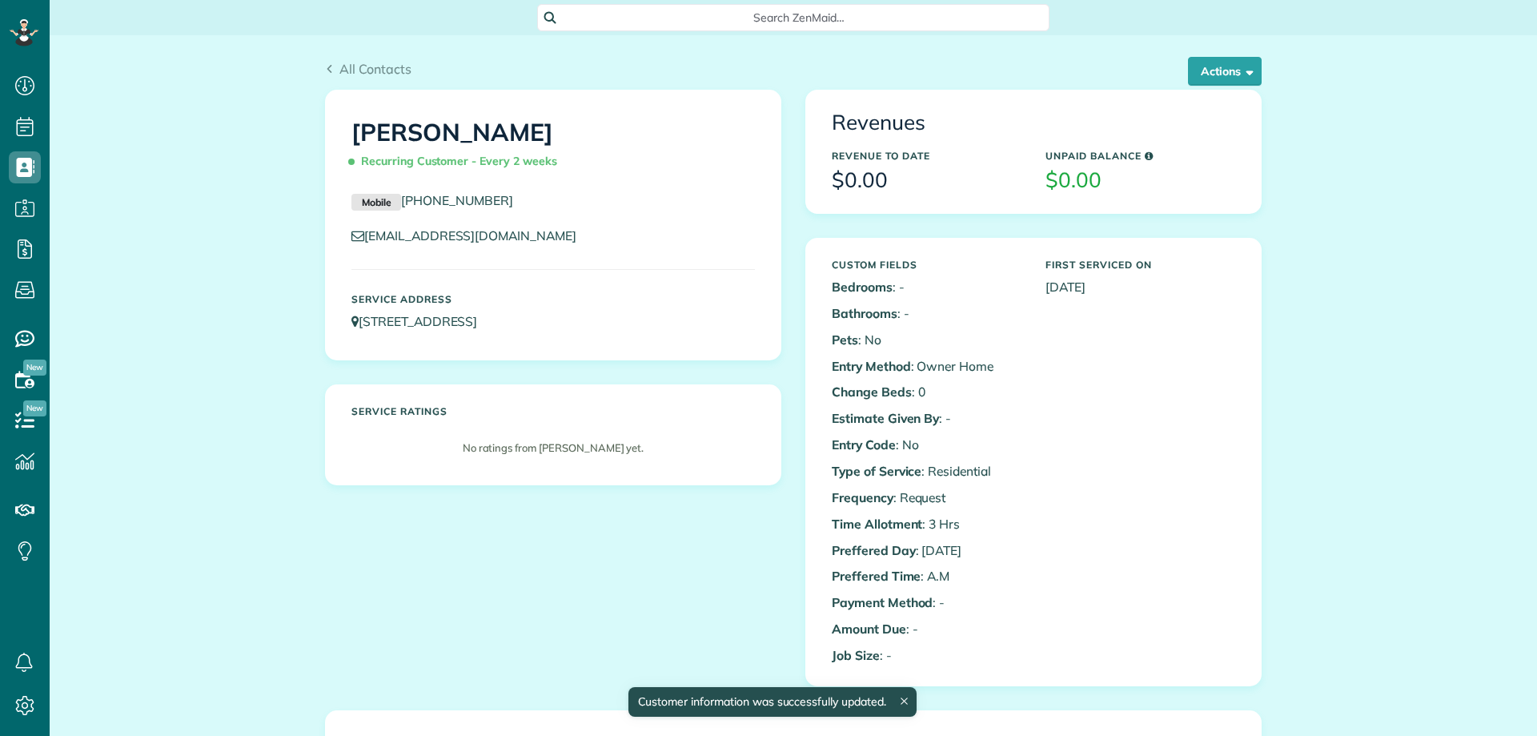
scroll to position [7, 7]
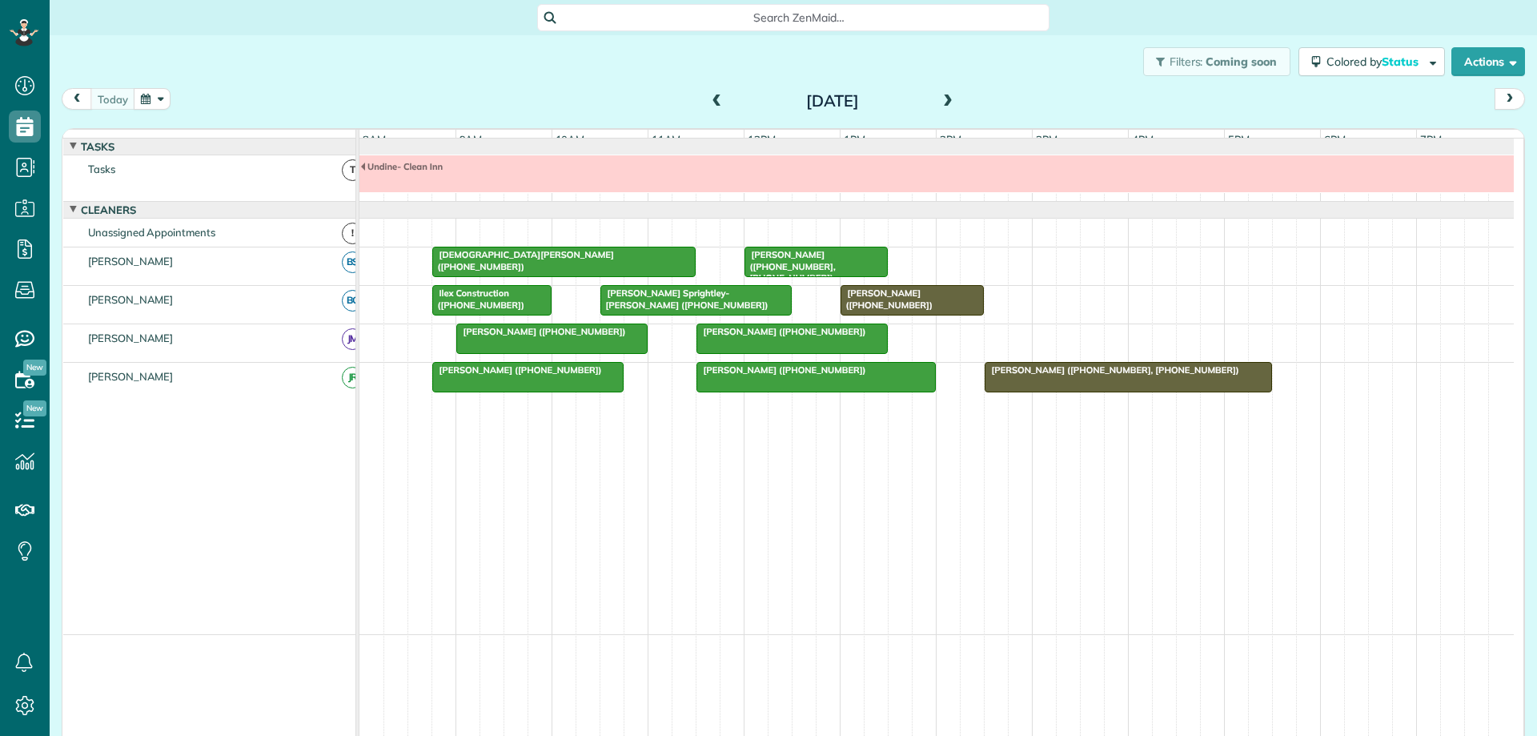
scroll to position [7, 7]
click at [146, 97] on button "button" at bounding box center [152, 99] width 37 height 22
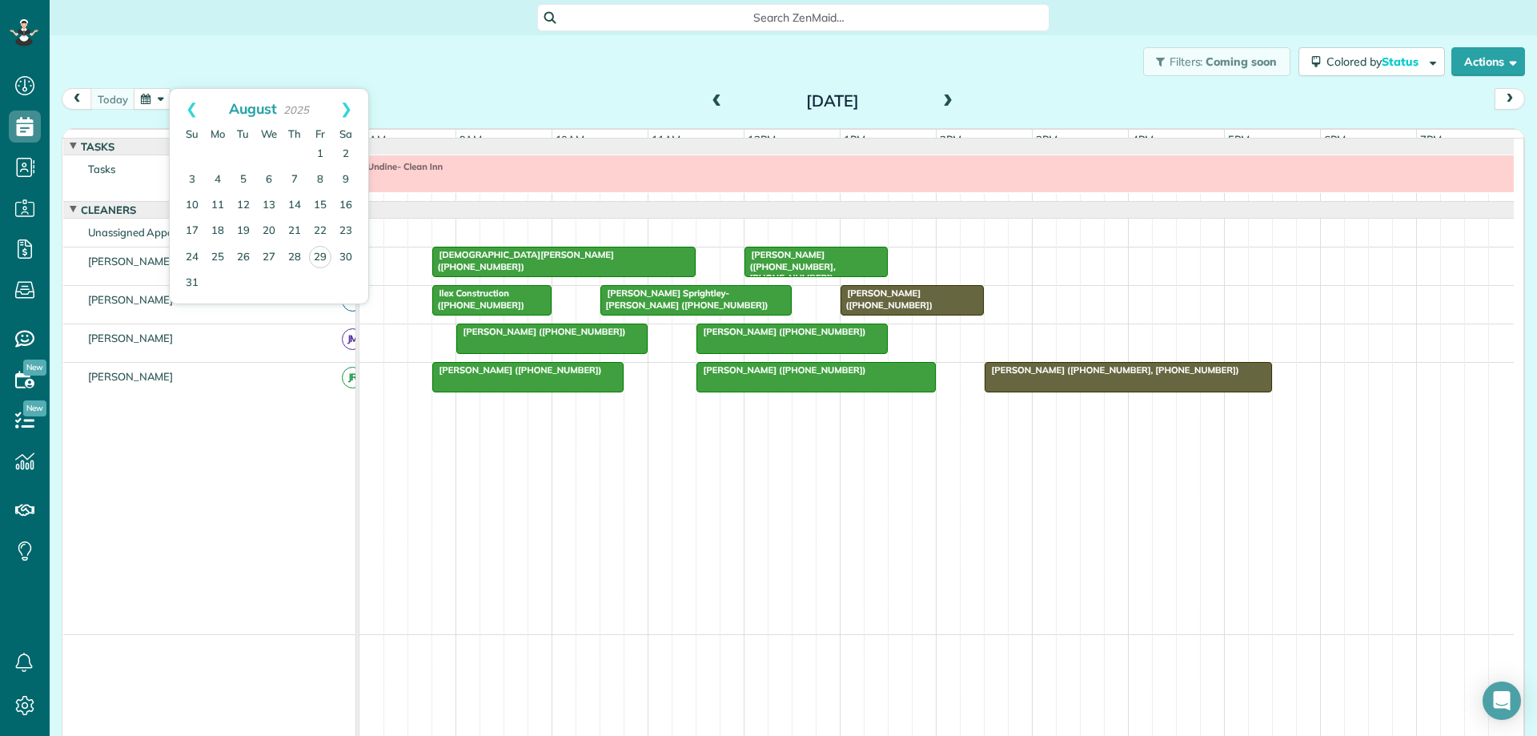
click at [943, 311] on div "[PERSON_NAME] ([PHONE_NUMBER])" at bounding box center [912, 298] width 134 height 23
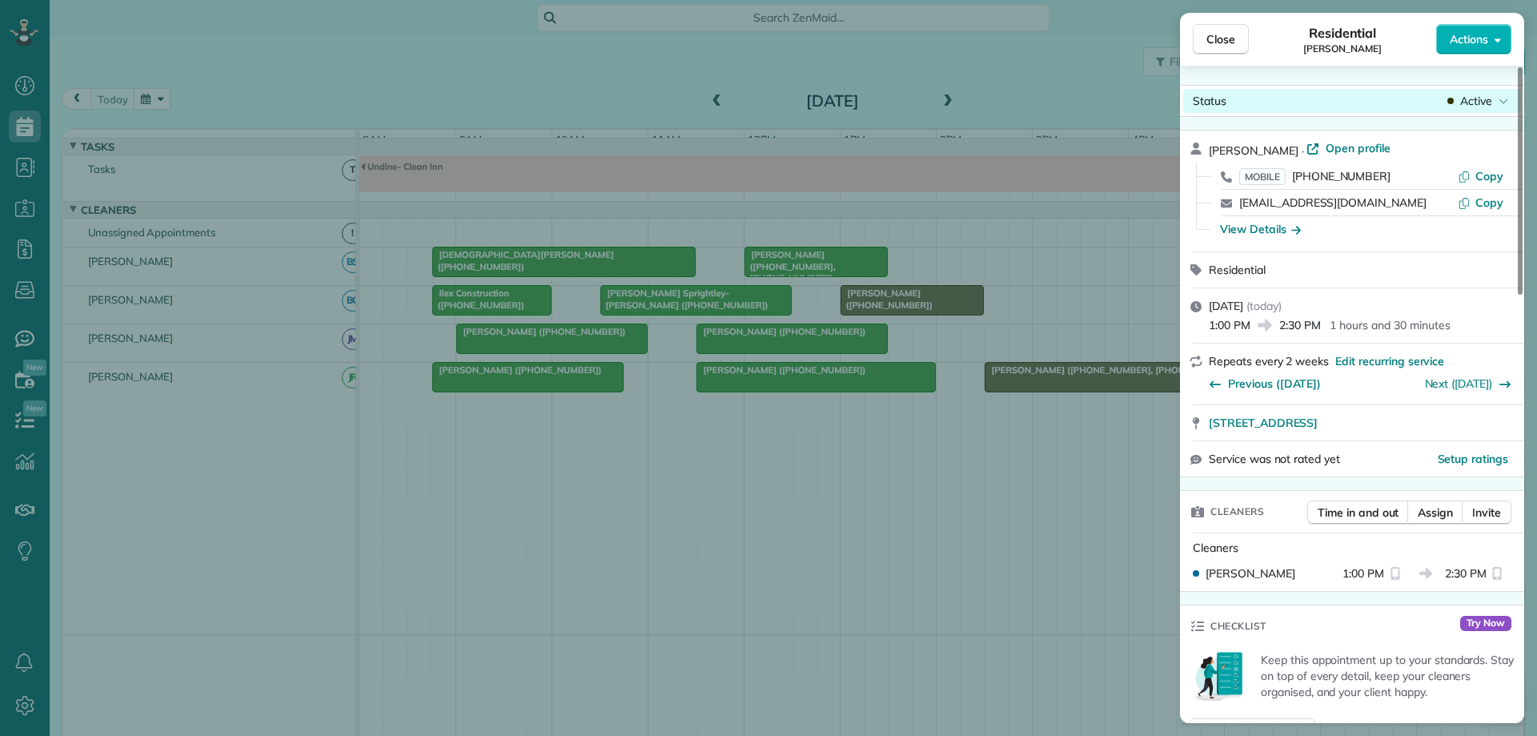
click at [1475, 100] on span "Active" at bounding box center [1476, 101] width 32 height 16
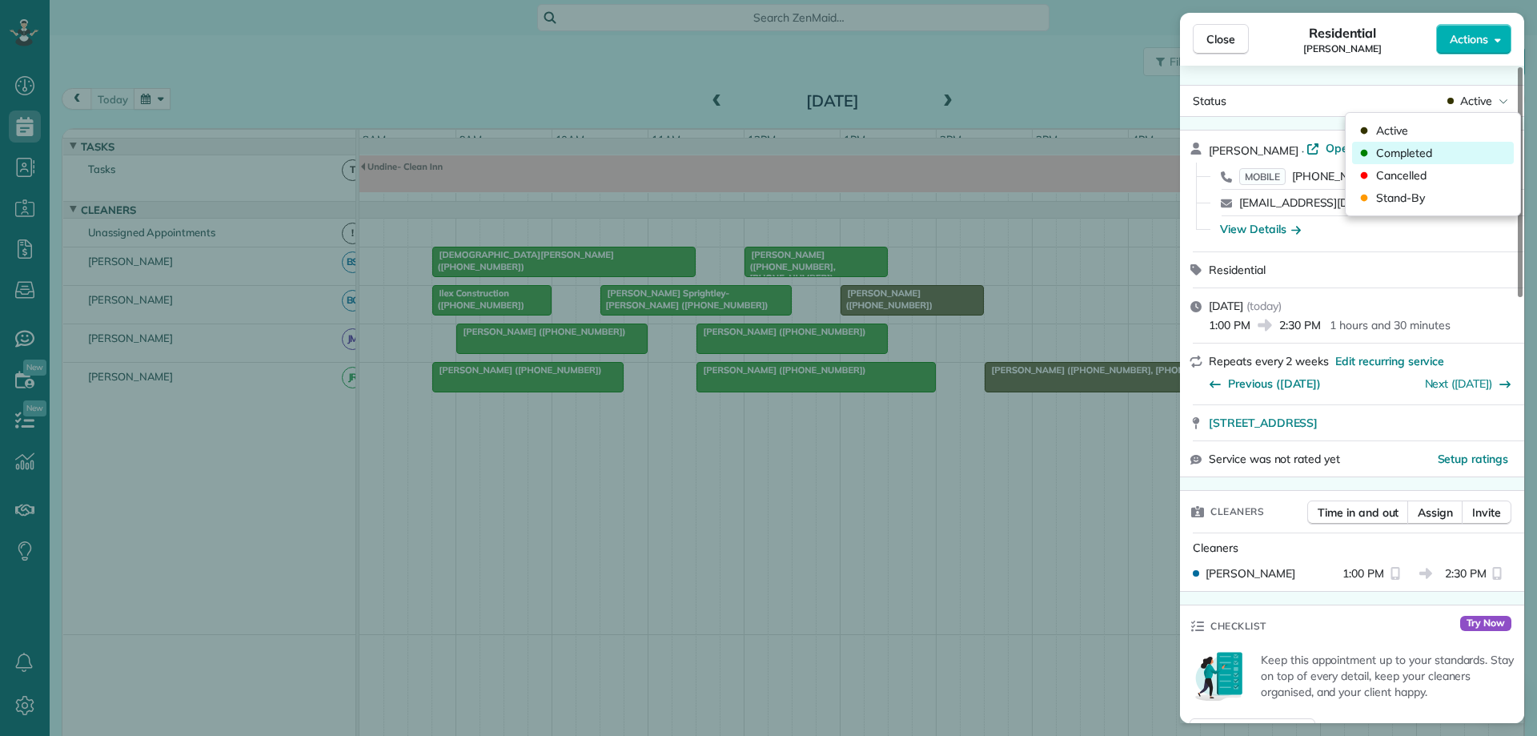
click at [1451, 150] on div "Completed" at bounding box center [1433, 153] width 162 height 22
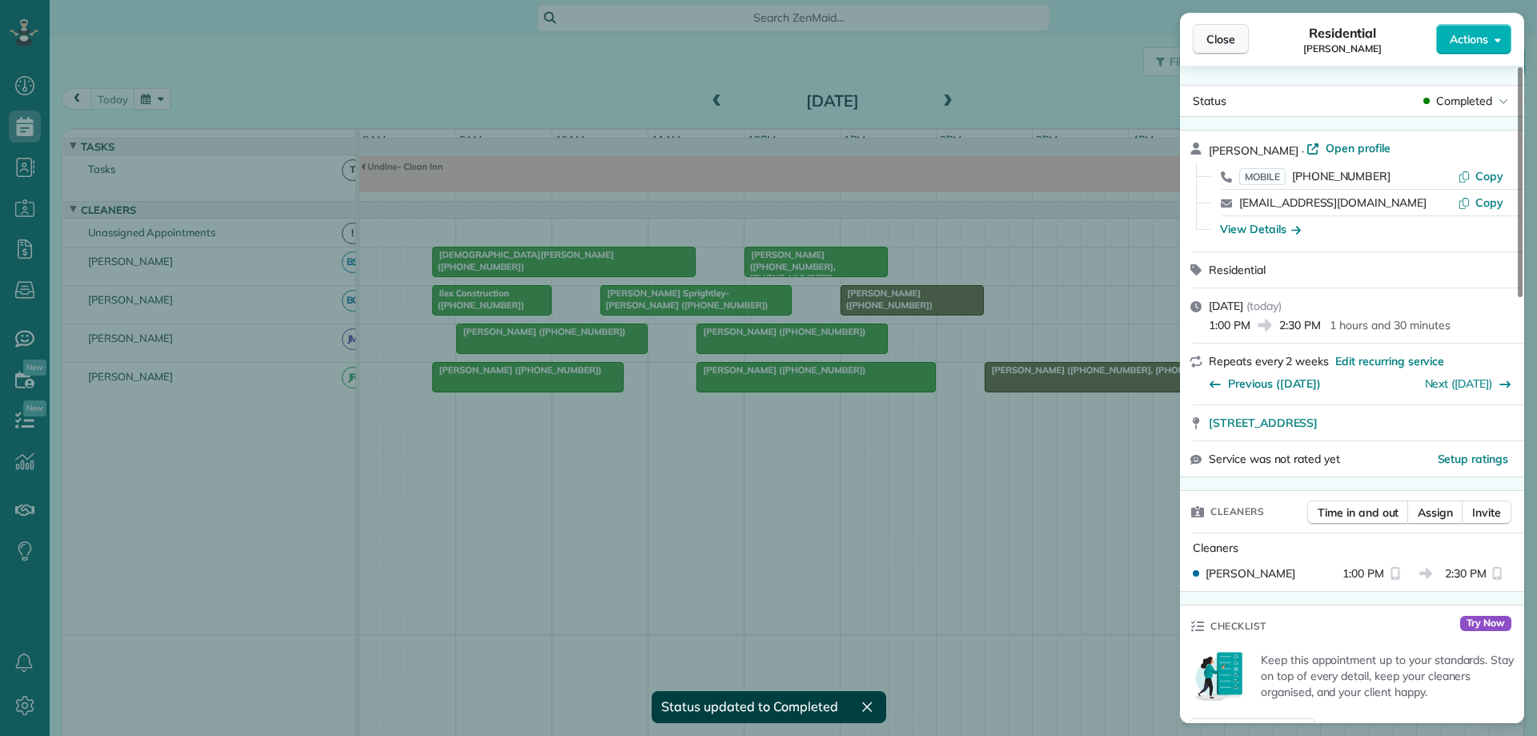
click at [1216, 40] on span "Close" at bounding box center [1220, 39] width 29 height 16
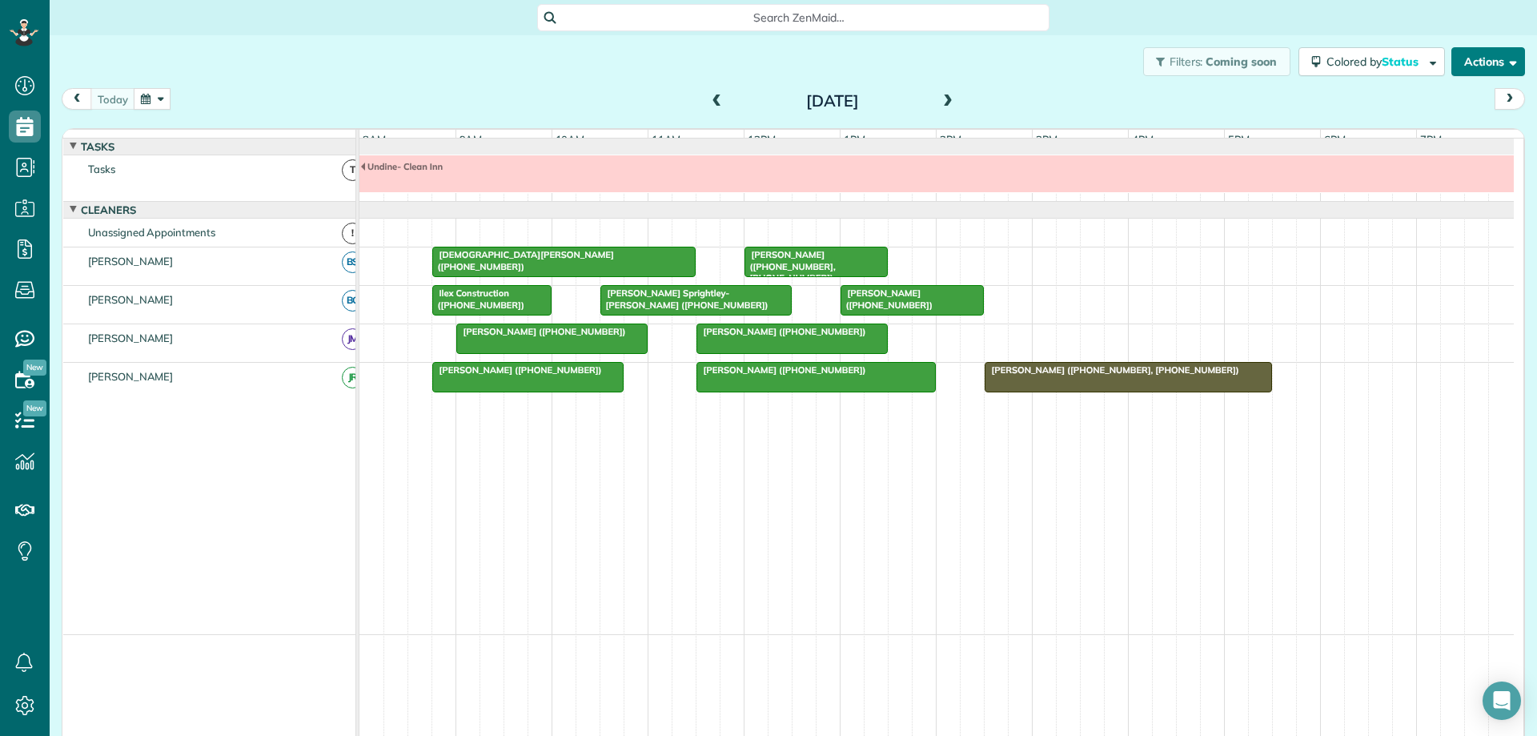
click at [1492, 72] on button "Actions" at bounding box center [1488, 61] width 74 height 29
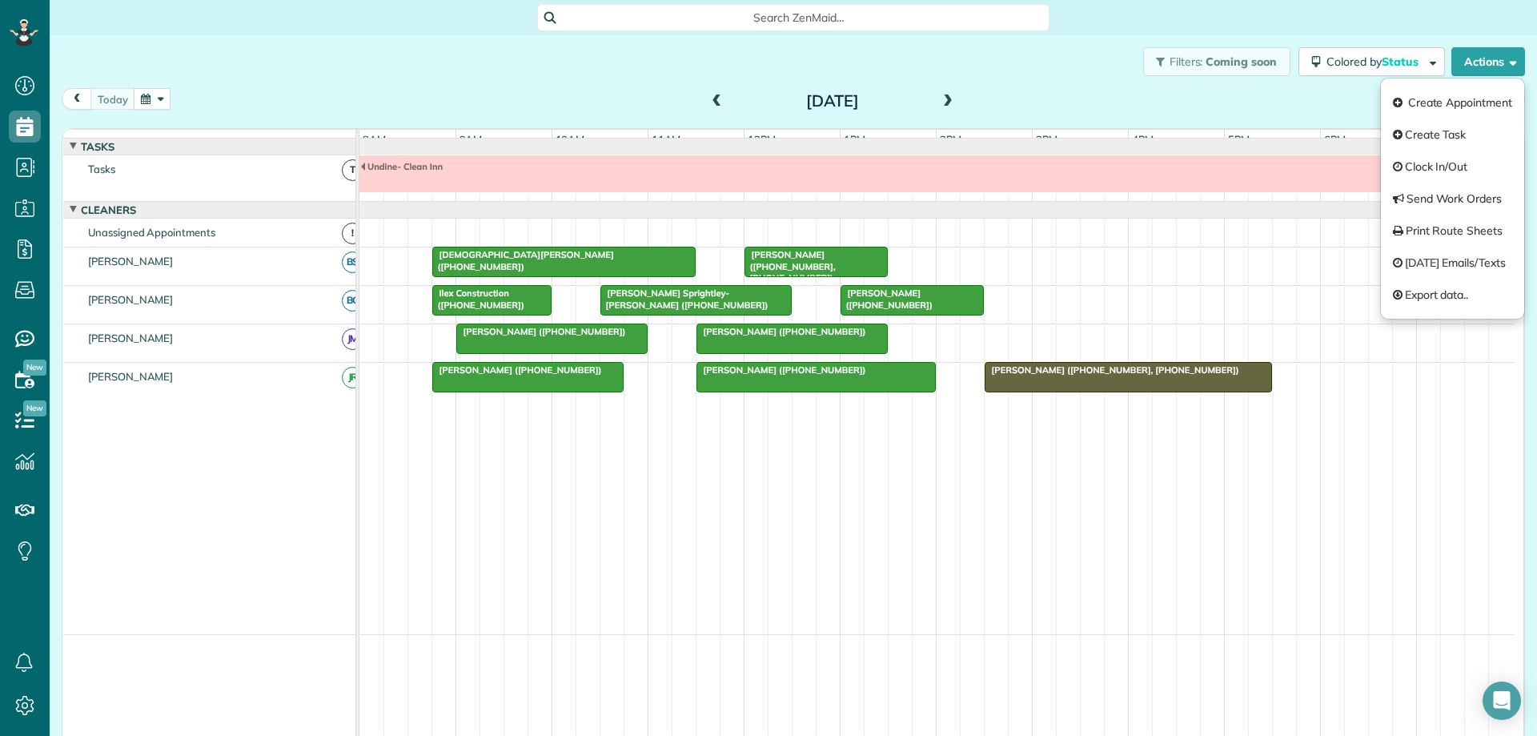
click at [1029, 72] on div "Filters: Coming soon Colored by Status Color by Cleaner Color by Team Color by …" at bounding box center [793, 61] width 1487 height 53
